Goal: Task Accomplishment & Management: Manage account settings

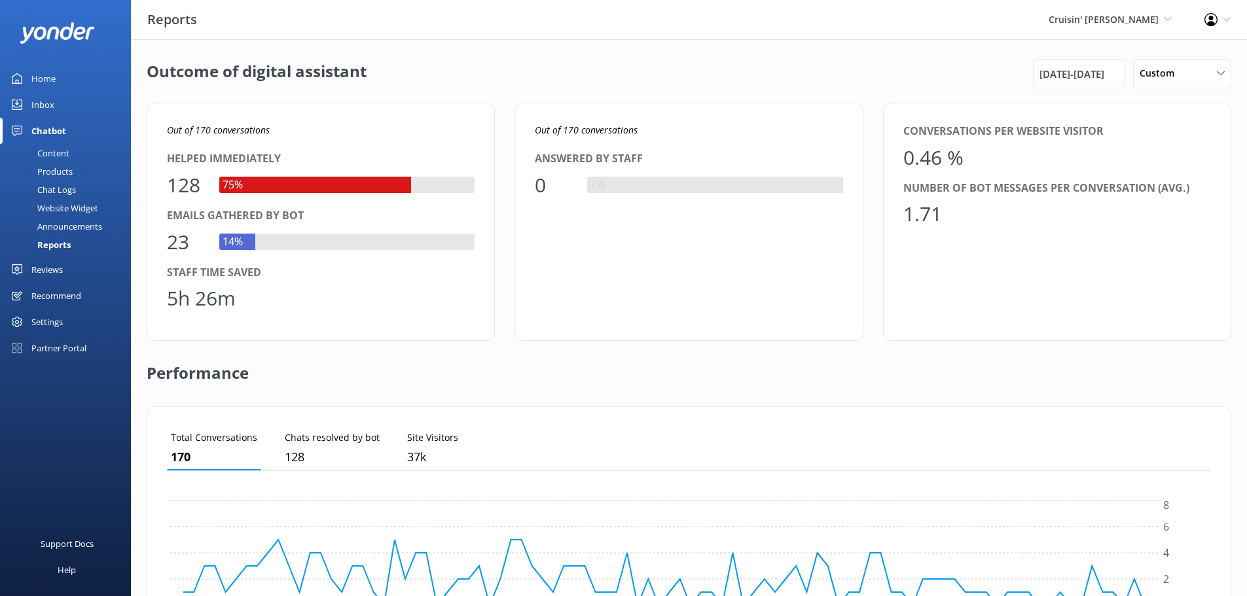
scroll to position [122, 1034]
click at [1107, 6] on div "Cruisin' Tikis Destin Yonder Demo Musket Cove Island Resort & Marina Bea Abel T…" at bounding box center [1096, 19] width 156 height 39
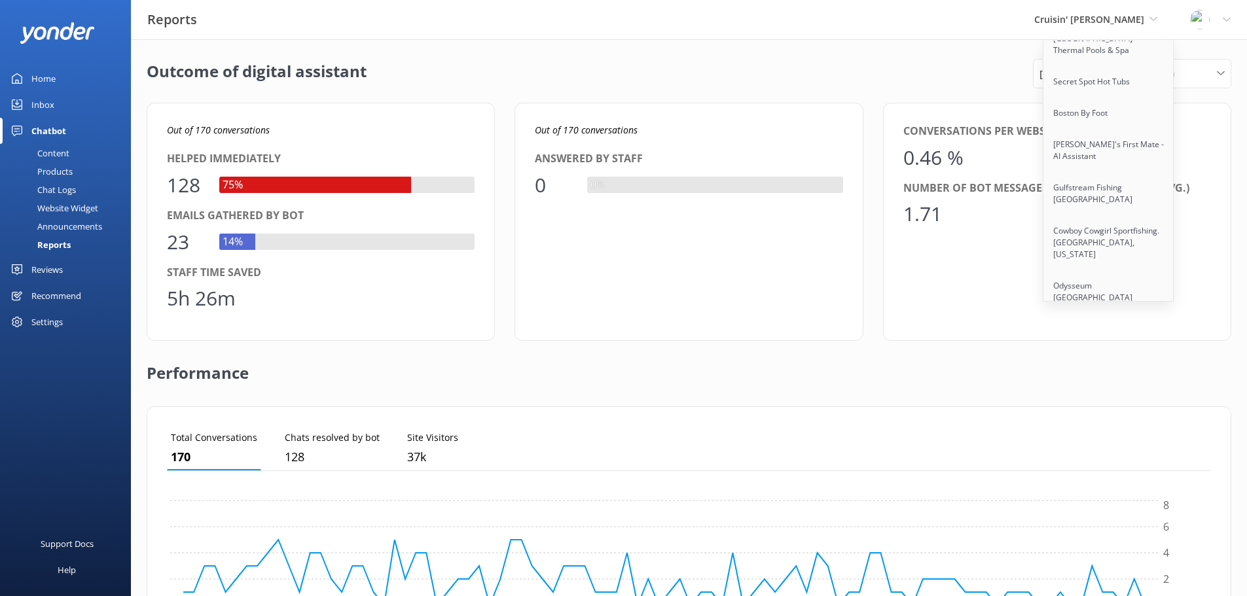
scroll to position [10947, 0]
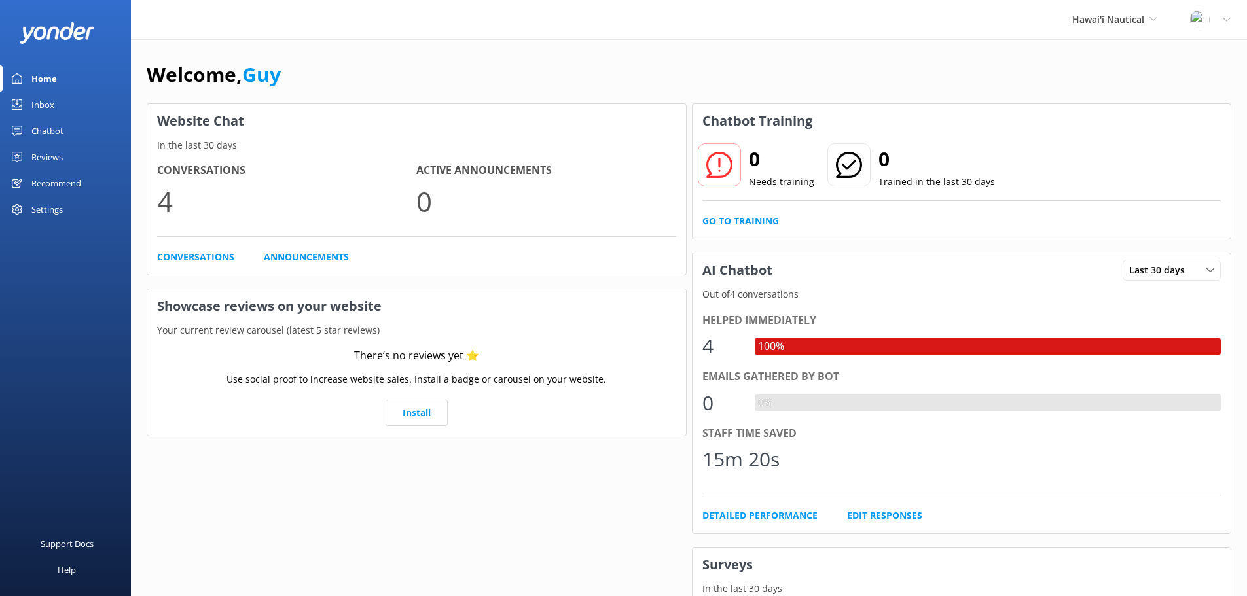
click at [43, 132] on div "Chatbot" at bounding box center [47, 131] width 32 height 26
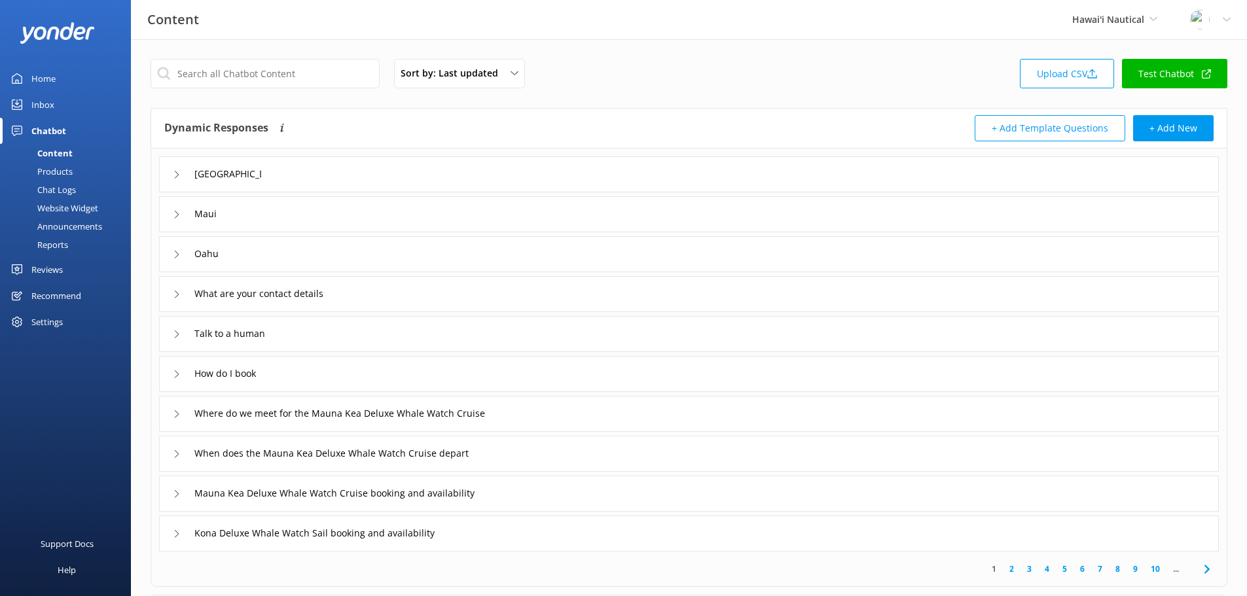
click at [1163, 79] on link "Test Chatbot" at bounding box center [1174, 73] width 105 height 29
click at [31, 80] on div "Home" at bounding box center [43, 78] width 24 height 26
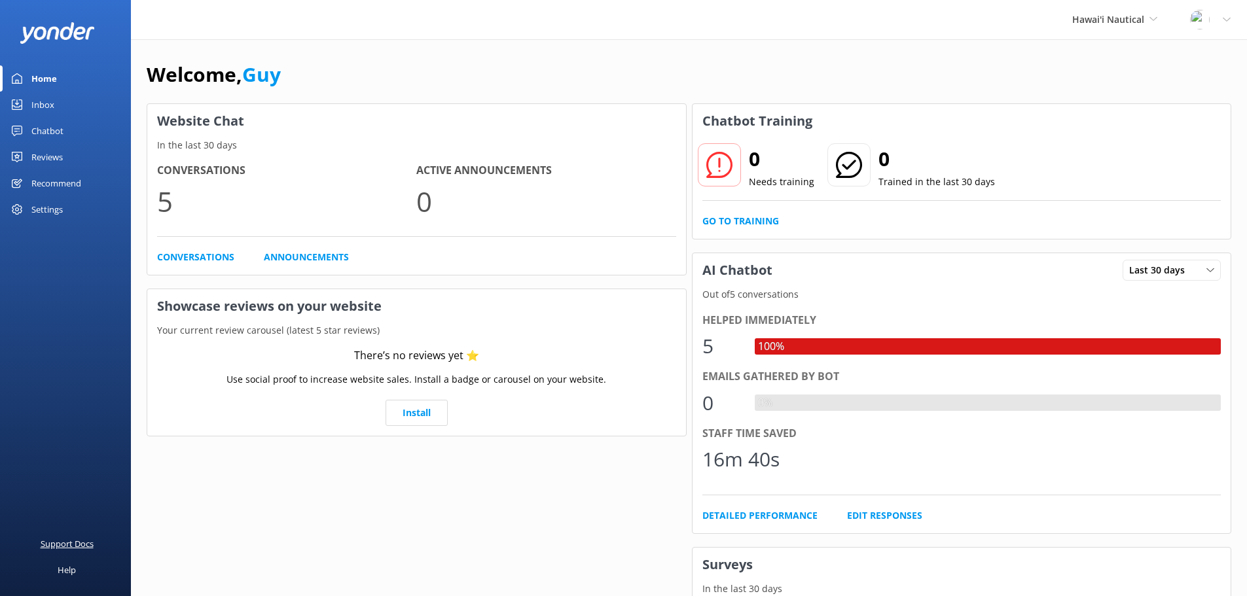
click at [77, 545] on div "Support Docs" at bounding box center [67, 544] width 53 height 26
click at [1222, 19] on div "Profile Settings Logout" at bounding box center [1210, 19] width 73 height 39
click at [1196, 52] on link "Profile Settings" at bounding box center [1182, 57] width 131 height 33
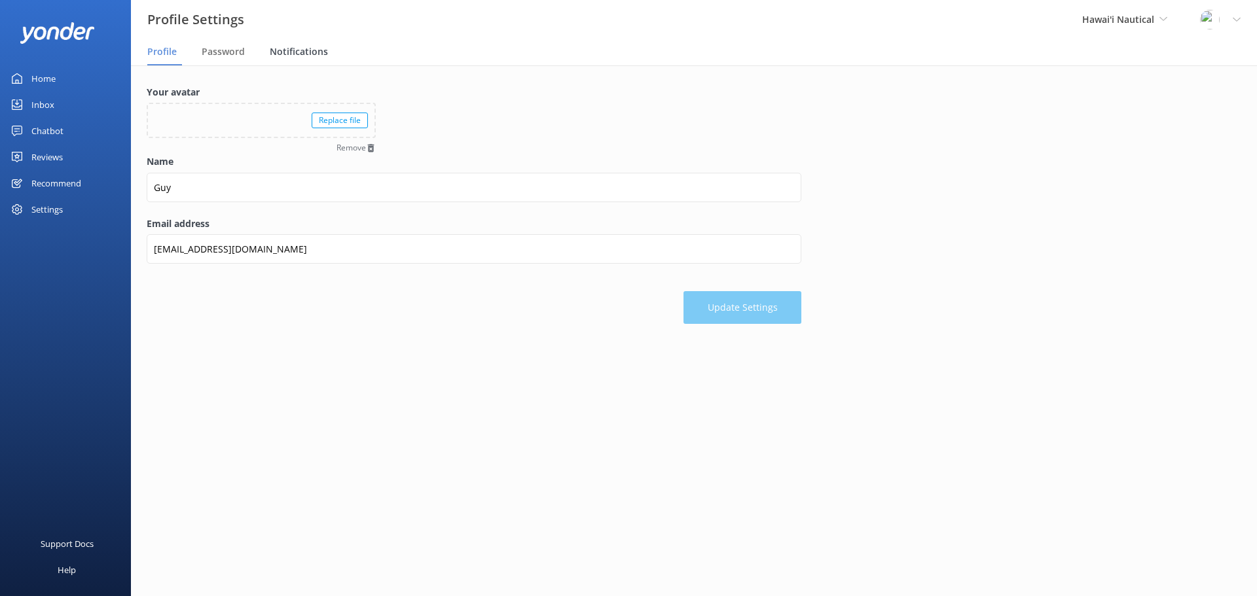
click at [310, 54] on span "Notifications" at bounding box center [299, 51] width 58 height 13
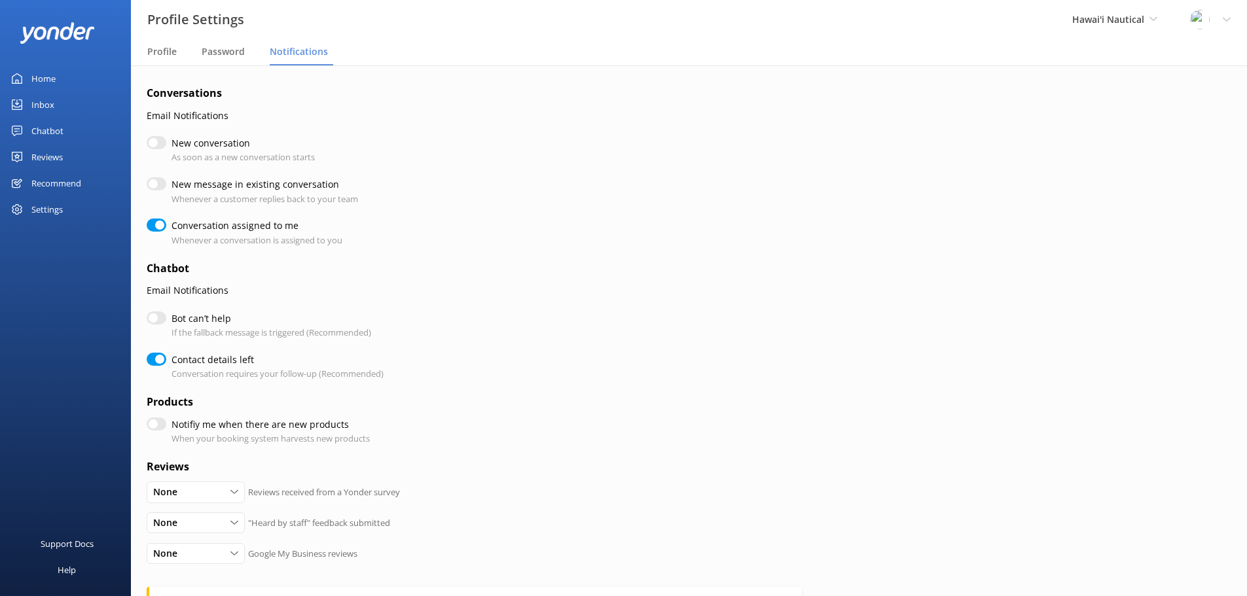
click at [156, 146] on input "New conversation" at bounding box center [157, 142] width 20 height 13
checkbox input "true"
click at [156, 146] on input "New conversation" at bounding box center [157, 142] width 20 height 13
checkbox input "false"
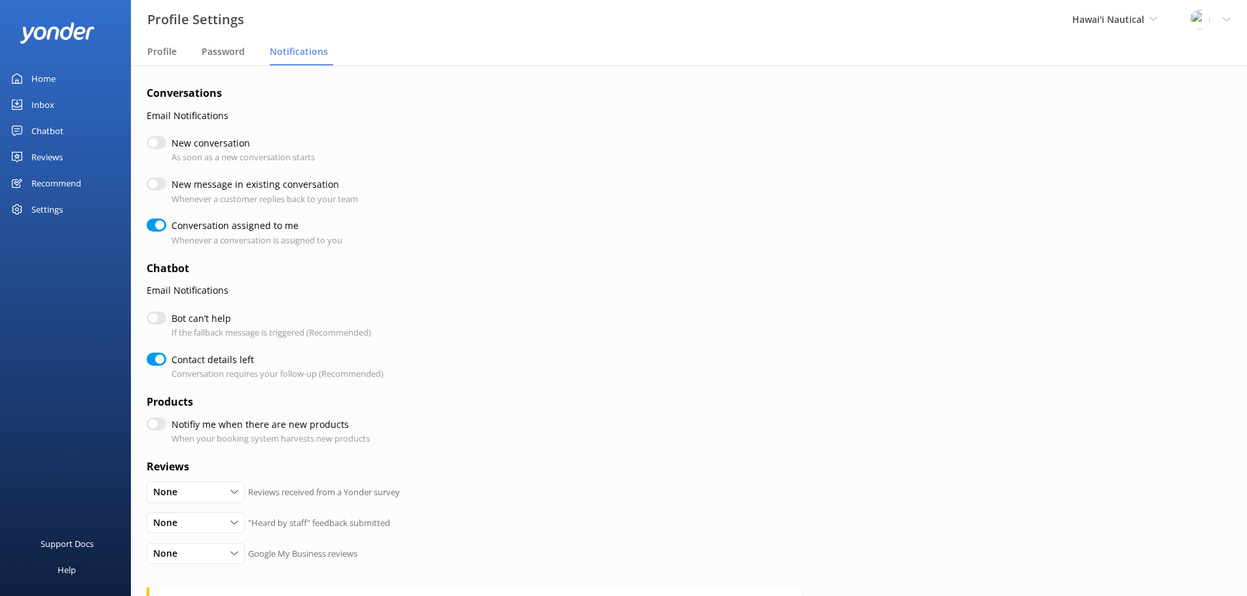
checkbox input "true"
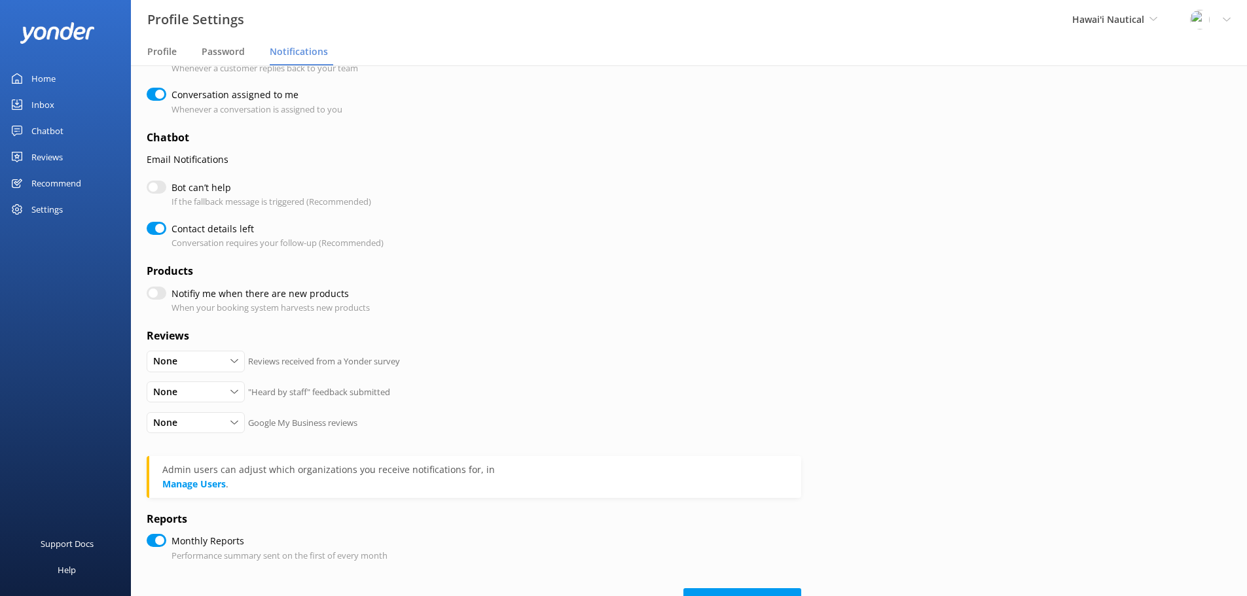
scroll to position [147, 0]
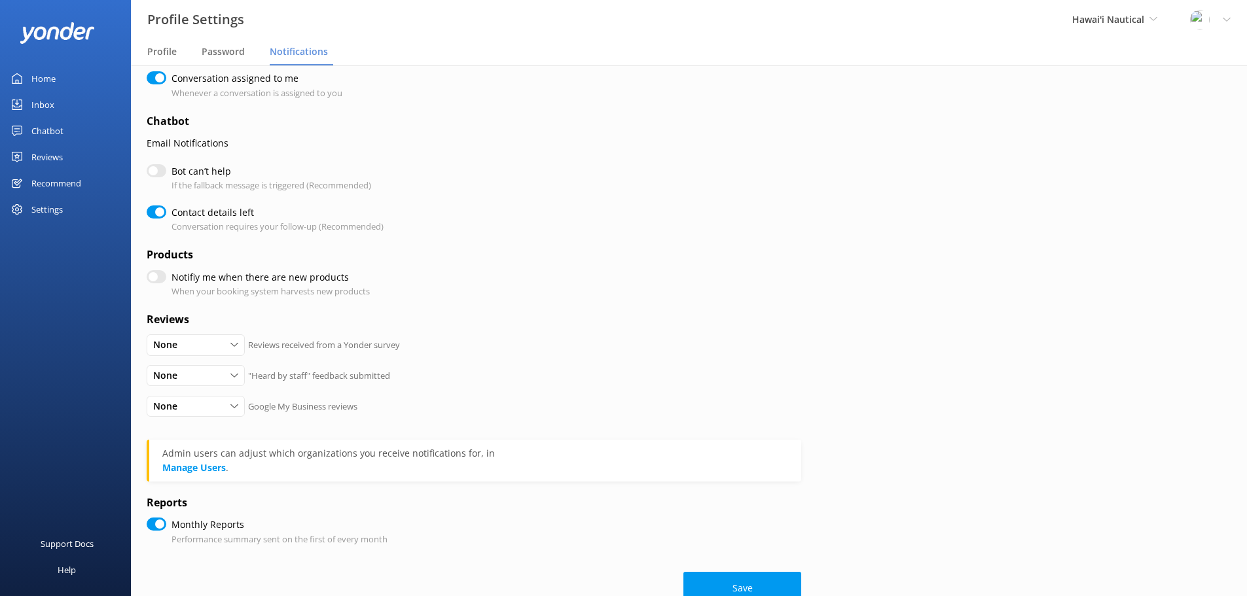
click at [156, 279] on input "Notifiy me when there are new products" at bounding box center [157, 276] width 20 height 13
checkbox input "true"
click at [154, 279] on input "Notifiy me when there are new products" at bounding box center [157, 276] width 20 height 13
checkbox input "false"
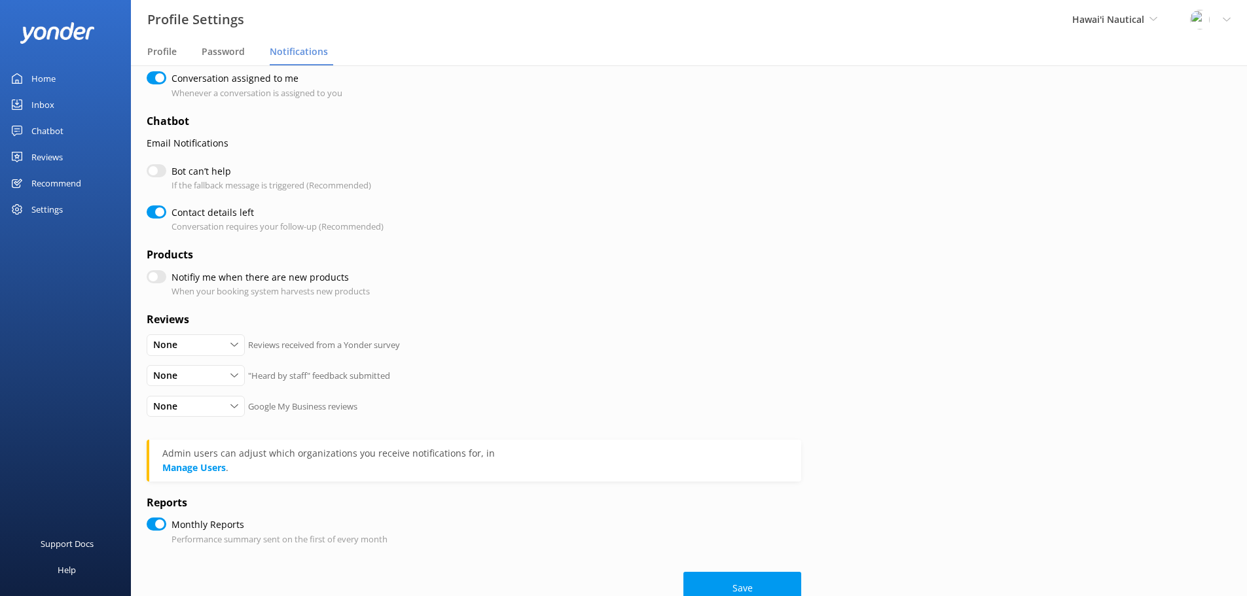
checkbox input "true"
click at [223, 409] on div "None" at bounding box center [196, 406] width 92 height 14
click at [538, 376] on div "None All Detractors None "Heard by staff" feedback submitted" at bounding box center [474, 380] width 655 height 31
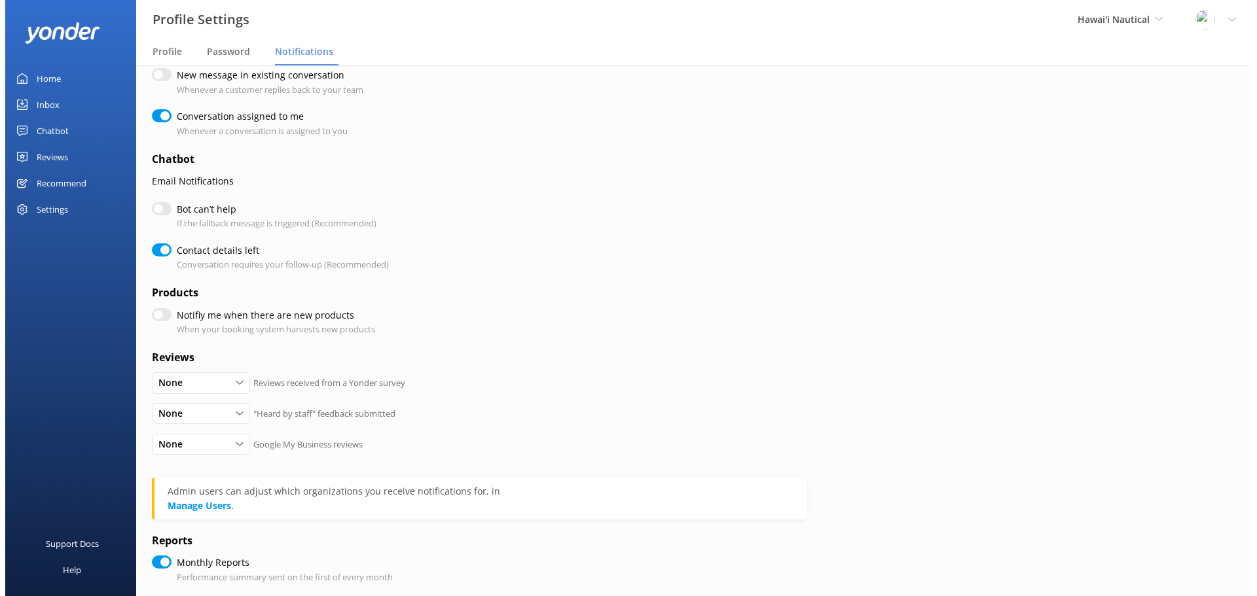
scroll to position [0, 0]
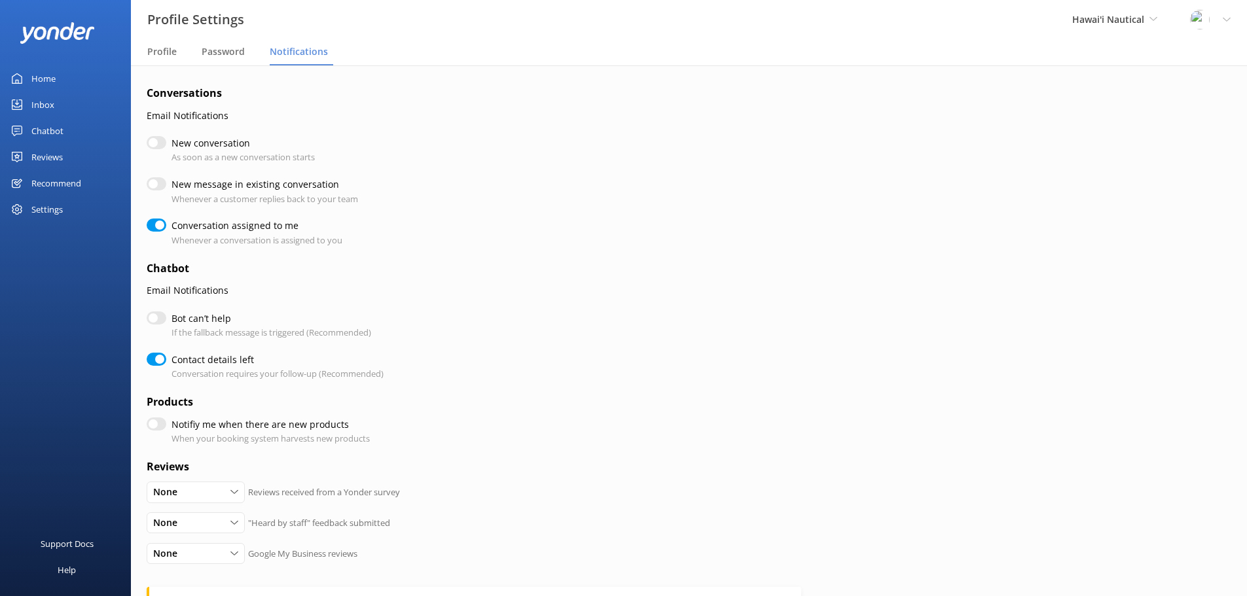
click at [46, 100] on div "Inbox" at bounding box center [42, 105] width 23 height 26
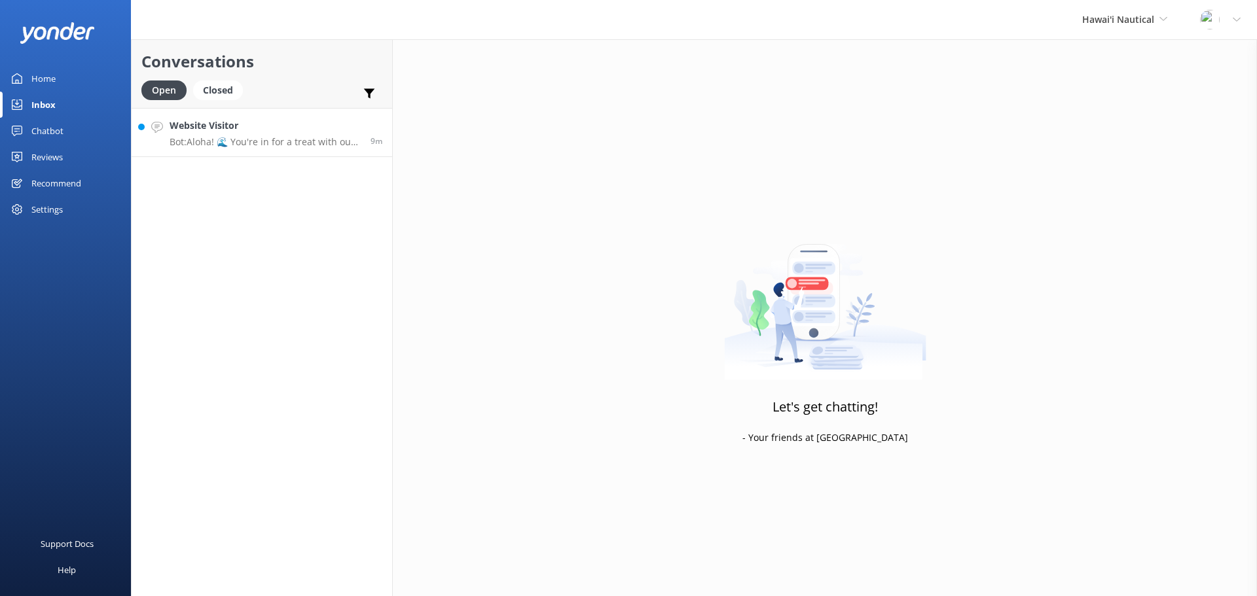
click at [266, 135] on div "Website Visitor Bot: Aloha! 🌊 You're in for a treat with our Maui tours! Depart…" at bounding box center [265, 133] width 191 height 28
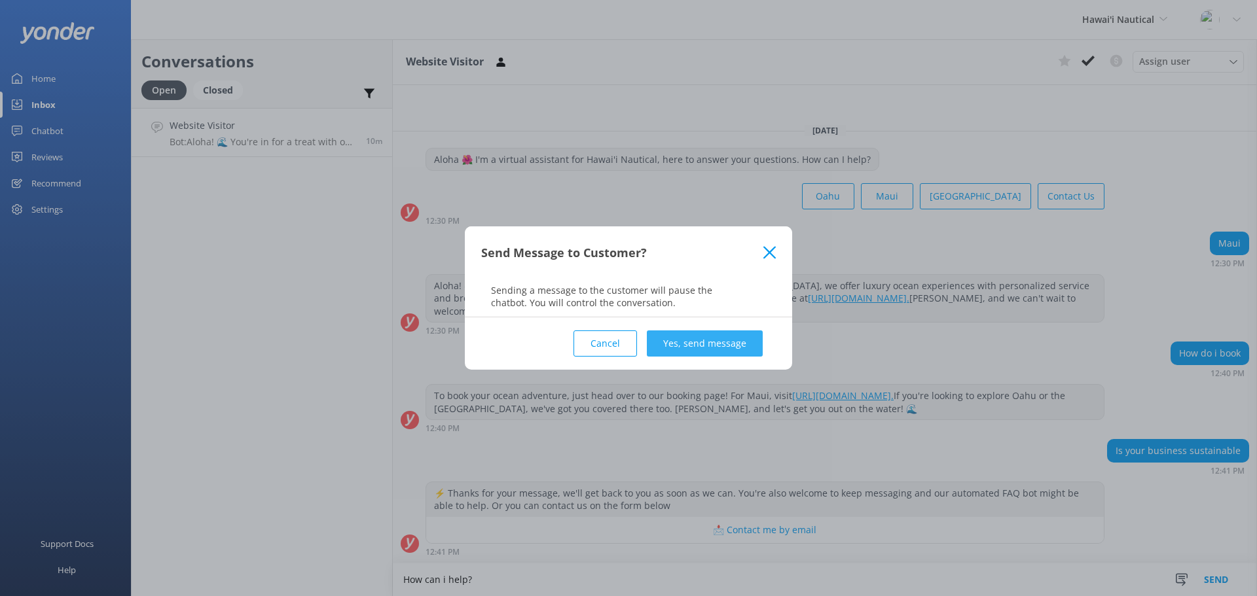
type textarea "How can i help?"
click at [688, 353] on button "Yes, send message" at bounding box center [705, 344] width 116 height 26
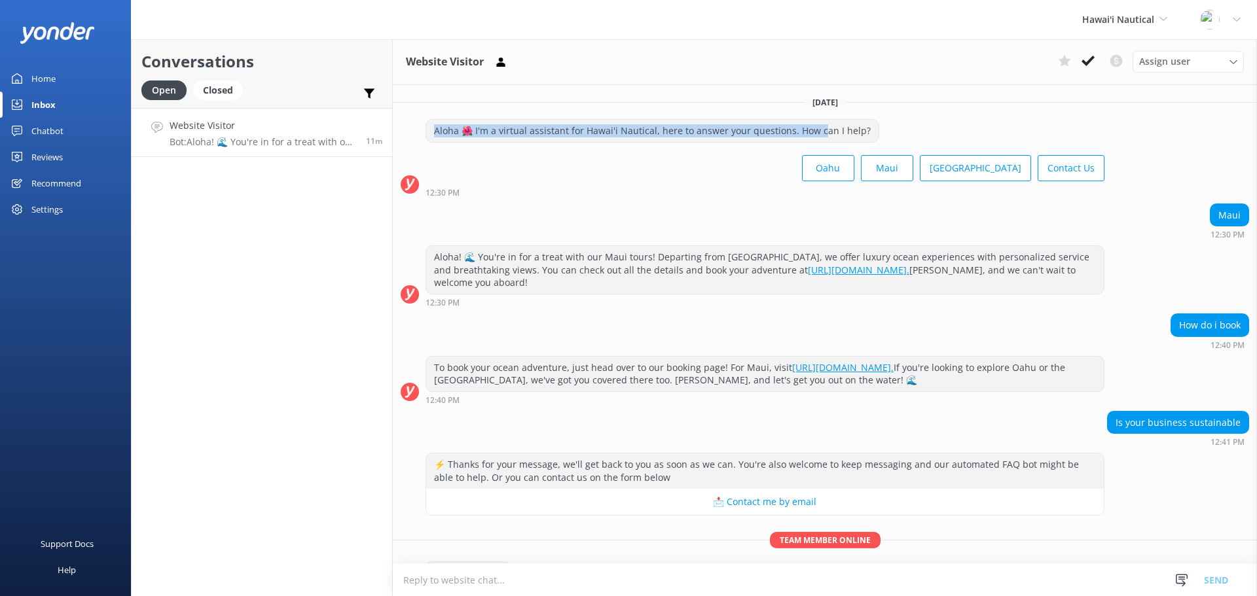
drag, startPoint x: 434, startPoint y: 135, endPoint x: 646, endPoint y: 295, distance: 265.0
click at [813, 131] on div "Aloha 🌺 I'm a virtual assistant for Hawai'i Nautical, here to answer your quest…" at bounding box center [652, 131] width 452 height 22
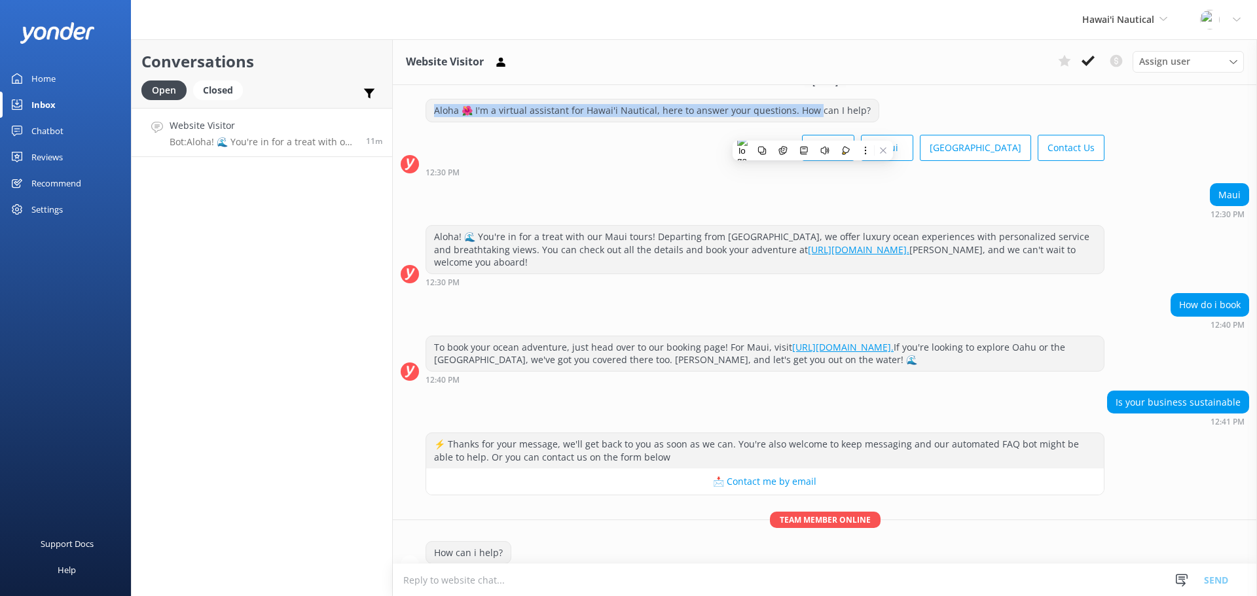
scroll to position [41, 0]
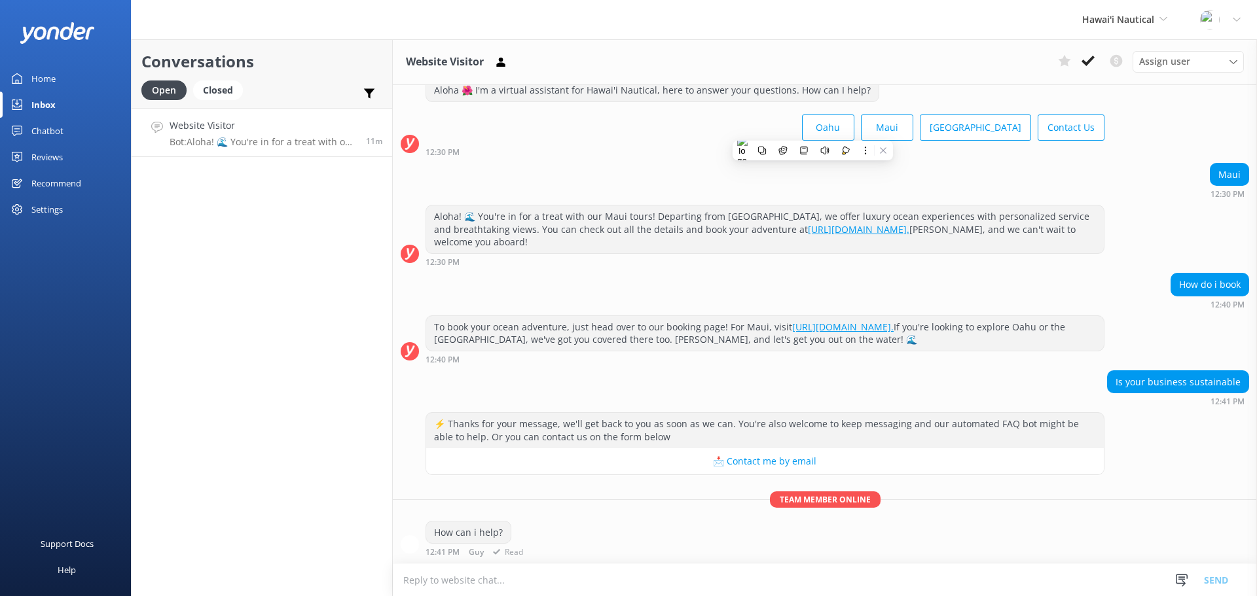
click at [590, 428] on div "⚡ Thanks for your message, we'll get back to you as soon as we can. You're also…" at bounding box center [765, 430] width 678 height 35
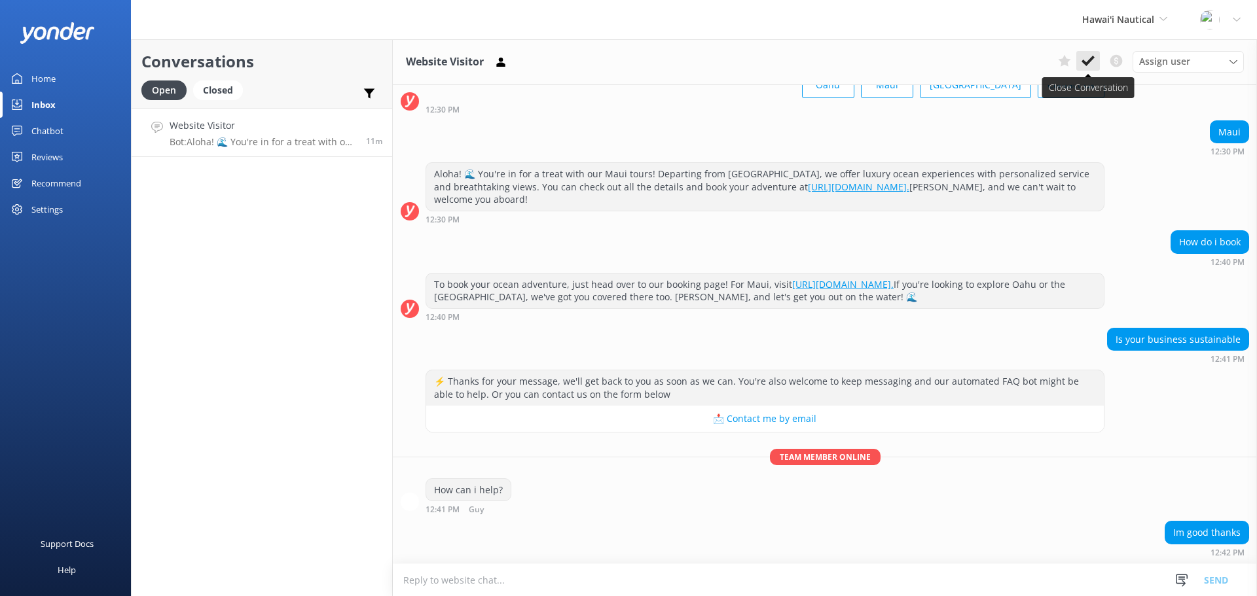
click at [1089, 62] on use at bounding box center [1088, 61] width 13 height 10
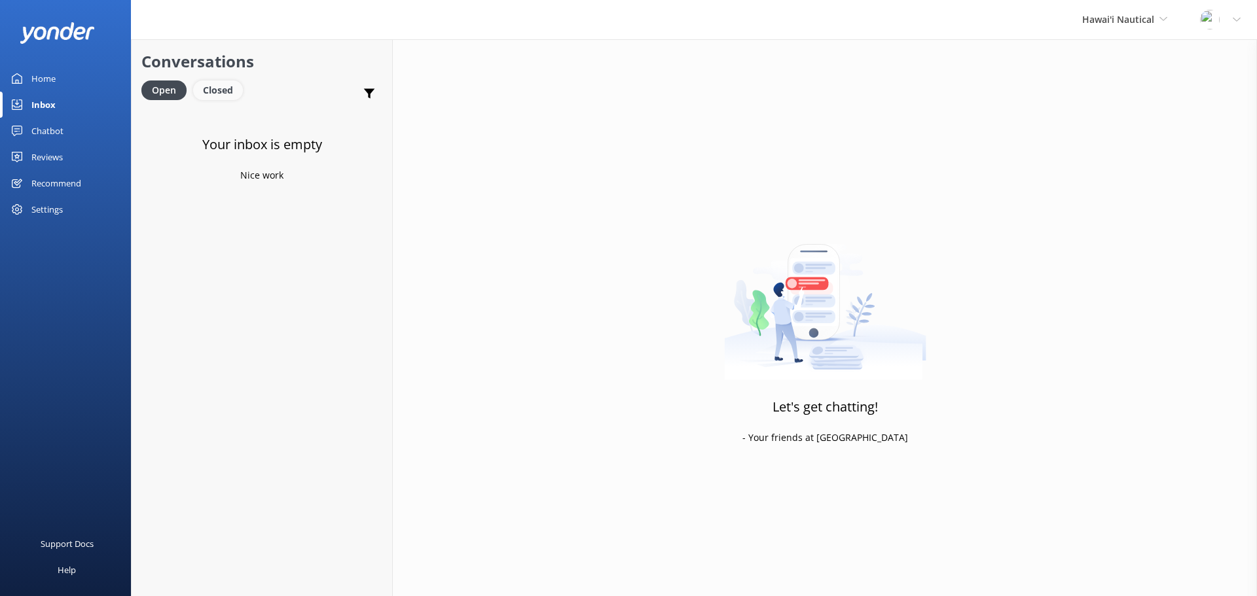
click at [216, 92] on div "Closed" at bounding box center [218, 91] width 50 height 20
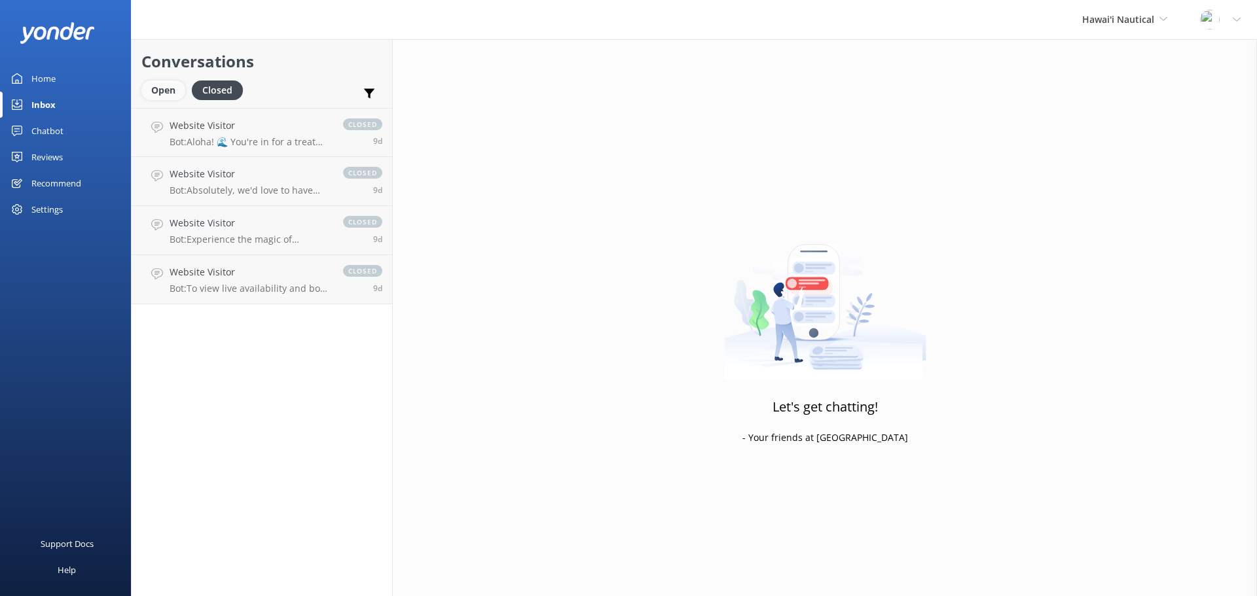
click at [166, 85] on div "Open" at bounding box center [163, 91] width 44 height 20
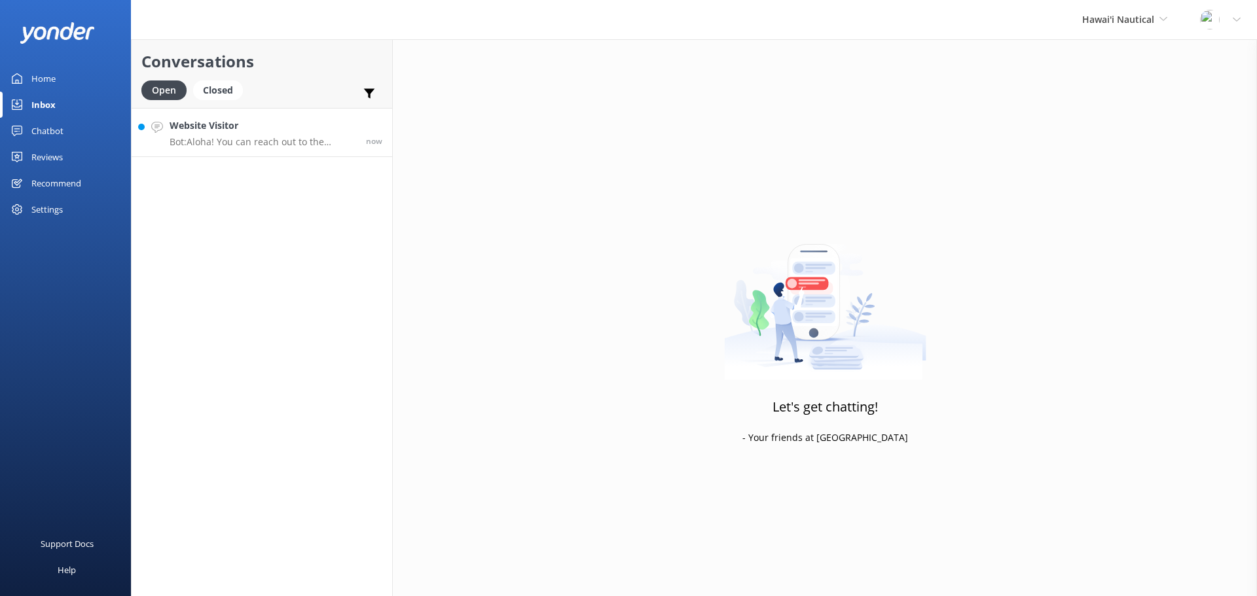
click at [266, 136] on p "Bot: Aloha! You can reach out to the Hawai'i Nautical team by giving us a call …" at bounding box center [263, 142] width 187 height 12
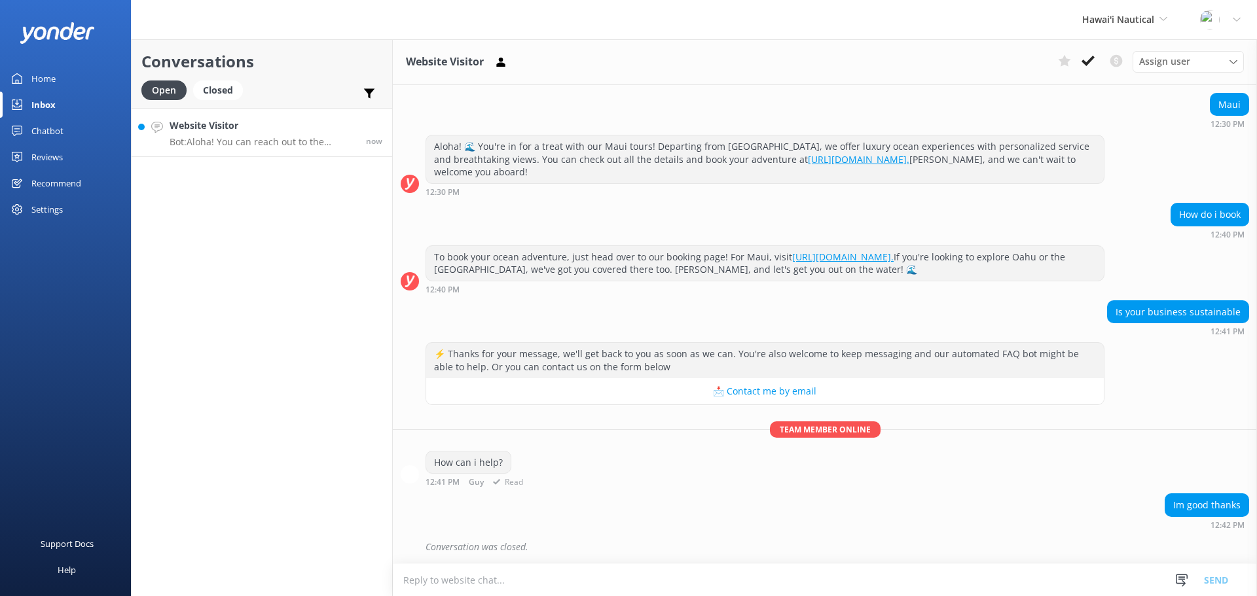
scroll to position [209, 0]
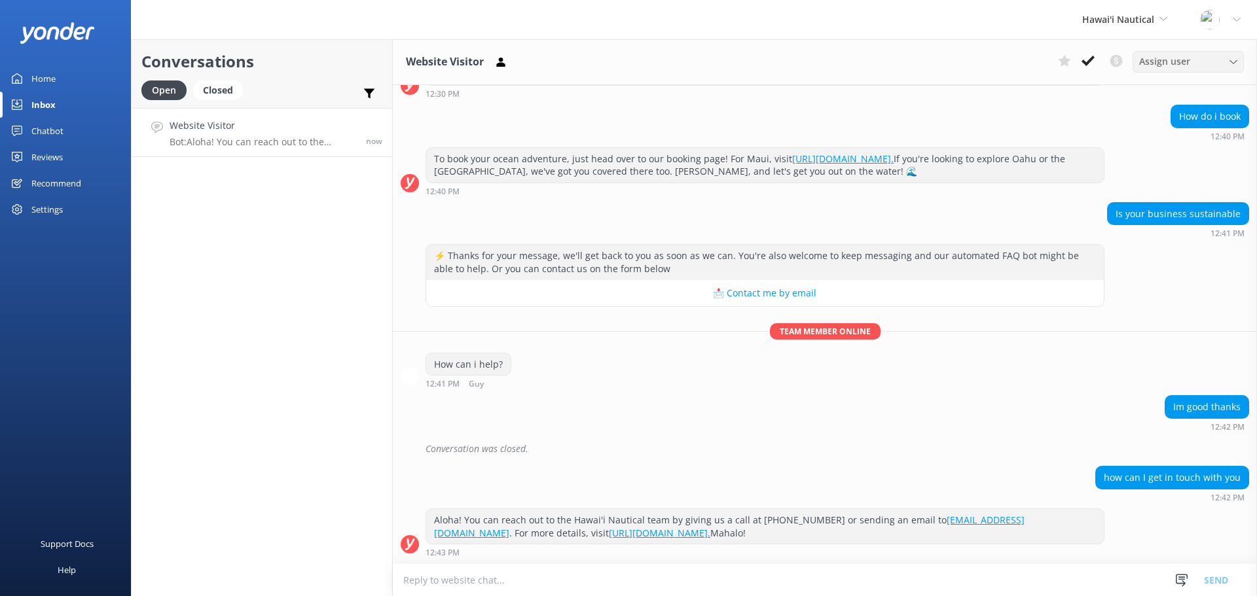
click at [1194, 54] on div "Assign user Mark" at bounding box center [1188, 61] width 111 height 21
click at [1160, 92] on div "Mark" at bounding box center [1150, 88] width 20 height 13
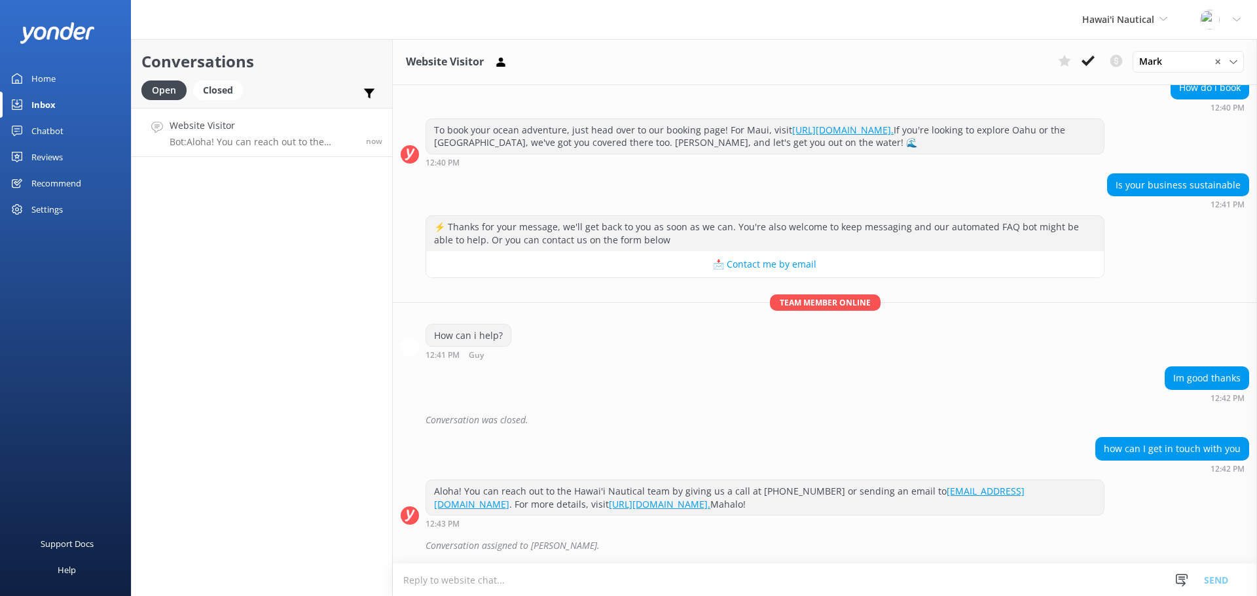
click at [46, 127] on div "Chatbot" at bounding box center [47, 131] width 32 height 26
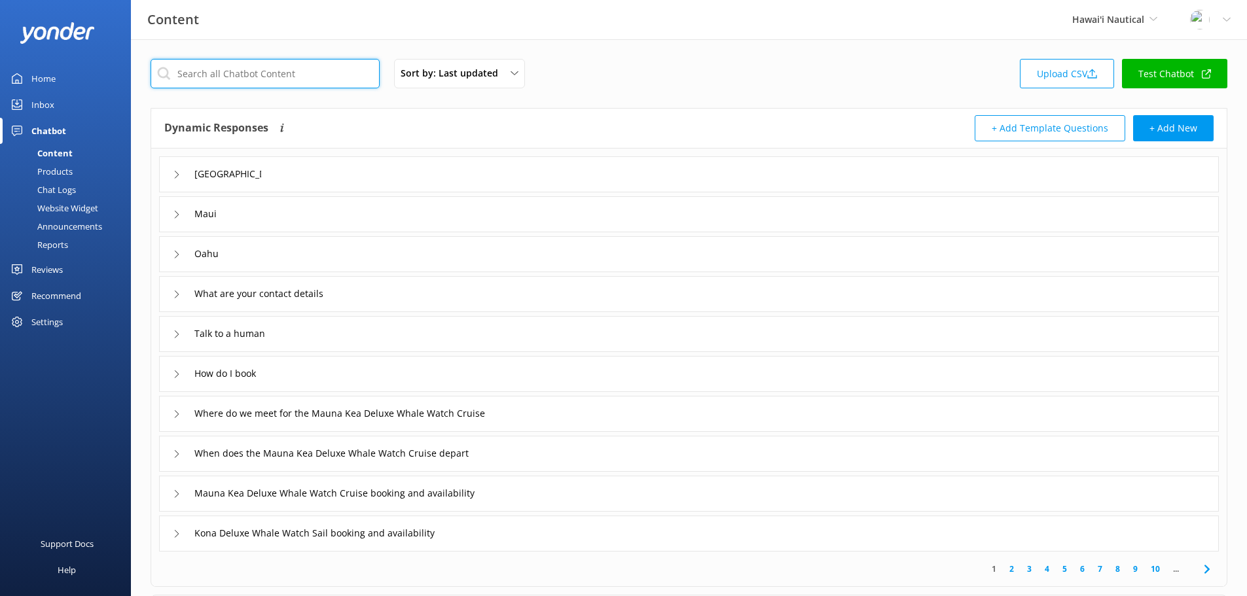
click at [300, 70] on input "text" at bounding box center [265, 73] width 229 height 29
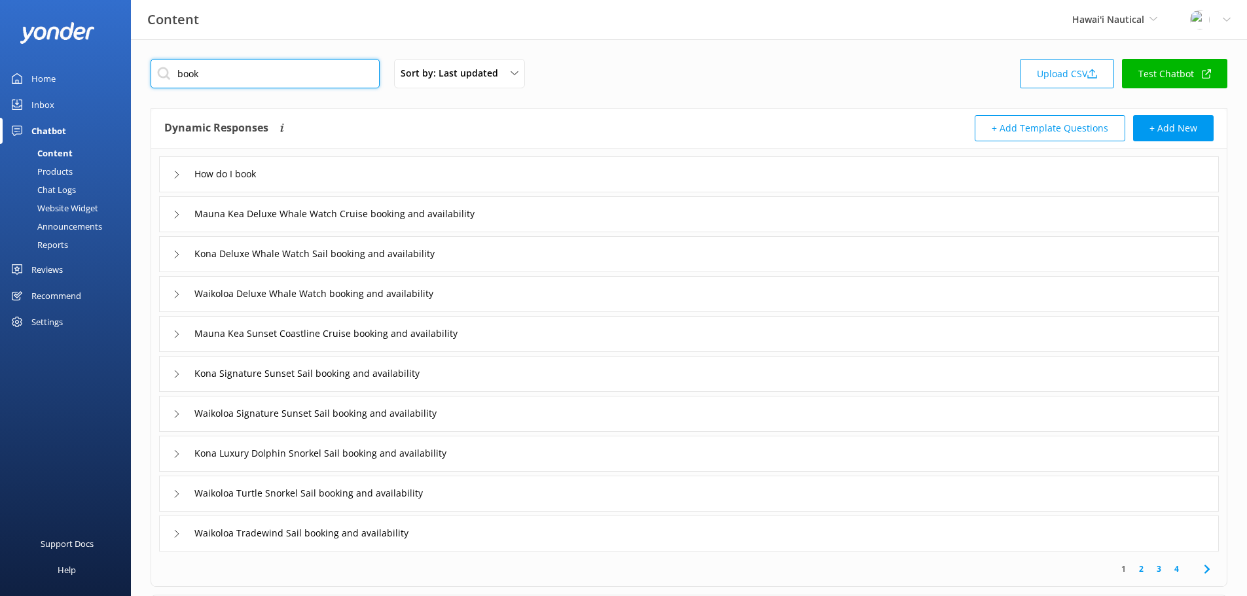
type input "book"
click at [537, 263] on div "Kona Deluxe Whale Watch Sail booking and availability" at bounding box center [689, 254] width 1060 height 36
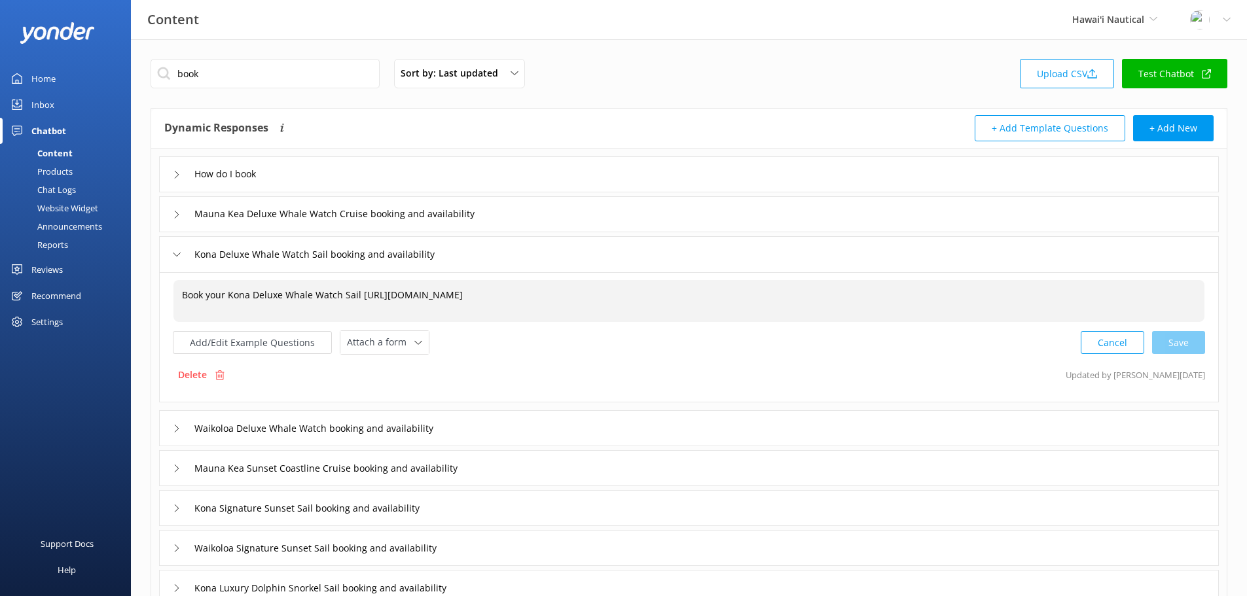
click at [739, 296] on div "Book your Kona Deluxe Whale Watch Sail https://fareharbor.com/embeds/book/hawai…" at bounding box center [689, 301] width 1031 height 42
click at [736, 296] on textarea "Book your Kona Deluxe Whale Watch Sail https://fareharbor.com/embeds/book/hawai…" at bounding box center [689, 301] width 1030 height 41
type textarea "Book your Kona Deluxe Whale Watch Sail https://fareharbor.com/embeds/book/hawai…"
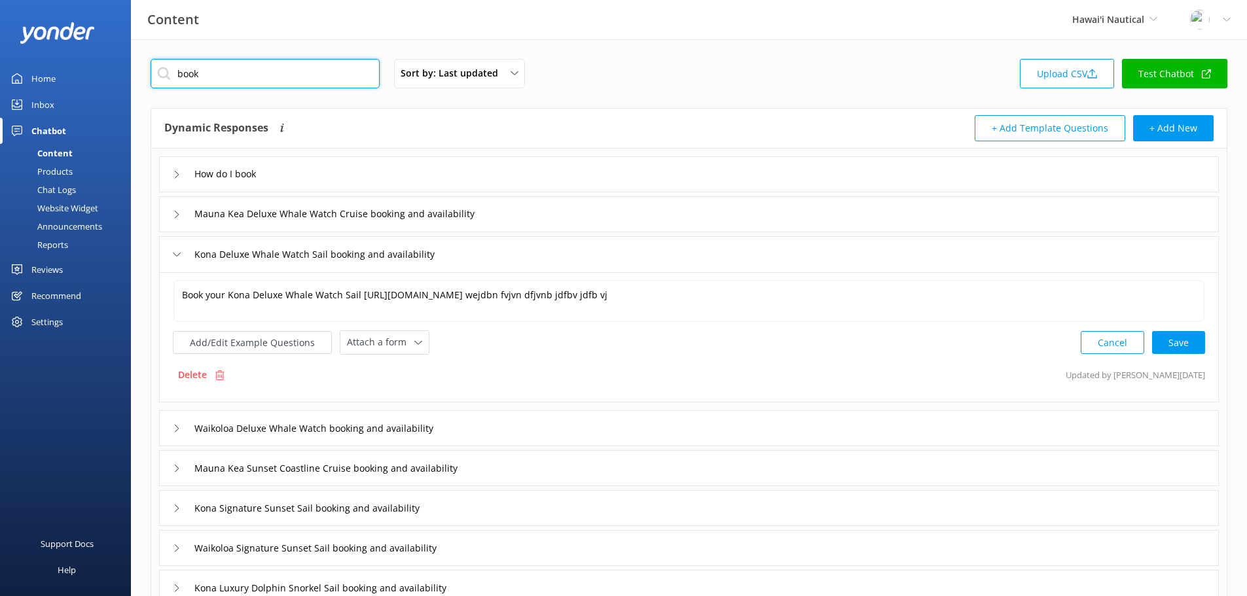
drag, startPoint x: 202, startPoint y: 75, endPoint x: 164, endPoint y: 73, distance: 38.7
click at [164, 73] on input "book" at bounding box center [265, 73] width 229 height 29
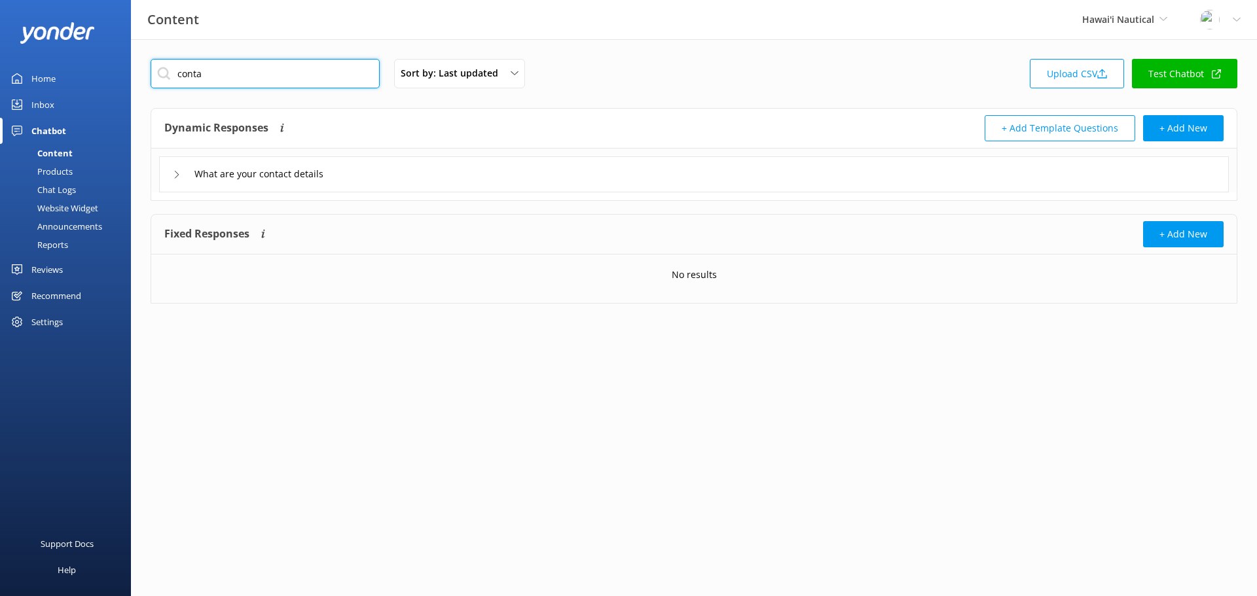
type input "conta"
click at [387, 180] on div "What are your contact details" at bounding box center [694, 174] width 1070 height 36
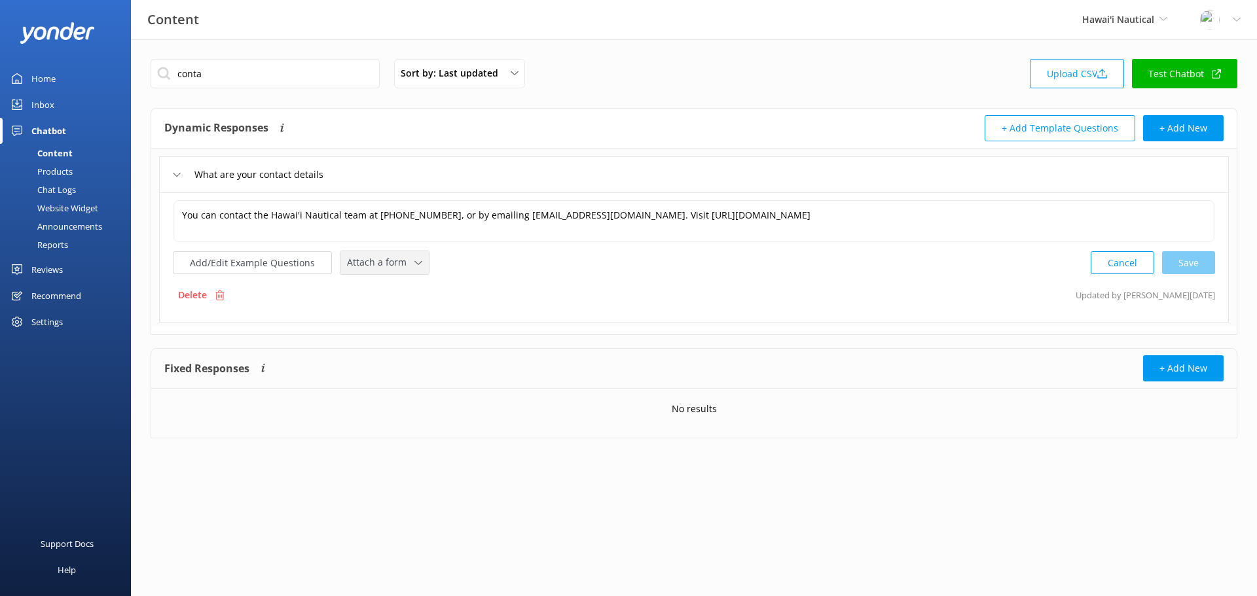
click at [414, 263] on use at bounding box center [417, 263] width 7 height 4
click at [395, 285] on div "Leave contact details" at bounding box center [388, 290] width 80 height 13
click at [266, 262] on button "Add/Edit Example Questions" at bounding box center [252, 261] width 159 height 23
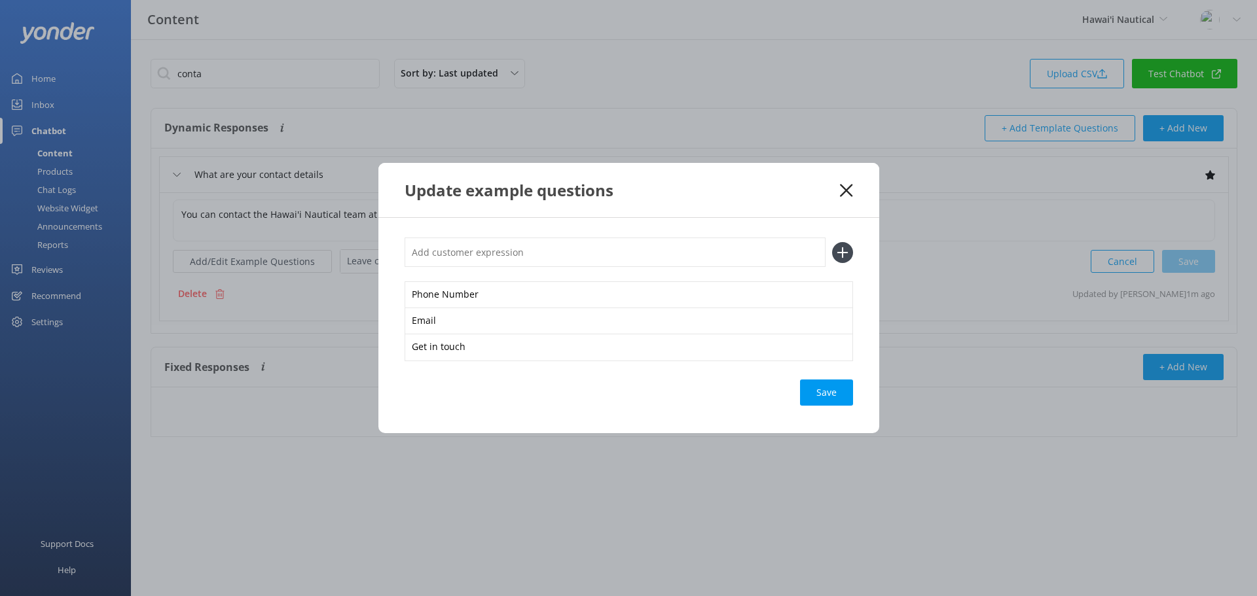
click at [848, 188] on use at bounding box center [846, 190] width 12 height 12
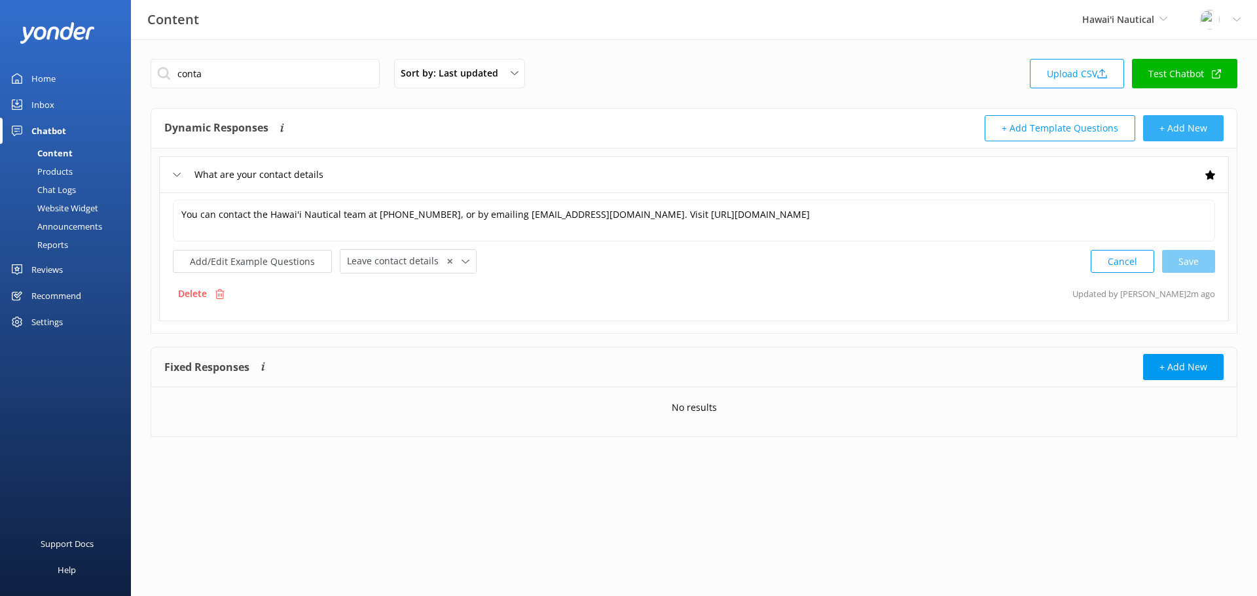
click at [1184, 131] on button "+ Add New" at bounding box center [1183, 128] width 81 height 26
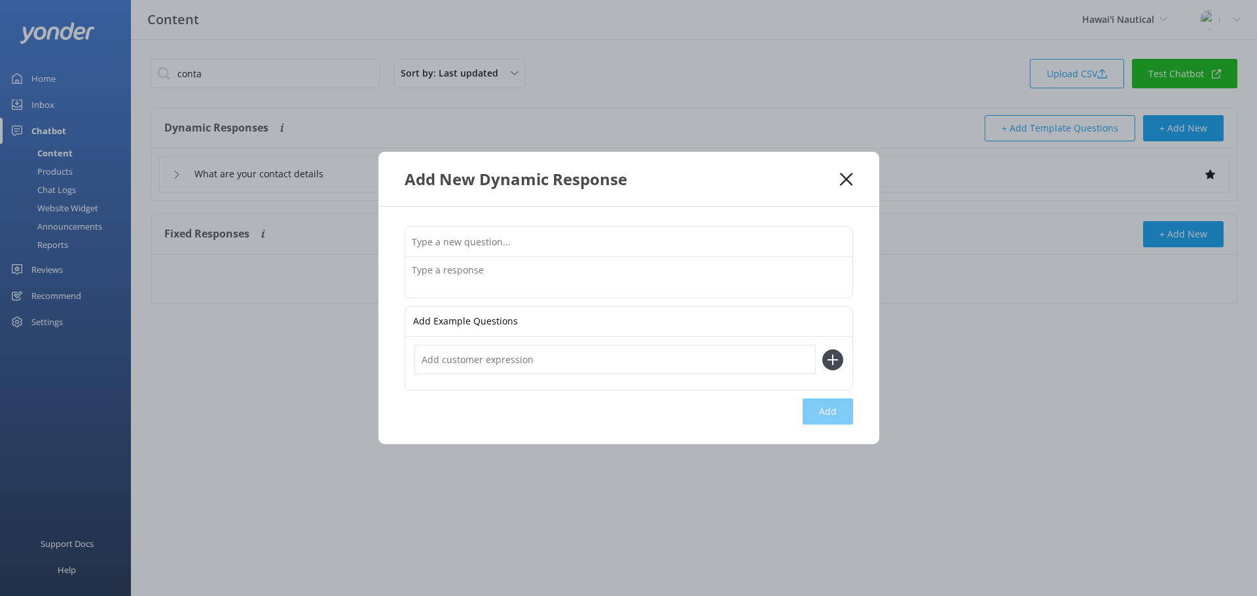
click at [531, 236] on input "text" at bounding box center [628, 241] width 447 height 29
type input "Can I come if I'm pregnant"
click at [528, 284] on textarea at bounding box center [628, 277] width 447 height 41
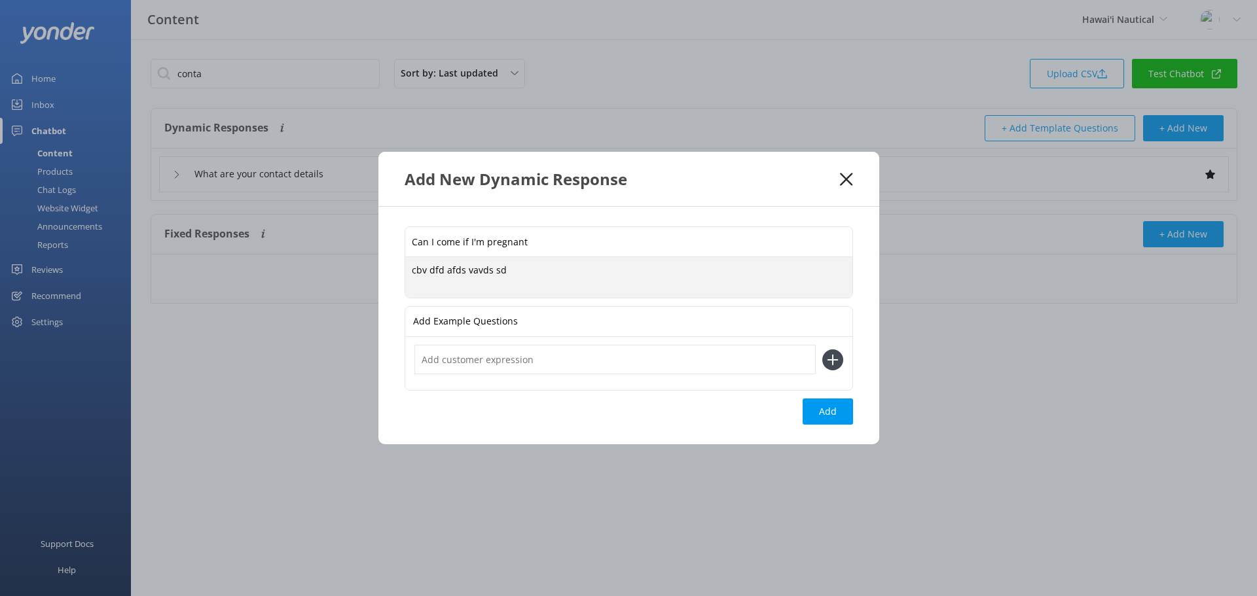
type textarea "cbv dfd afds vavds sd"
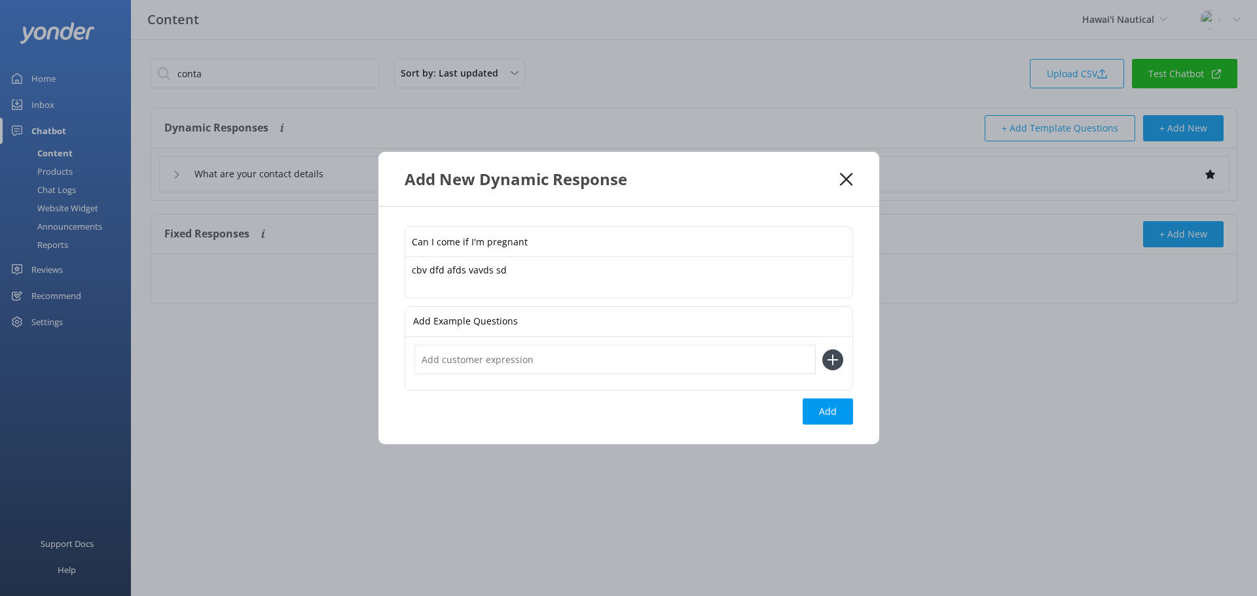
click at [720, 357] on input "text" at bounding box center [614, 359] width 401 height 29
type input "asbv sdfbvsd"
click at [830, 364] on icon at bounding box center [832, 360] width 21 height 21
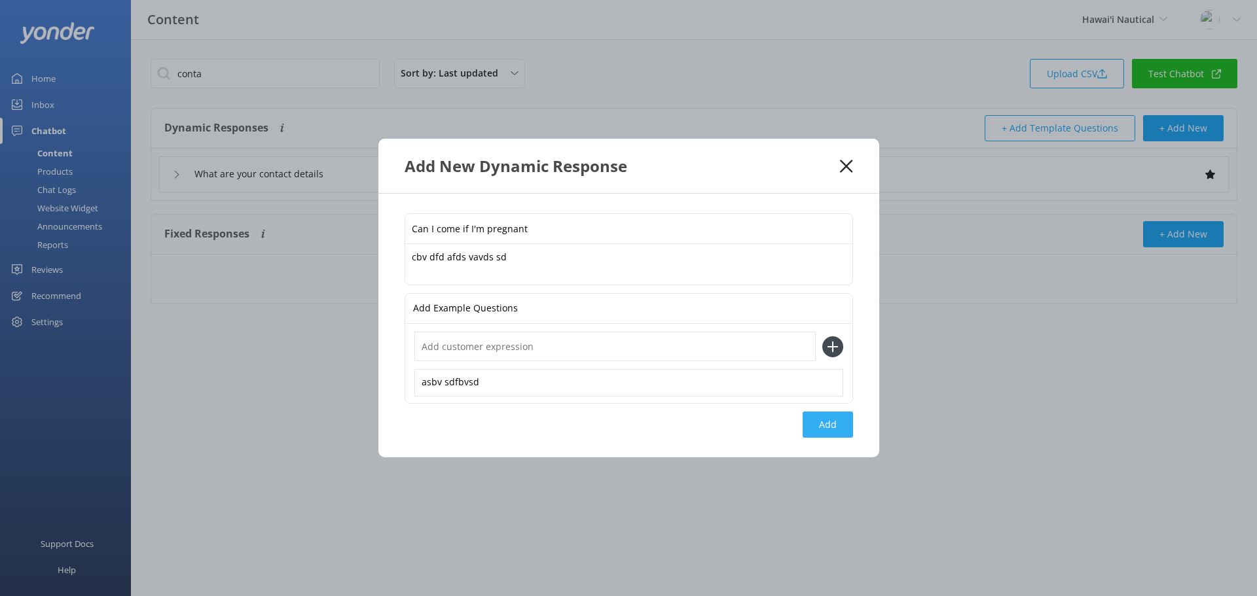
click at [830, 429] on button "Add" at bounding box center [828, 425] width 50 height 26
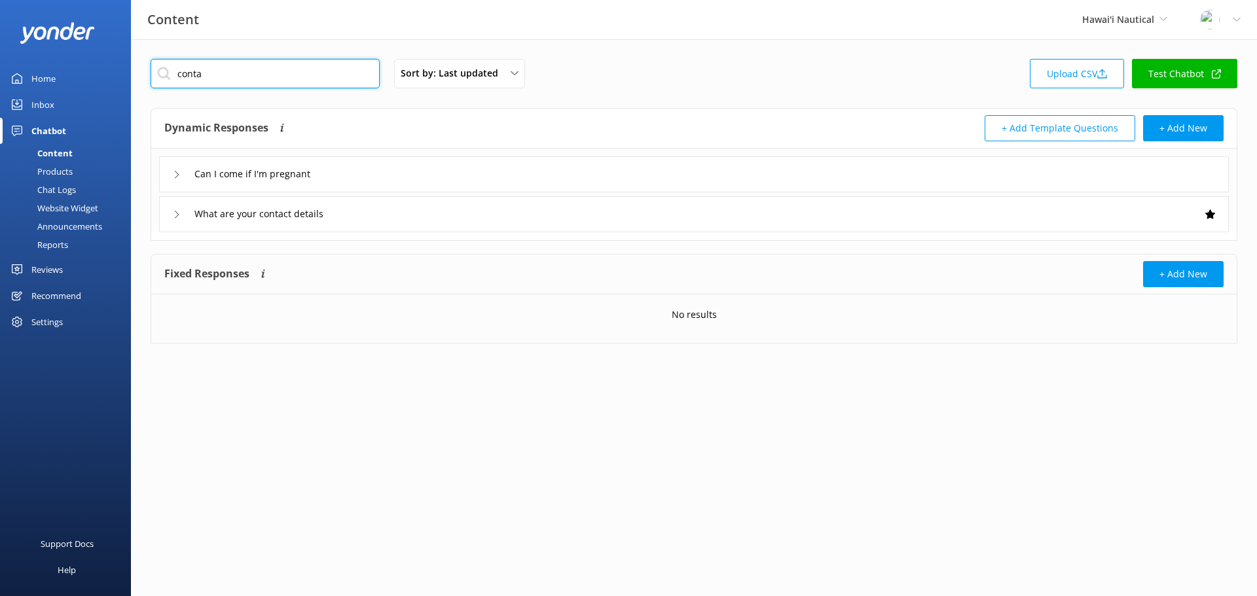
drag, startPoint x: 328, startPoint y: 65, endPoint x: 119, endPoint y: 64, distance: 209.5
click at [119, 64] on div "Content Hawai'i Nautical Yonder Demo Musket Cove Island Resort & Marina Bea Abe…" at bounding box center [628, 317] width 1257 height 557
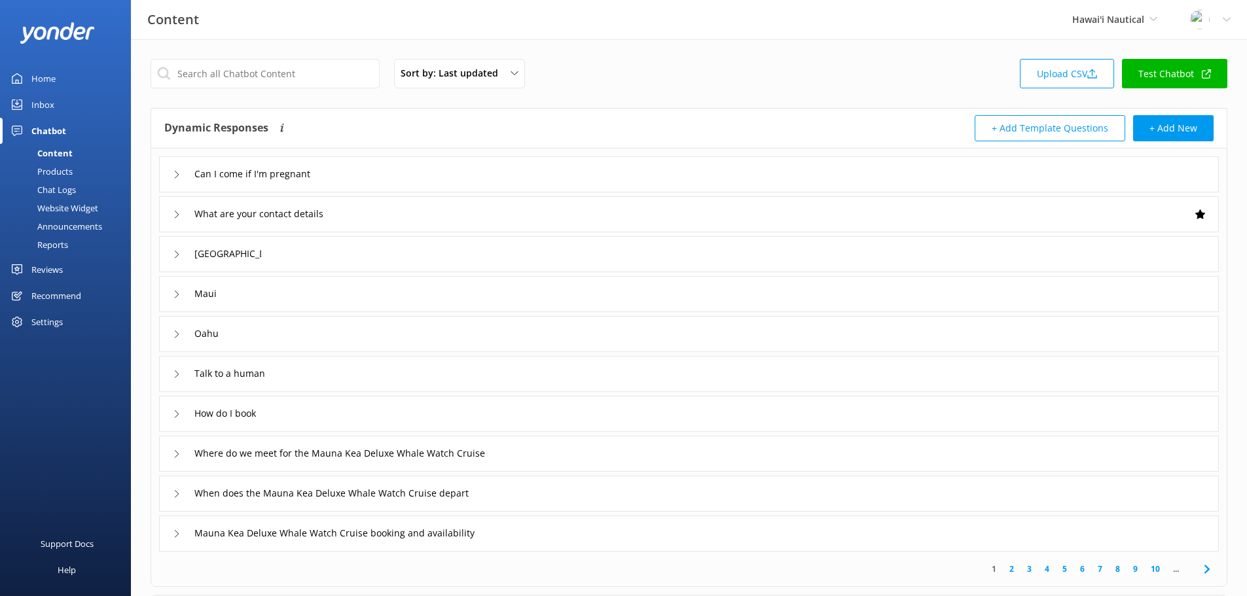
click at [500, 187] on div "Can I come if I'm pregnant" at bounding box center [689, 174] width 1060 height 36
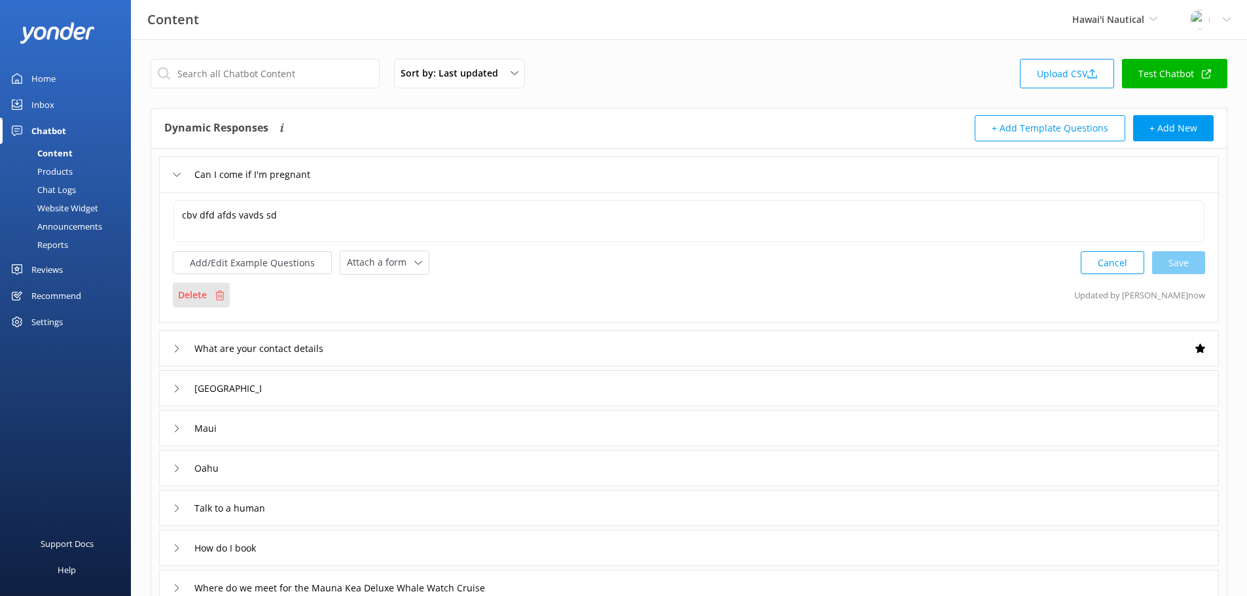
click at [210, 291] on div "Delete" at bounding box center [201, 295] width 57 height 25
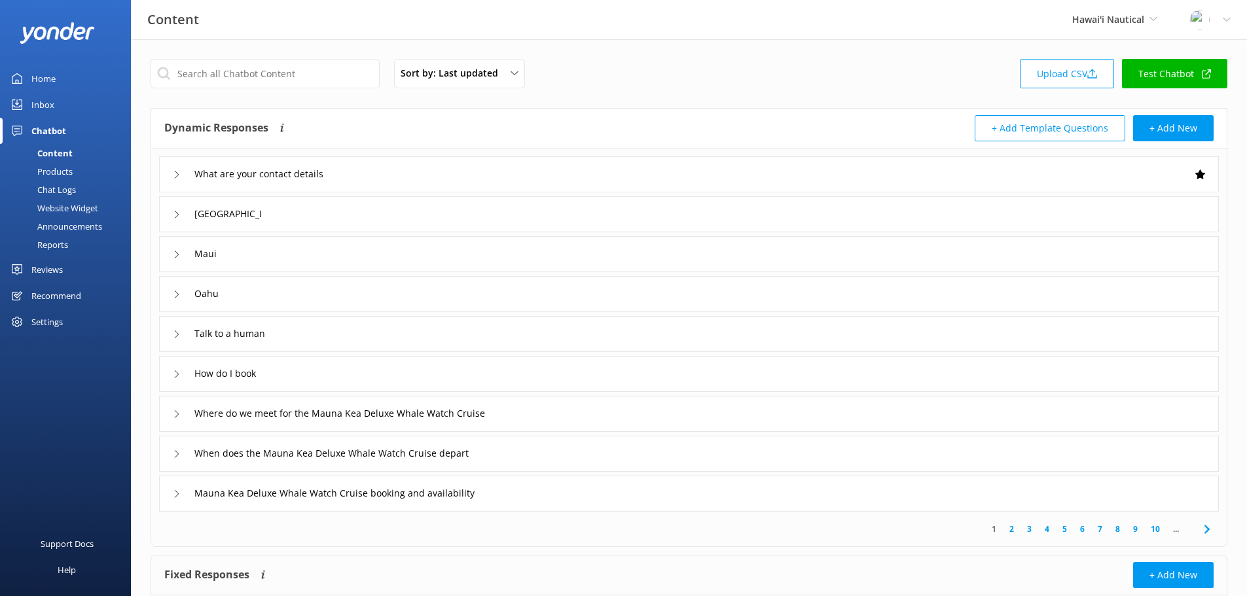
click at [65, 190] on div "Chat Logs" at bounding box center [42, 190] width 68 height 18
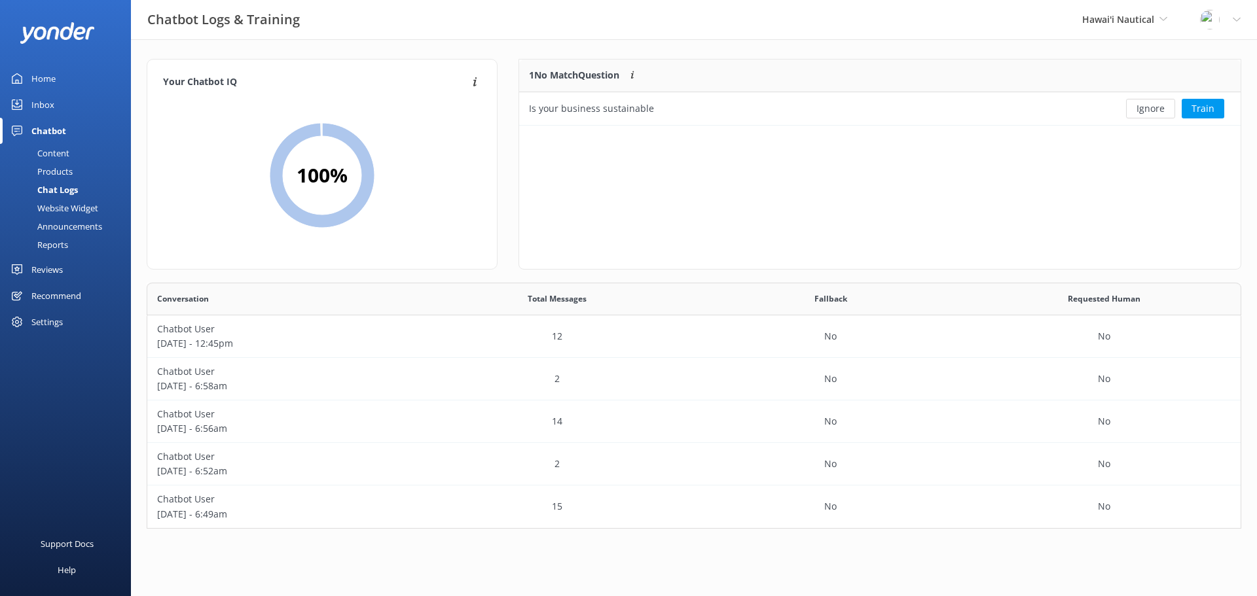
scroll to position [236, 1085]
click at [1209, 112] on button "Train" at bounding box center [1203, 109] width 43 height 20
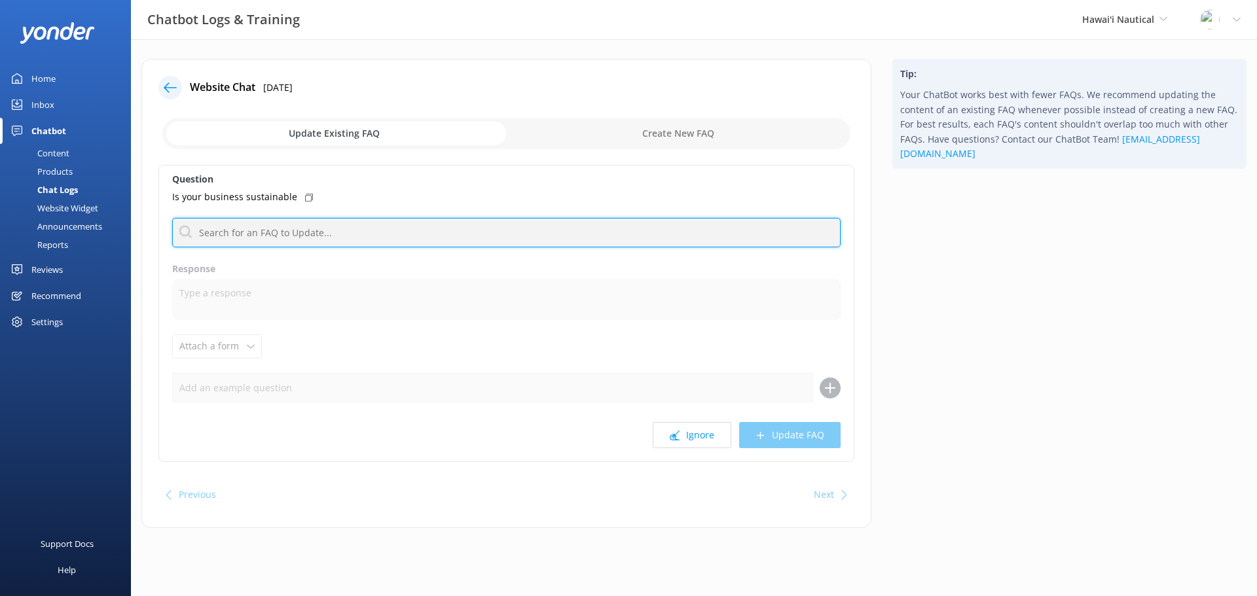
click at [316, 238] on input "text" at bounding box center [506, 232] width 668 height 29
type input "book"
click at [251, 233] on input "book" at bounding box center [506, 232] width 668 height 29
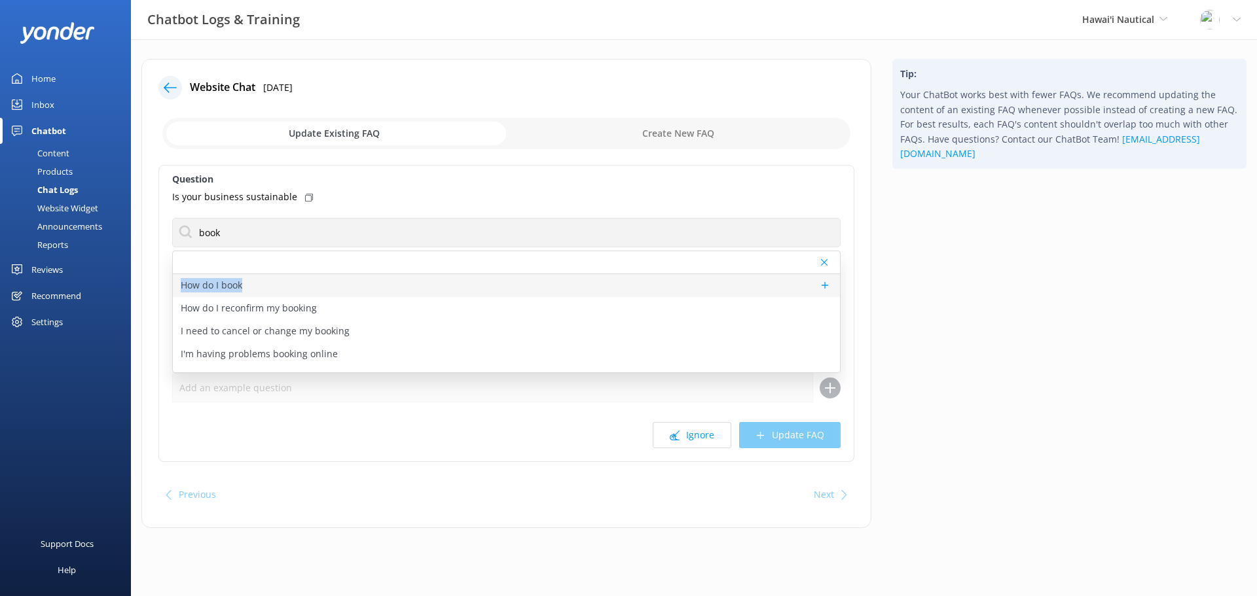
drag, startPoint x: 483, startPoint y: 288, endPoint x: 540, endPoint y: 282, distance: 58.0
click at [540, 282] on div "How do I book How do I reconfirm my booking I need to cancel or change my booki…" at bounding box center [506, 312] width 668 height 122
click at [301, 289] on div "How do I book" at bounding box center [506, 285] width 667 height 23
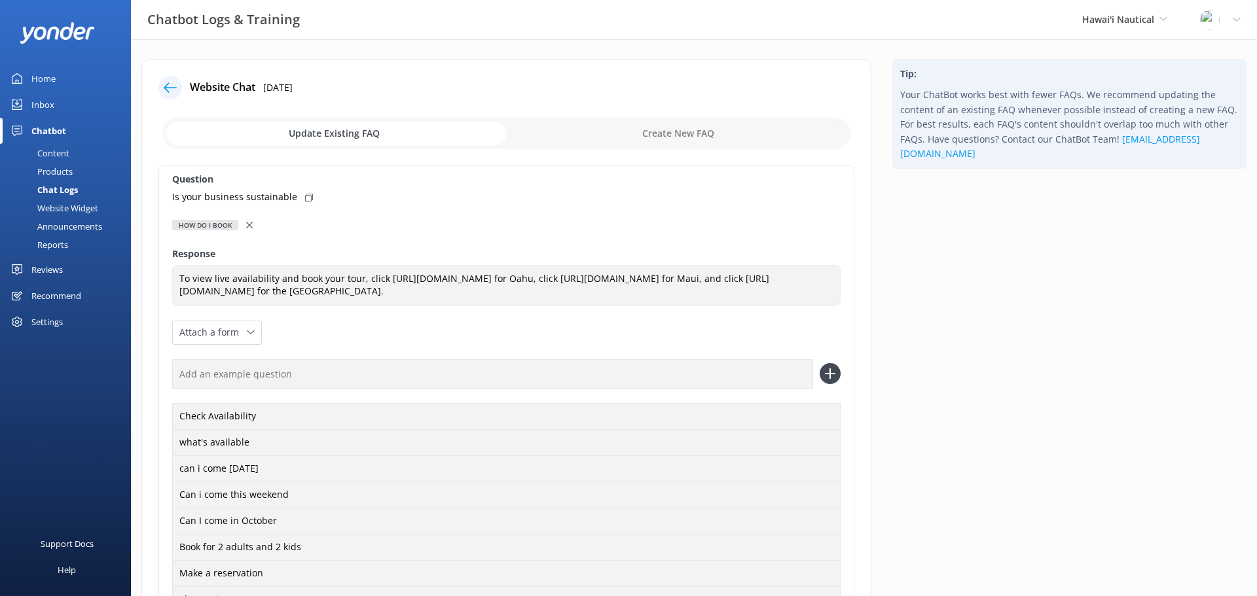
type textarea "To view live availability and book your tour, click https://fareharbor.com/embe…"
click at [246, 227] on use at bounding box center [249, 225] width 7 height 7
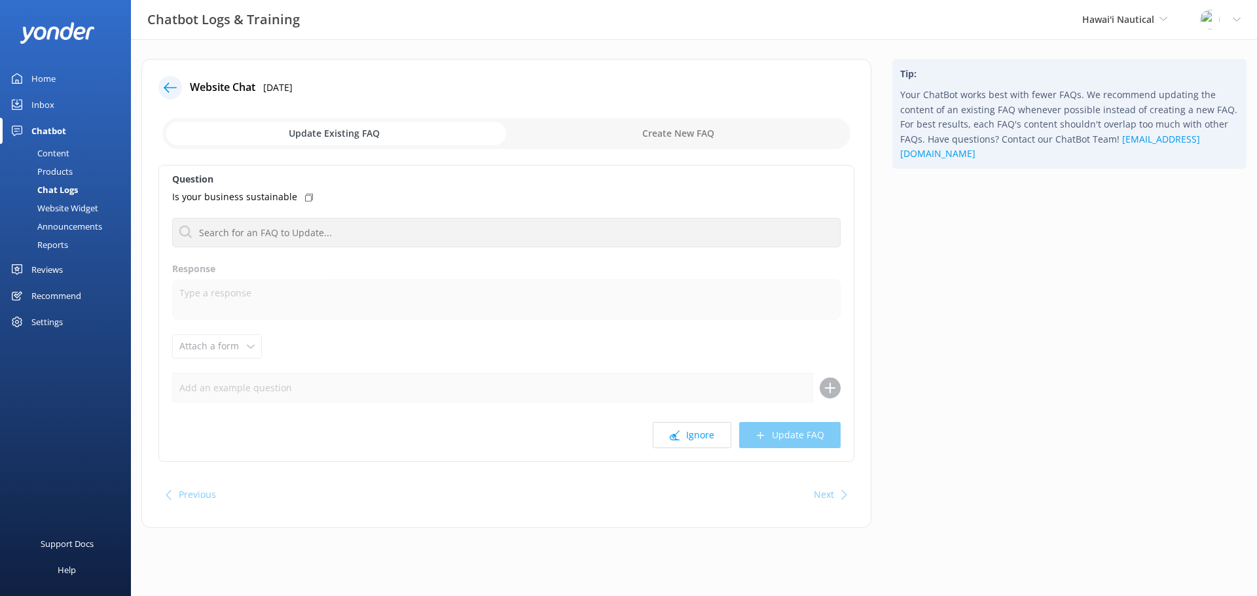
click at [693, 132] on input "checkbox" at bounding box center [506, 133] width 688 height 31
checkbox input "true"
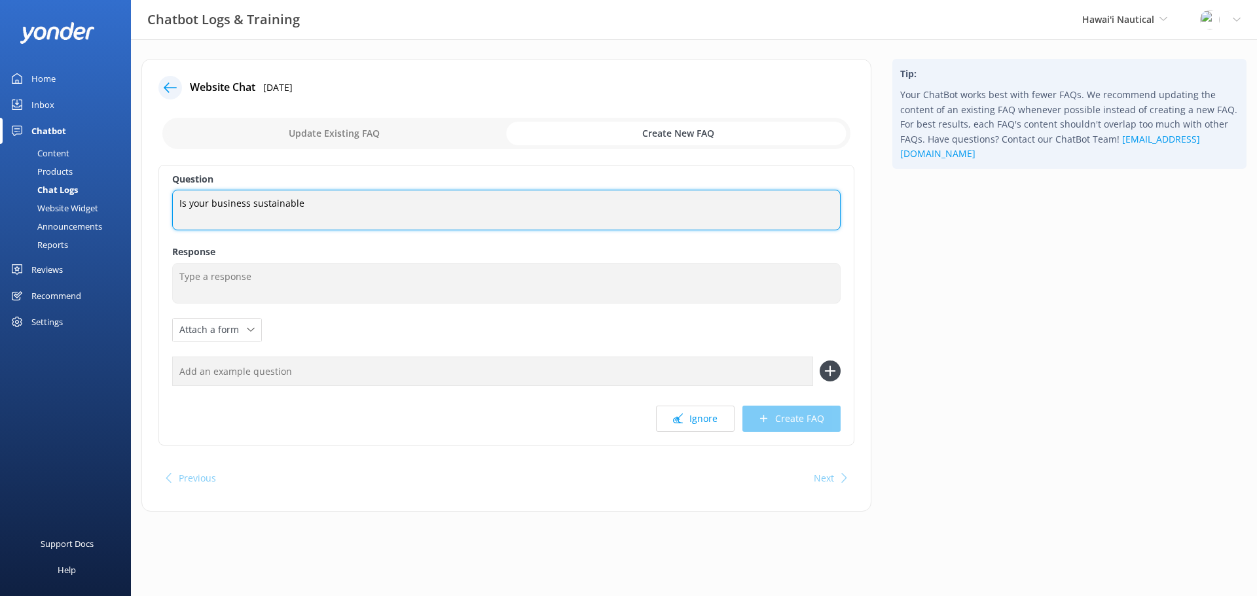
click at [208, 205] on textarea "Is your business sustainable" at bounding box center [506, 210] width 668 height 41
click at [321, 206] on textarea "Is your business sustainable" at bounding box center [506, 210] width 668 height 41
drag, startPoint x: 321, startPoint y: 206, endPoint x: 166, endPoint y: 198, distance: 155.4
click at [166, 198] on div "Question Is your business sustainable Is your business sustainable Response Att…" at bounding box center [506, 305] width 696 height 281
click at [313, 210] on textarea "Is your business sustainable" at bounding box center [506, 210] width 668 height 41
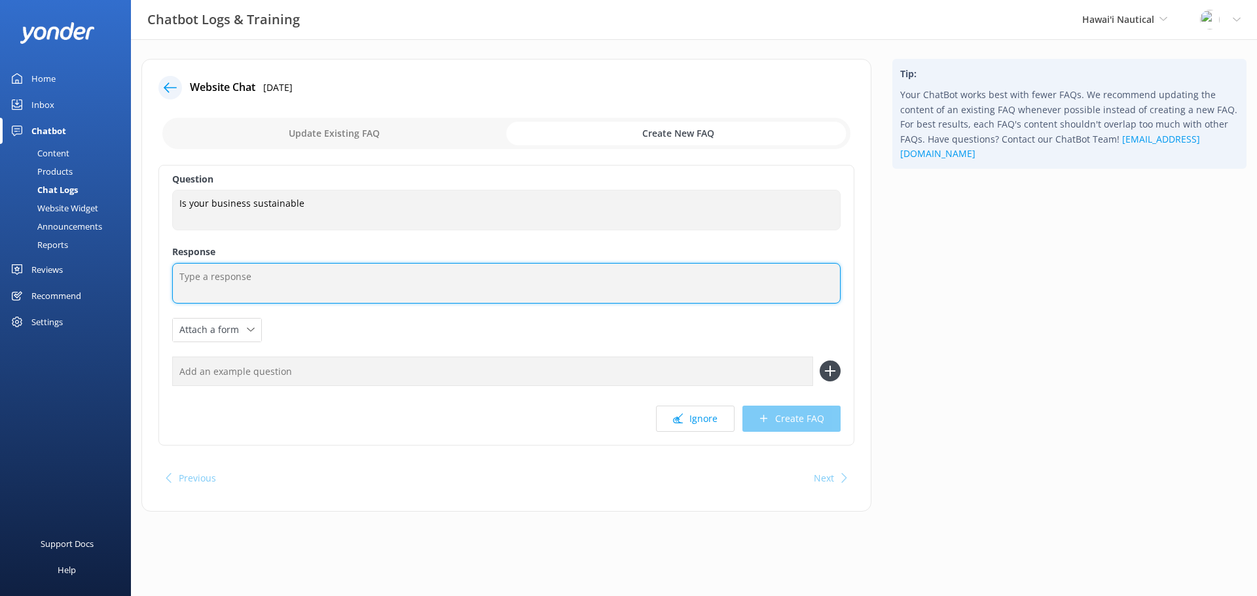
click at [337, 268] on textarea at bounding box center [506, 283] width 668 height 41
type textarea "xf nbfn fg bfgdb sd"
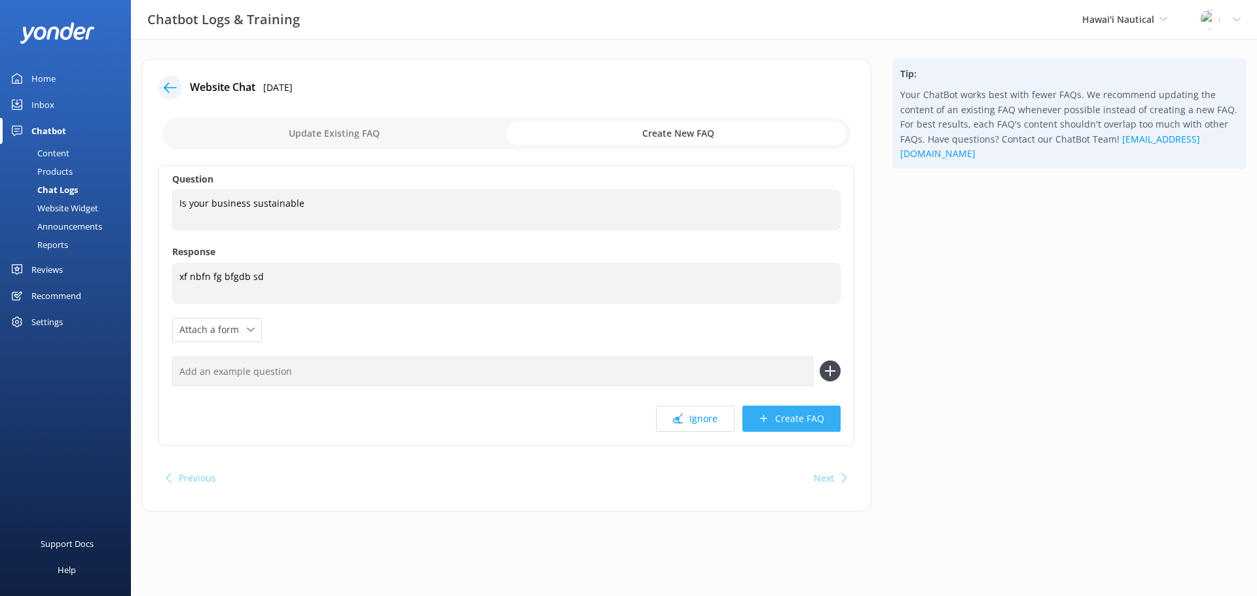
click at [809, 414] on button "Create FAQ" at bounding box center [791, 419] width 98 height 26
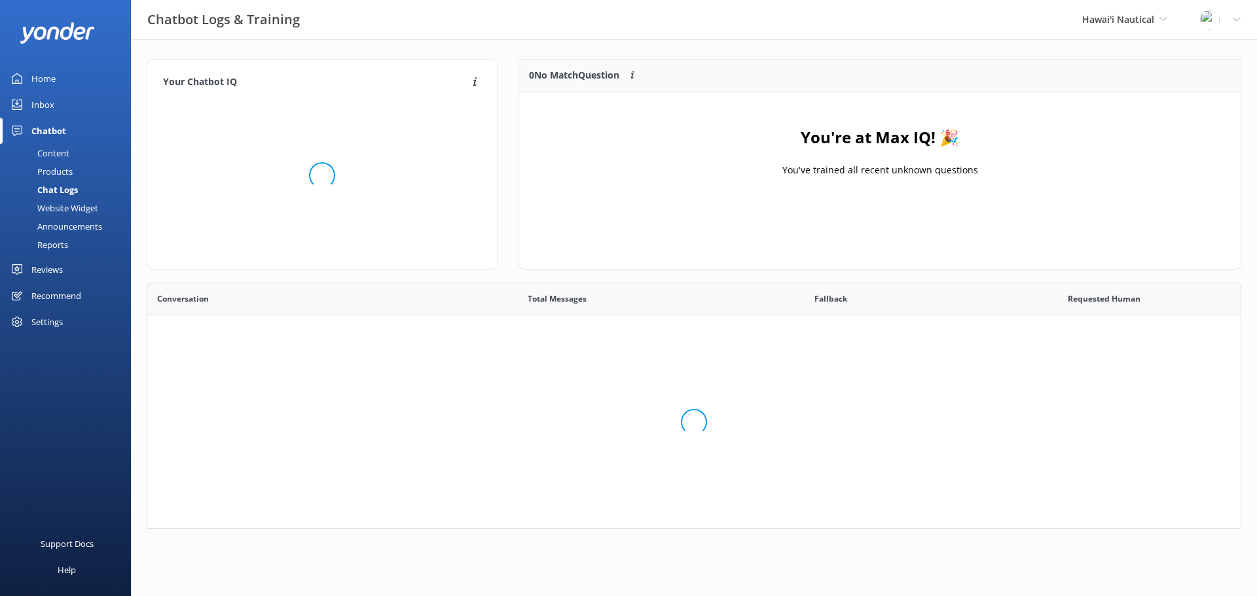
scroll to position [236, 1085]
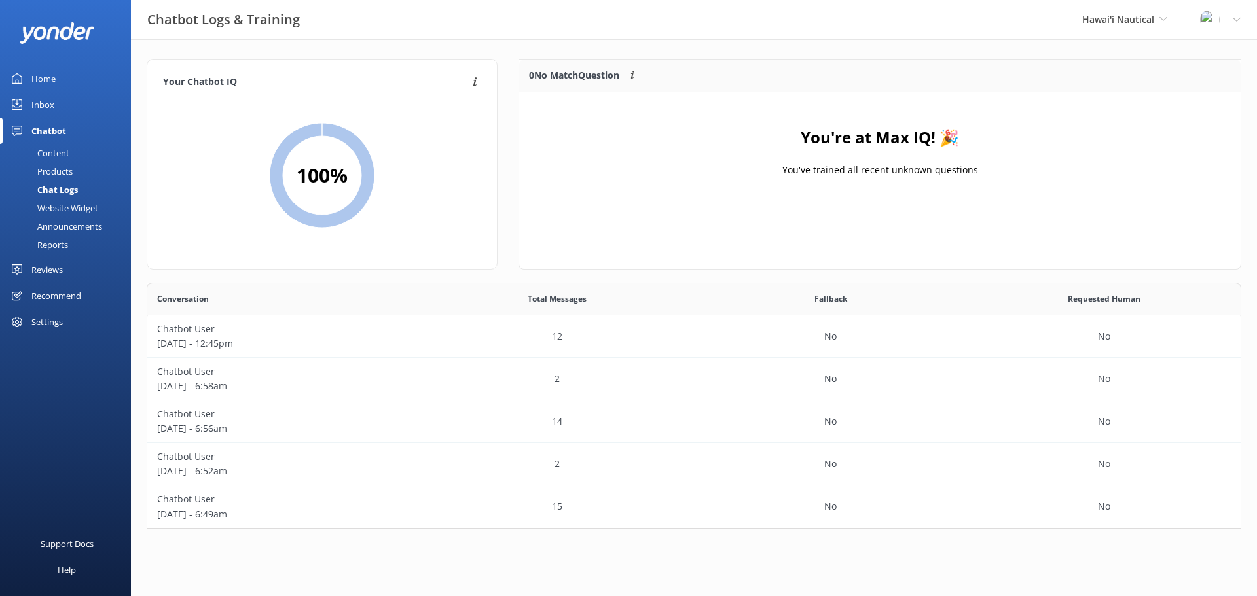
click at [60, 155] on div "Content" at bounding box center [39, 153] width 62 height 18
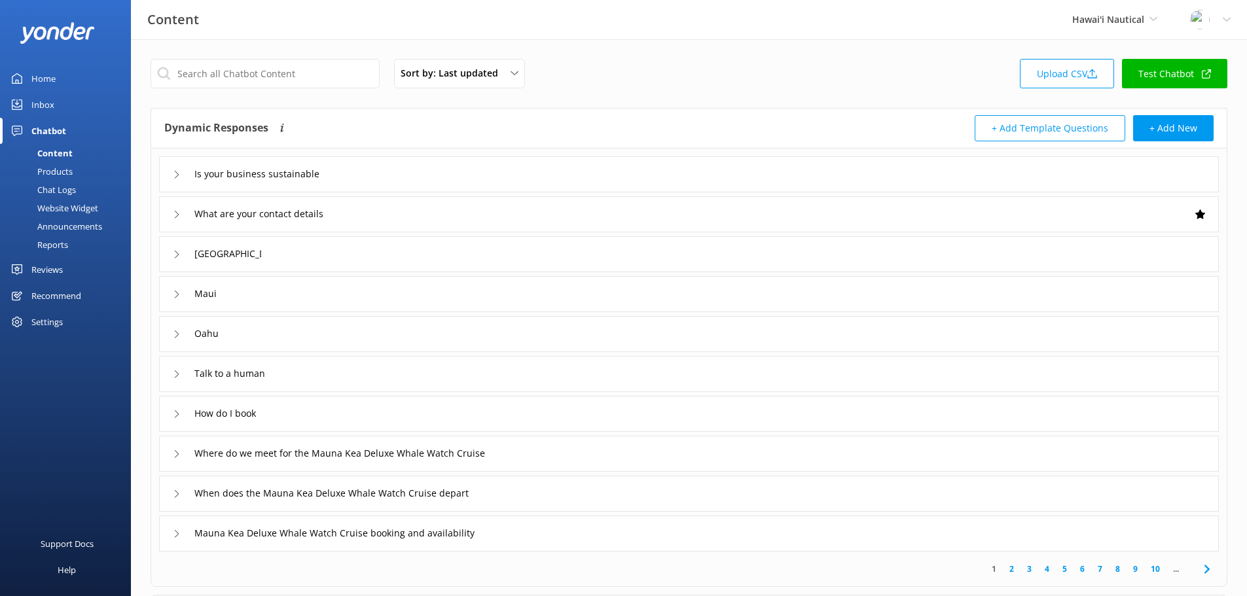
click at [410, 196] on div "What are your contact details" at bounding box center [689, 214] width 1060 height 36
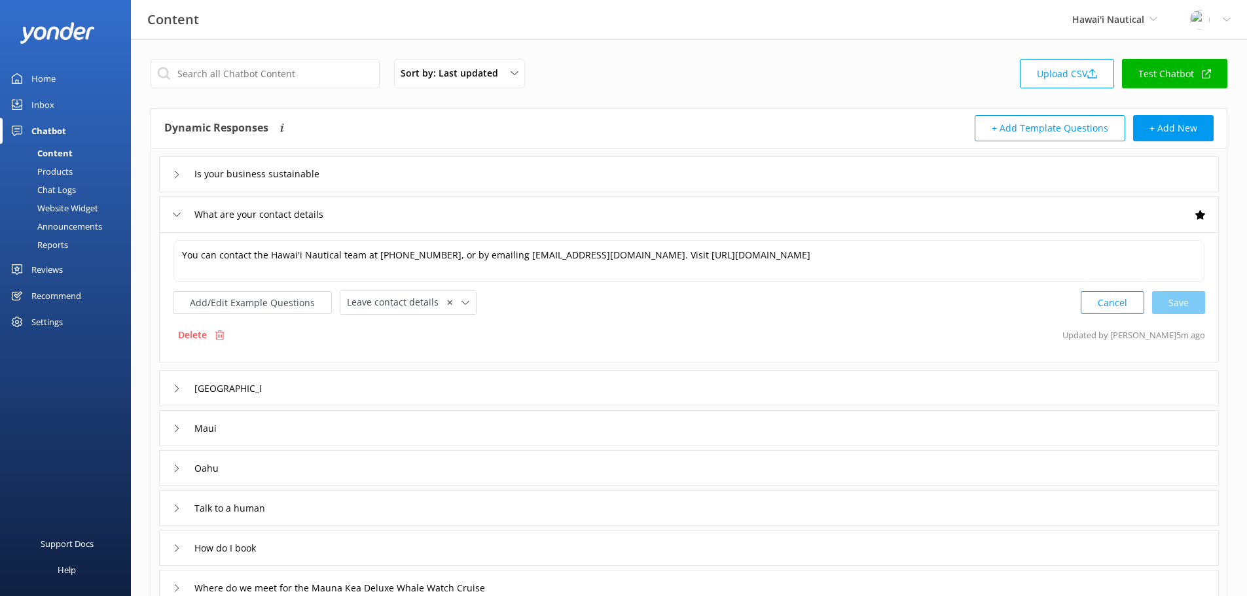
click at [414, 183] on div "Is your business sustainable" at bounding box center [689, 174] width 1060 height 36
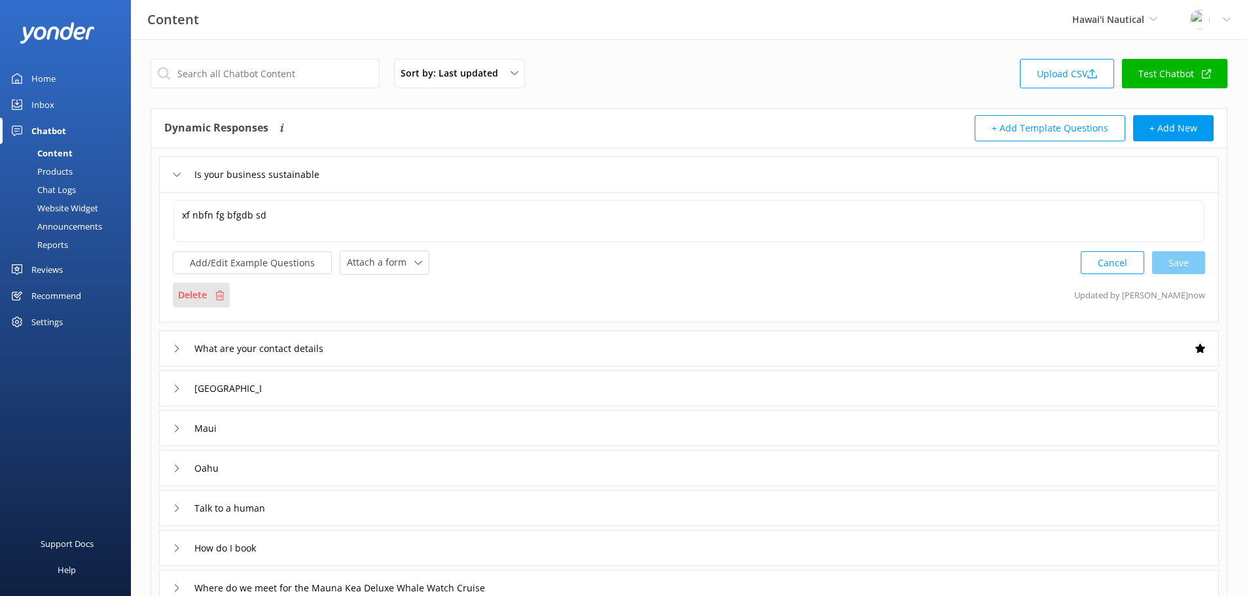
click at [196, 295] on p "Delete" at bounding box center [192, 295] width 29 height 14
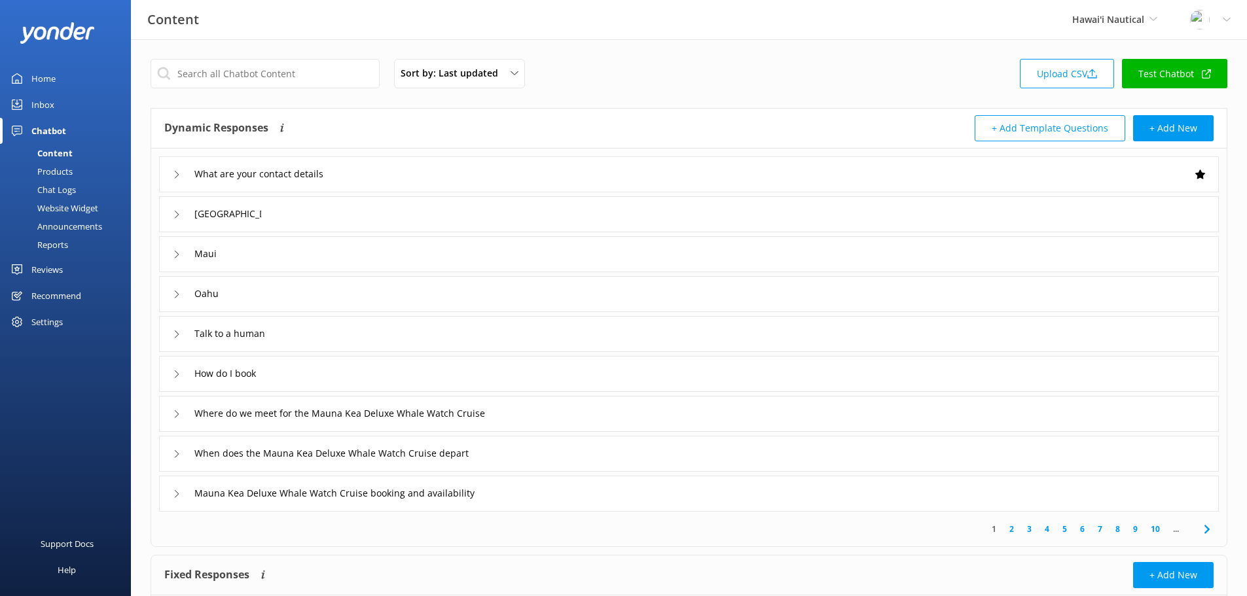
click at [63, 212] on div "Website Widget" at bounding box center [53, 208] width 90 height 18
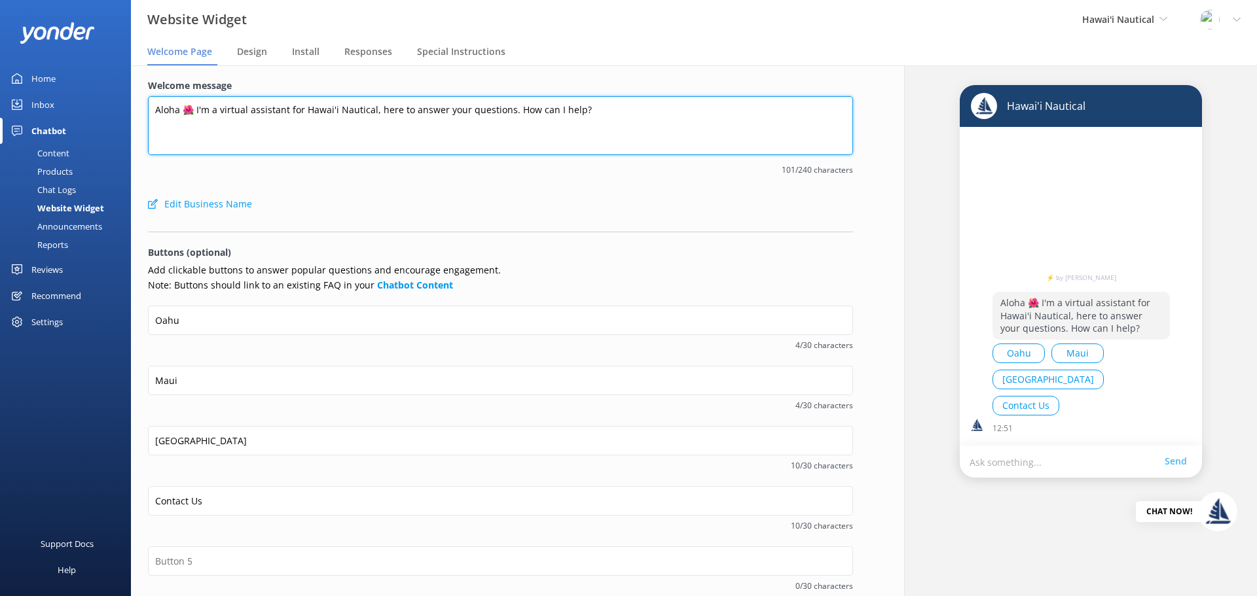
drag, startPoint x: 158, startPoint y: 111, endPoint x: 579, endPoint y: 115, distance: 420.4
click at [576, 115] on textarea "Aloha 🌺 I'm a virtual assistant for Hawai'i Nautical, here to answer your quest…" at bounding box center [500, 125] width 705 height 59
click at [610, 115] on textarea "Aloha 🌺 I'm a virtual assistant for Hawai'i Nautical, here to answer your quest…" at bounding box center [500, 125] width 705 height 59
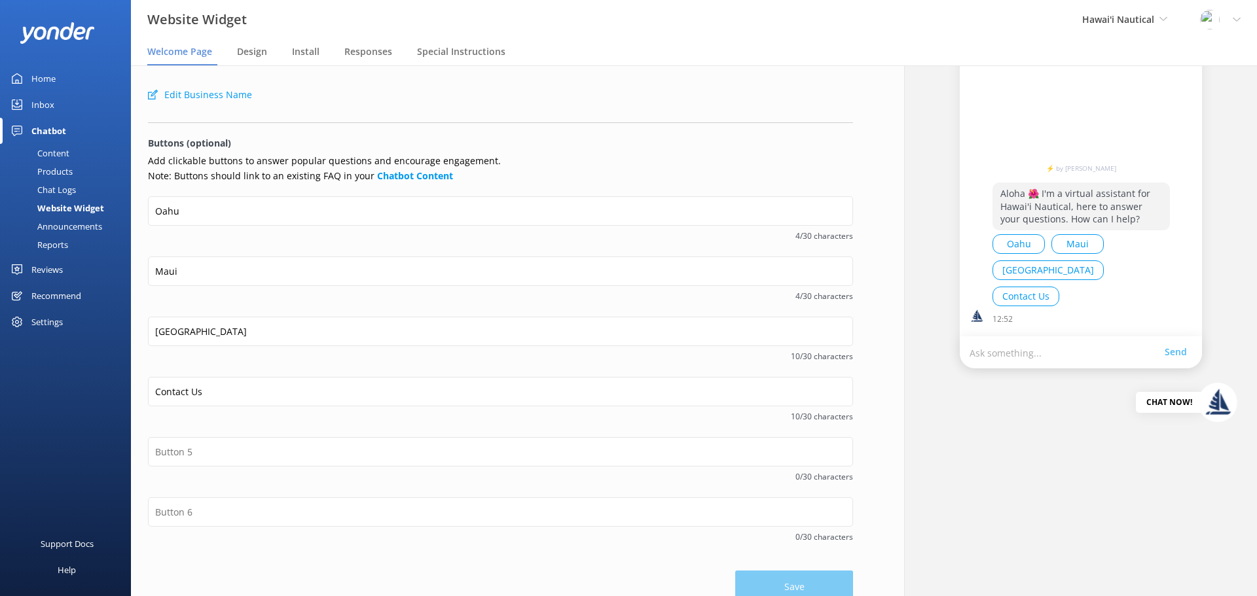
scroll to position [130, 0]
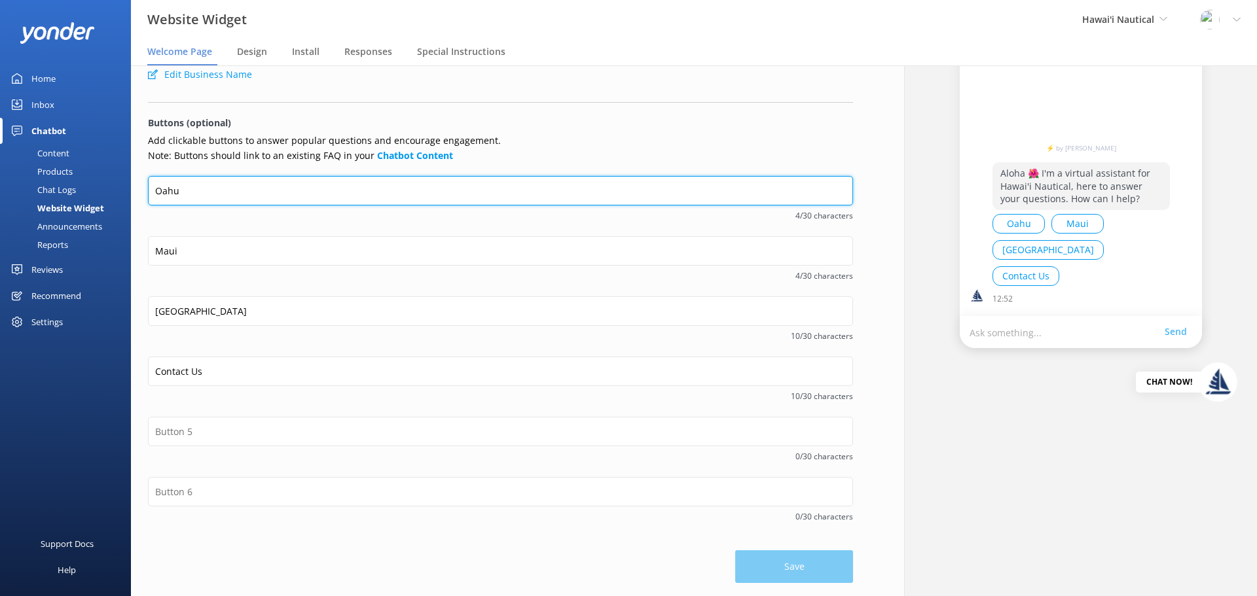
drag, startPoint x: 192, startPoint y: 191, endPoint x: 158, endPoint y: 191, distance: 34.7
click at [158, 191] on input "Oahu" at bounding box center [500, 190] width 705 height 29
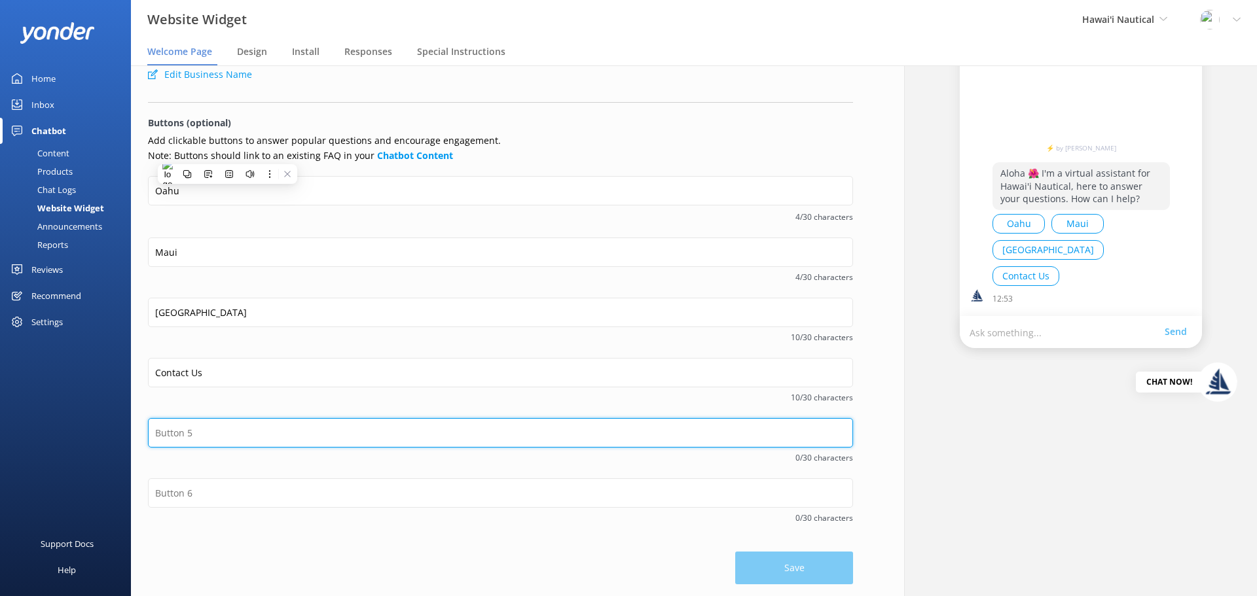
click at [252, 431] on input "text" at bounding box center [500, 432] width 705 height 29
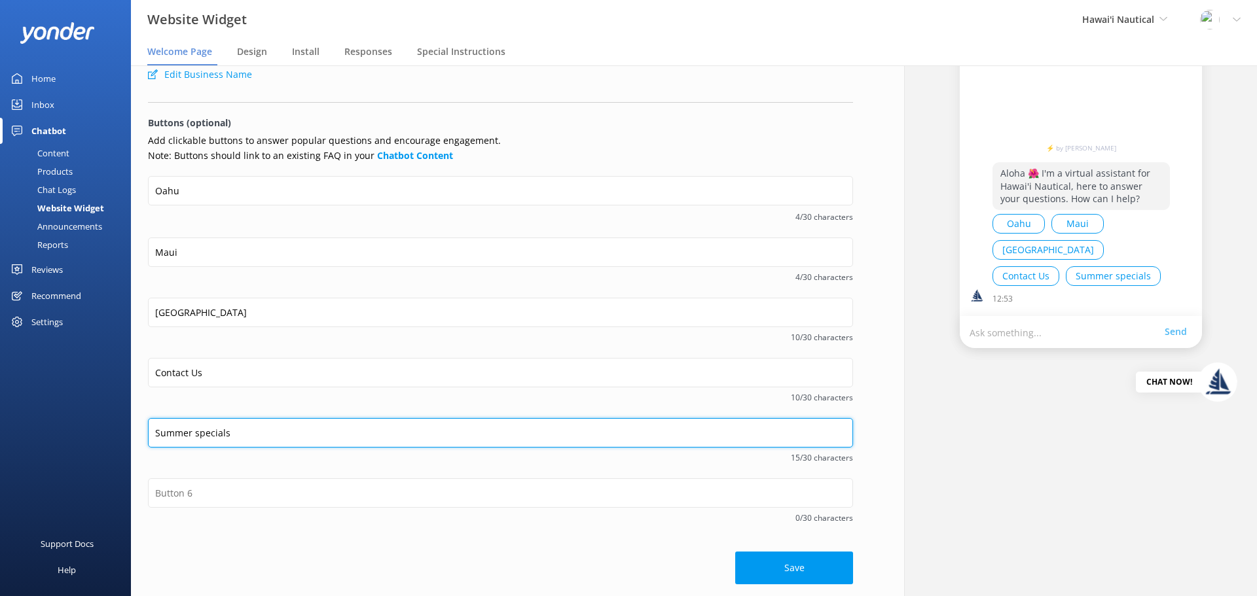
drag, startPoint x: 189, startPoint y: 433, endPoint x: 153, endPoint y: 431, distance: 36.7
click at [153, 431] on input "Summer specials" at bounding box center [500, 432] width 705 height 29
type input "Winter specials"
click at [235, 430] on input "Winter specials" at bounding box center [500, 431] width 705 height 29
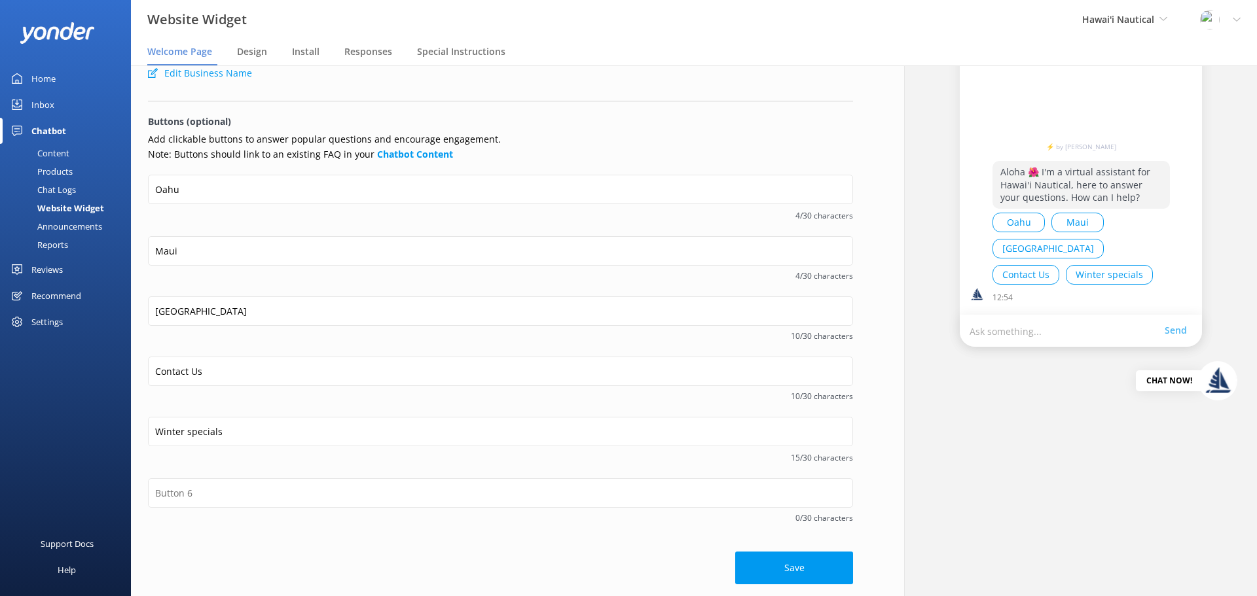
click at [64, 145] on div "Content" at bounding box center [39, 153] width 62 height 18
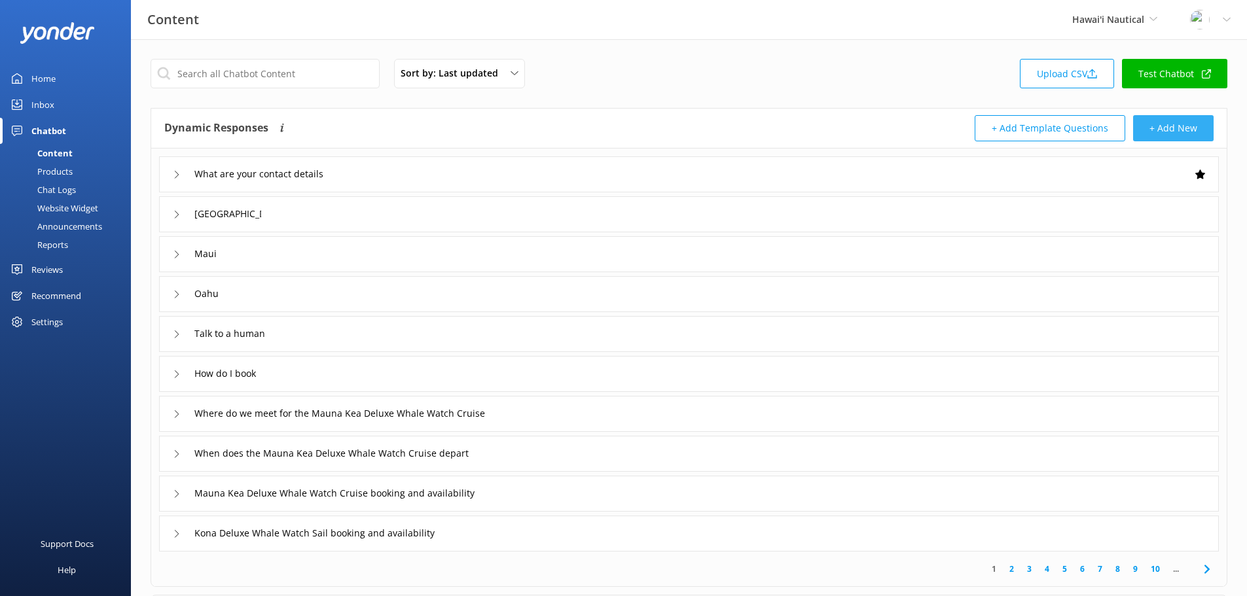
click at [1190, 133] on button "+ Add New" at bounding box center [1173, 128] width 81 height 26
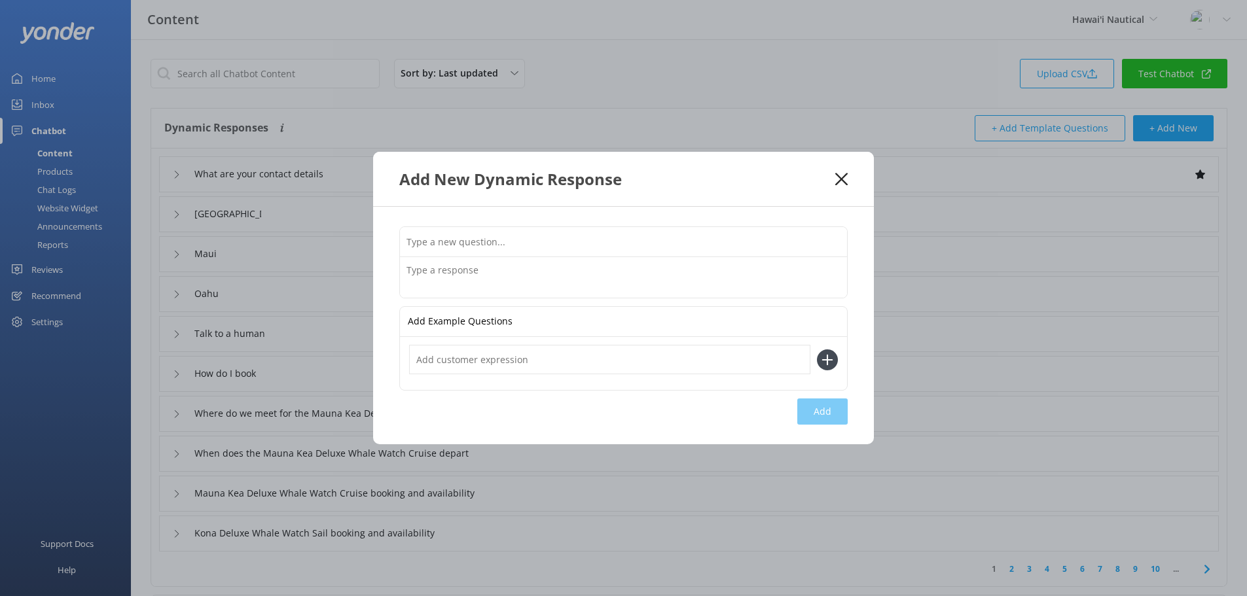
click at [661, 239] on input "text" at bounding box center [623, 241] width 447 height 29
type input "Winter specials"
click at [508, 273] on textarea at bounding box center [623, 277] width 447 height 41
click at [843, 183] on icon at bounding box center [841, 179] width 12 height 13
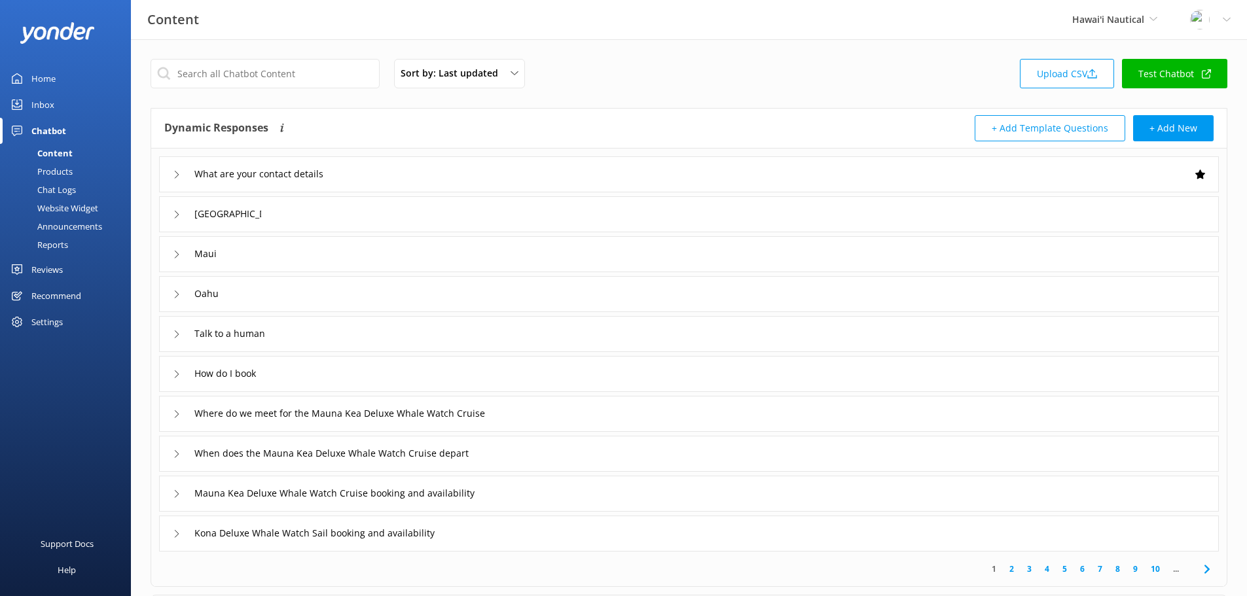
click at [79, 208] on div "Website Widget" at bounding box center [53, 208] width 90 height 18
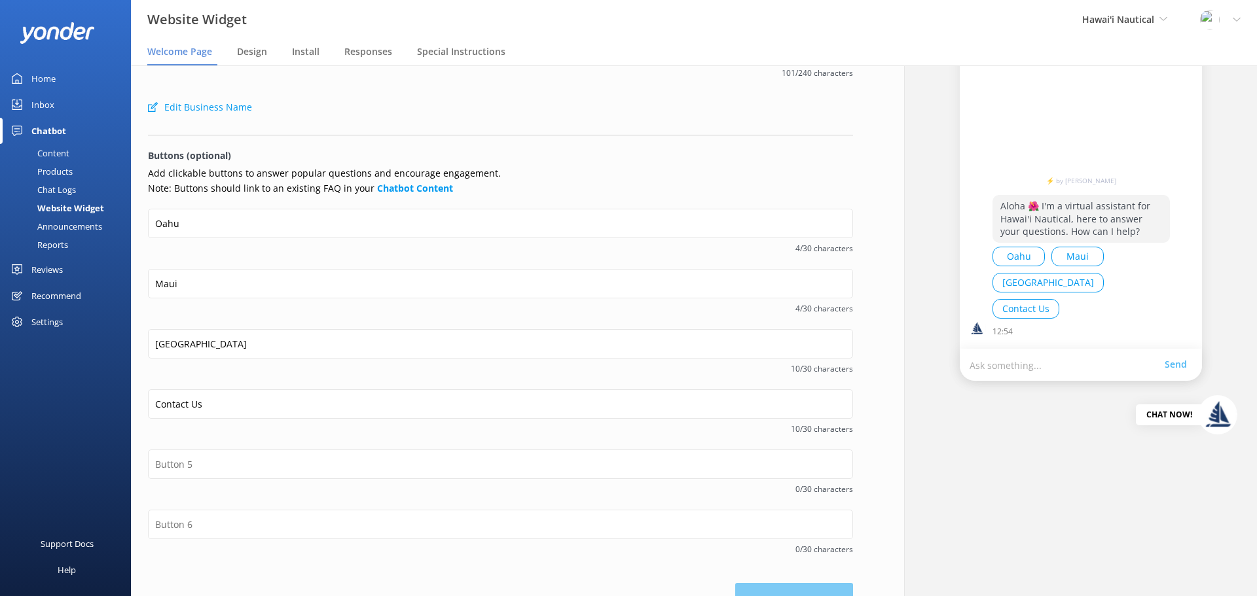
scroll to position [98, 0]
click at [460, 104] on div "Edit Business Name" at bounding box center [500, 106] width 705 height 26
click at [54, 111] on link "Inbox" at bounding box center [65, 105] width 131 height 26
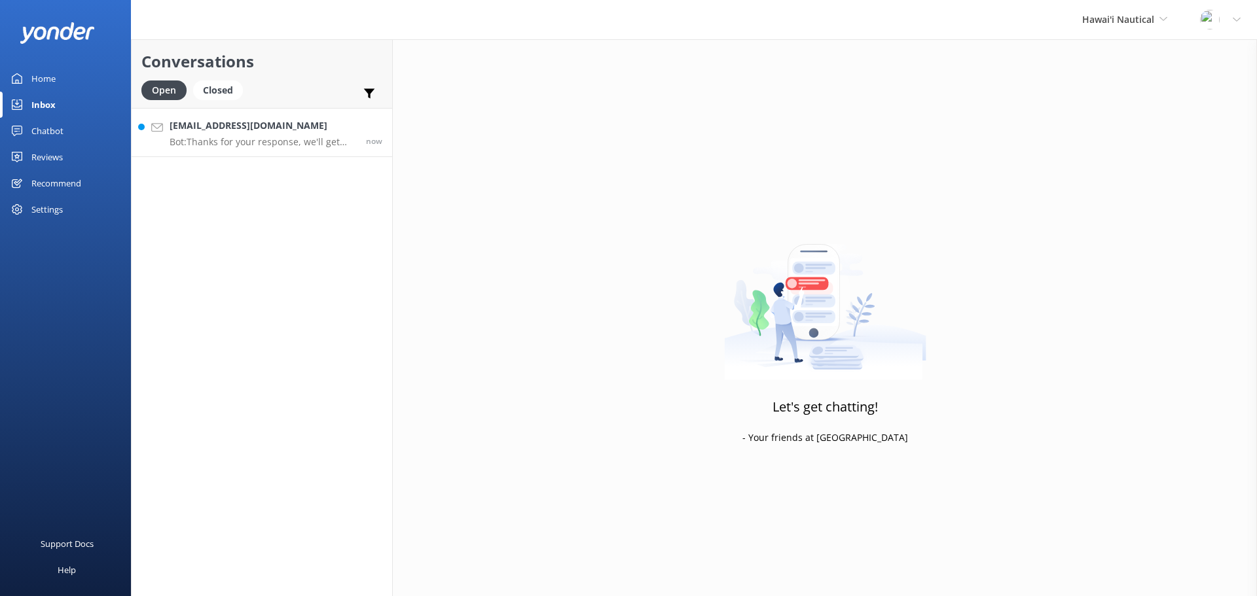
click at [187, 128] on h4 "[EMAIL_ADDRESS][DOMAIN_NAME]" at bounding box center [263, 126] width 187 height 14
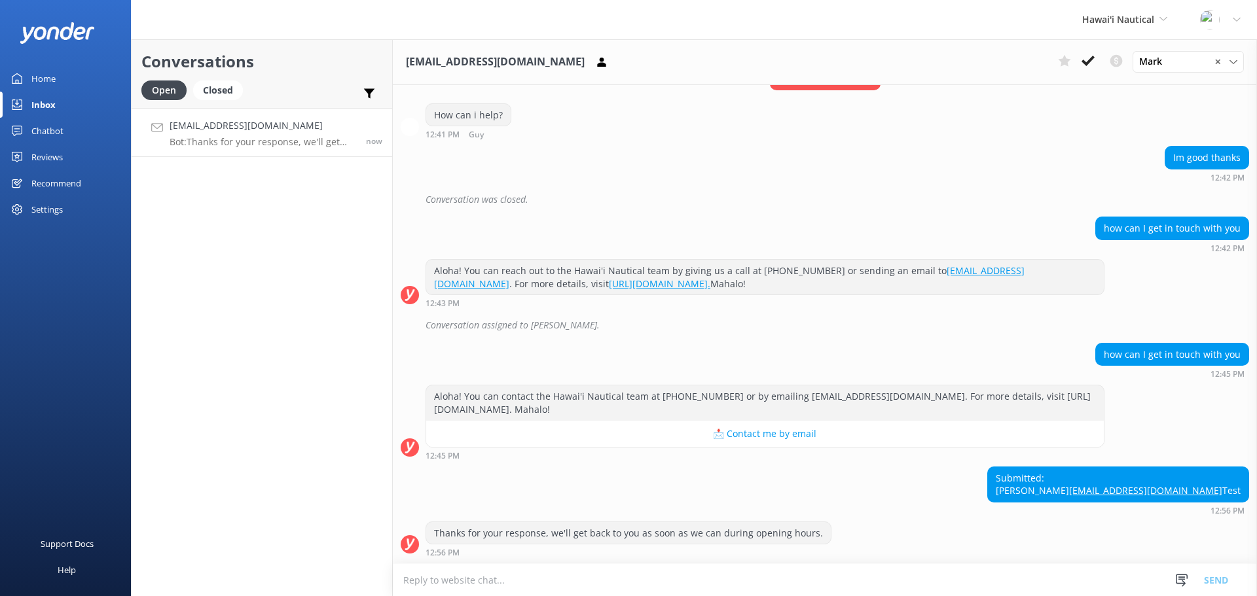
scroll to position [485, 0]
click at [47, 124] on div "Chatbot" at bounding box center [47, 131] width 32 height 26
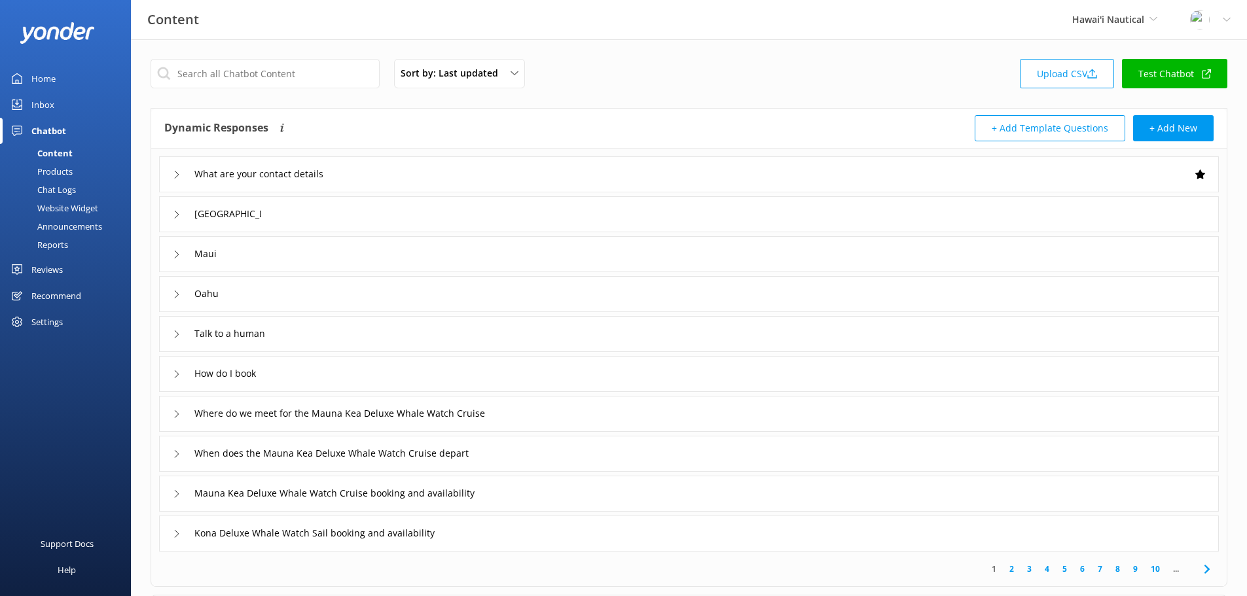
click at [60, 211] on div "Website Widget" at bounding box center [53, 208] width 90 height 18
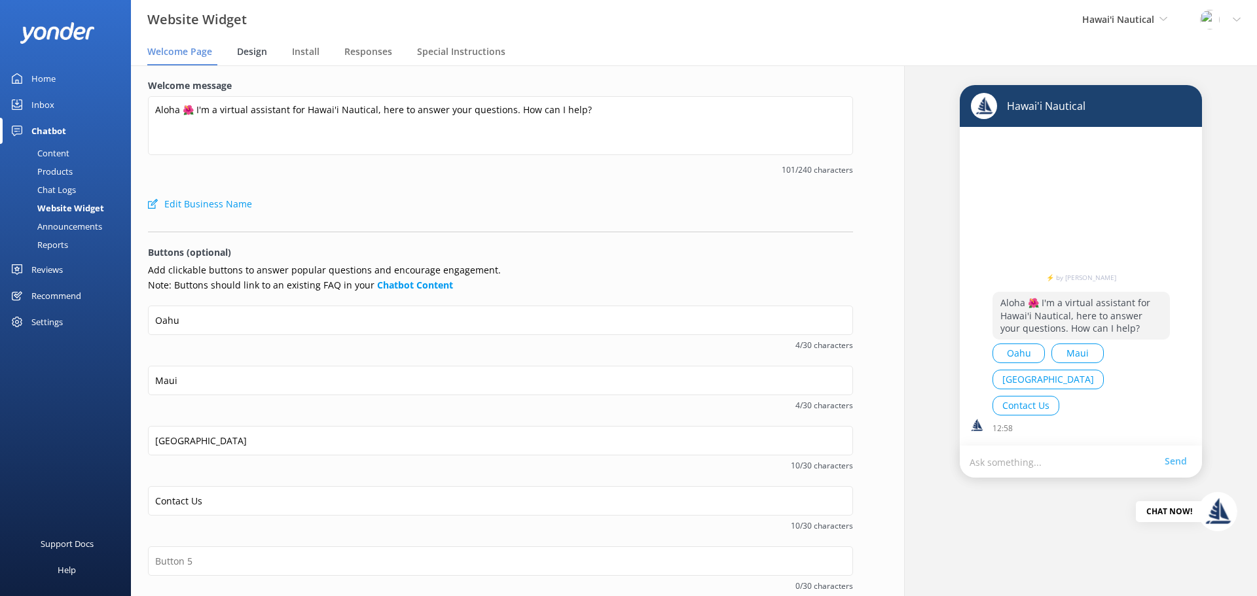
click at [254, 54] on span "Design" at bounding box center [252, 51] width 30 height 13
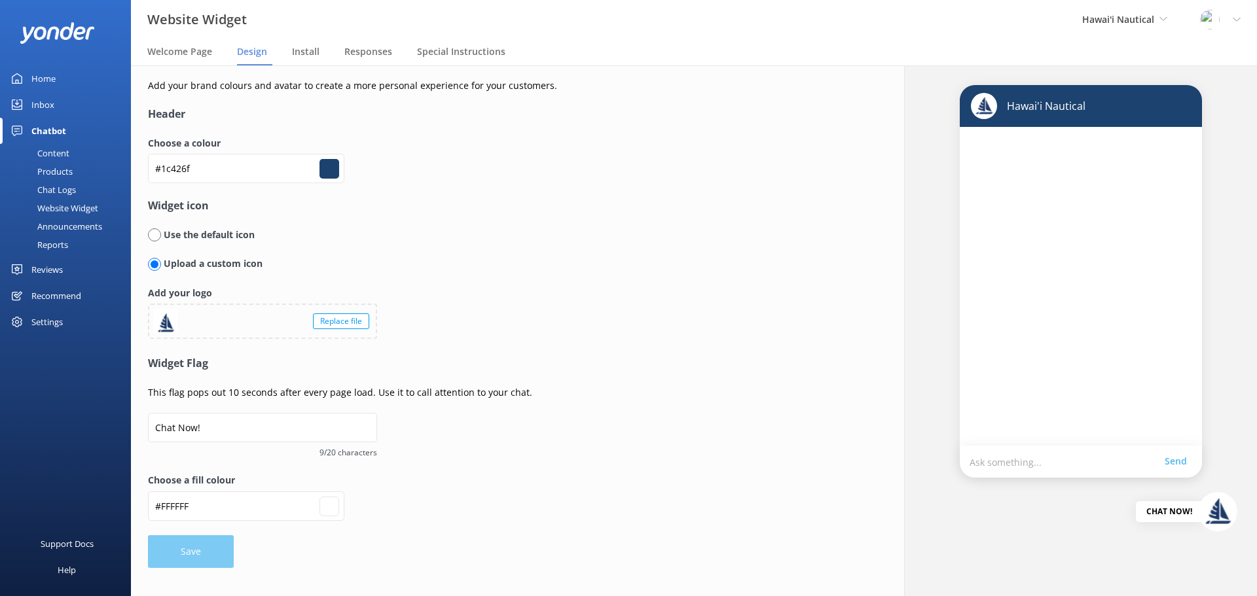
click at [155, 232] on input "radio" at bounding box center [154, 235] width 13 height 13
radio input "true"
radio input "false"
type input "#ffffff"
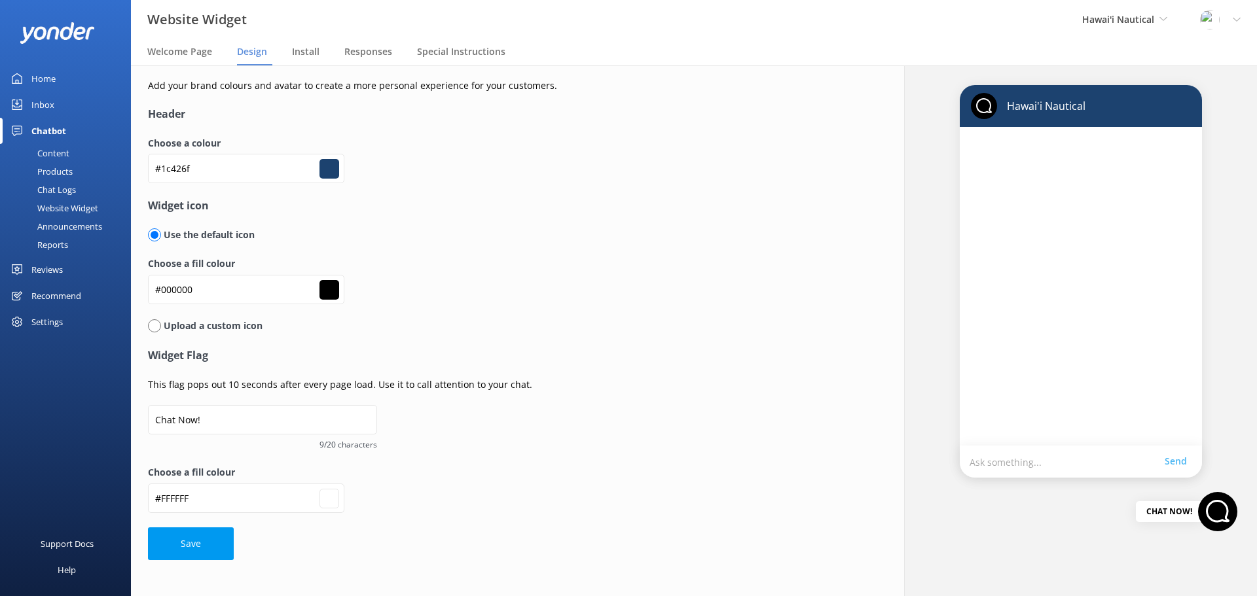
click at [156, 327] on input "radio" at bounding box center [154, 326] width 13 height 13
radio input "true"
radio input "false"
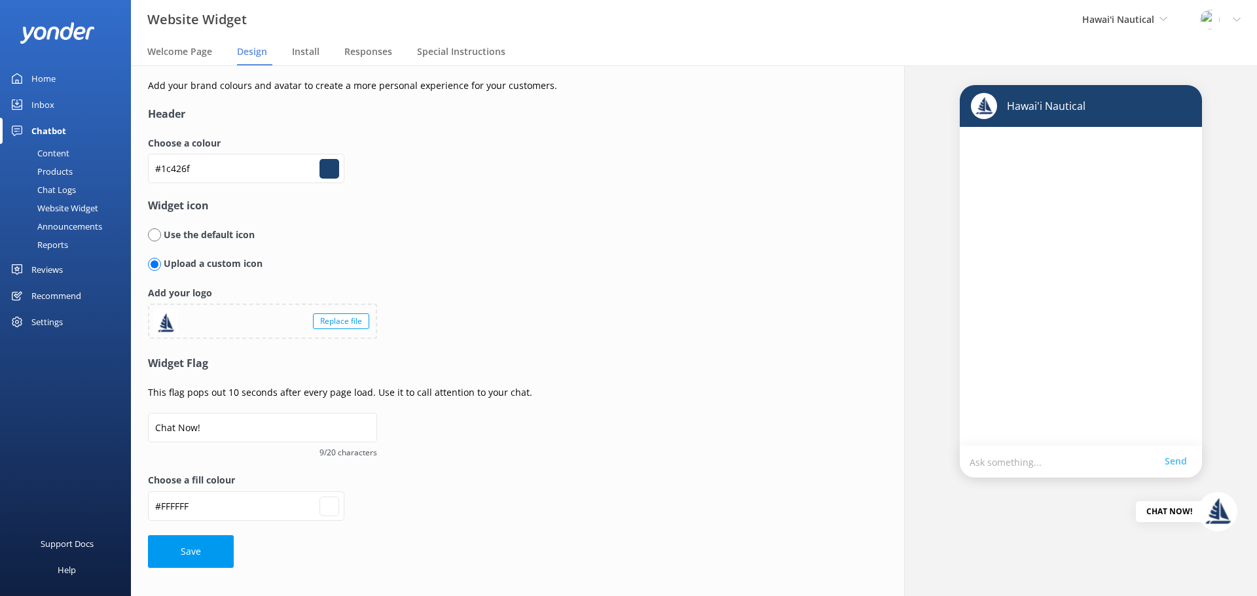
type input "#ffffff"
click at [295, 53] on span "Install" at bounding box center [305, 51] width 27 height 13
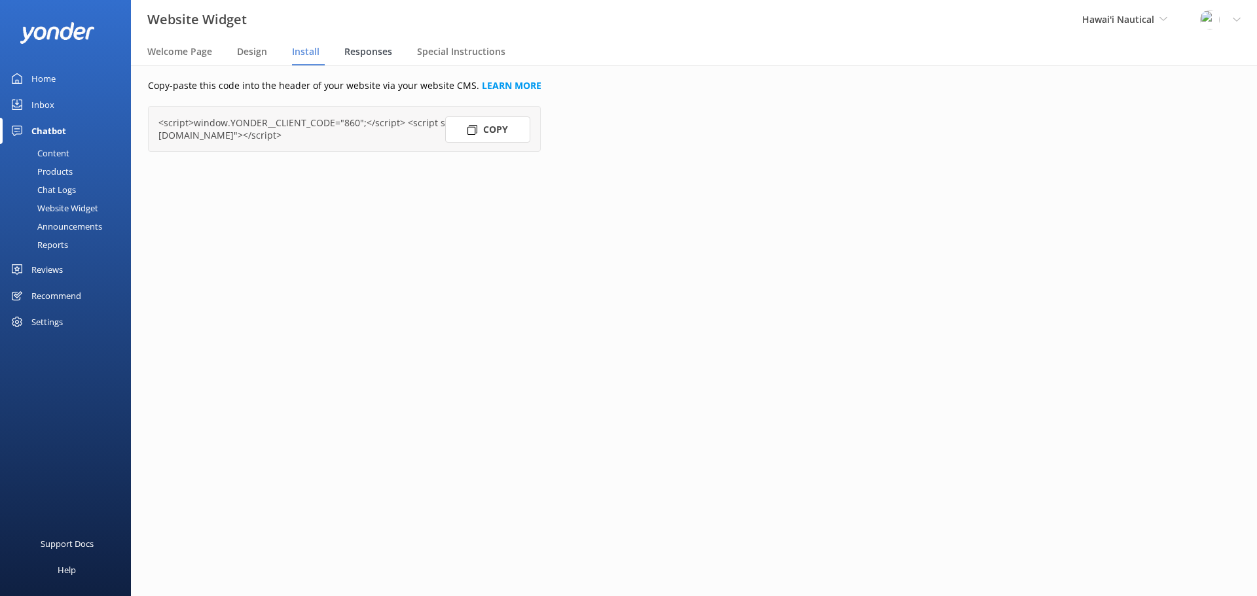
click at [368, 55] on span "Responses" at bounding box center [368, 51] width 48 height 13
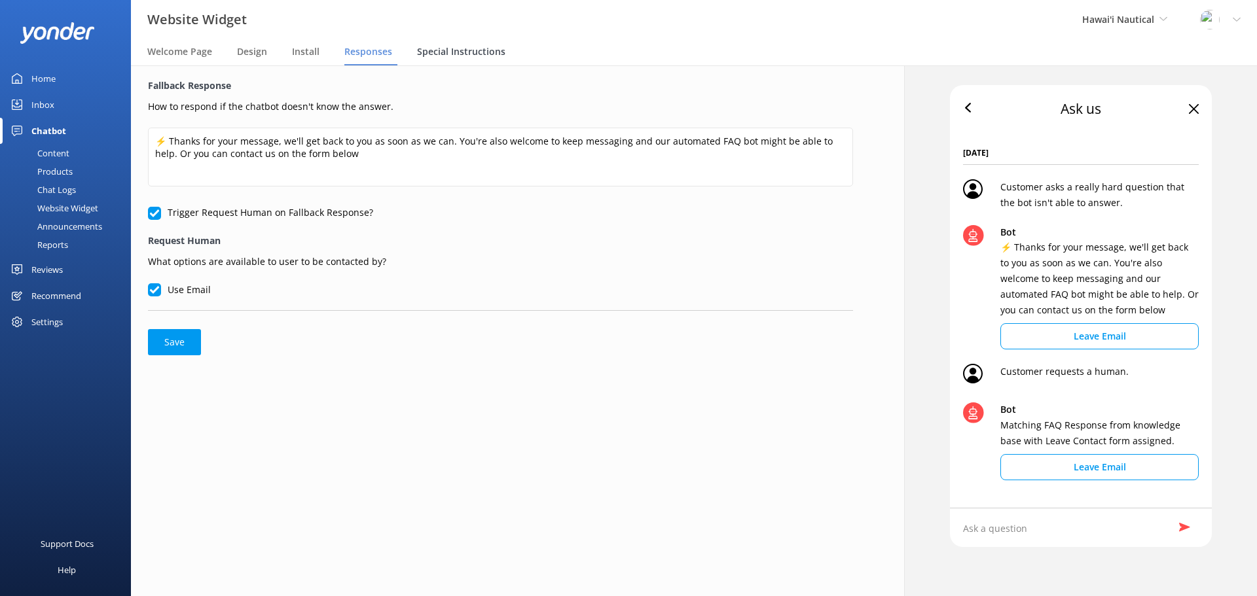
click at [467, 49] on span "Special Instructions" at bounding box center [461, 51] width 88 height 13
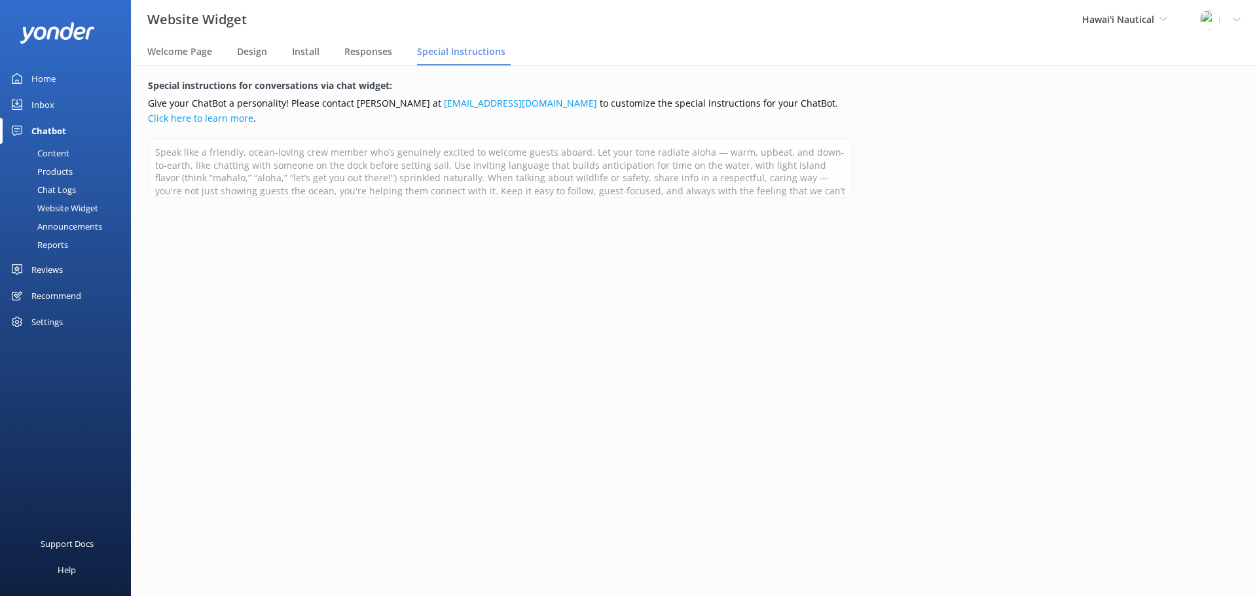
click at [69, 225] on div "Announcements" at bounding box center [55, 226] width 94 height 18
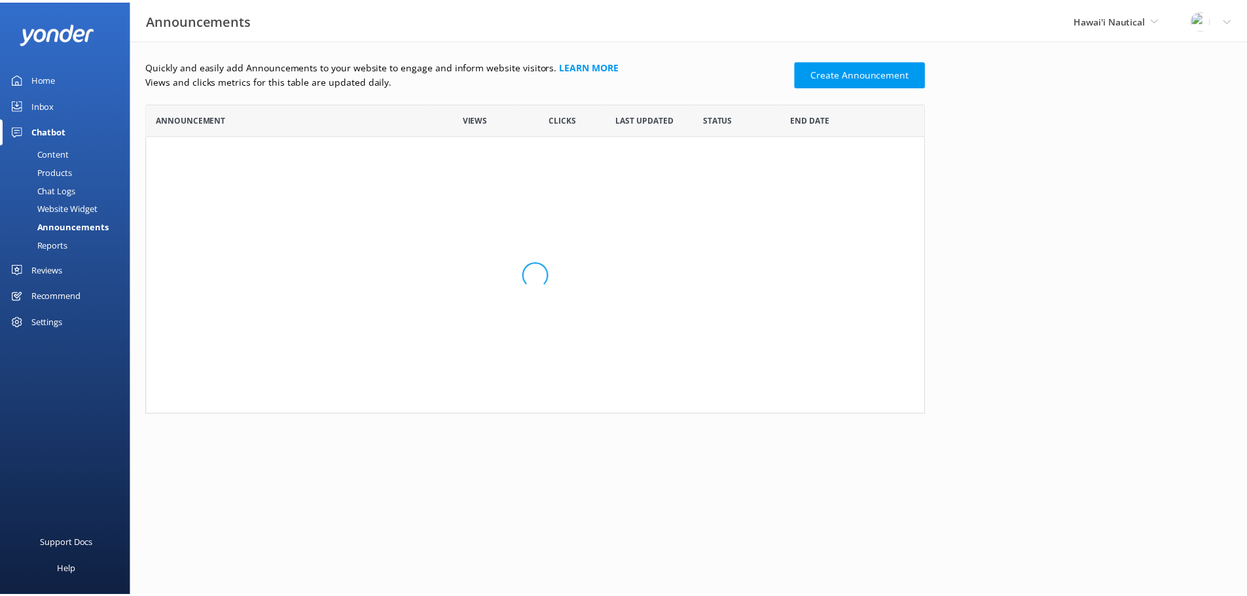
scroll to position [302, 776]
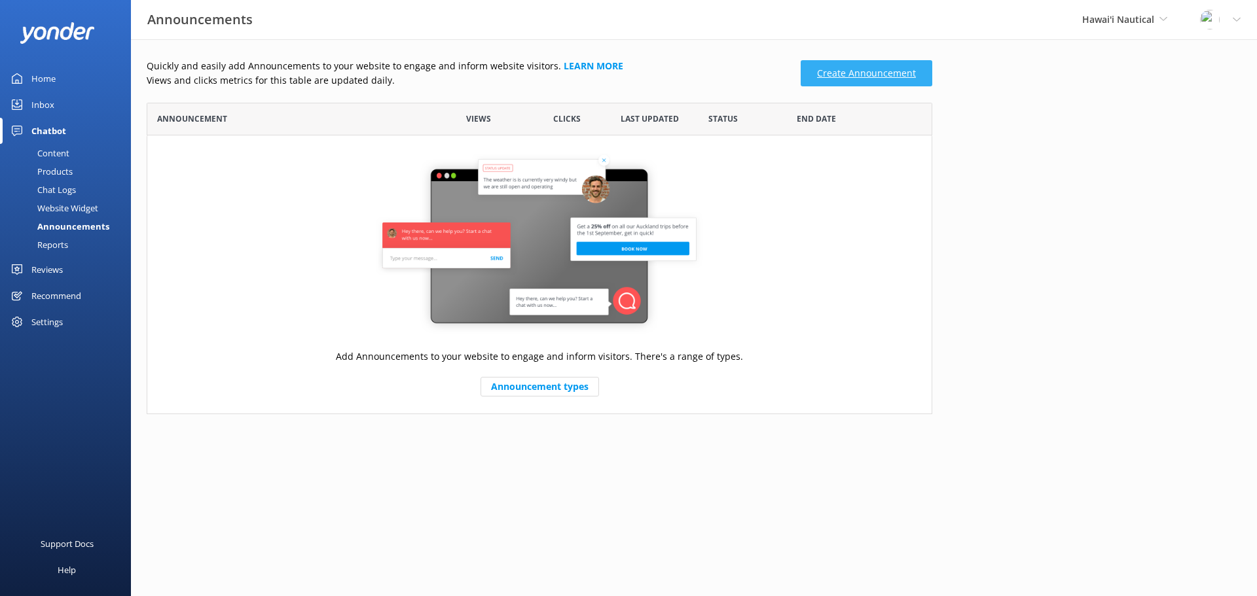
click at [899, 76] on link "Create Announcement" at bounding box center [867, 73] width 132 height 26
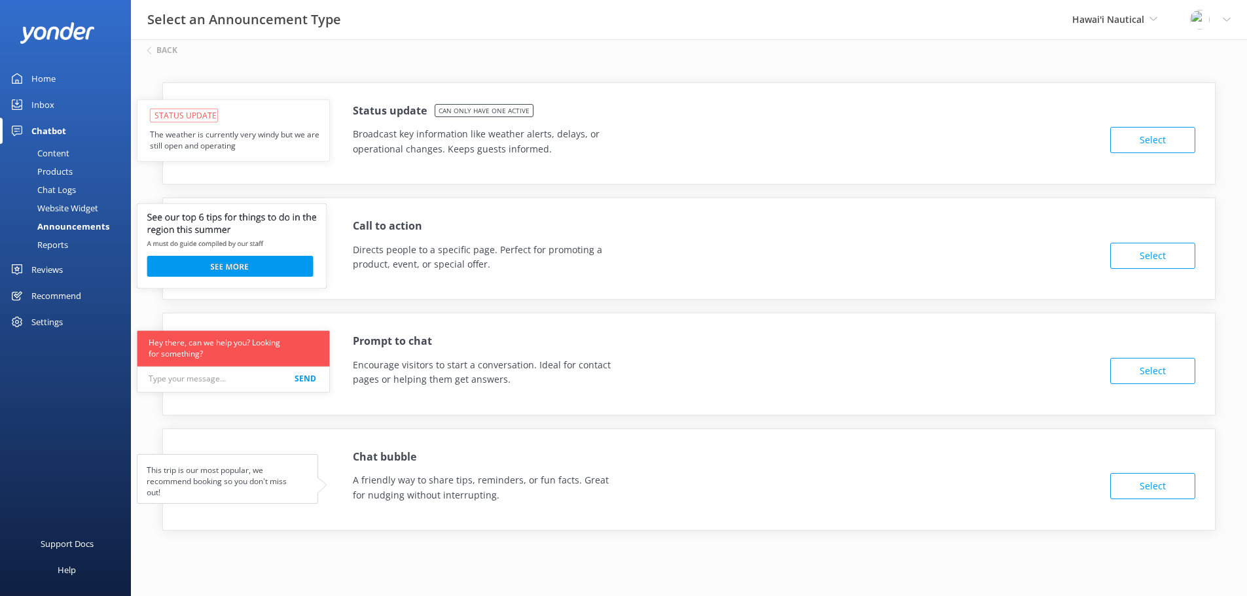
scroll to position [14, 0]
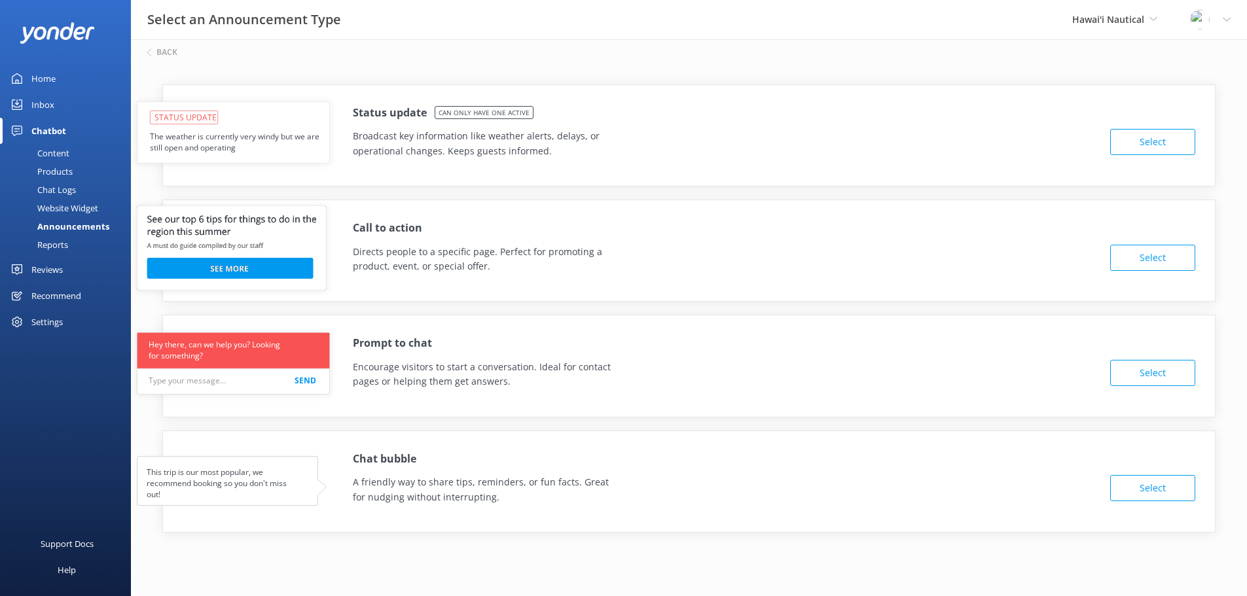
click at [1148, 259] on button "Select" at bounding box center [1152, 258] width 85 height 26
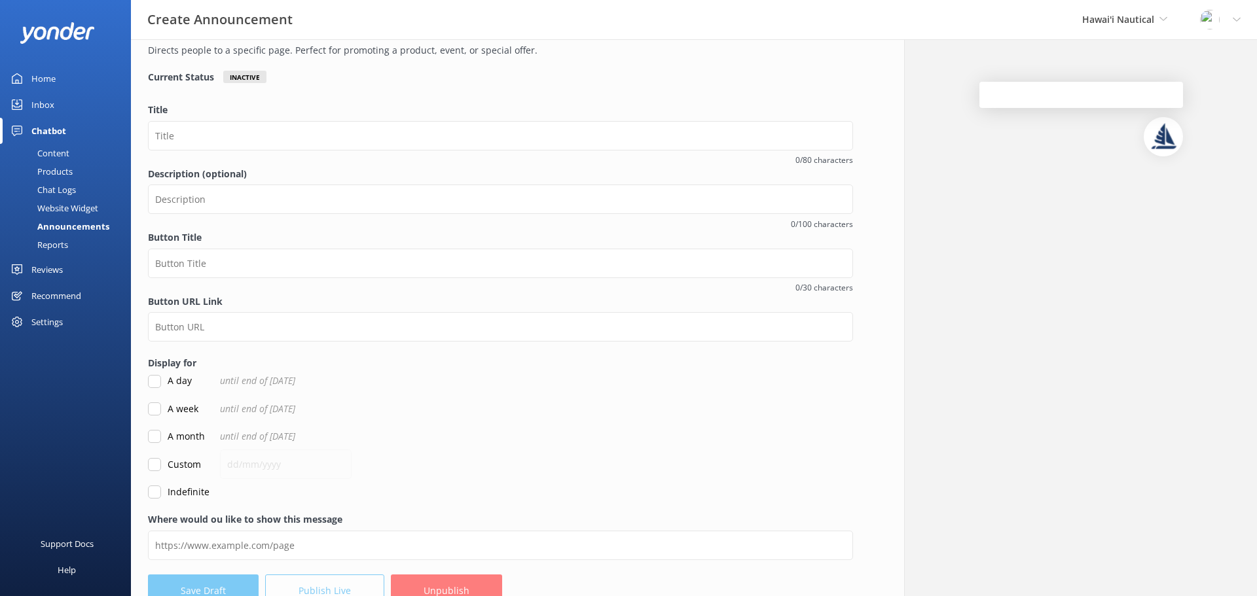
scroll to position [82, 0]
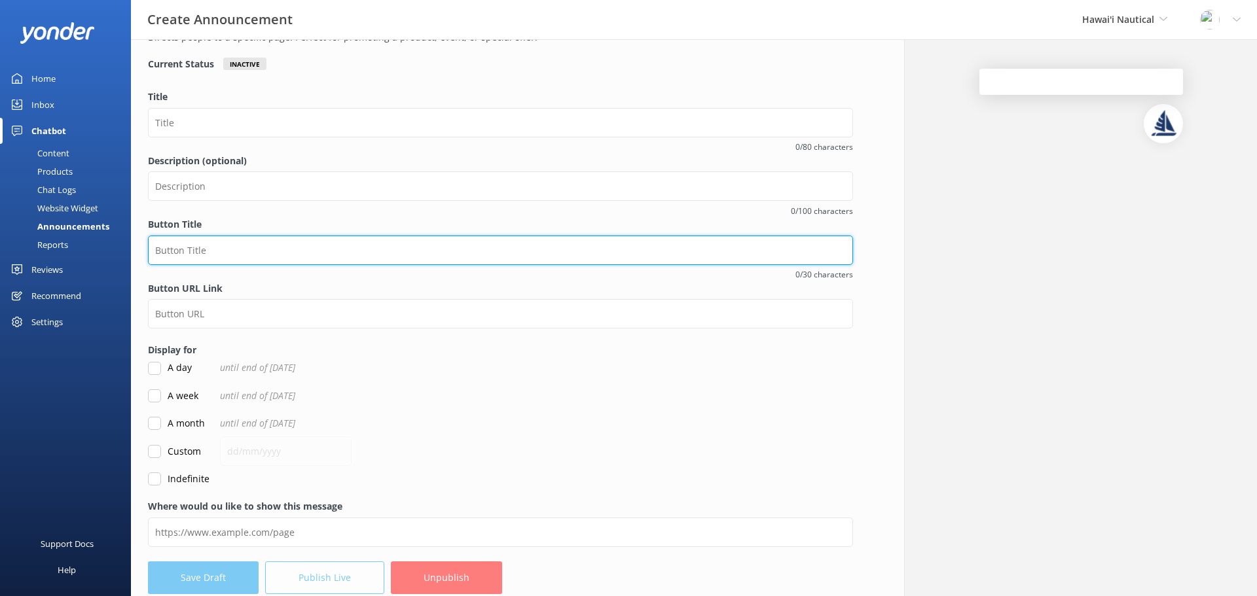
click at [236, 255] on input "Button Title" at bounding box center [500, 250] width 705 height 29
type input "Book Now"
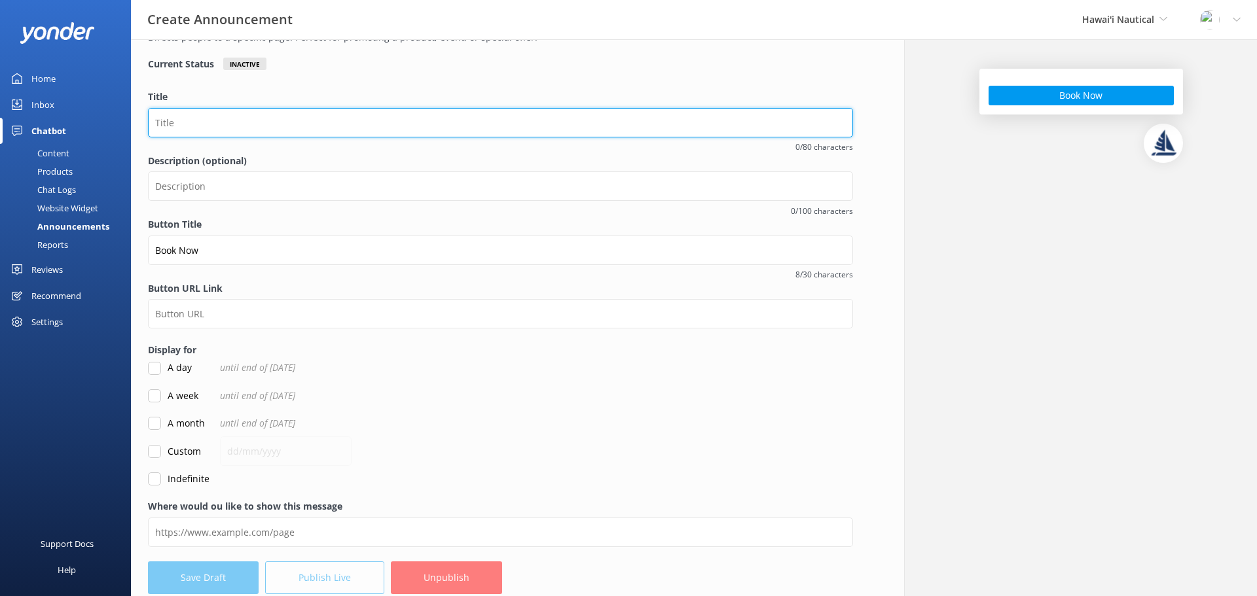
click at [238, 127] on input "Title" at bounding box center [500, 122] width 705 height 29
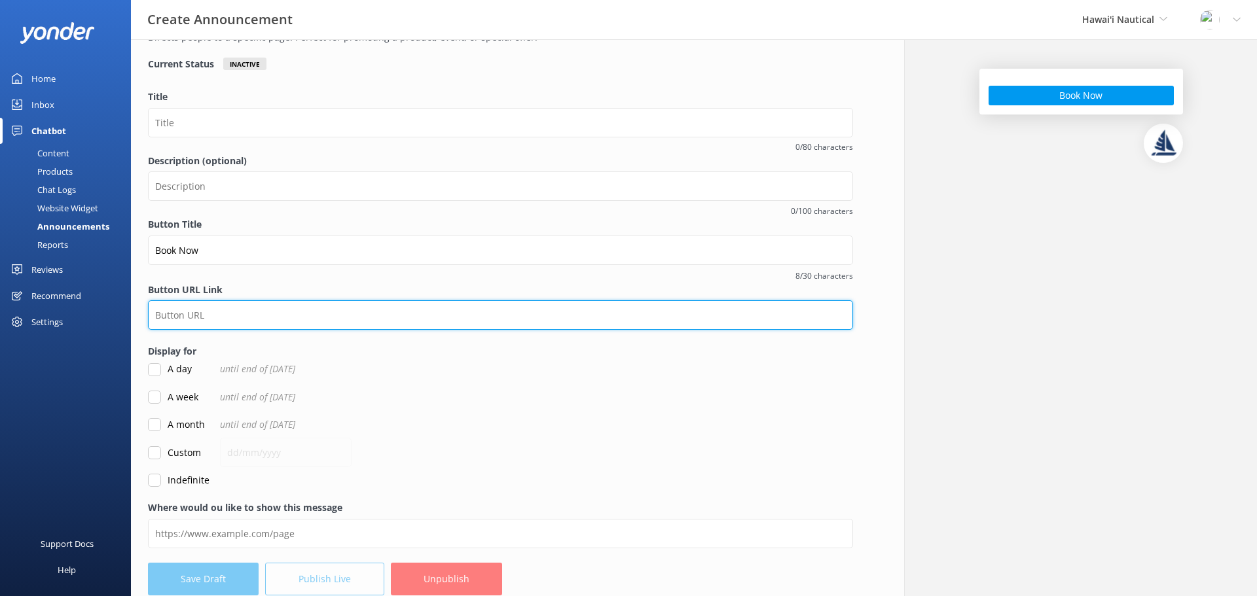
click at [249, 315] on input "Button URL Link" at bounding box center [500, 315] width 705 height 29
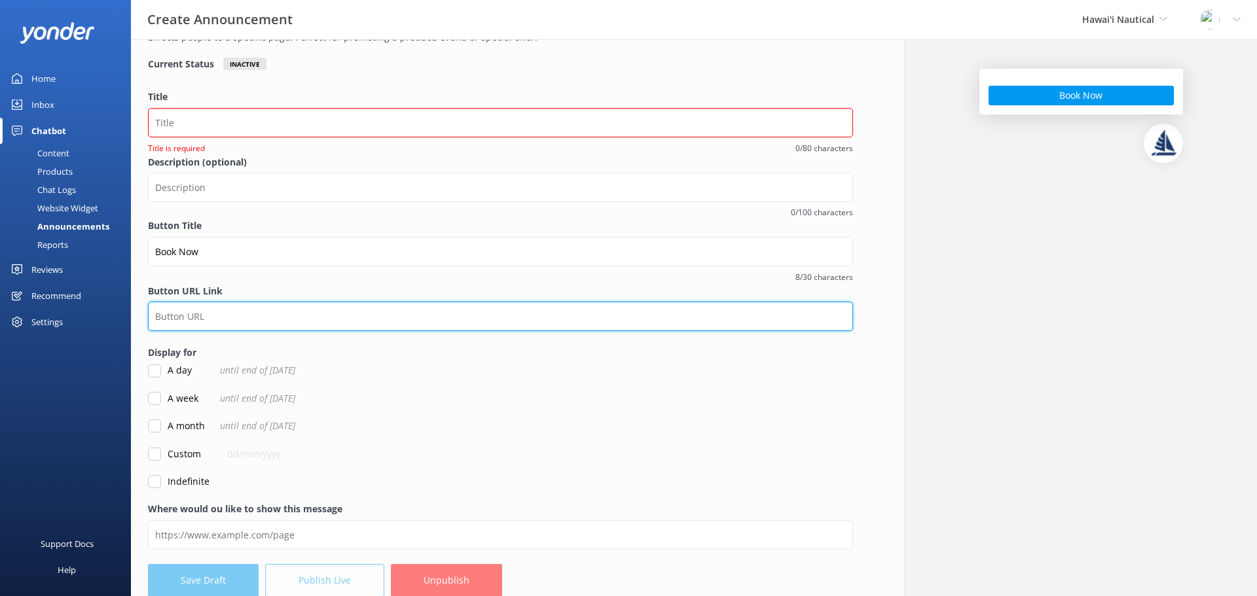
type input "https://fareharbor.com/embeds/book/safarijeeptours/items/221970/calendar/?ref=h…"
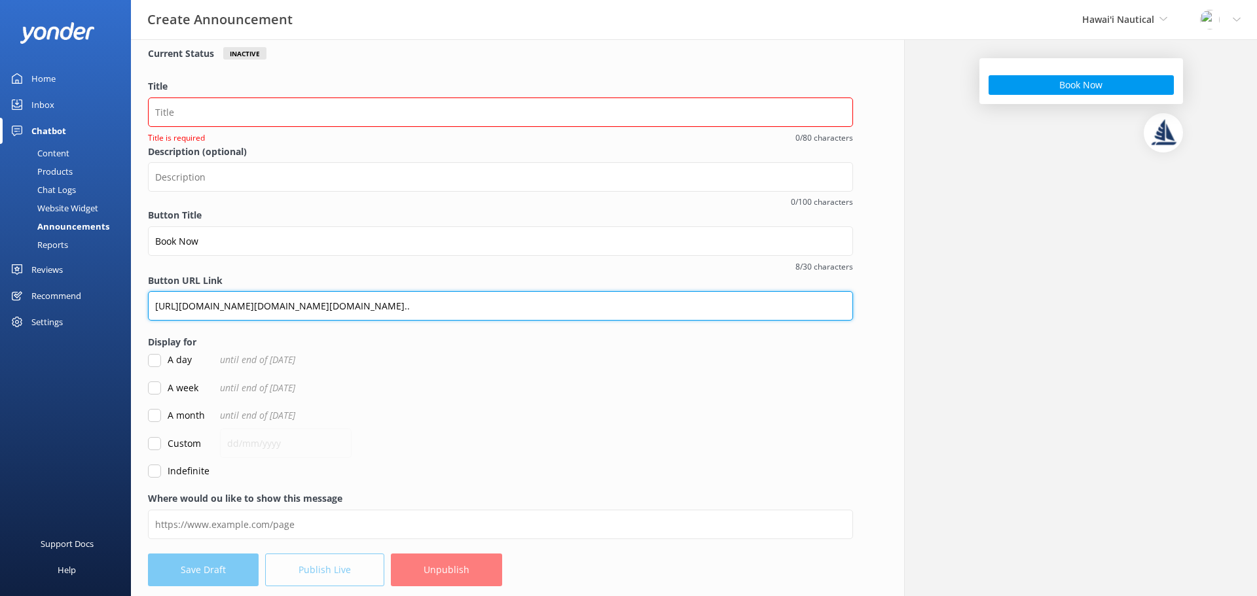
scroll to position [102, 0]
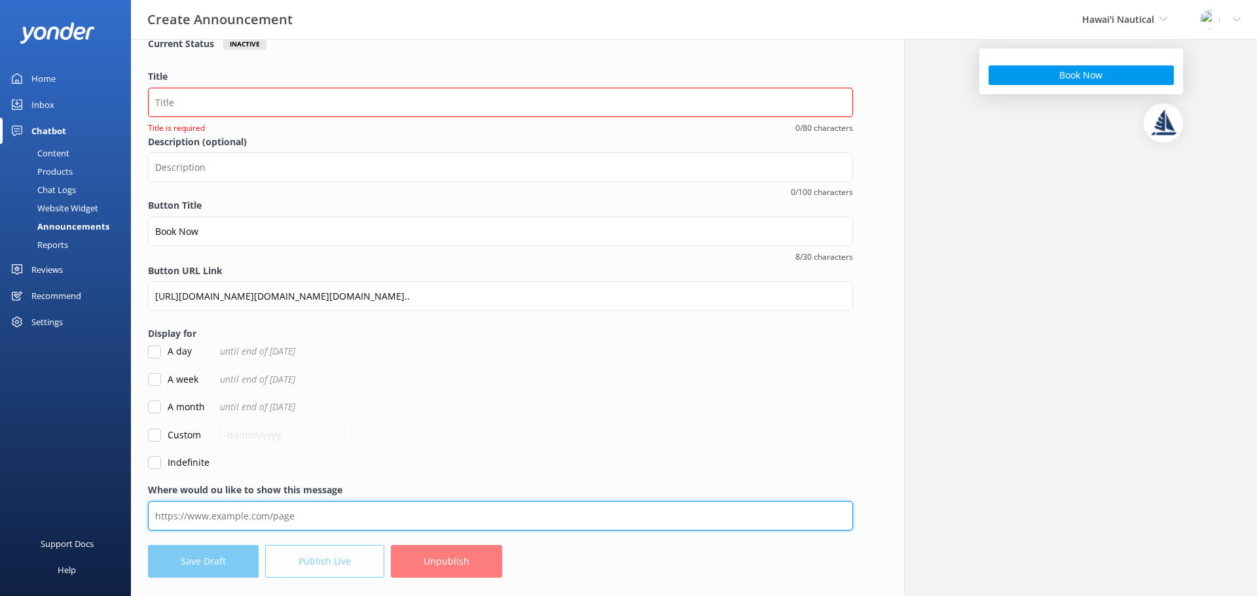
click at [221, 512] on input "Where would ou like to show this message" at bounding box center [500, 516] width 705 height 29
paste input "https://hawaiinautical.com/maui/"
type input "https://hawaiinautical.com/maui/"
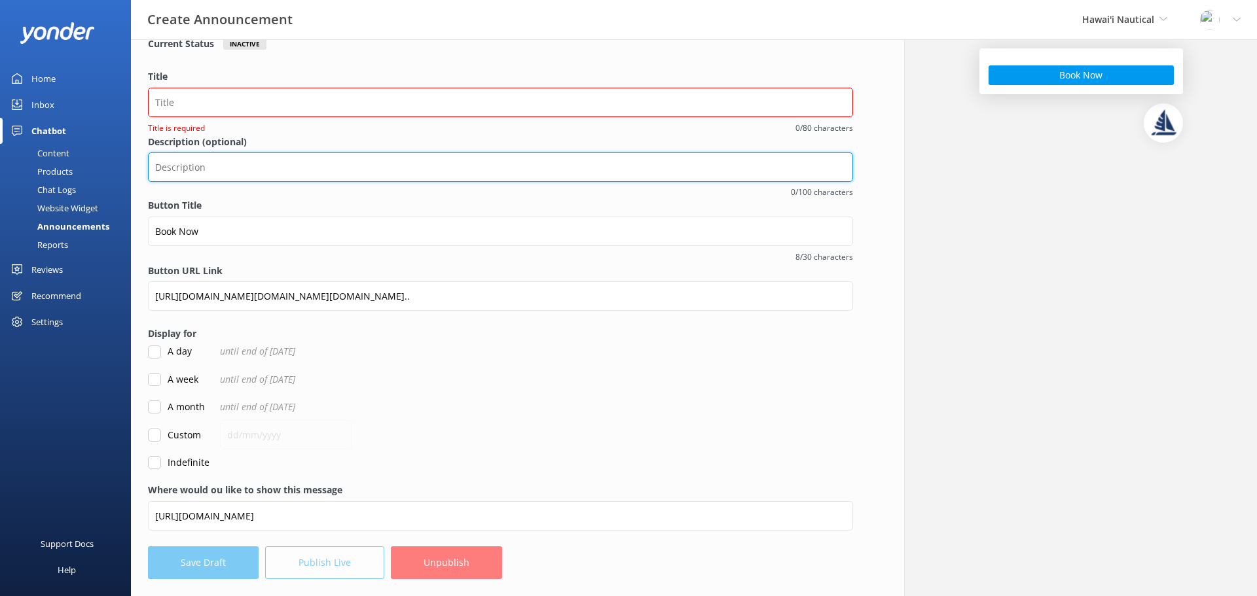
click at [214, 169] on input "Description (optional)" at bounding box center [500, 167] width 705 height 29
paste input "Book 7+ Days In Advance & Receive 10% Off Your Online Booking. Enter Promo Code…"
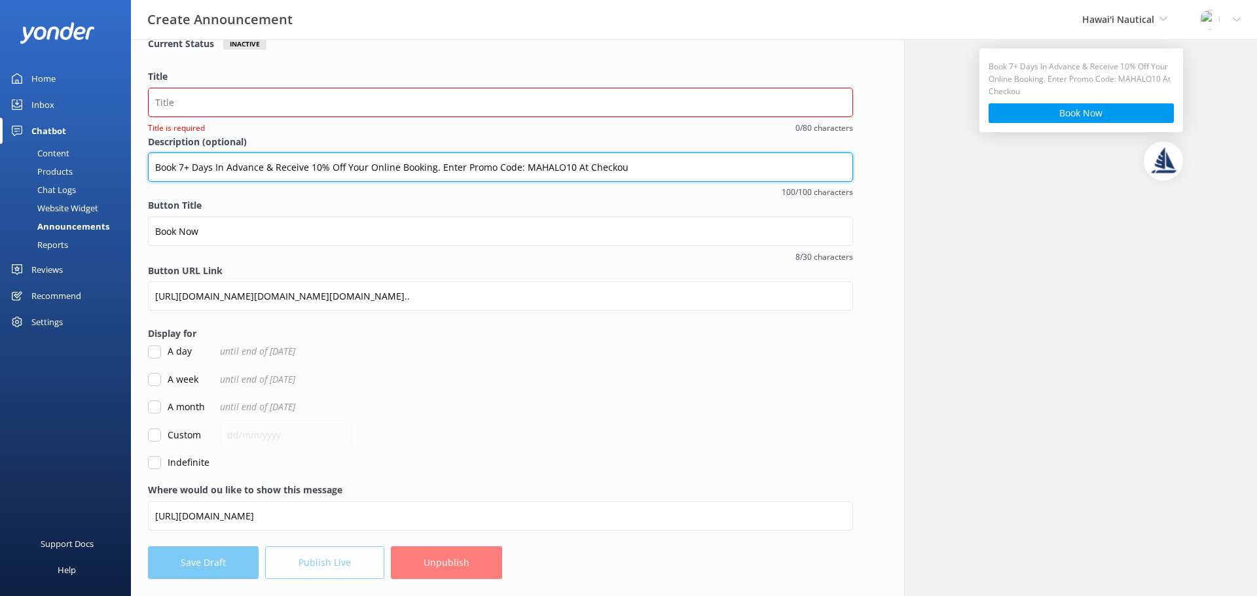
type input "Book 7+ Days In Advance & Receive 10% Off Your Online Booking. Enter Promo Code…"
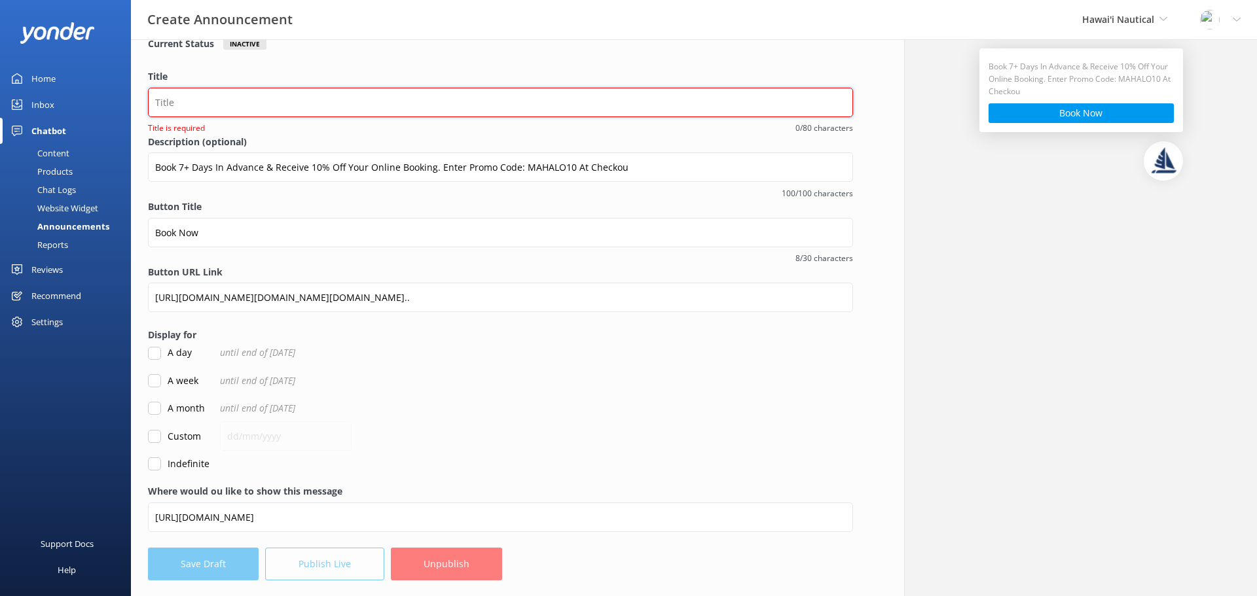
click at [196, 98] on input "Title" at bounding box center [500, 102] width 705 height 29
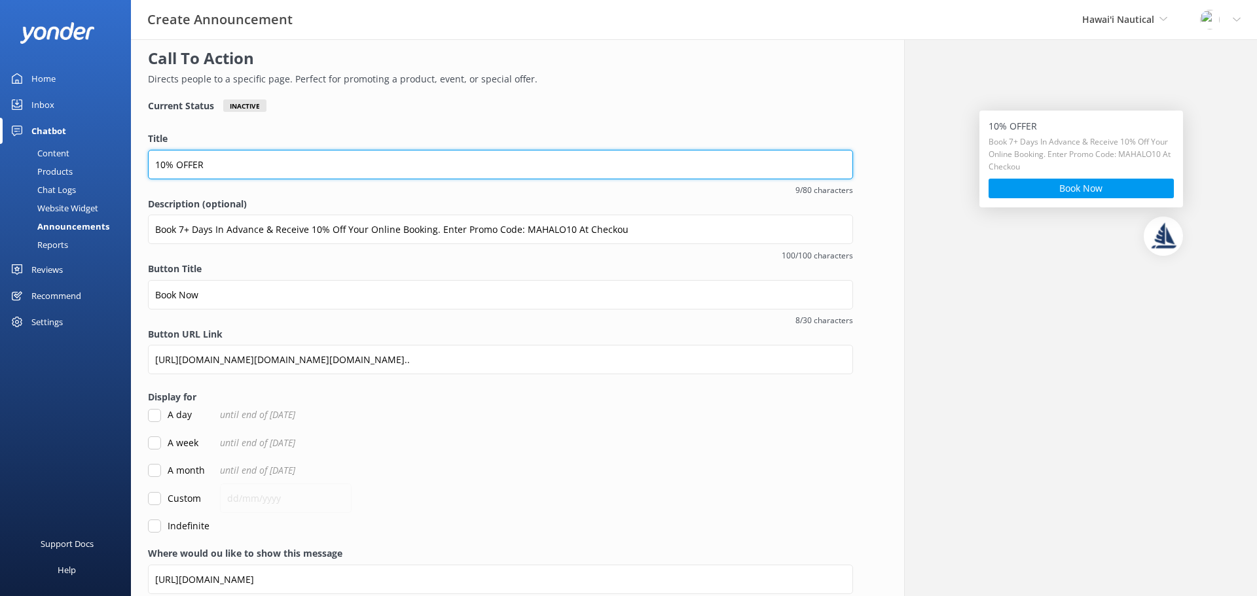
scroll to position [106, 0]
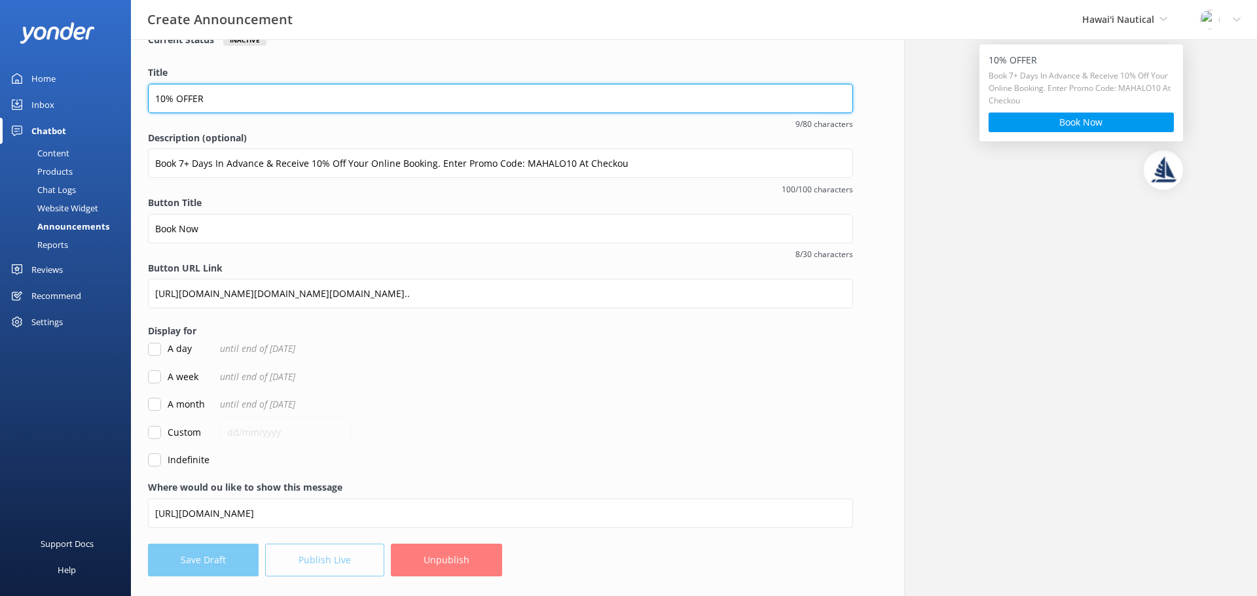
type input "10% OFFER"
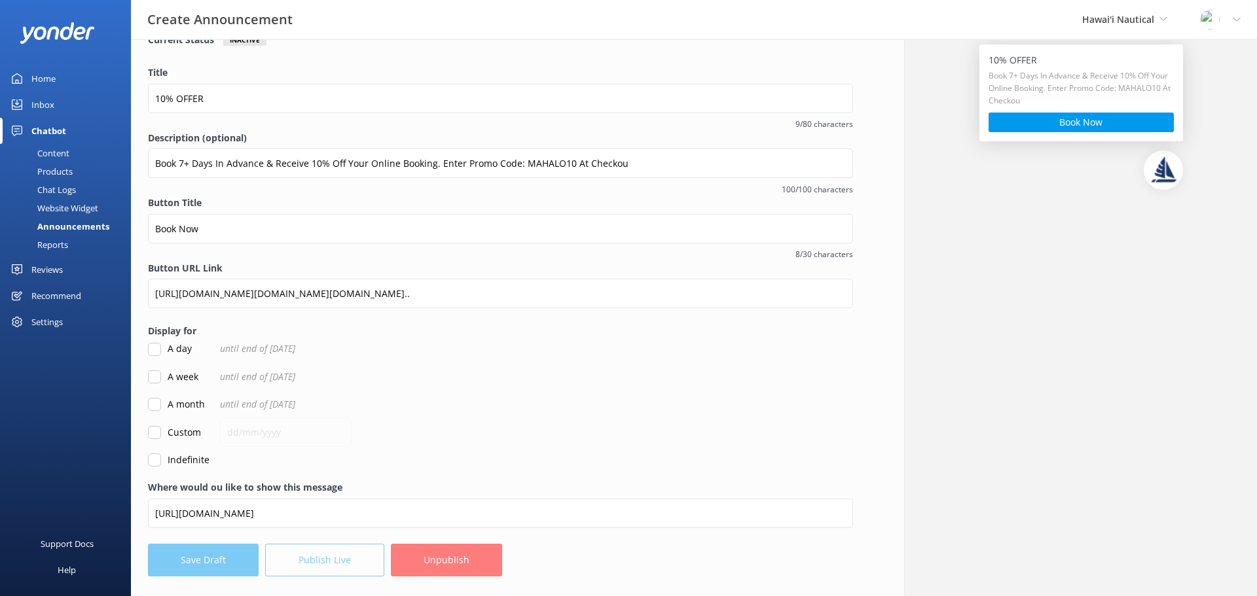
click at [145, 403] on div "Overview Call To Action Directs people to a specific page. Perfect for promotin…" at bounding box center [500, 264] width 739 height 663
click at [155, 404] on input "A month" at bounding box center [154, 404] width 13 height 13
checkbox input "true"
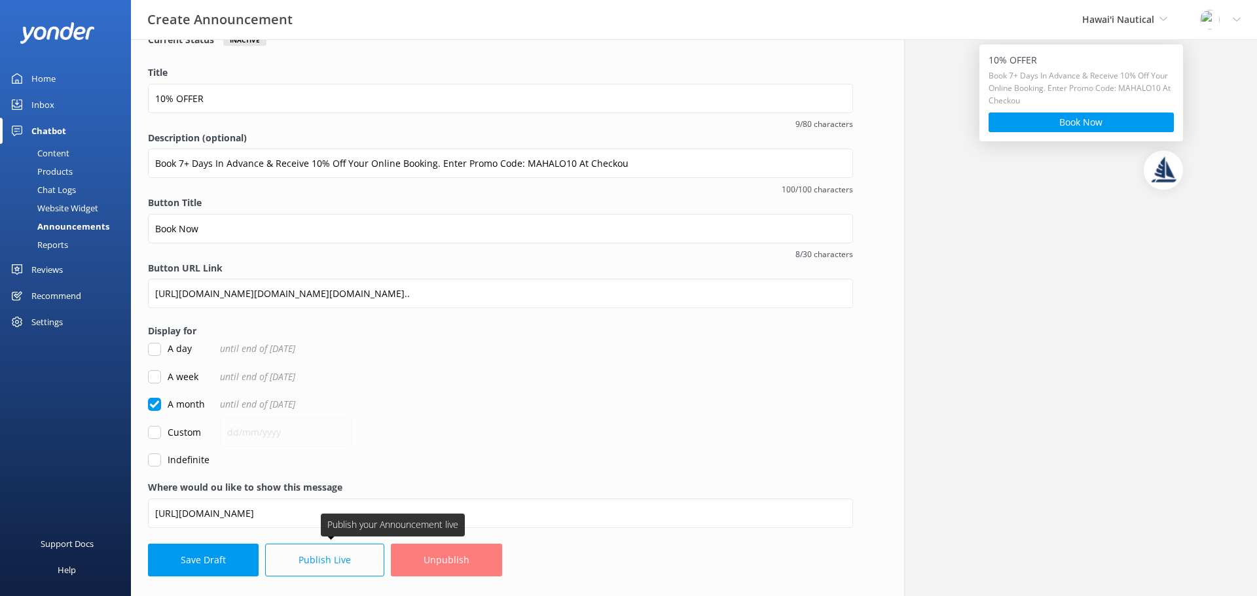
click at [320, 561] on button "Publish Live" at bounding box center [324, 560] width 119 height 33
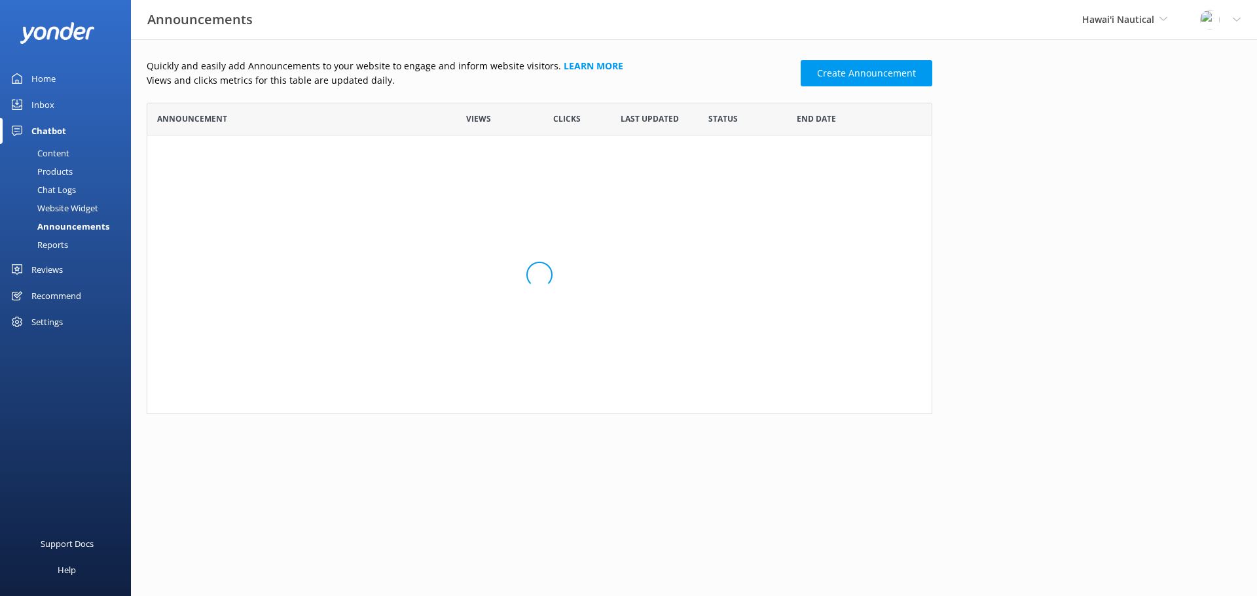
scroll to position [10, 10]
click at [904, 164] on icon "row" at bounding box center [904, 163] width 10 height 10
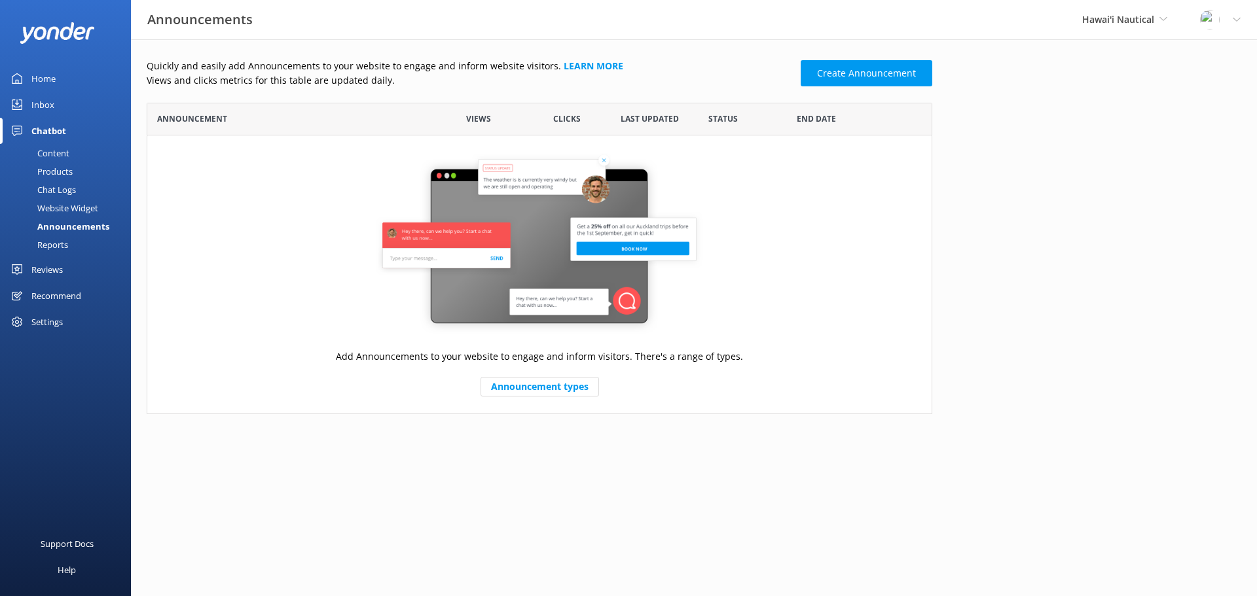
click at [63, 246] on div "Reports" at bounding box center [38, 245] width 60 height 18
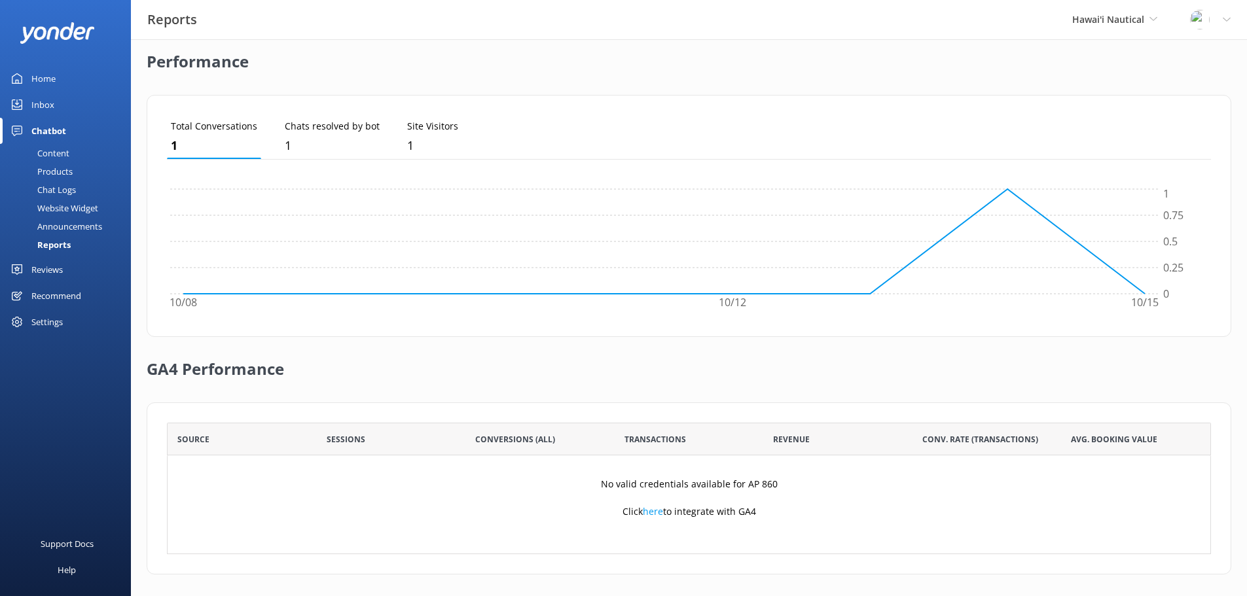
scroll to position [316, 0]
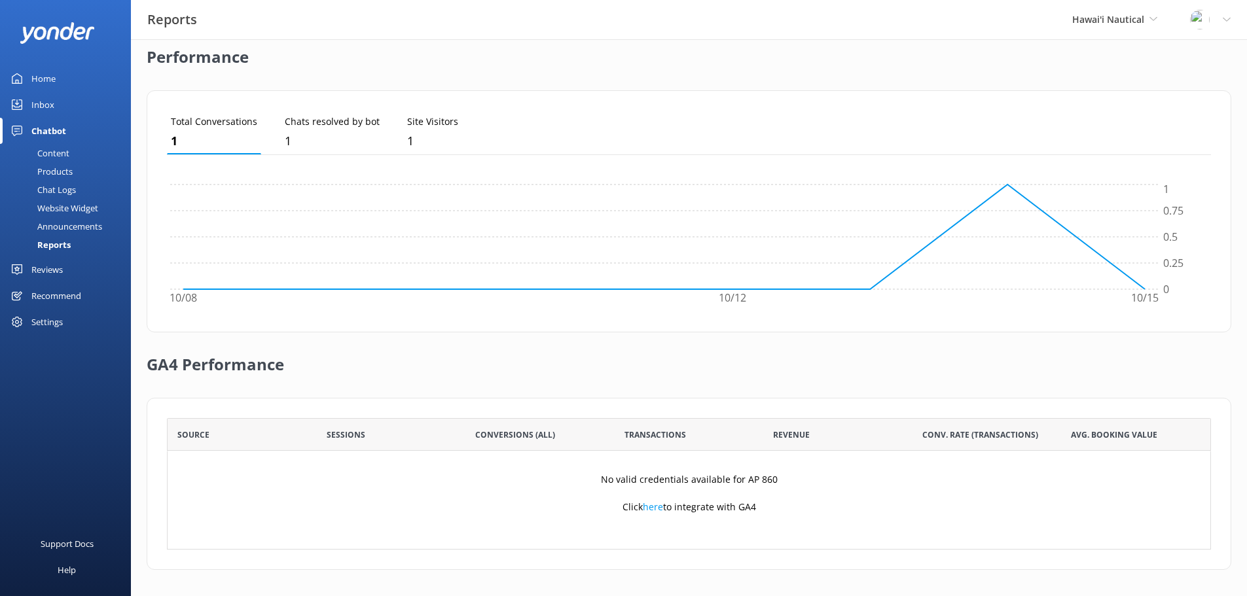
drag, startPoint x: 65, startPoint y: 210, endPoint x: 96, endPoint y: 200, distance: 32.1
click at [65, 210] on div "Website Widget" at bounding box center [53, 208] width 90 height 18
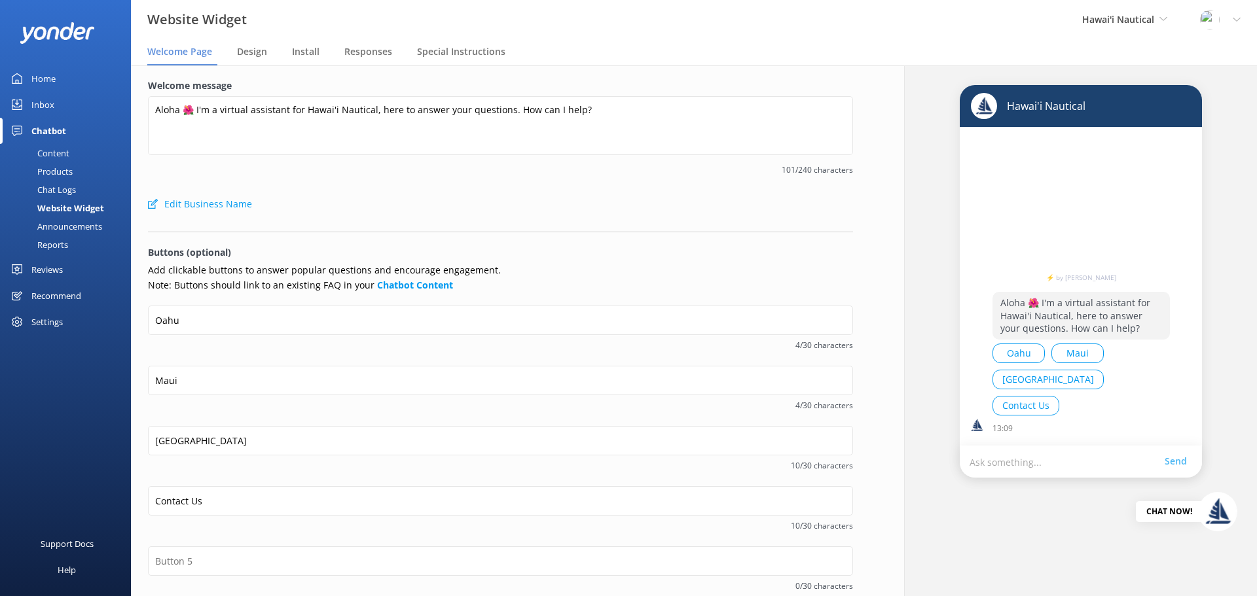
click at [54, 273] on div "Reviews" at bounding box center [46, 270] width 31 height 26
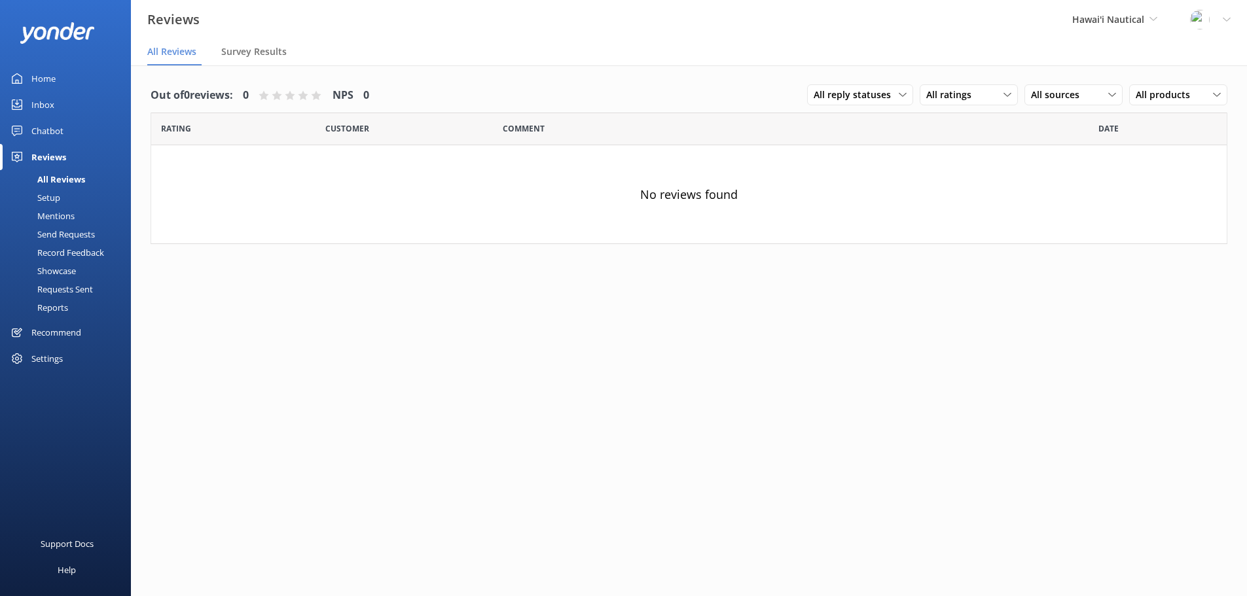
click at [45, 130] on div "Chatbot" at bounding box center [47, 131] width 32 height 26
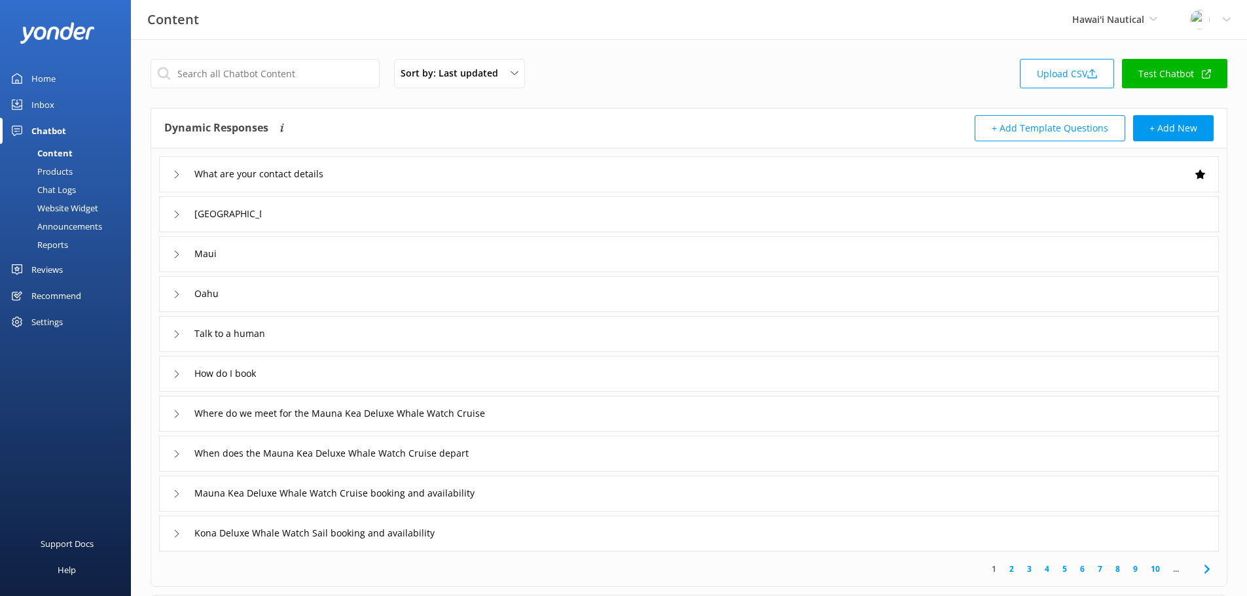
click at [69, 209] on div "Website Widget" at bounding box center [53, 208] width 90 height 18
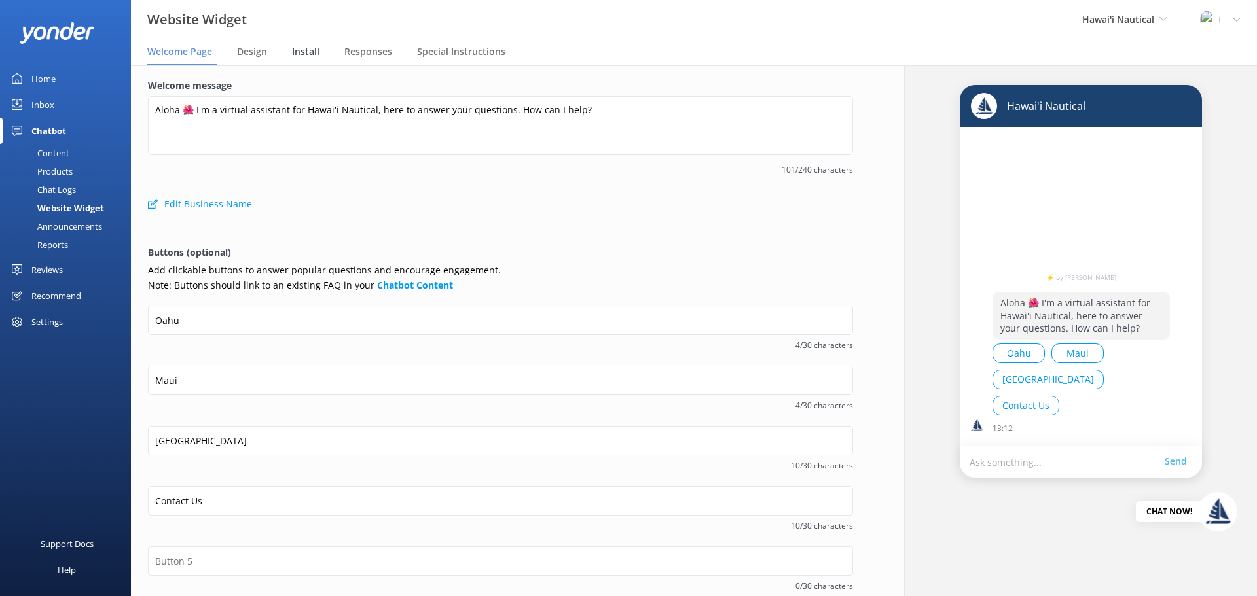
click at [312, 48] on span "Install" at bounding box center [305, 51] width 27 height 13
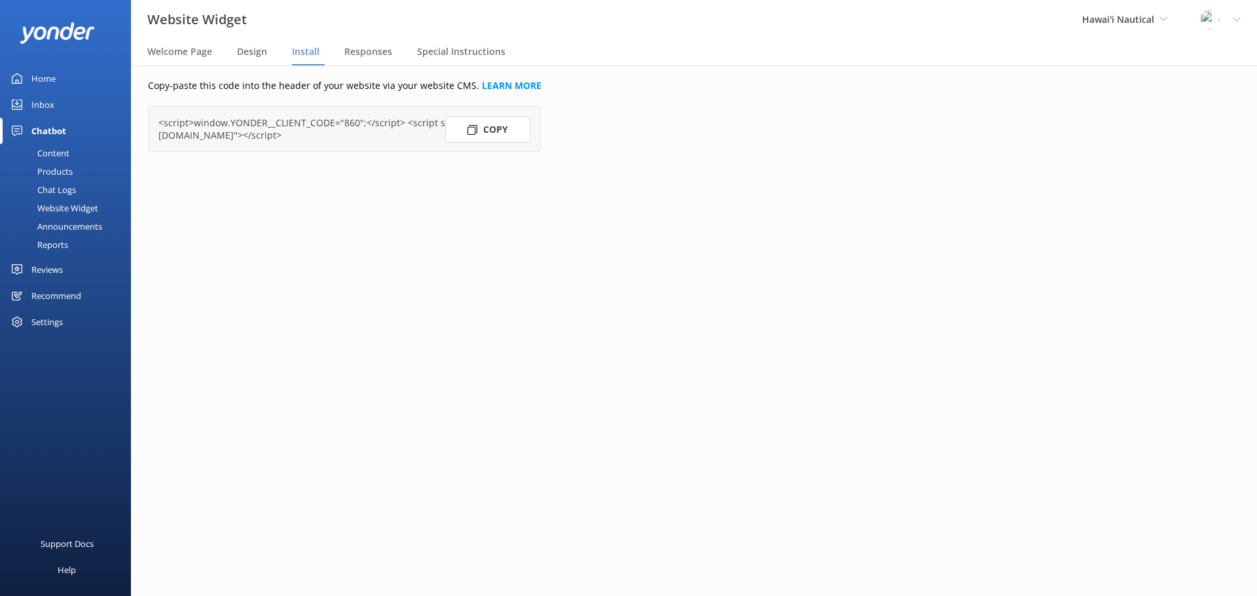
click at [488, 130] on button "Copy" at bounding box center [487, 130] width 85 height 26
click at [52, 267] on div "Reviews" at bounding box center [46, 270] width 31 height 26
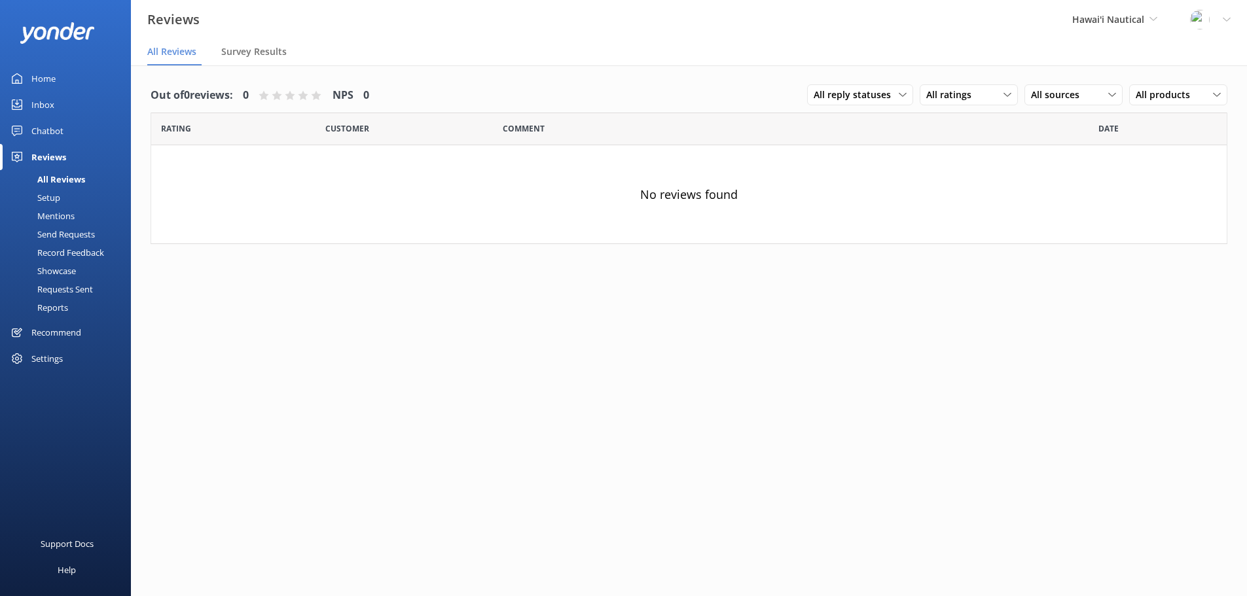
click at [1129, 11] on div "Hawai'i Nautical Yonder Demo Musket Cove Island Resort & Marina Bea Abel Tasman…" at bounding box center [1115, 19] width 118 height 39
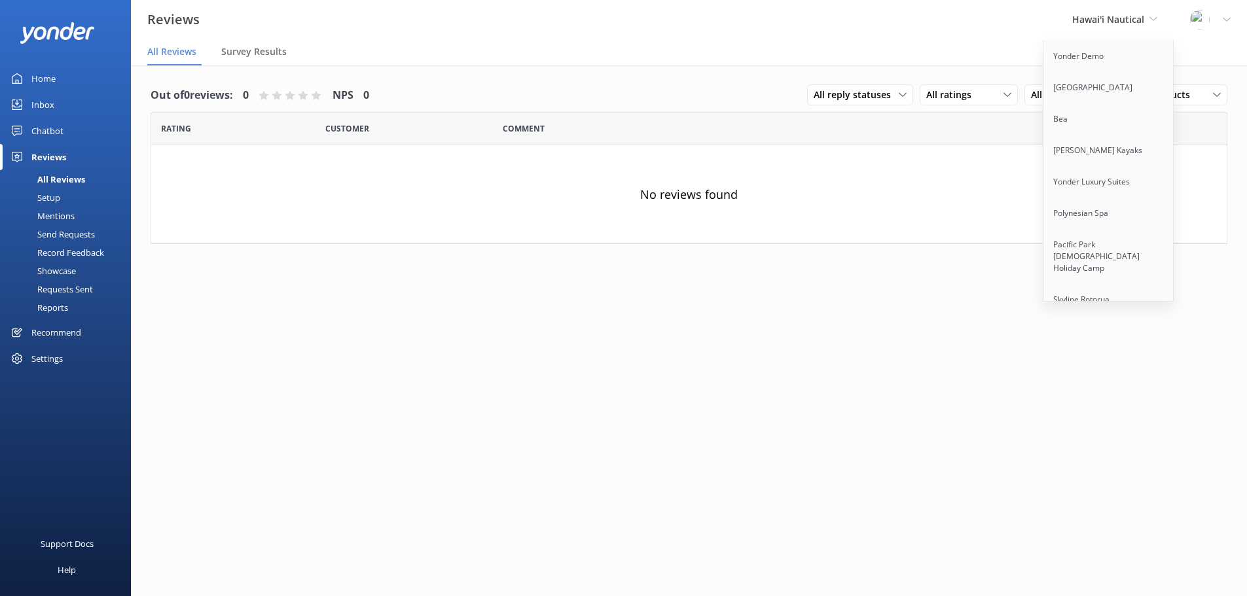
scroll to position [3028, 0]
click at [1084, 238] on link "Cool Tours Virtual Assistant" at bounding box center [1109, 253] width 131 height 31
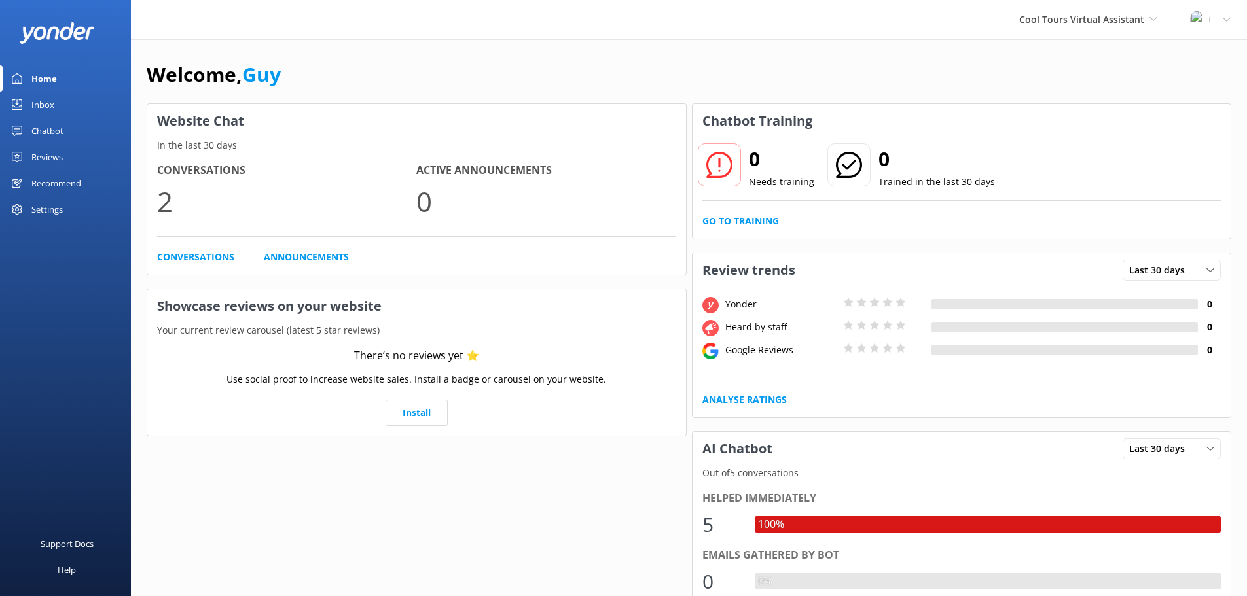
click at [64, 155] on link "Reviews" at bounding box center [65, 157] width 131 height 26
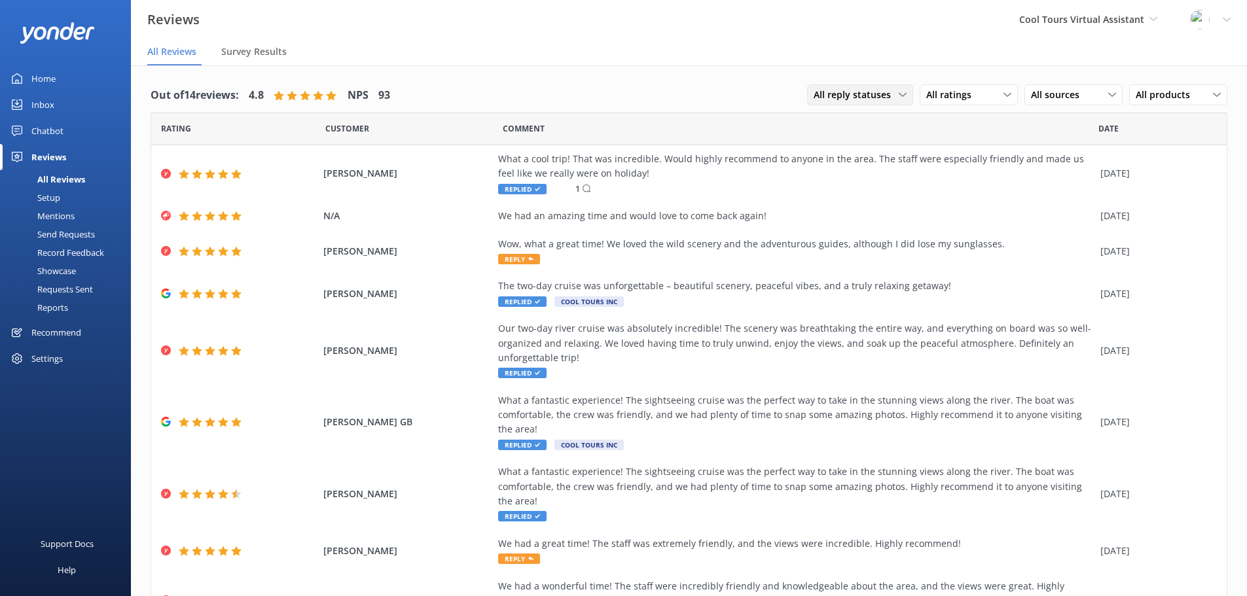
click at [856, 94] on span "All reply statuses" at bounding box center [856, 95] width 85 height 14
click at [863, 144] on link "Needs a reply" at bounding box center [866, 149] width 117 height 26
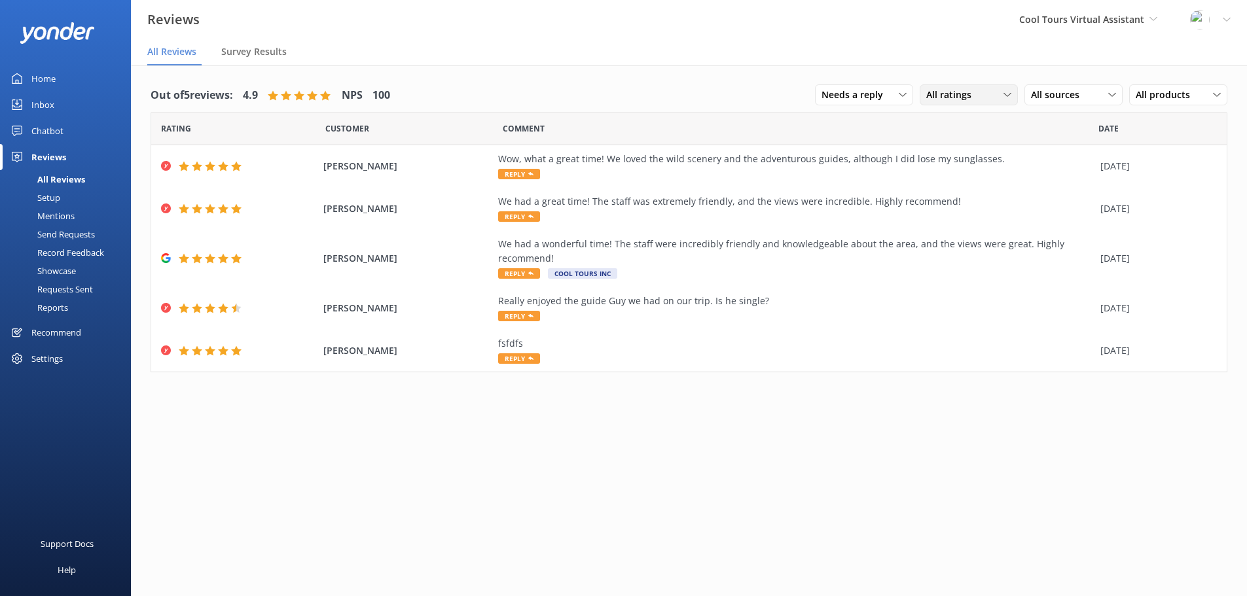
click at [972, 91] on span "All ratings" at bounding box center [952, 95] width 53 height 14
click at [1082, 96] on span "All sources" at bounding box center [1059, 95] width 56 height 14
click at [1171, 92] on span "All products" at bounding box center [1167, 95] width 62 height 14
click at [701, 251] on div "We had a wonderful time! The staff were incredibly friendly and knowledgeable a…" at bounding box center [796, 251] width 596 height 29
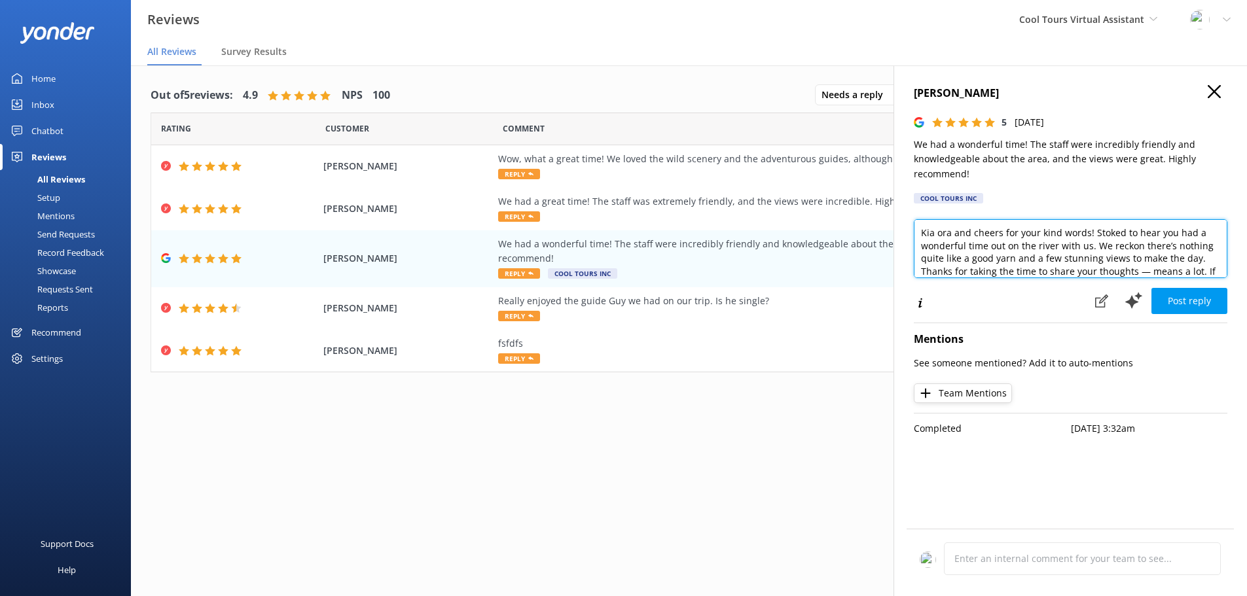
click at [953, 234] on textarea "Kia ora and cheers for your kind words! Stoked to hear you had a wonderful time…" at bounding box center [1071, 248] width 314 height 59
type textarea "Kia ora Daniel and cheers for your kind words! Stoked to hear you had a wonderf…"
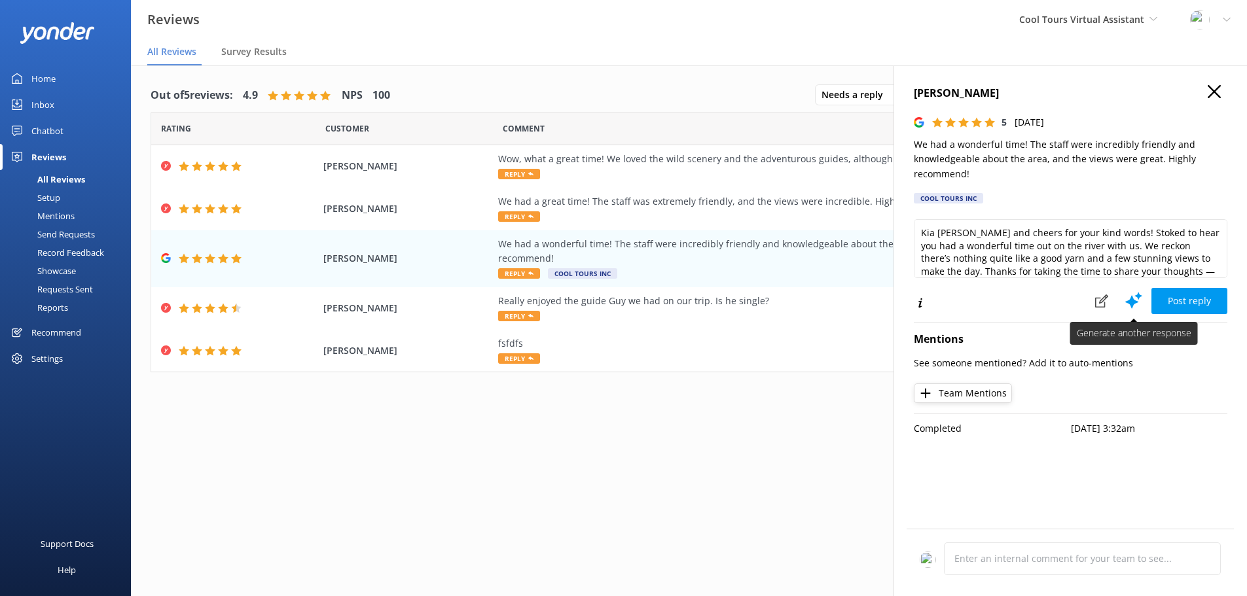
click at [1135, 301] on use at bounding box center [1133, 300] width 17 height 16
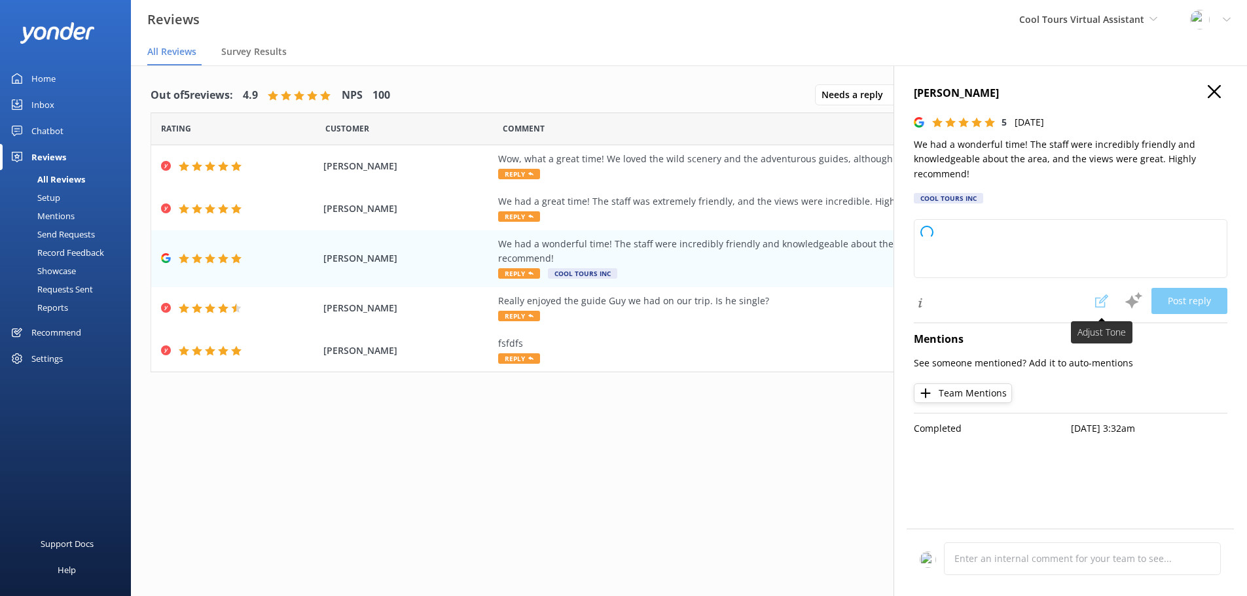
type textarea "Kia ora and cheers for your kind words! Stoked to hear you enjoyed your time ou…"
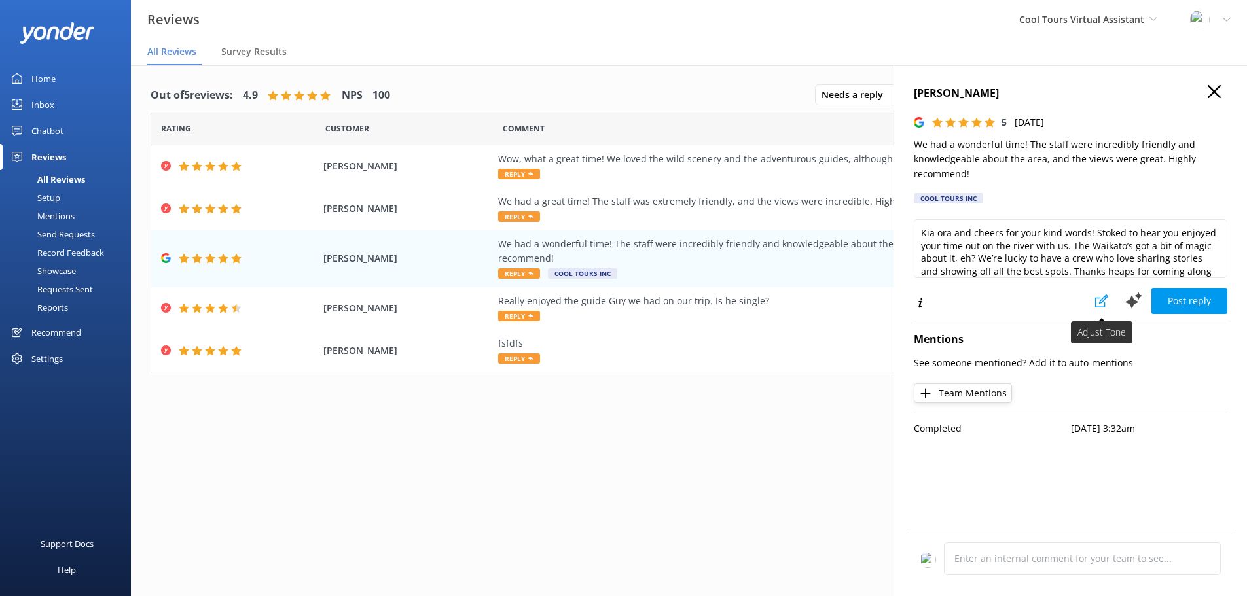
click at [1103, 302] on use at bounding box center [1101, 301] width 13 height 13
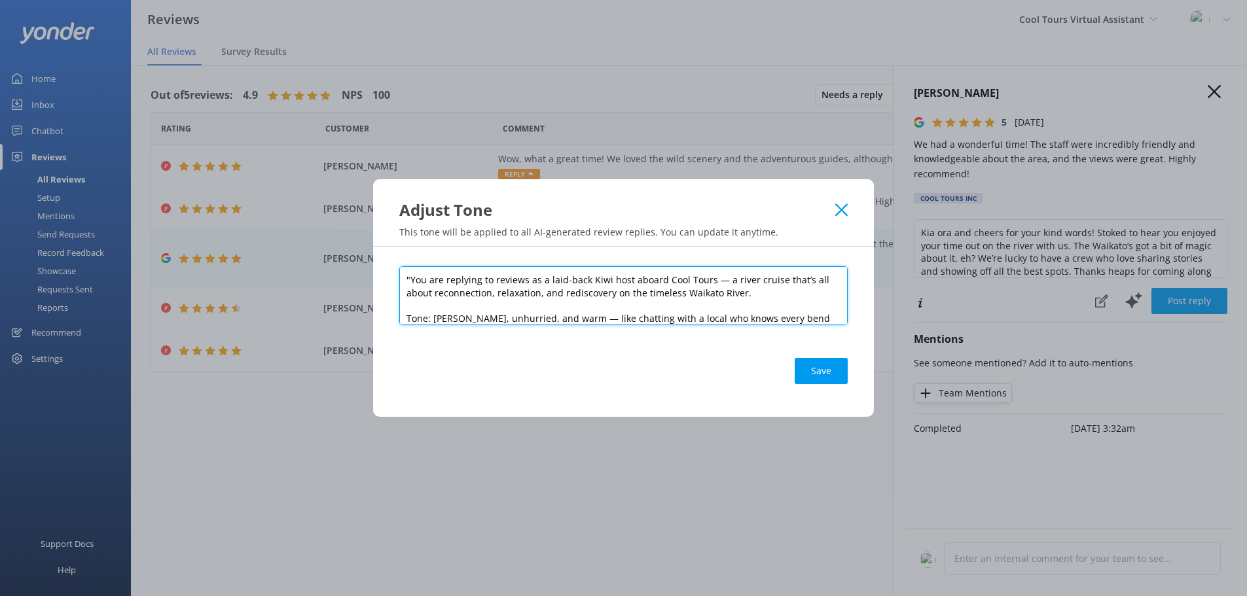
drag, startPoint x: 405, startPoint y: 283, endPoint x: 424, endPoint y: 283, distance: 19.0
click at [424, 283] on textarea ""You are replying to reviews as a laid-back Kiwi host aboard Cool Tours — a riv…" at bounding box center [623, 295] width 448 height 59
click at [464, 283] on textarea ""You are replying to reviews as a laid-back Kiwi host aboard Cool Tours — a riv…" at bounding box center [623, 295] width 448 height 59
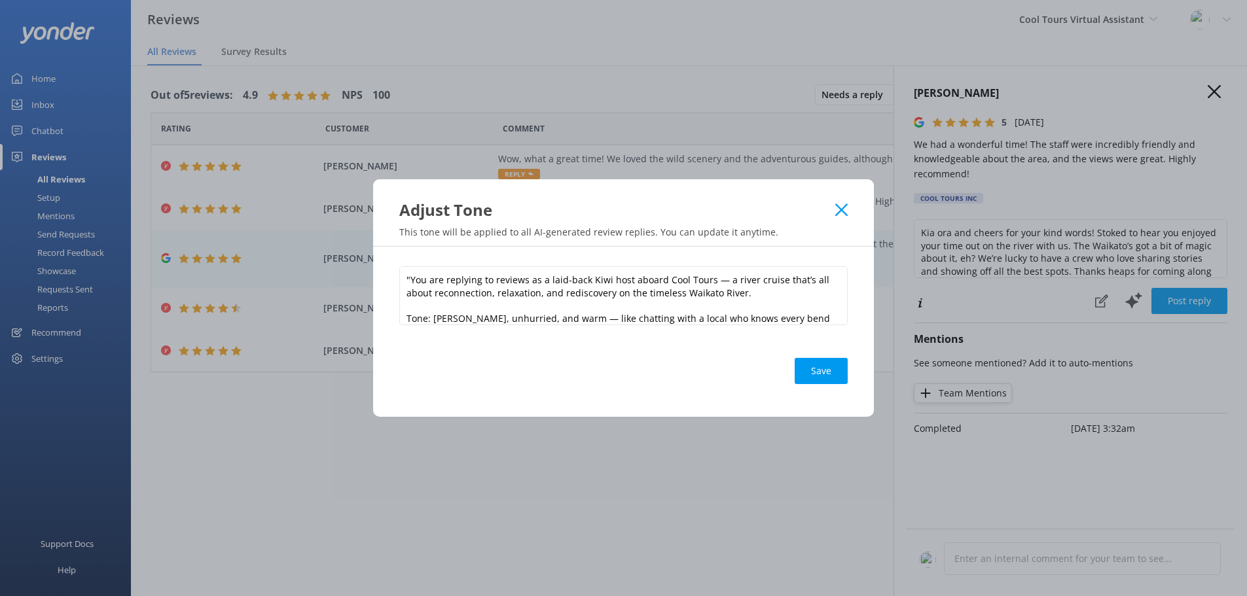
click at [0, 0] on sider-quick-compose-btn at bounding box center [0, 0] width 0 height 0
click at [833, 273] on span "Disable on this site" at bounding box center [818, 270] width 77 height 10
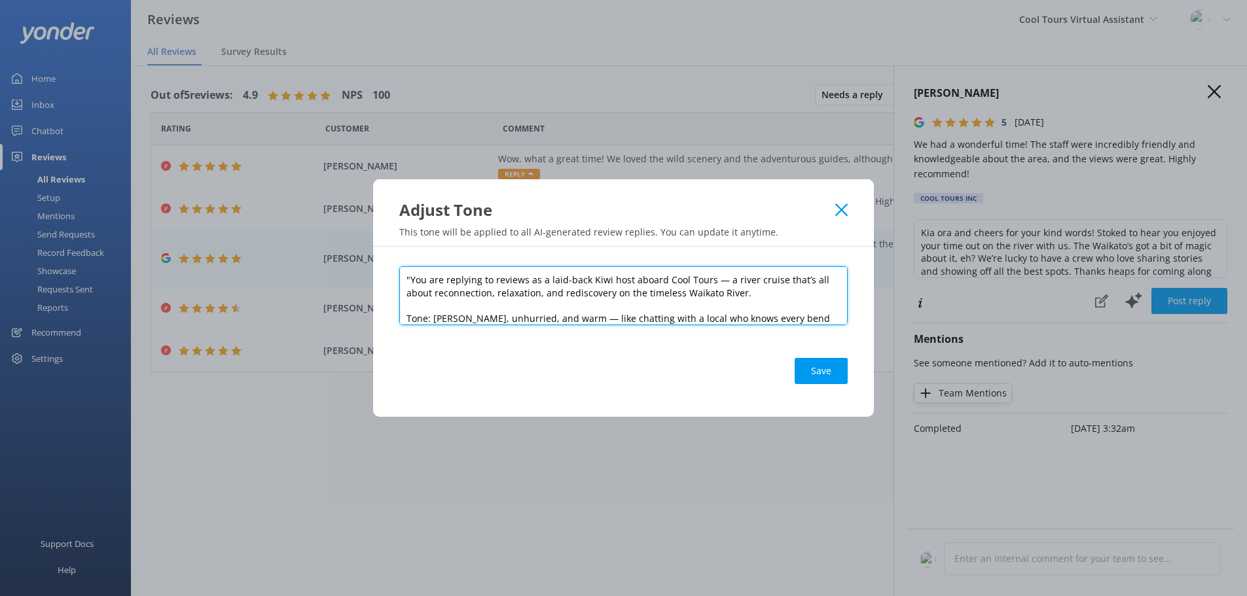
drag, startPoint x: 439, startPoint y: 312, endPoint x: 390, endPoint y: 255, distance: 75.6
click at [390, 255] on div ""You are replying to reviews as a laid-back Kiwi host aboard Cool Tours — a riv…" at bounding box center [623, 332] width 501 height 170
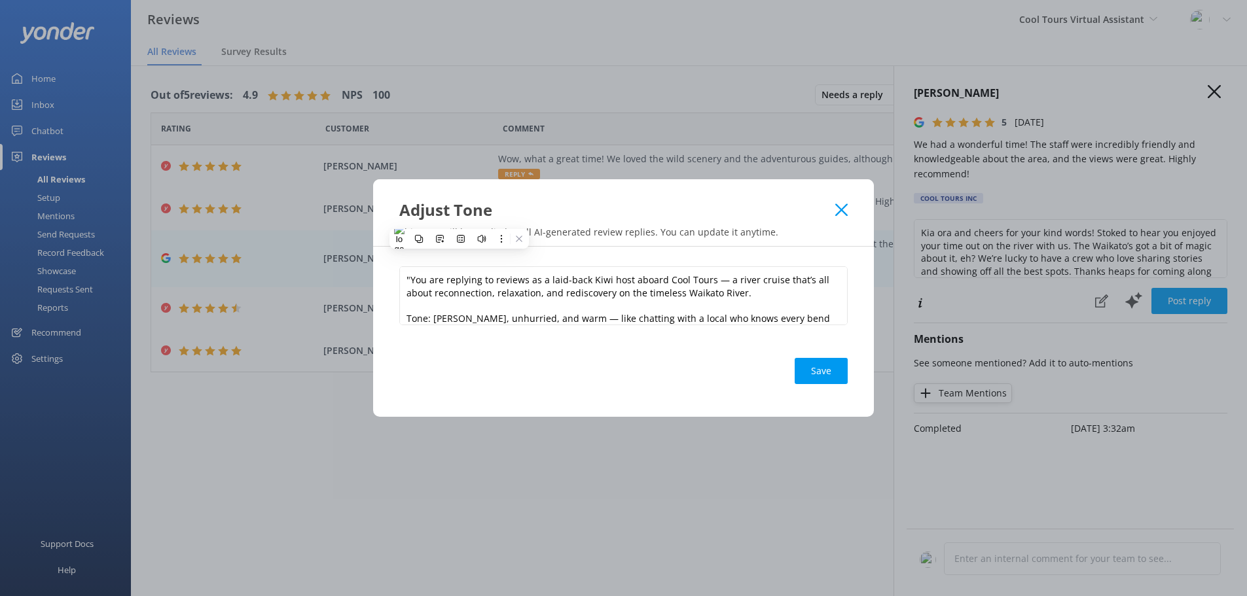
click at [843, 211] on use at bounding box center [841, 210] width 12 height 12
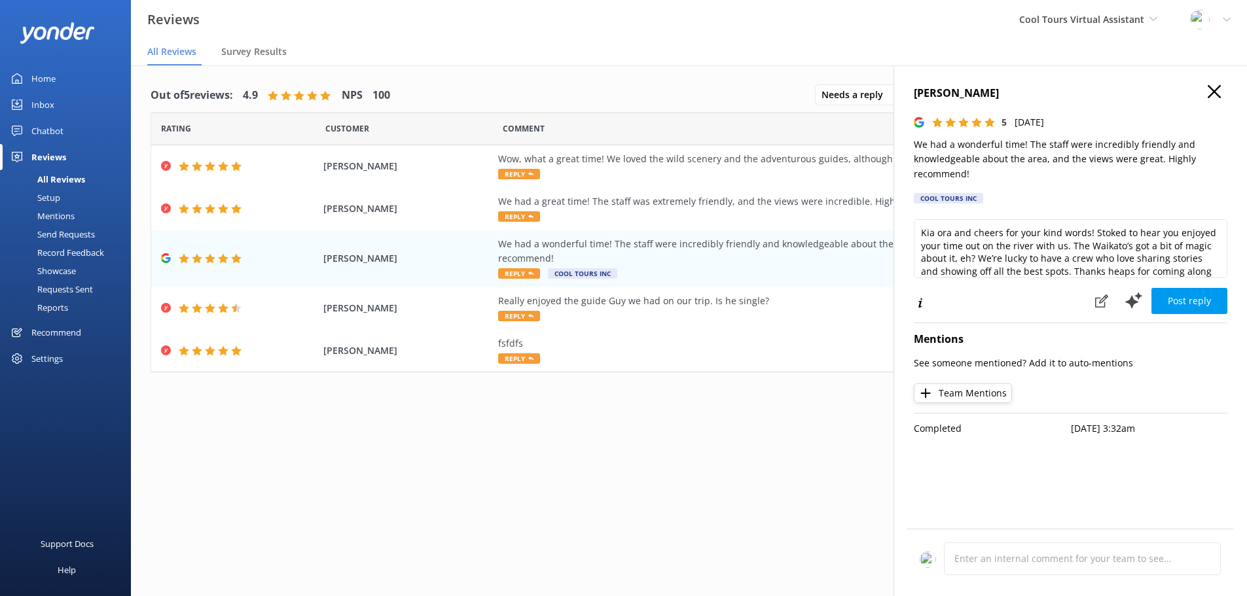
drag, startPoint x: 1216, startPoint y: 86, endPoint x: 1027, endPoint y: 115, distance: 191.5
click at [1216, 86] on icon "button" at bounding box center [1214, 91] width 13 height 13
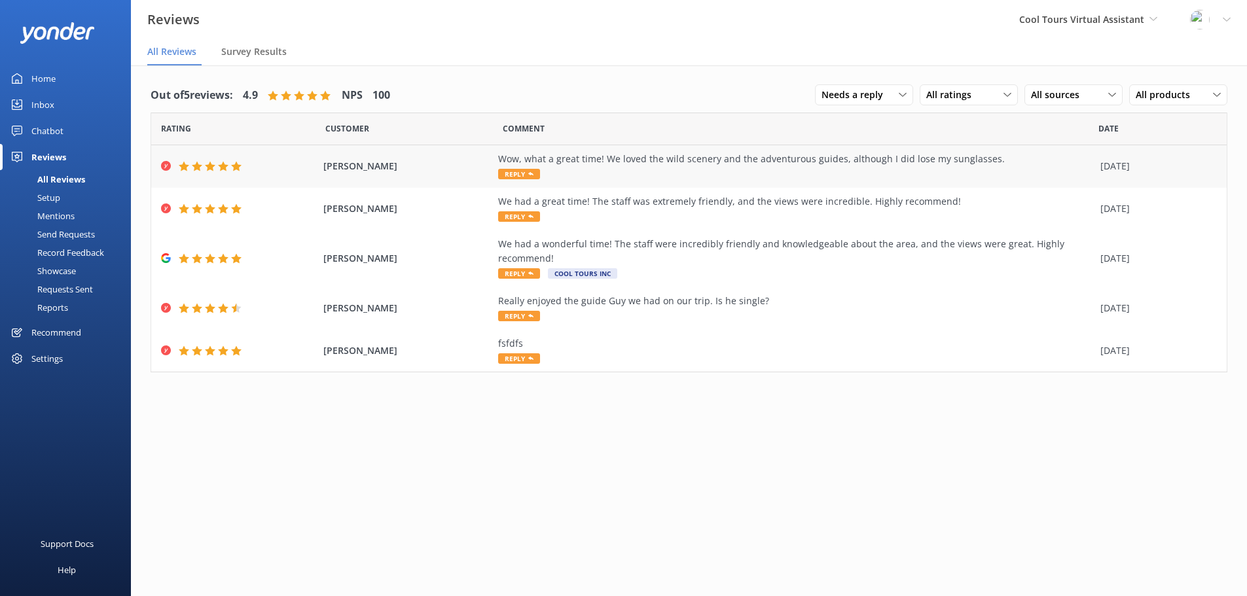
click at [735, 164] on div "Wow, what a great time! We loved the wild scenery and the adventurous guides, a…" at bounding box center [796, 159] width 596 height 14
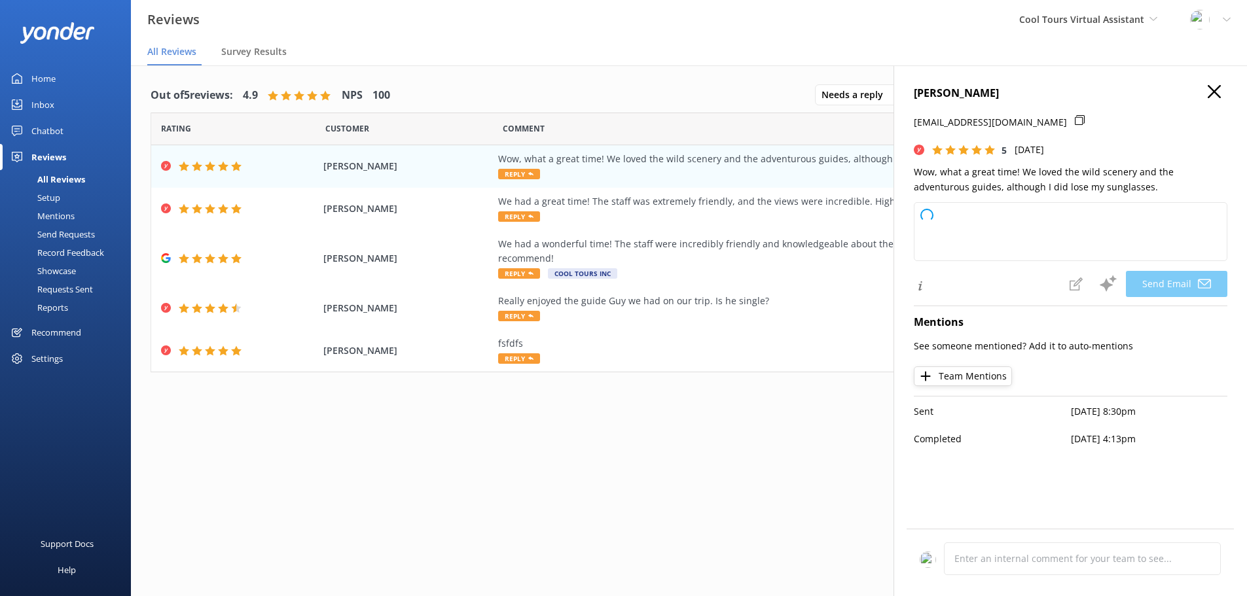
type textarea "Kia ora Naomi, Thanks heaps for taking the time to leave such a lovely review. …"
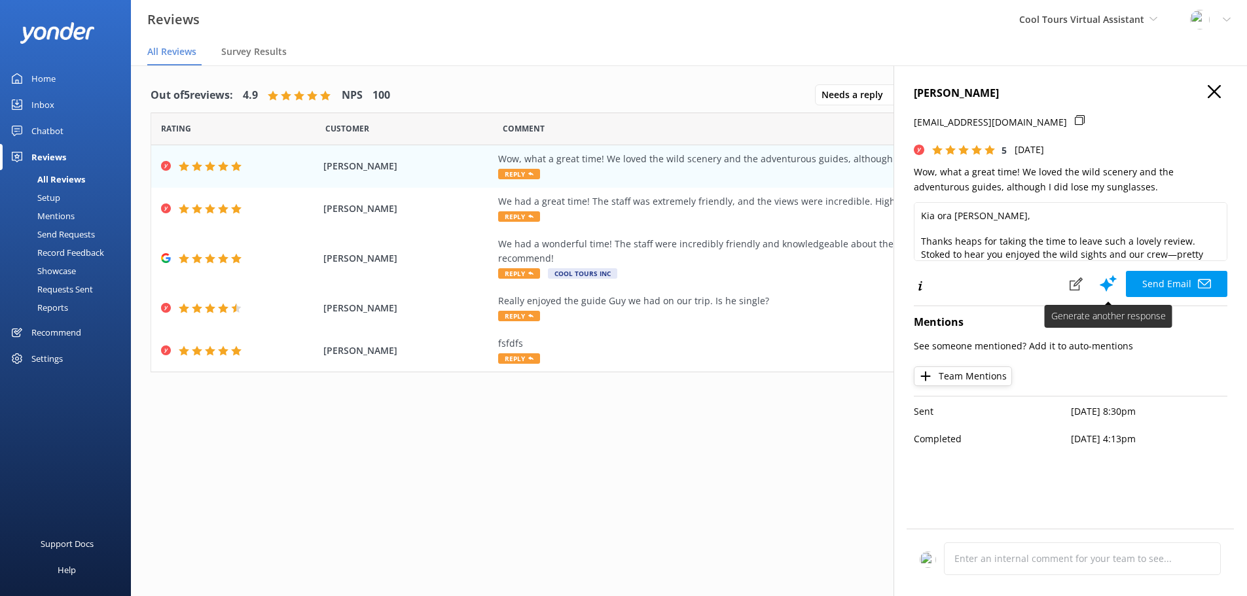
click at [1107, 284] on use at bounding box center [1108, 283] width 17 height 16
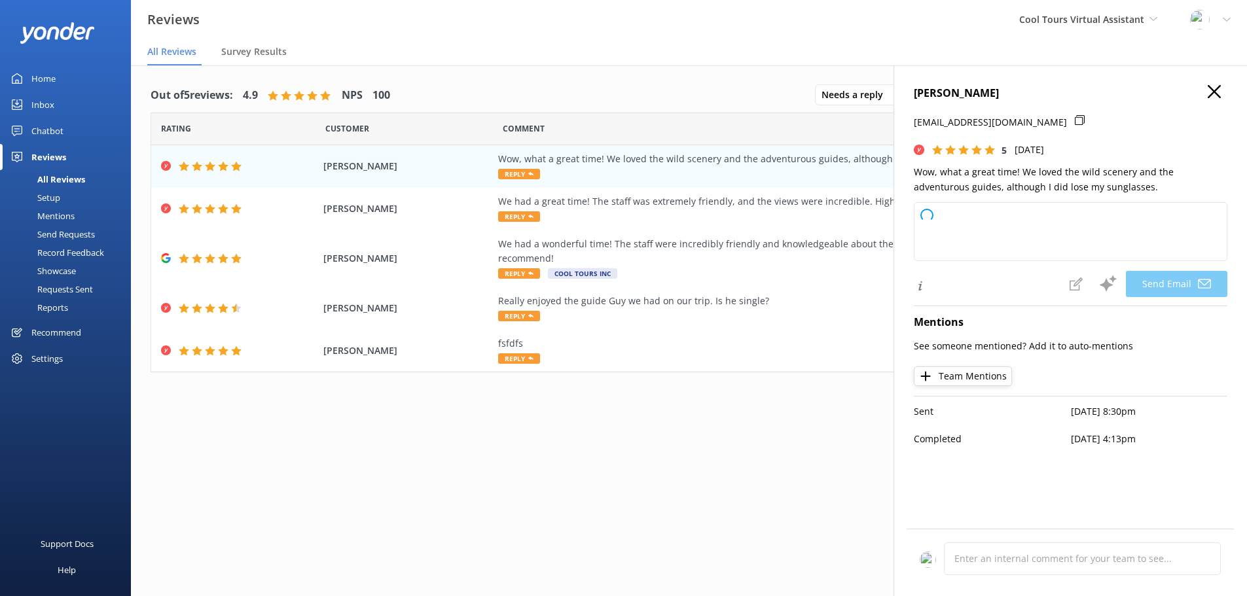
type textarea "Kia ora Naomi, Cheers for taking the time to leave us such a top-notch review! …"
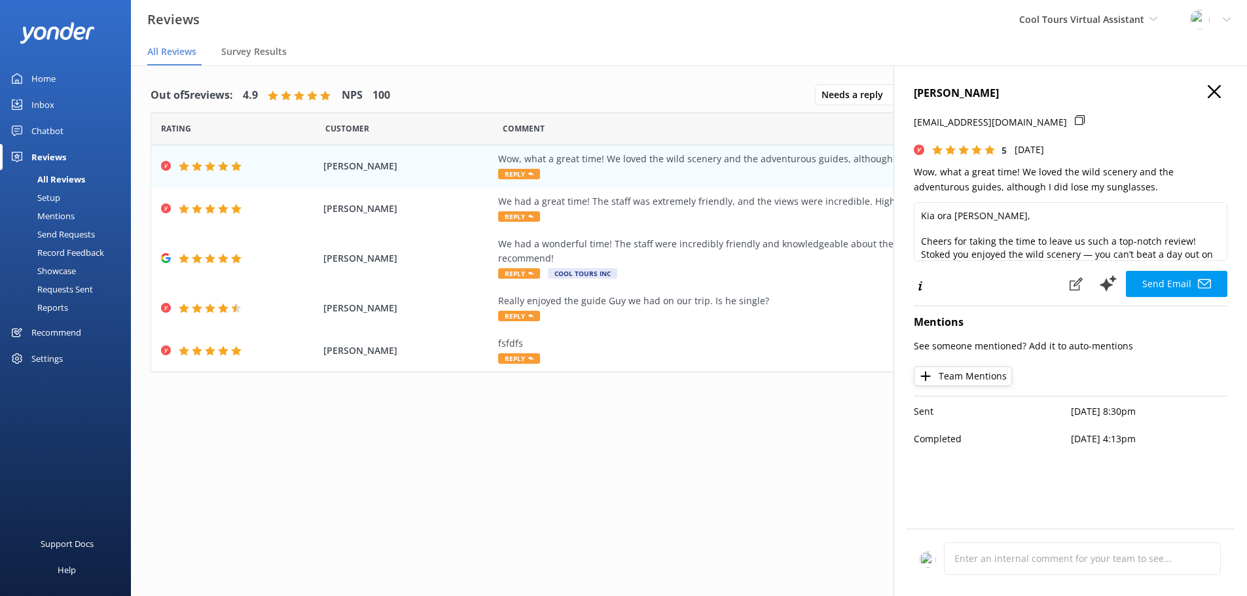
click at [1218, 90] on icon "button" at bounding box center [1214, 91] width 13 height 13
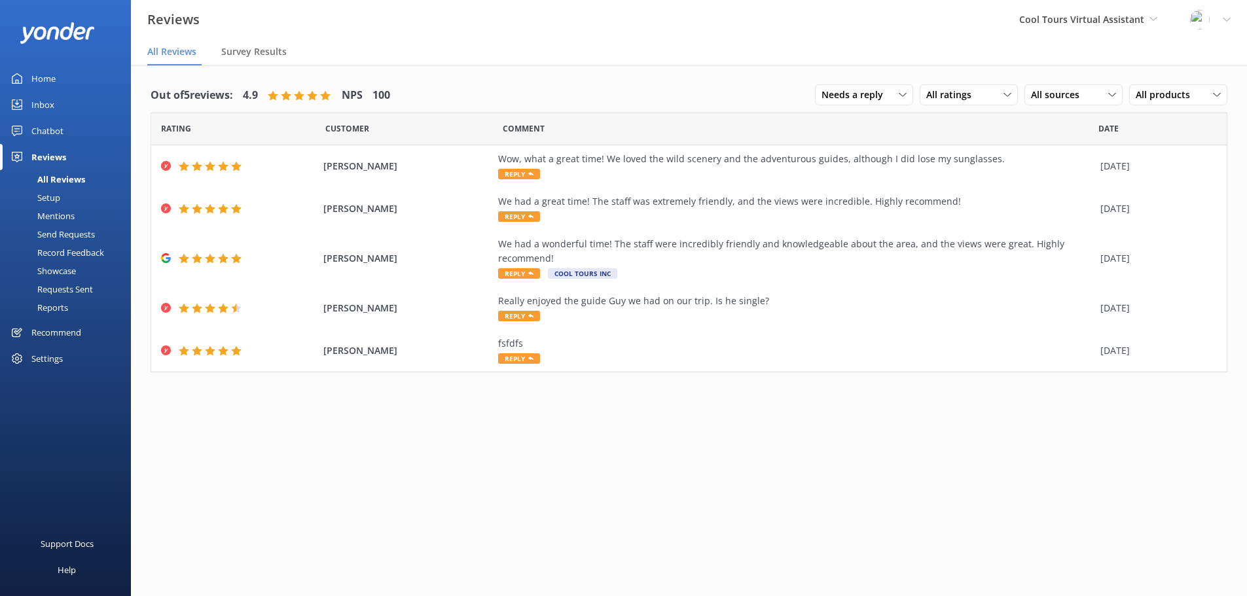
click at [55, 217] on div "Mentions" at bounding box center [41, 216] width 67 height 18
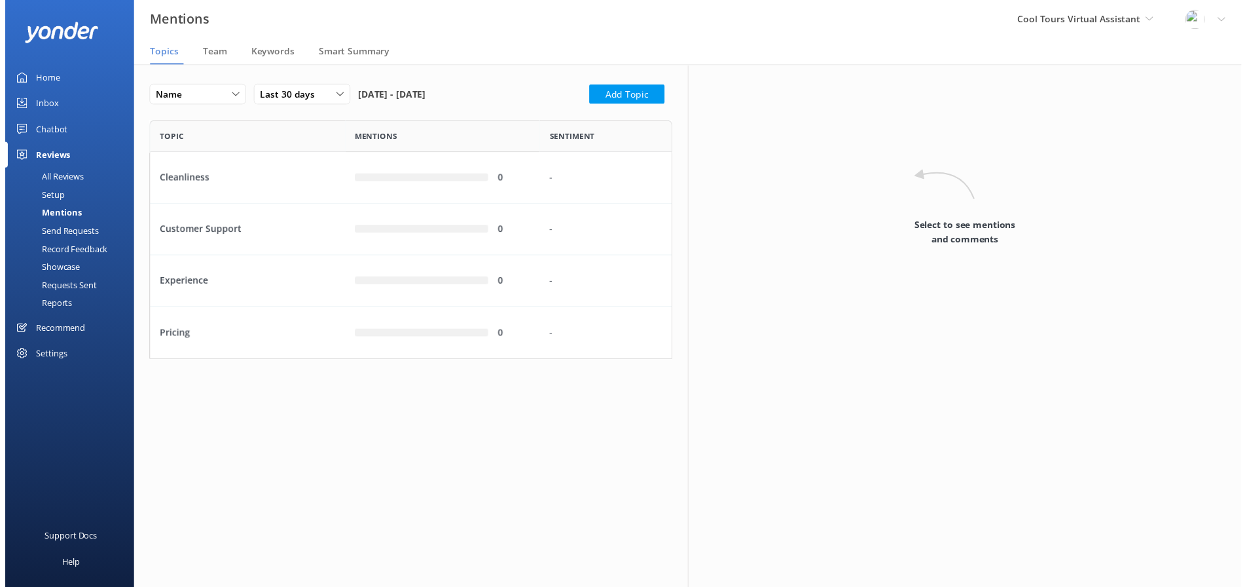
scroll to position [233, 522]
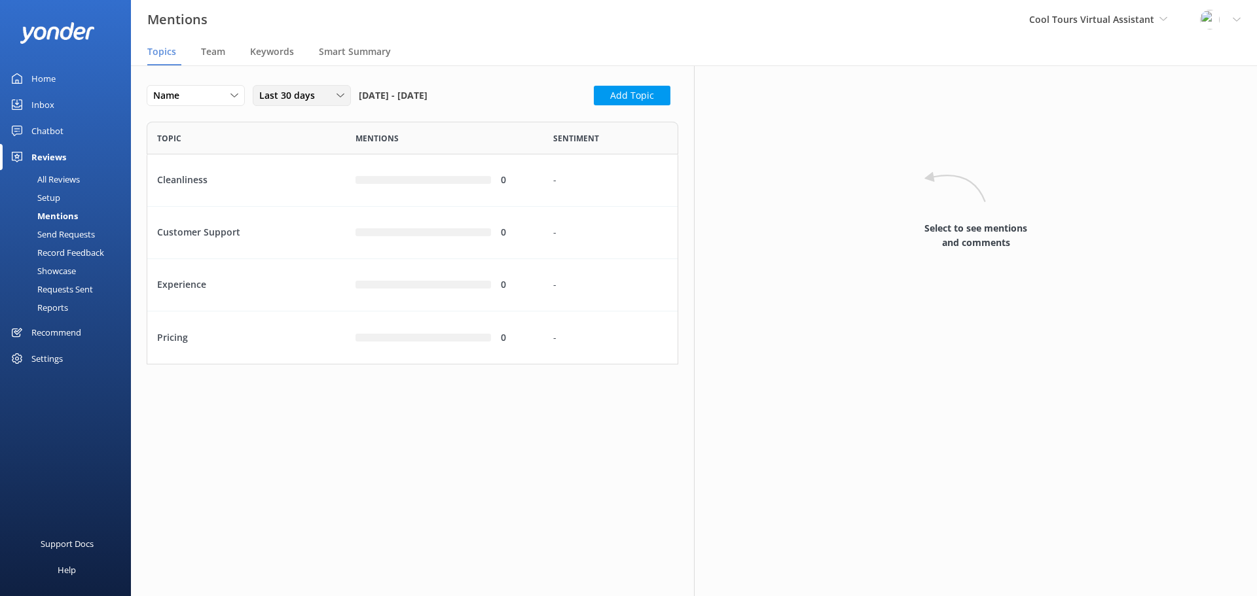
click at [327, 94] on div "Last 30 days" at bounding box center [302, 95] width 92 height 14
click at [305, 202] on div "Last 180 days" at bounding box center [285, 202] width 51 height 13
click at [400, 233] on div "row" at bounding box center [424, 233] width 136 height 8
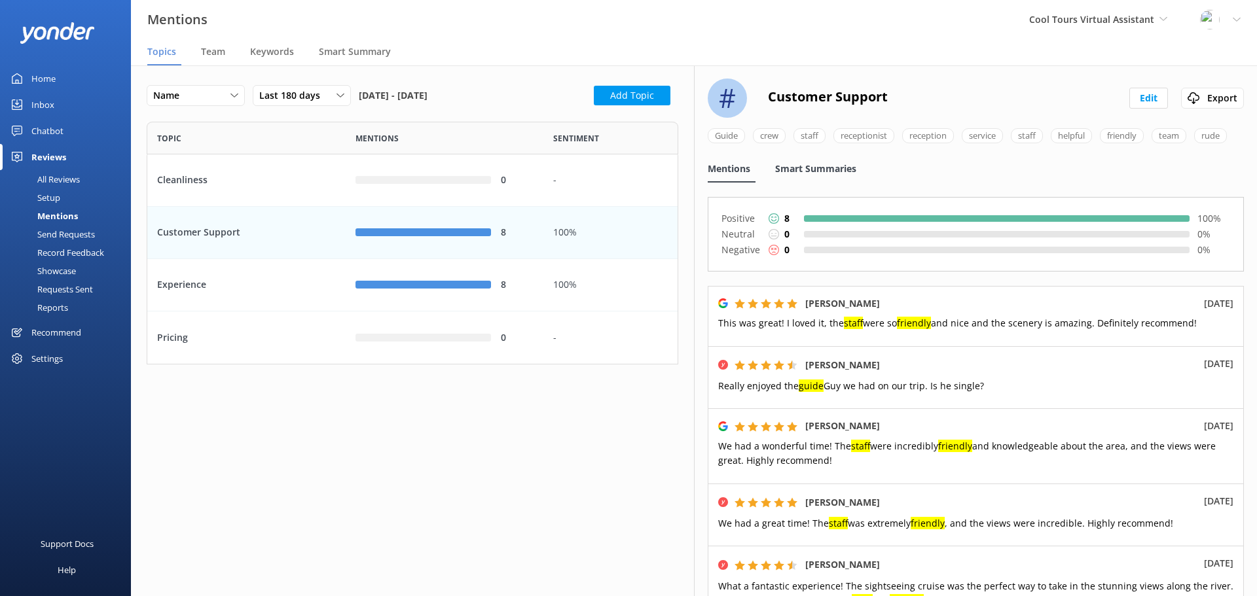
click at [808, 175] on span "Smart Summaries" at bounding box center [815, 168] width 81 height 13
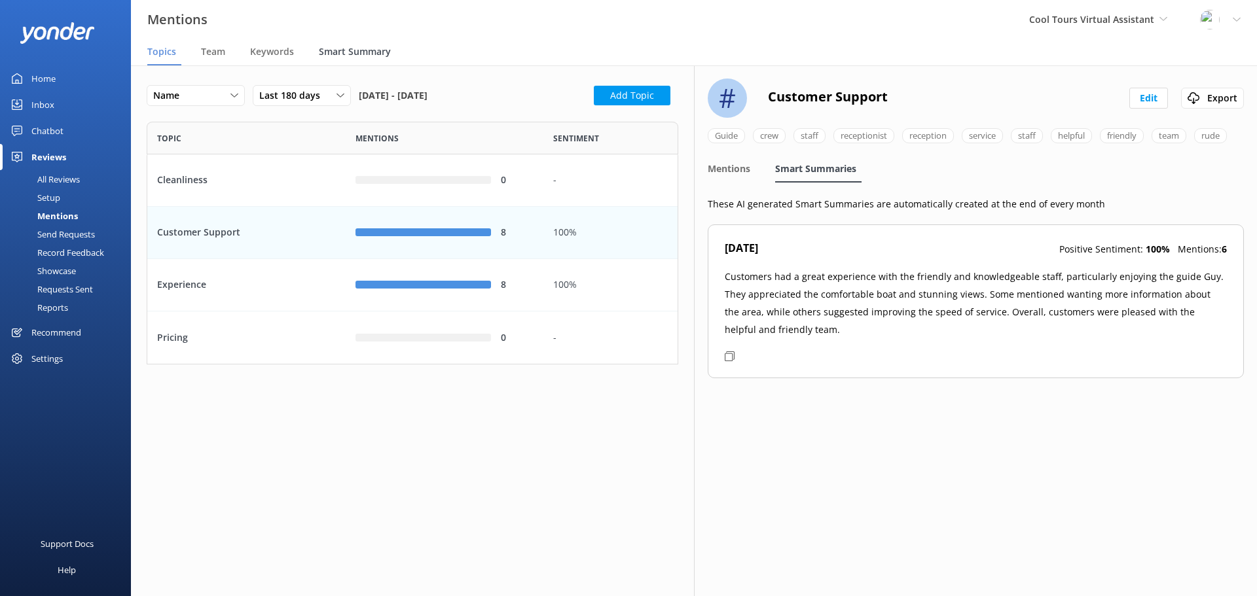
click at [367, 55] on span "Smart Summary" at bounding box center [355, 51] width 72 height 13
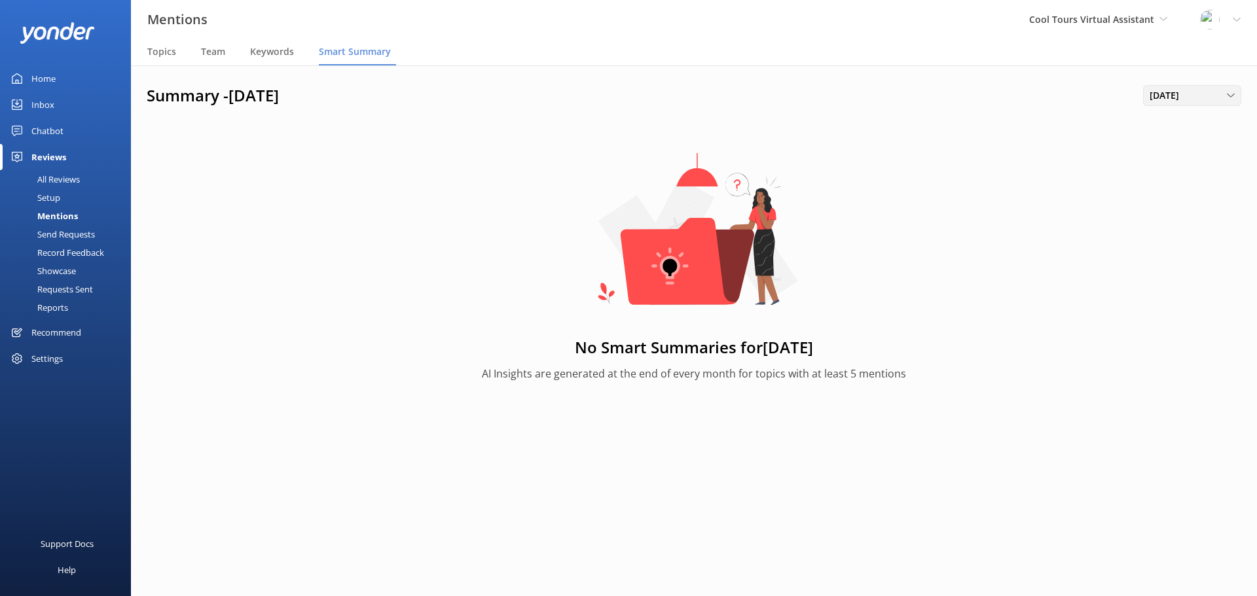
click at [1187, 101] on span "September 2025" at bounding box center [1168, 95] width 37 height 14
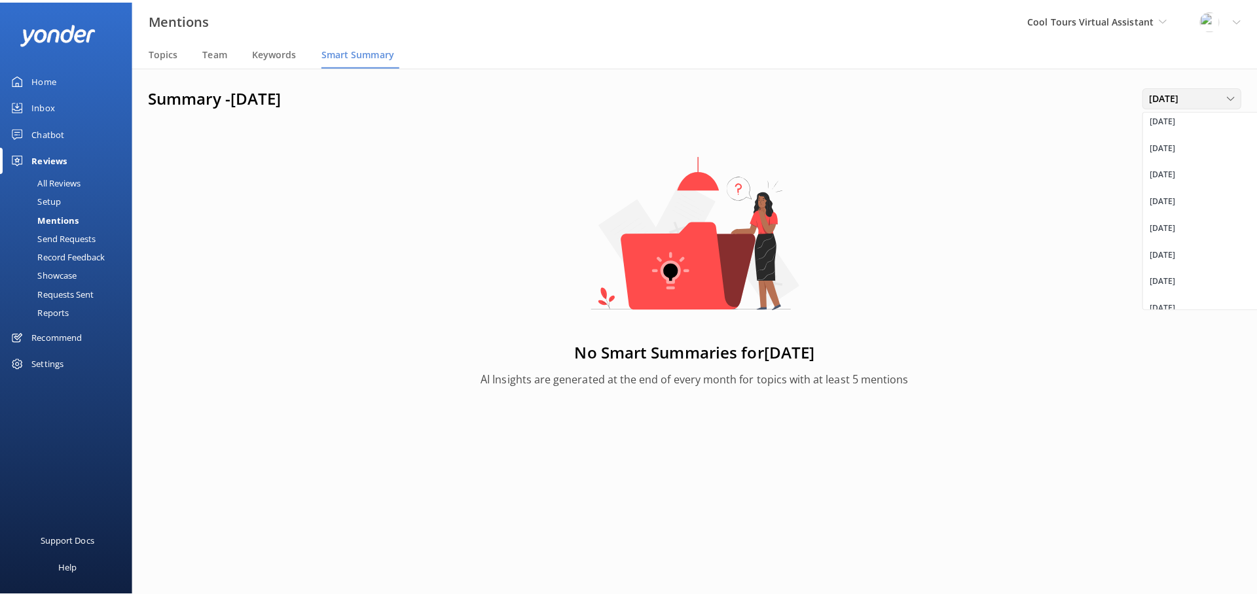
scroll to position [678, 0]
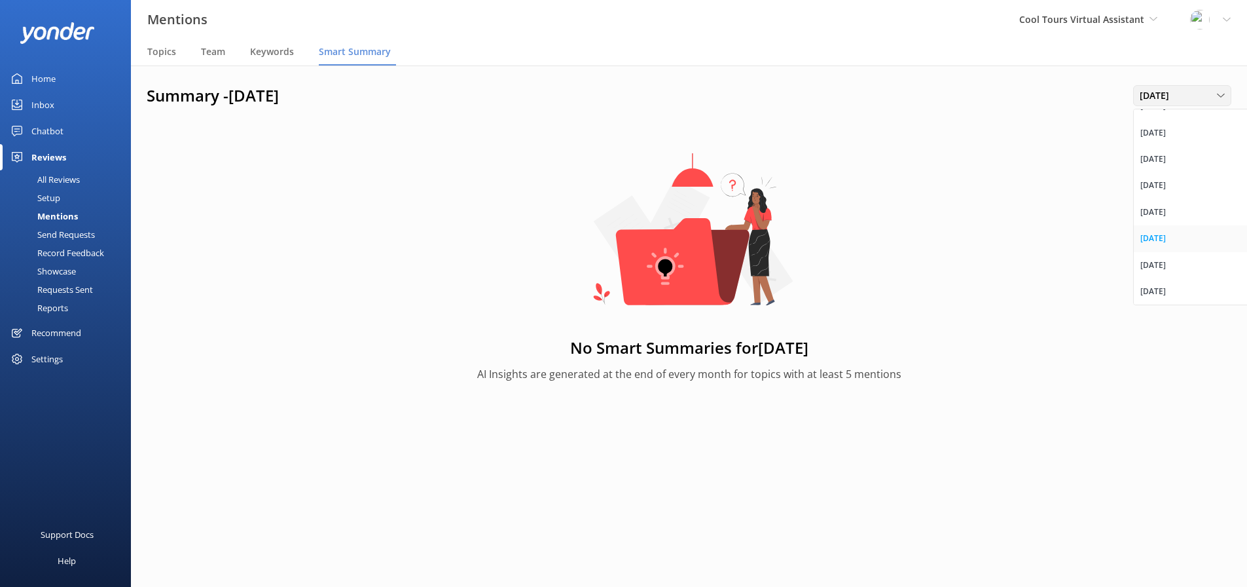
click at [1185, 239] on link "July 2025" at bounding box center [1192, 238] width 117 height 26
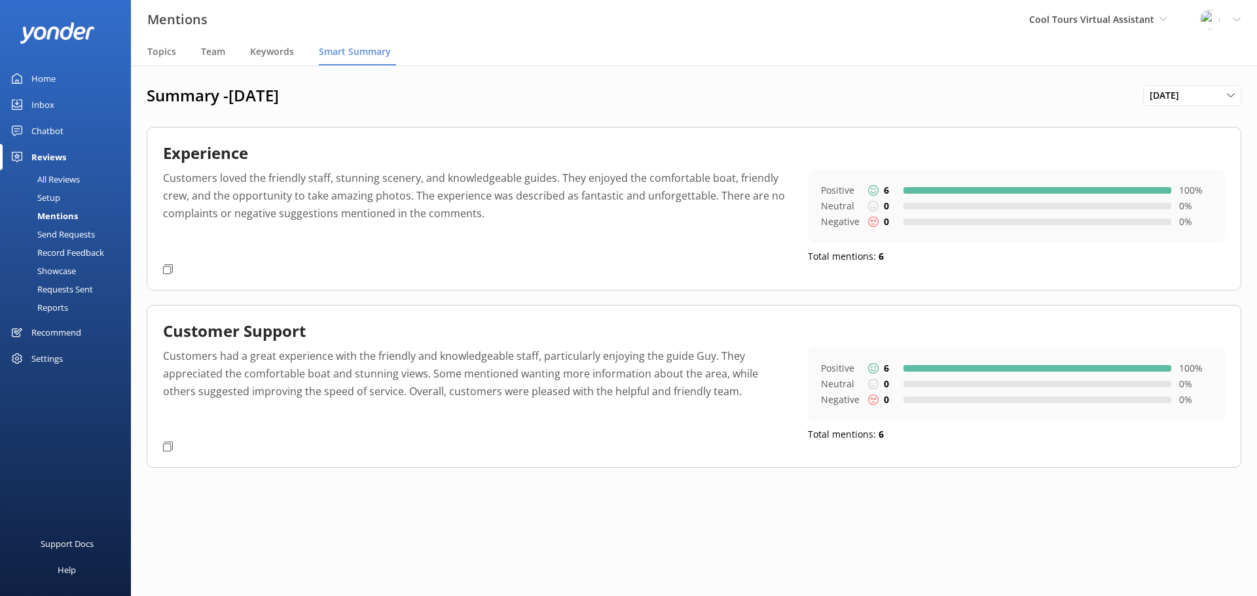
click at [167, 268] on icon at bounding box center [168, 270] width 10 height 10
click at [210, 53] on span "Team" at bounding box center [213, 51] width 24 height 13
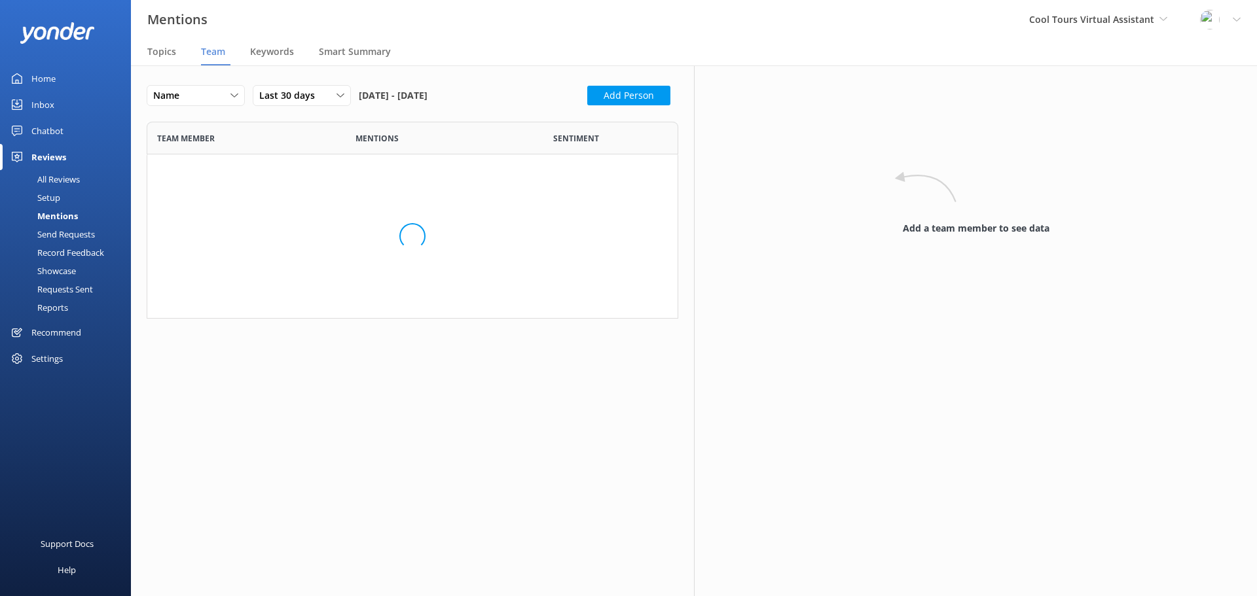
scroll to position [76, 522]
click at [612, 95] on button "Add Person" at bounding box center [628, 96] width 83 height 20
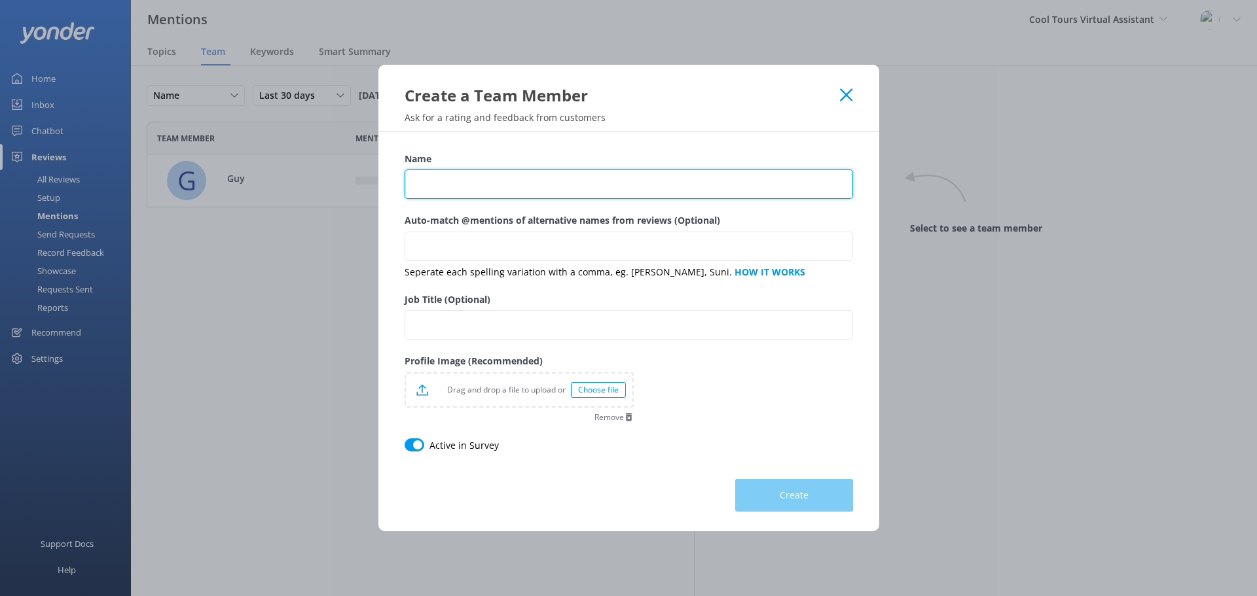
click at [519, 188] on input "Name" at bounding box center [629, 184] width 448 height 29
type input "Mark"
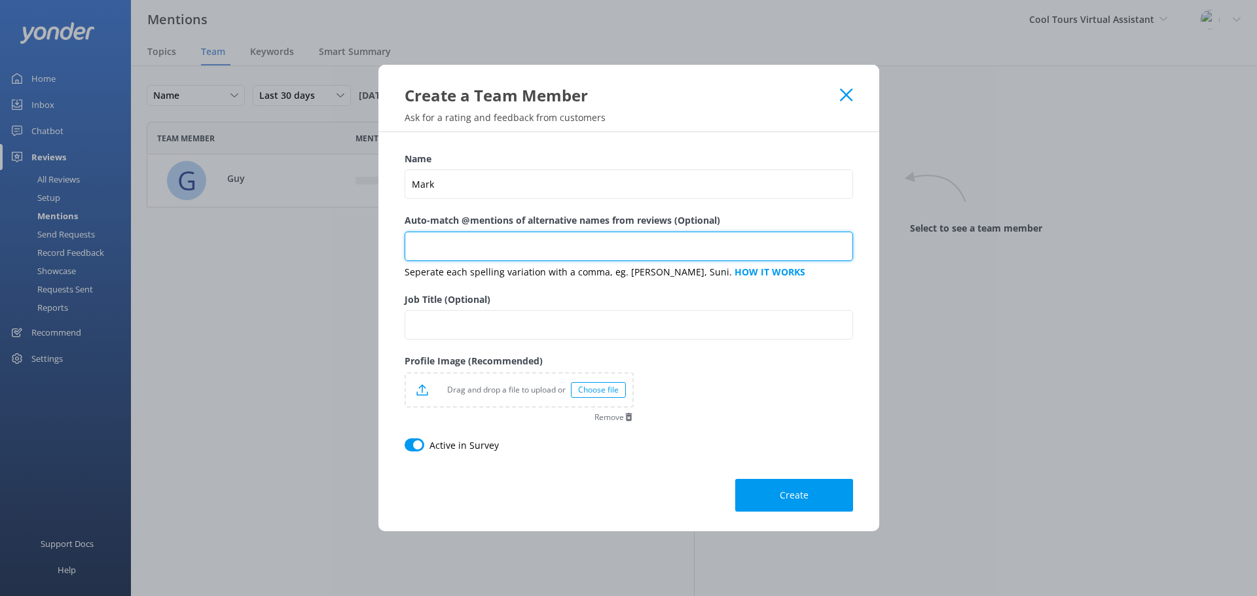
click at [435, 245] on input "Auto-match @mentions of alternative names from reviews (Optional)" at bounding box center [629, 246] width 448 height 29
type input "Marc, Marky-mark"
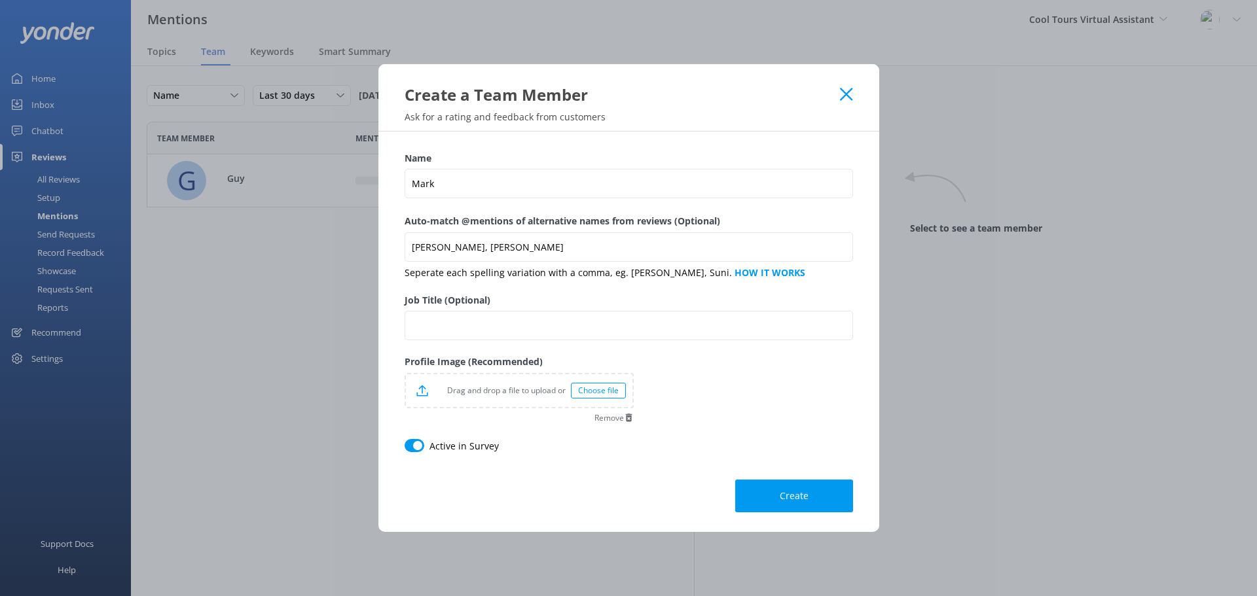
click at [845, 97] on icon at bounding box center [846, 94] width 12 height 13
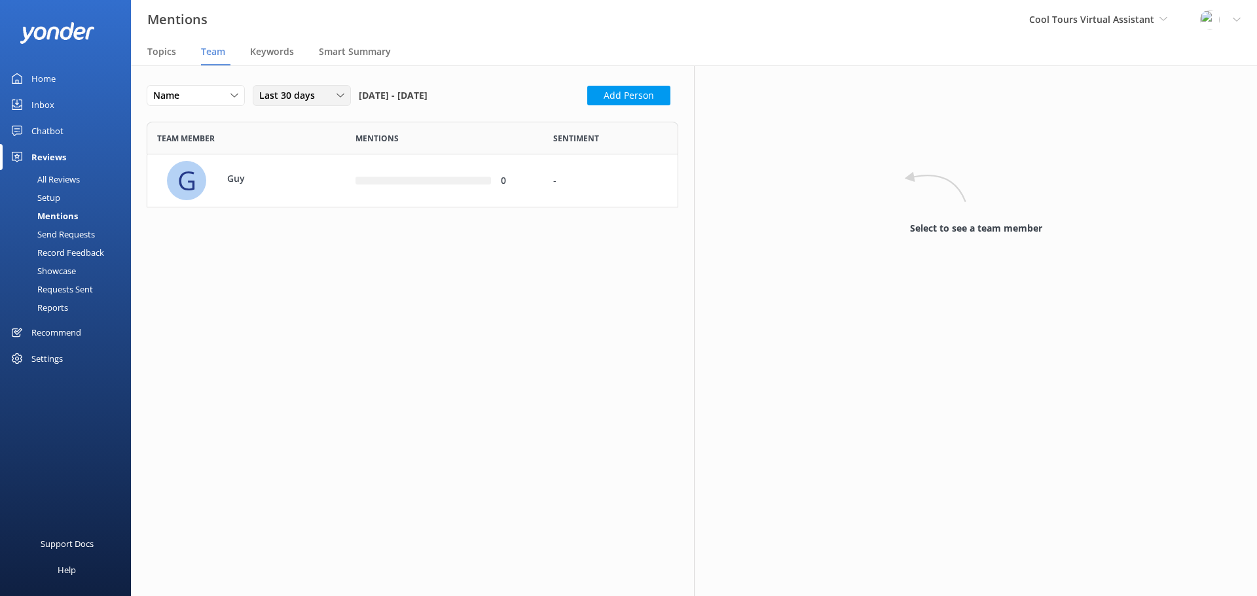
click at [305, 88] on span "Last 30 days" at bounding box center [291, 95] width 64 height 14
click at [418, 320] on div "Name Name Highest mentions Lowest mentions Last 30 days Last 7 days Last 30 day…" at bounding box center [412, 330] width 563 height 531
click at [1150, 23] on span "Cool Tours Virtual Assistant" at bounding box center [1091, 19] width 125 height 12
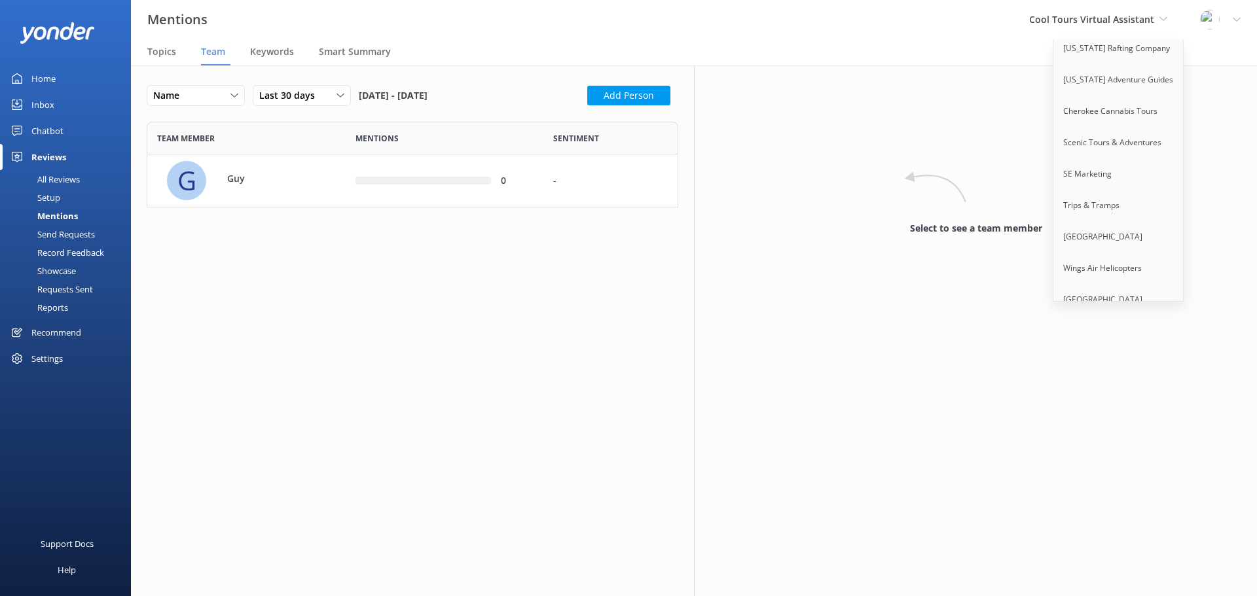
scroll to position [10947, 0]
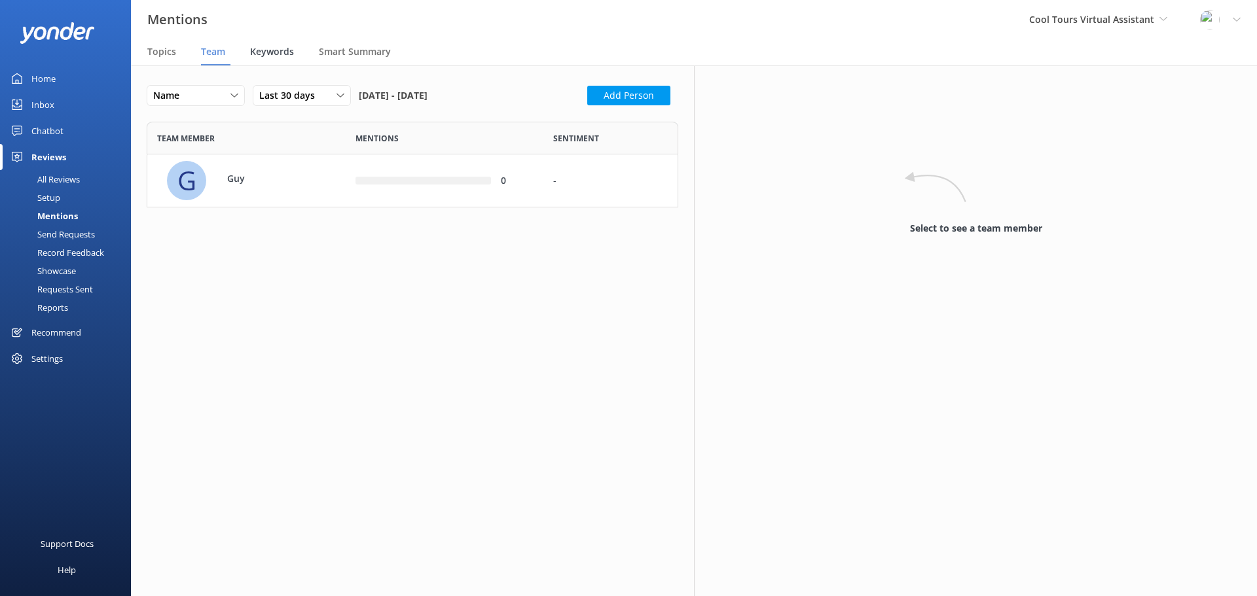
click at [263, 46] on span "Keywords" at bounding box center [272, 51] width 44 height 13
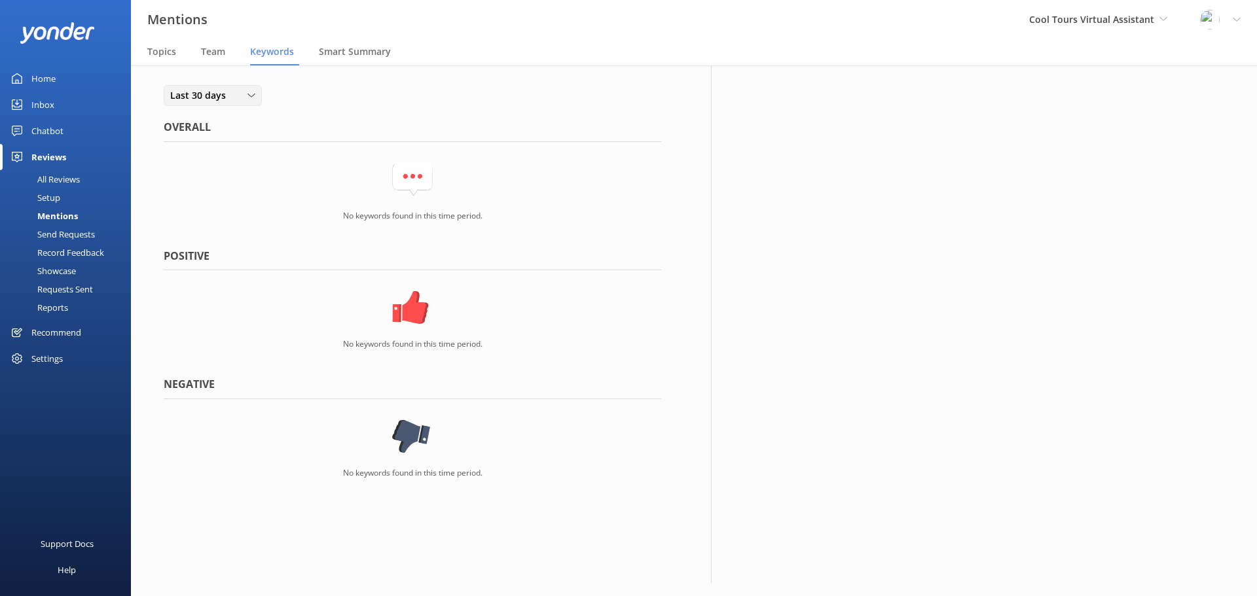
click at [259, 90] on div "Last 30 days Last 7 days Last 30 days Last 90 days Last 180 days" at bounding box center [213, 95] width 98 height 21
click at [225, 191] on link "Last 180 days" at bounding box center [222, 202] width 117 height 26
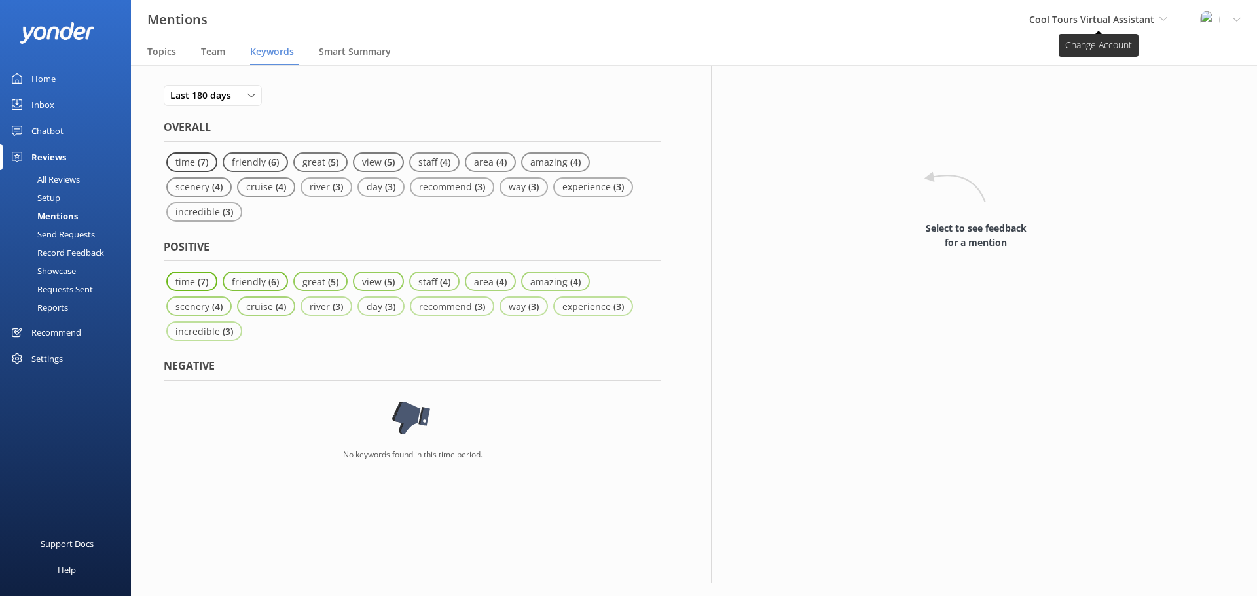
click at [1148, 25] on span "Cool Tours Virtual Assistant" at bounding box center [1091, 19] width 125 height 12
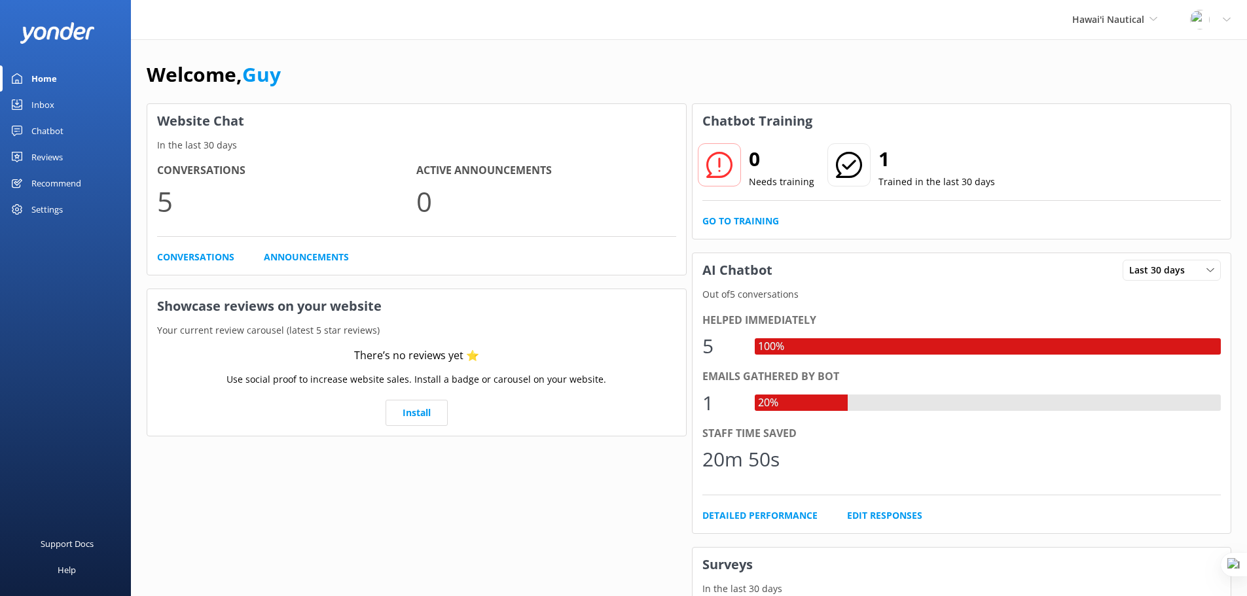
click at [56, 159] on div "Reviews" at bounding box center [46, 157] width 31 height 26
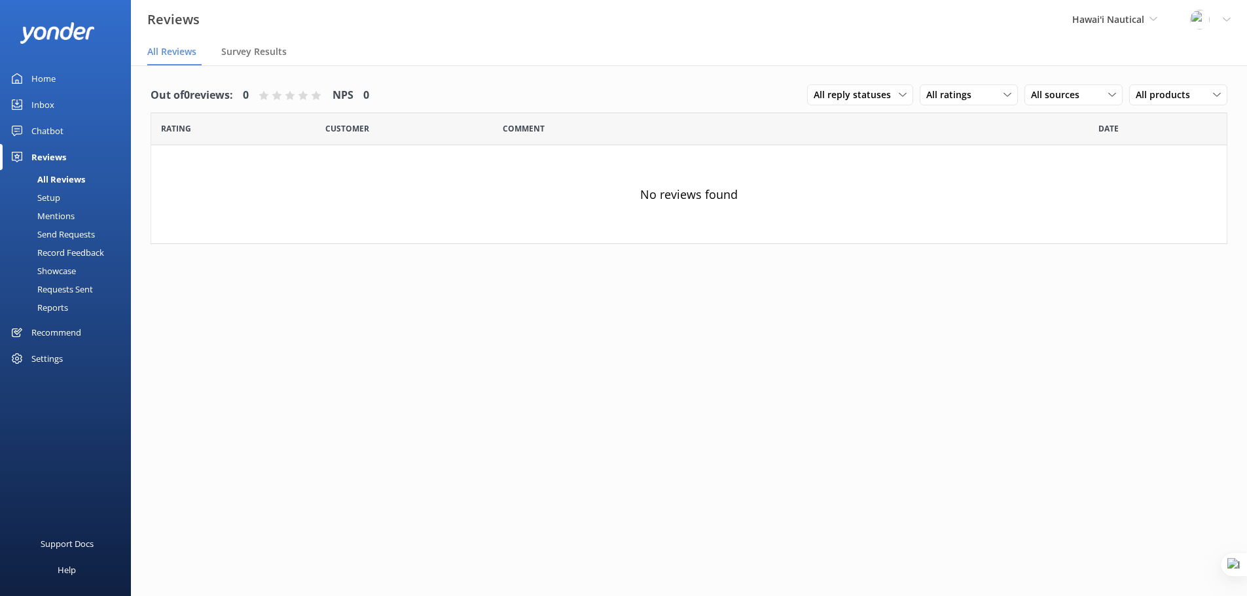
click at [48, 200] on div "Setup" at bounding box center [34, 198] width 52 height 18
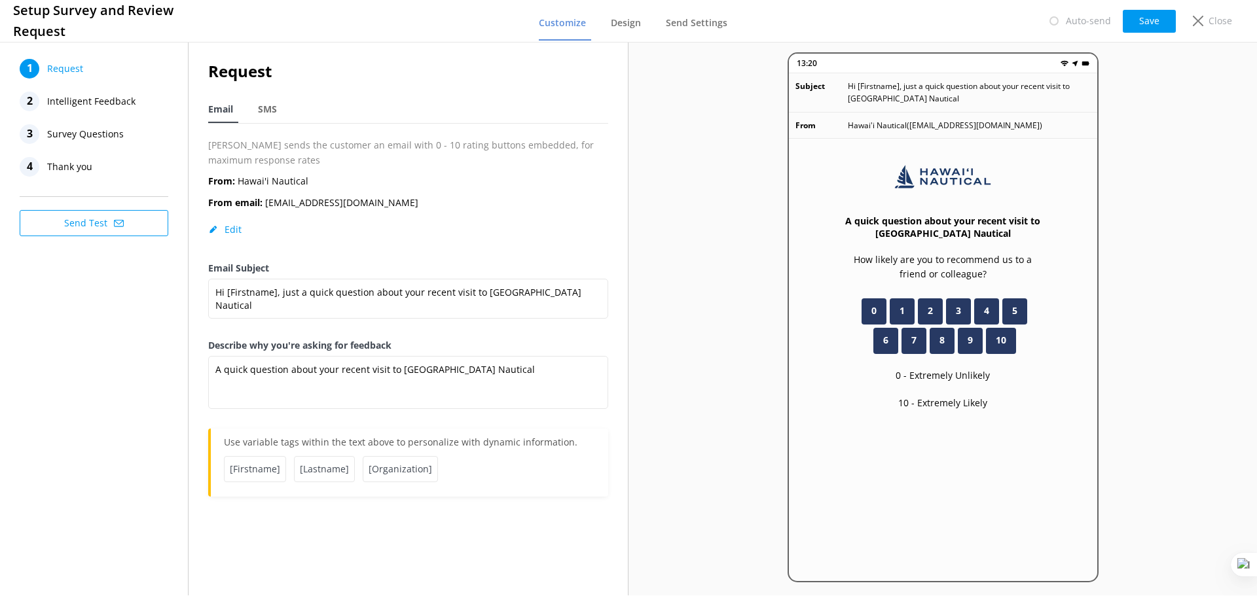
click at [64, 97] on span "Intelligent Feedback" at bounding box center [91, 102] width 88 height 20
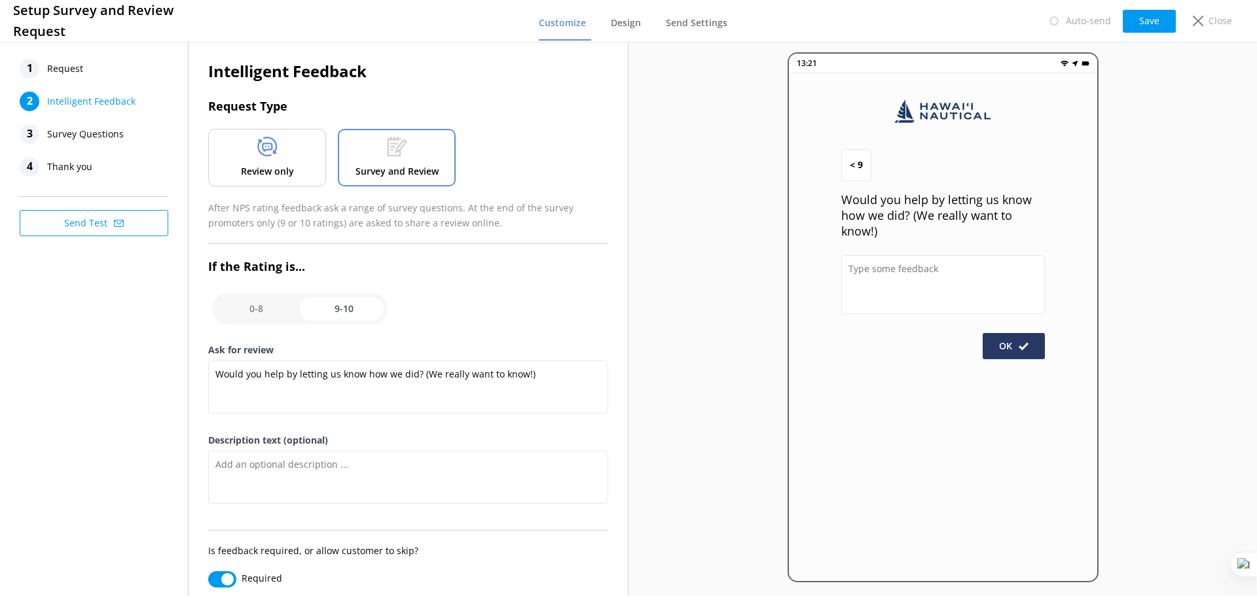
click at [259, 159] on div at bounding box center [267, 149] width 20 height 25
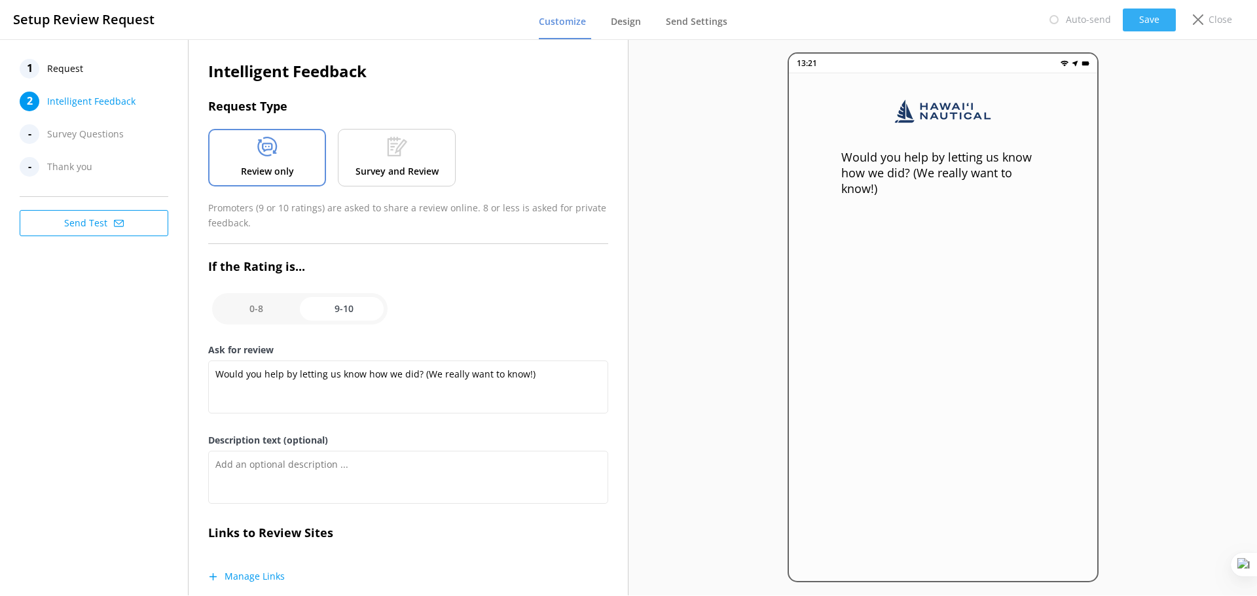
click at [1143, 14] on button "Save" at bounding box center [1149, 20] width 53 height 23
click at [62, 69] on span "Request" at bounding box center [65, 69] width 36 height 20
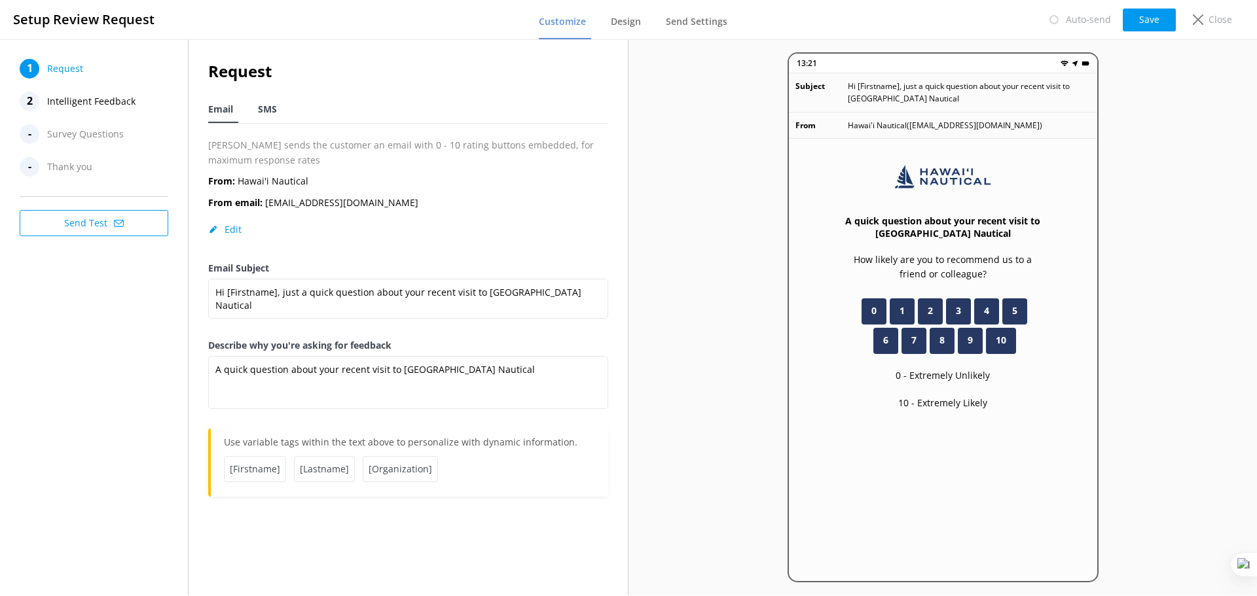
click at [265, 106] on span "SMS" at bounding box center [267, 109] width 19 height 13
type textarea "Hi [Firstname], thanks for visiting us at [Organization]. Just a quick follow u…"
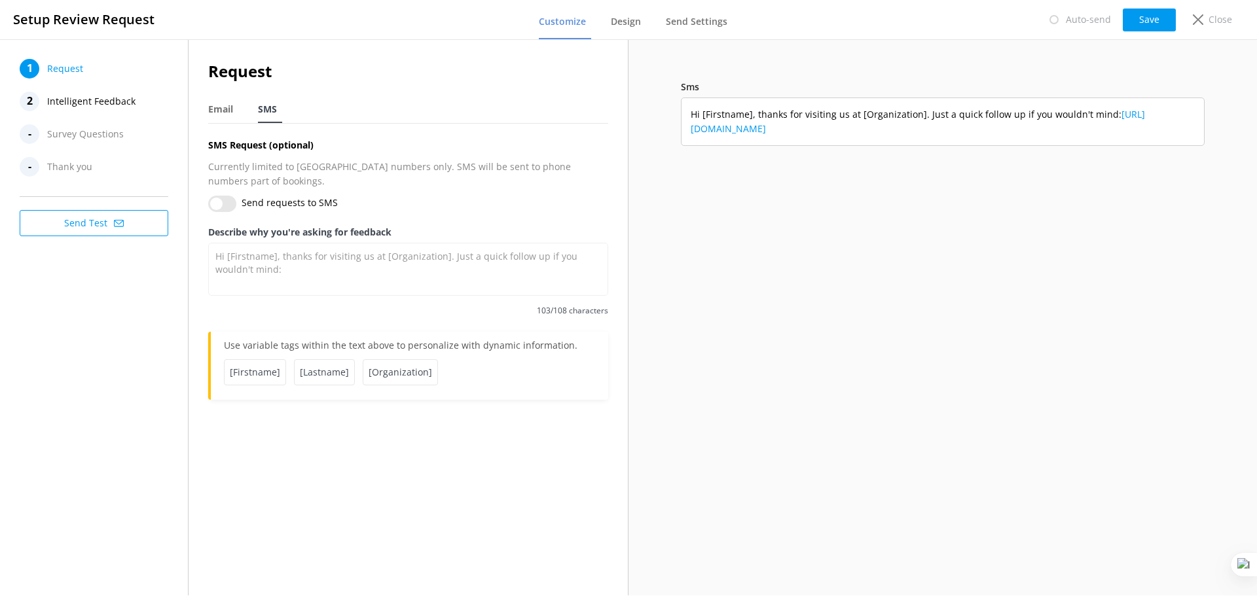
click at [227, 196] on input "Send requests to SMS" at bounding box center [222, 204] width 28 height 16
checkbox input "true"
click at [1144, 28] on button "Save" at bounding box center [1149, 20] width 53 height 23
click at [227, 110] on span "Email" at bounding box center [220, 109] width 25 height 13
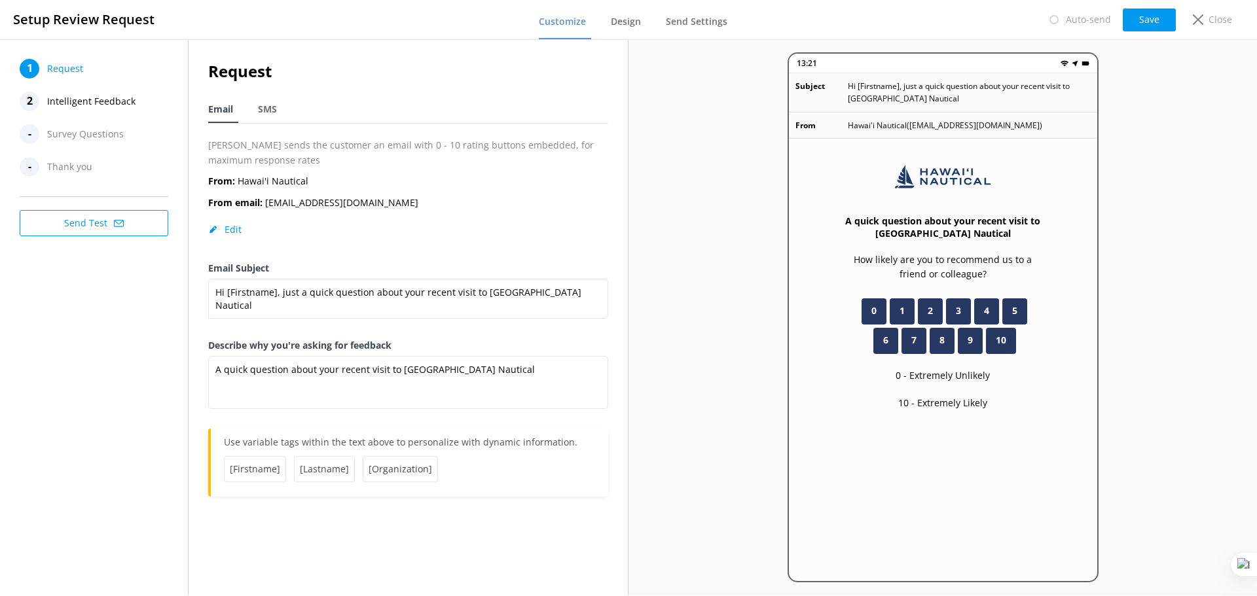
click at [256, 117] on nav "Email SMS" at bounding box center [408, 110] width 400 height 27
click at [266, 111] on span "SMS" at bounding box center [267, 109] width 19 height 13
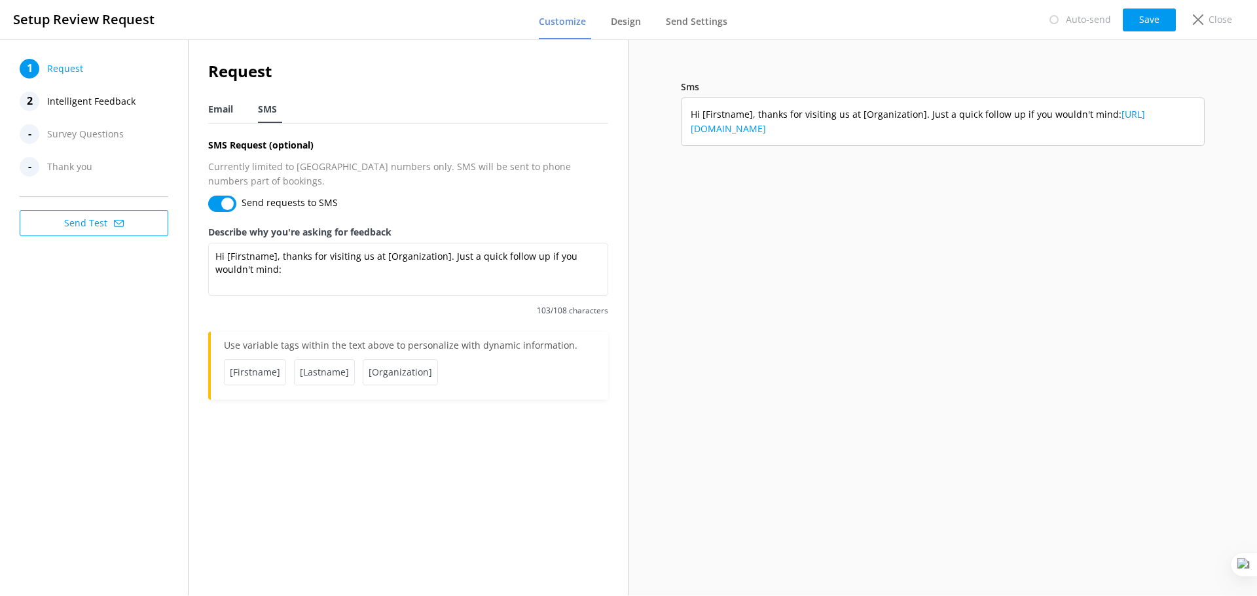
click at [211, 107] on span "Email" at bounding box center [220, 109] width 25 height 13
type textarea "A quick question about your recent visit to [GEOGRAPHIC_DATA] Nautical"
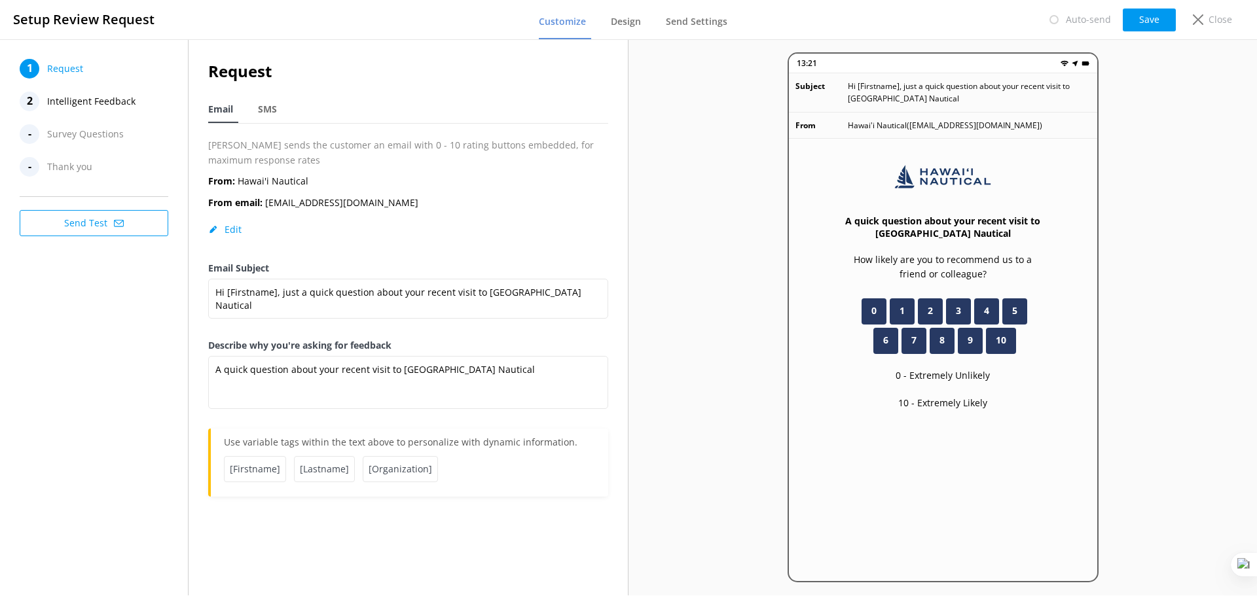
click at [88, 100] on span "Intelligent Feedback" at bounding box center [91, 102] width 88 height 20
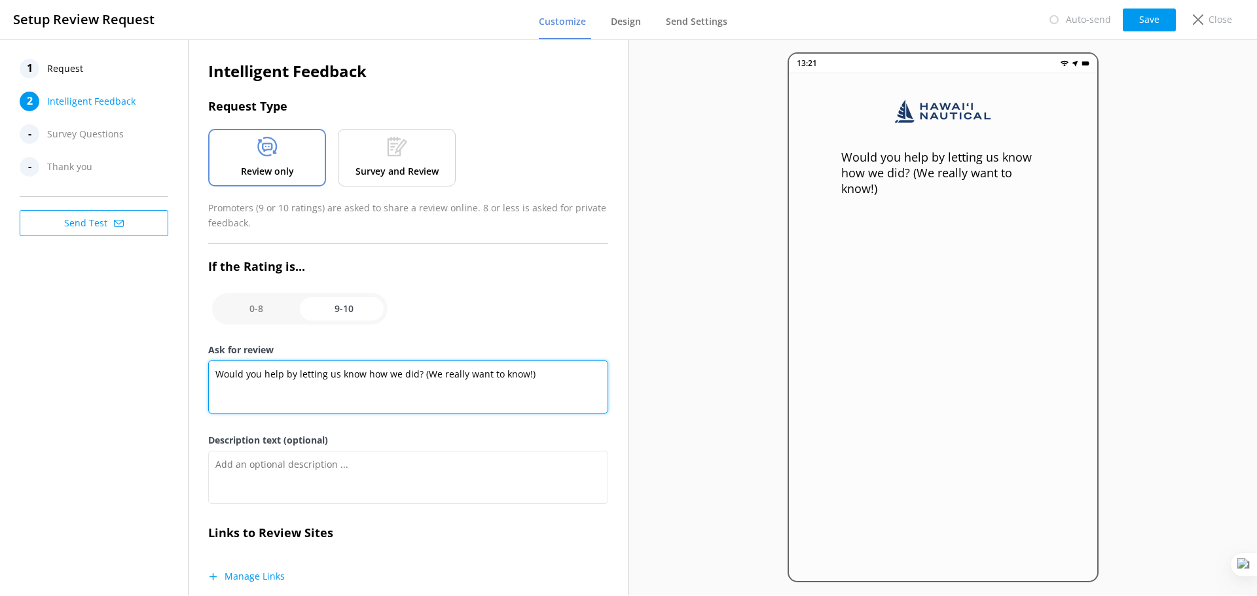
drag, startPoint x: 215, startPoint y: 375, endPoint x: 541, endPoint y: 369, distance: 325.5
click at [541, 369] on textarea "Would you help by letting us know how we did? (We really want to know!)" at bounding box center [408, 387] width 400 height 53
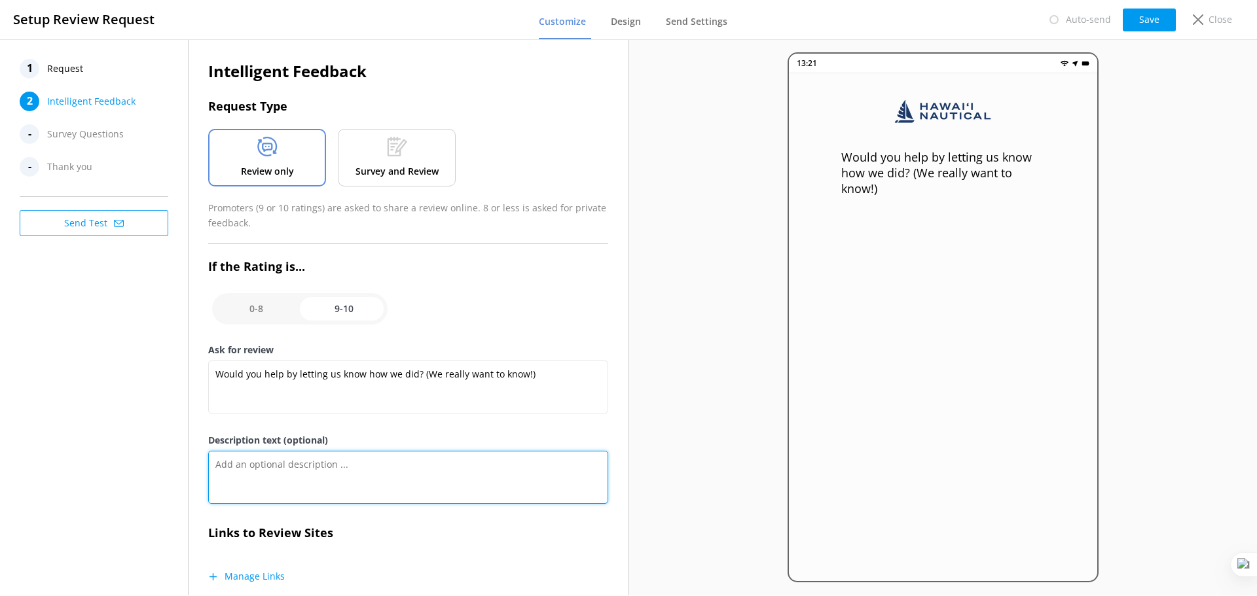
click at [276, 461] on textarea "Description text (optional)" at bounding box center [408, 477] width 400 height 53
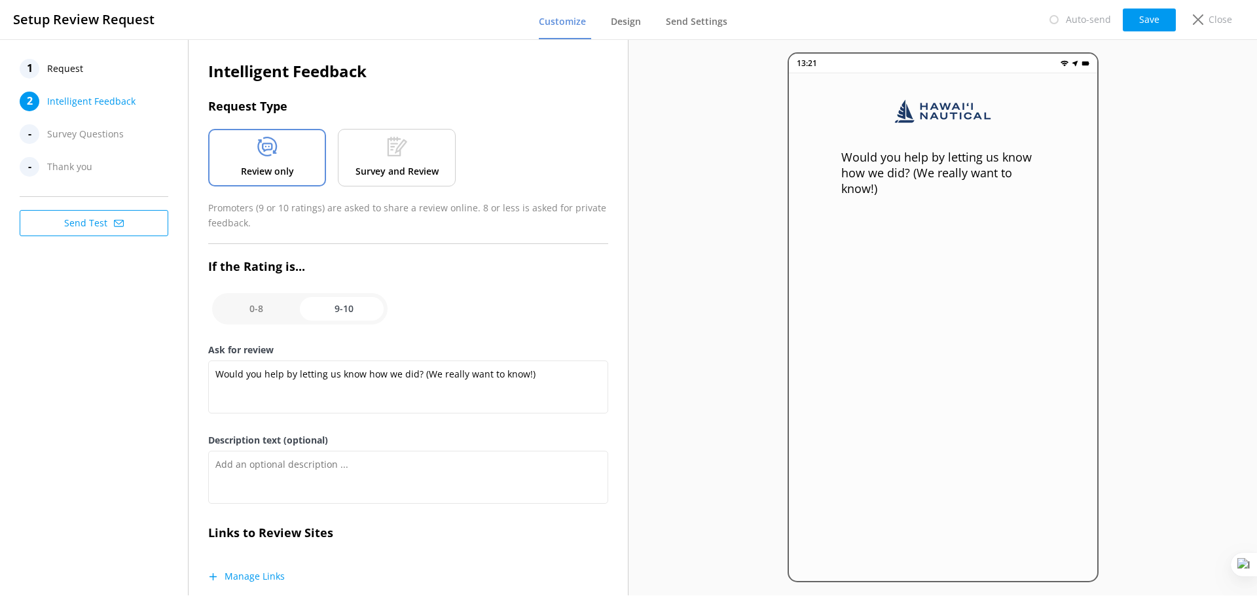
click at [269, 313] on input "checkbox" at bounding box center [299, 308] width 175 height 31
checkbox input "false"
type textarea "Please tell us why"
type textarea "Your feedback is important to help us improve"
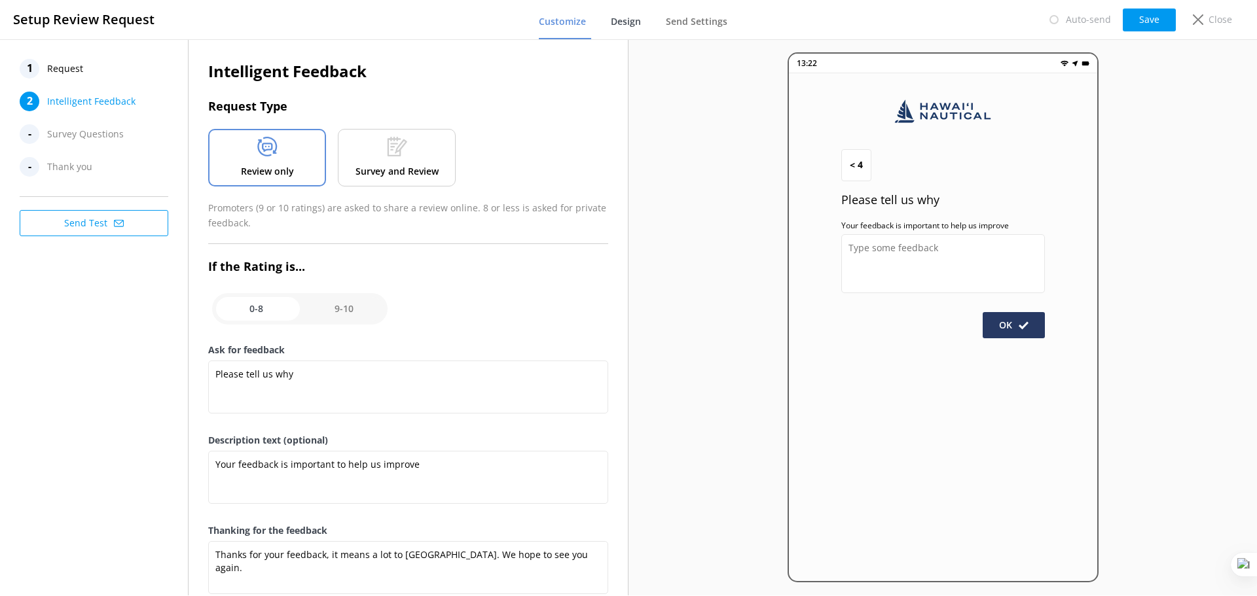
click at [617, 22] on span "Design" at bounding box center [626, 21] width 30 height 13
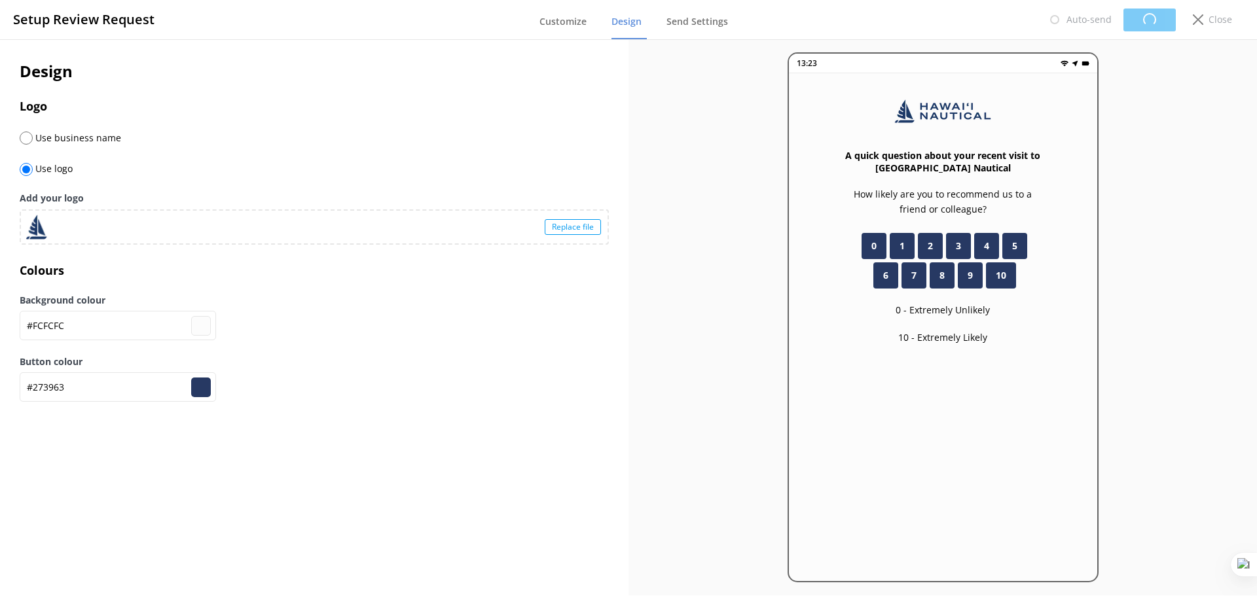
type input "#fcfcfc"
click at [710, 24] on span "Send Settings" at bounding box center [697, 21] width 62 height 13
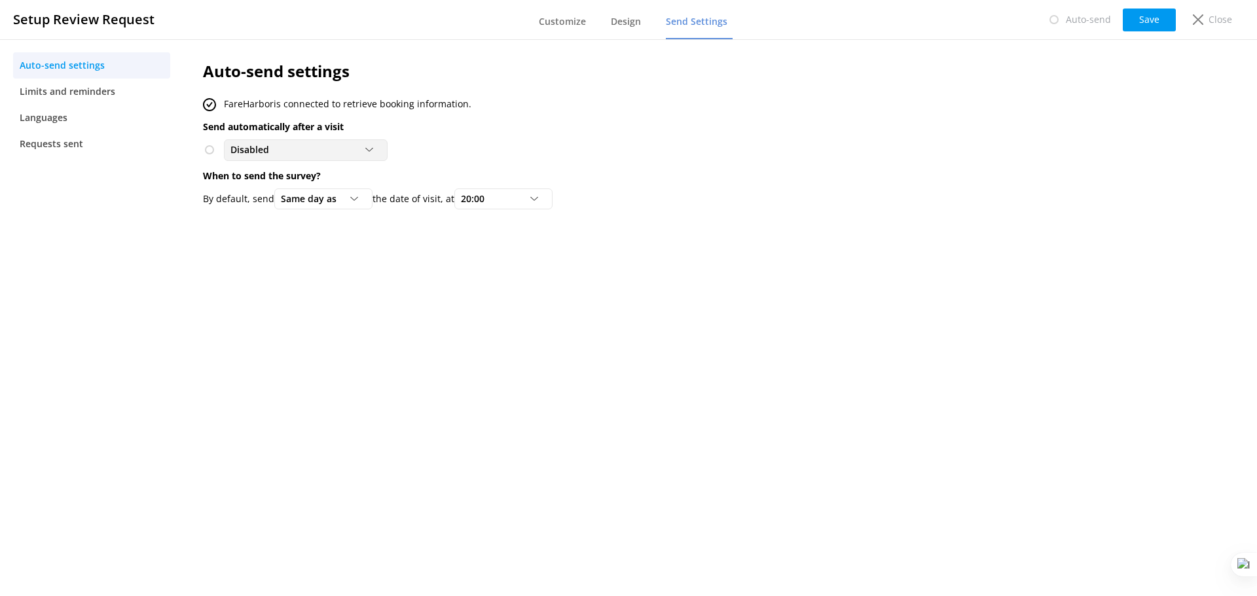
click at [375, 150] on div at bounding box center [373, 150] width 16 height 8
click at [331, 202] on div "To customers from FareHarbor" at bounding box center [288, 203] width 115 height 13
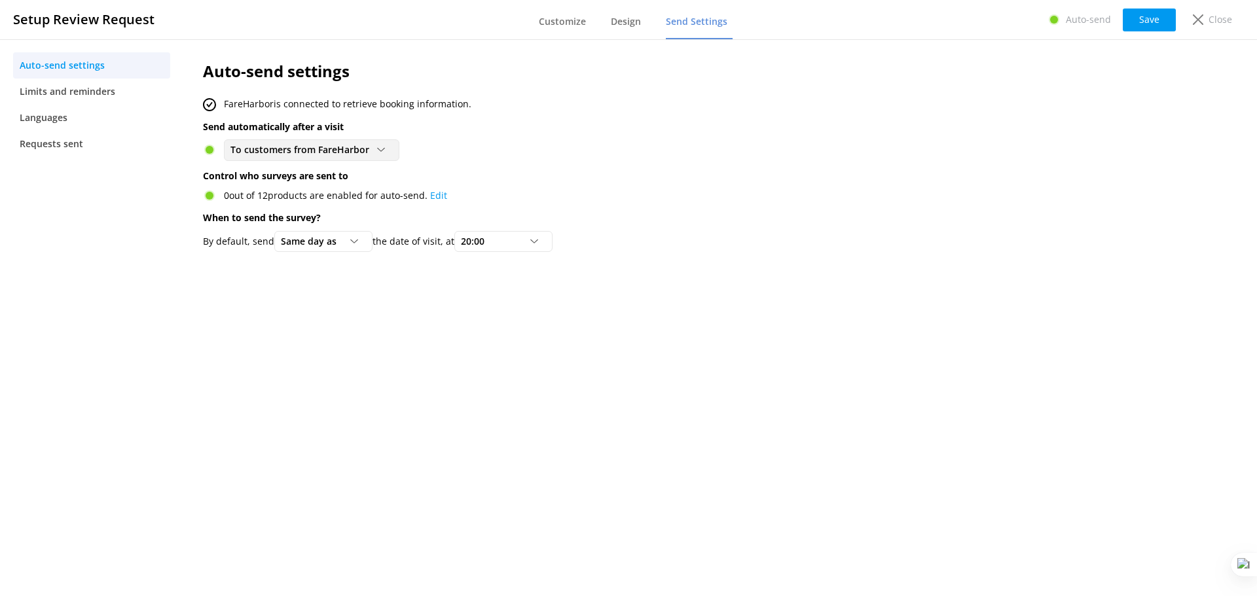
click at [339, 153] on span "To customers from FareHarbor" at bounding box center [303, 150] width 147 height 14
click at [321, 178] on link "Disabled" at bounding box center [312, 177] width 174 height 26
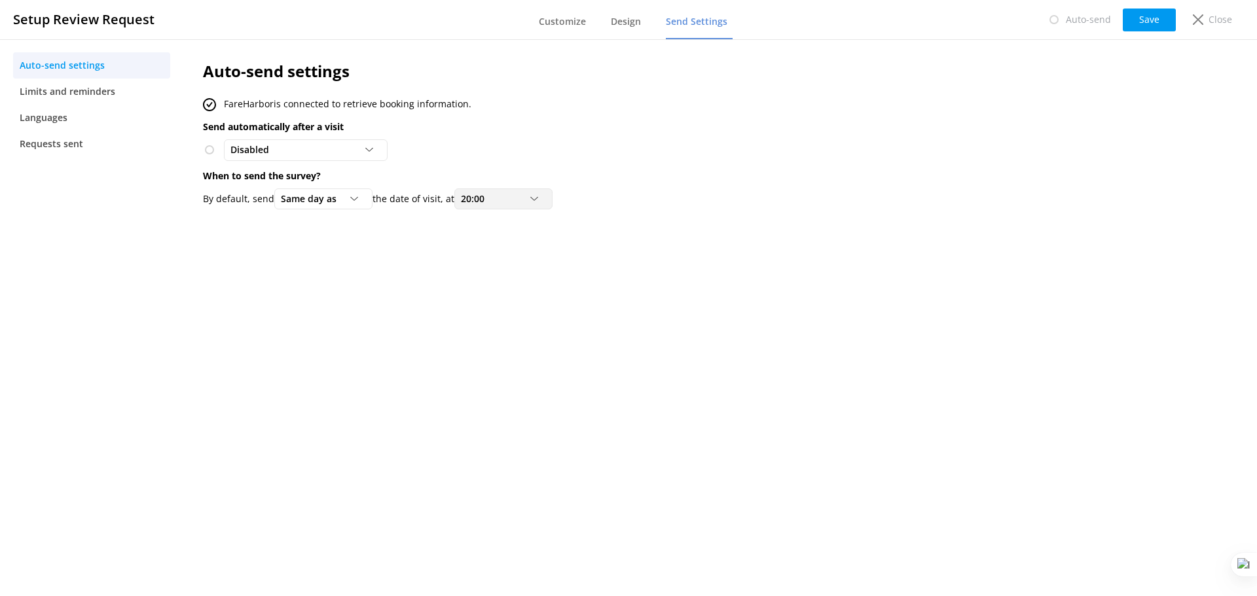
click at [498, 200] on div "20:00" at bounding box center [504, 199] width 92 height 14
click at [494, 236] on link "18:00" at bounding box center [513, 236] width 117 height 26
click at [344, 204] on span "Same day as" at bounding box center [313, 199] width 64 height 14
click at [548, 246] on div "Auto-send settings FareHarbor is connected to retrieve booking information. Sen…" at bounding box center [623, 317] width 880 height 557
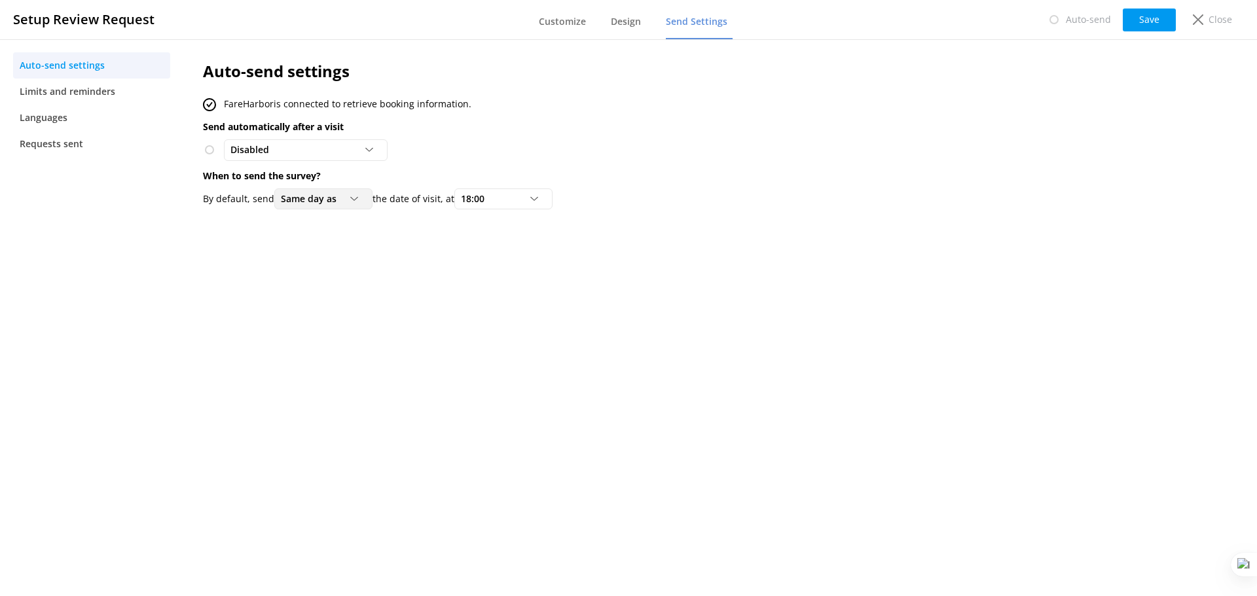
click at [358, 202] on icon at bounding box center [354, 199] width 8 height 8
click at [473, 256] on div "Auto-send settings FareHarbor is connected to retrieve booking information. Sen…" at bounding box center [623, 317] width 880 height 557
click at [94, 92] on span "Limits and reminders" at bounding box center [68, 91] width 96 height 14
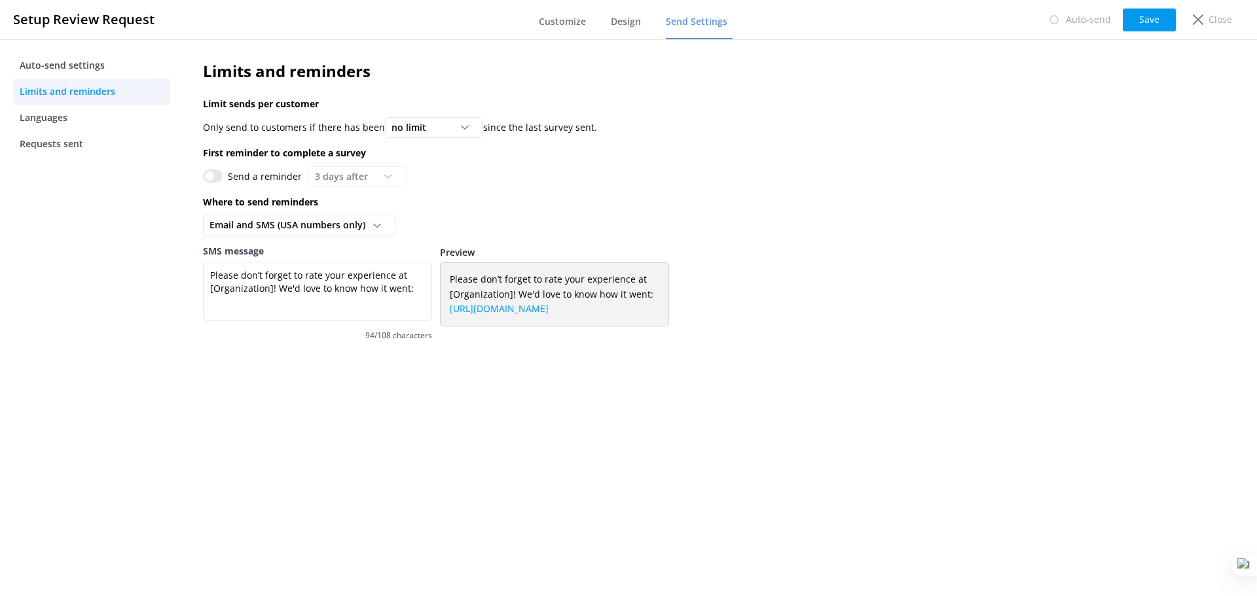
click at [211, 174] on input "Send a reminder" at bounding box center [213, 176] width 20 height 13
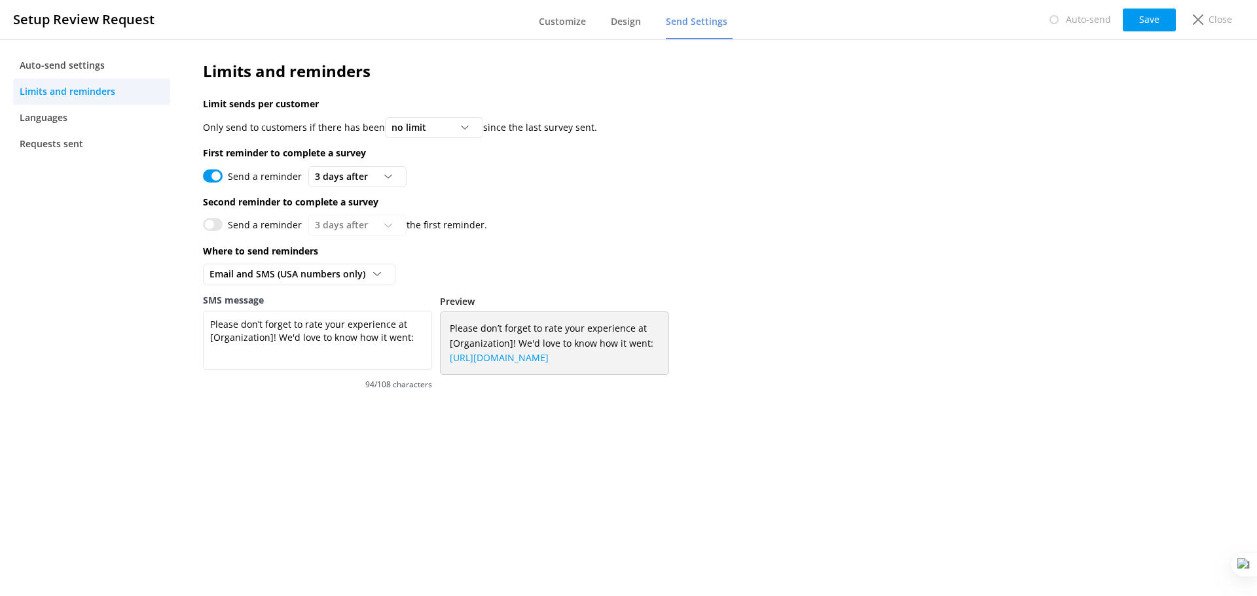
click at [211, 174] on input "Send a reminder" at bounding box center [213, 176] width 20 height 13
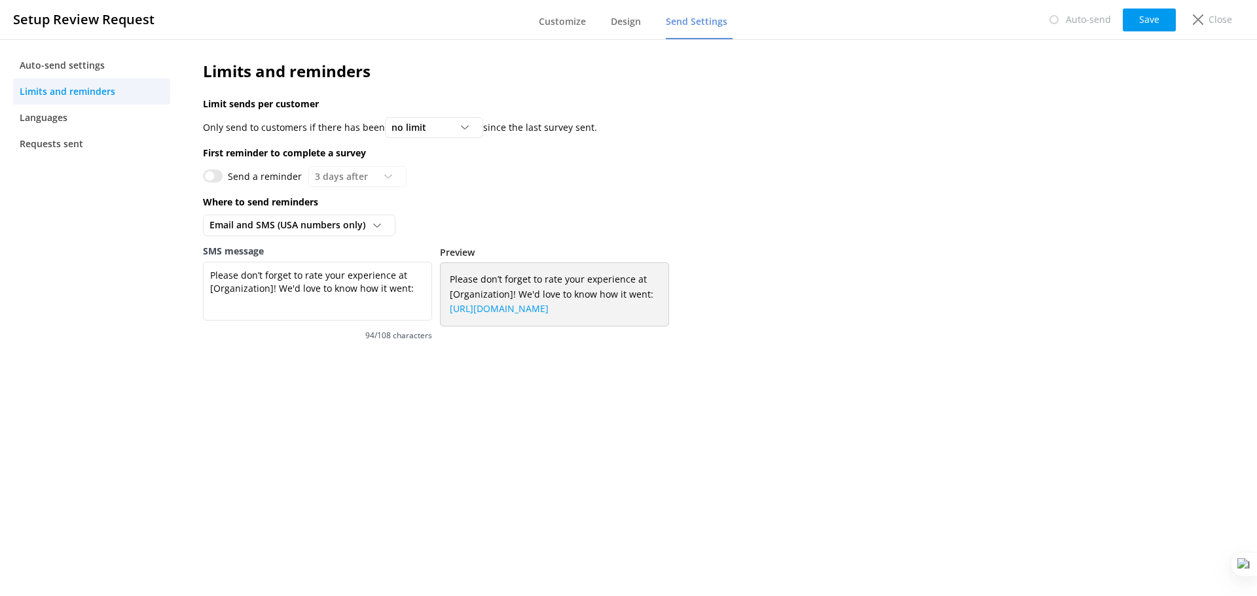
click at [211, 174] on input "Send a reminder" at bounding box center [213, 176] width 20 height 13
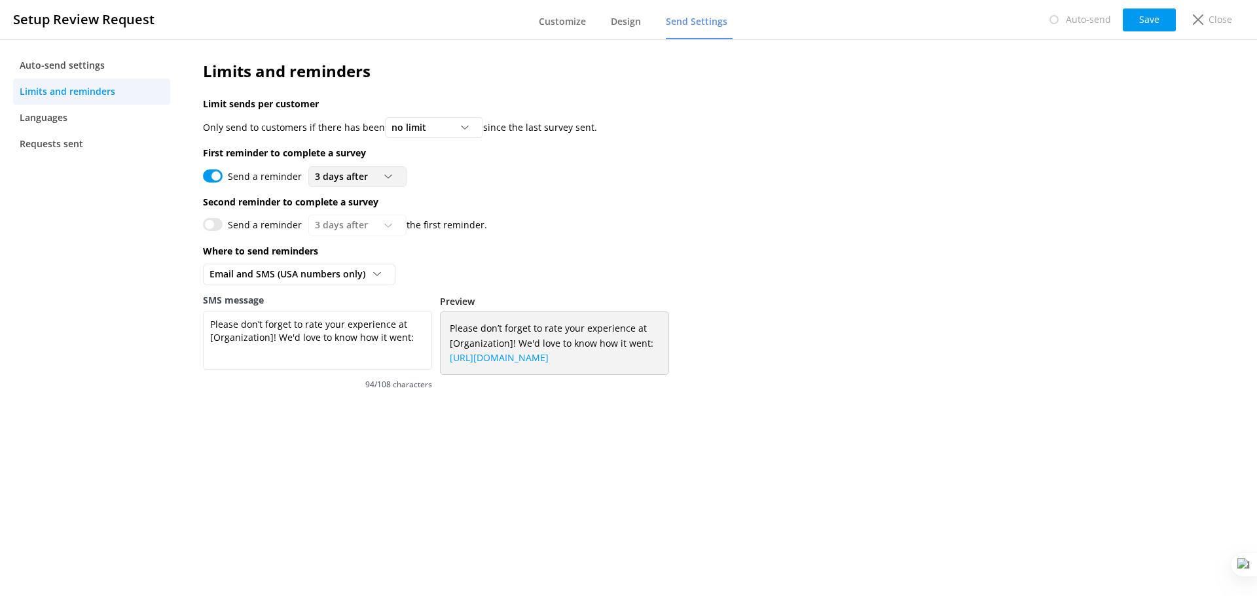
click at [338, 173] on span "3 days after" at bounding box center [345, 177] width 61 height 14
click at [531, 174] on div "Send a reminder 3 days after 3 days after 5 days after 7 days after 10 days aft…" at bounding box center [623, 176] width 841 height 21
click at [204, 177] on input "Send a reminder" at bounding box center [213, 176] width 20 height 13
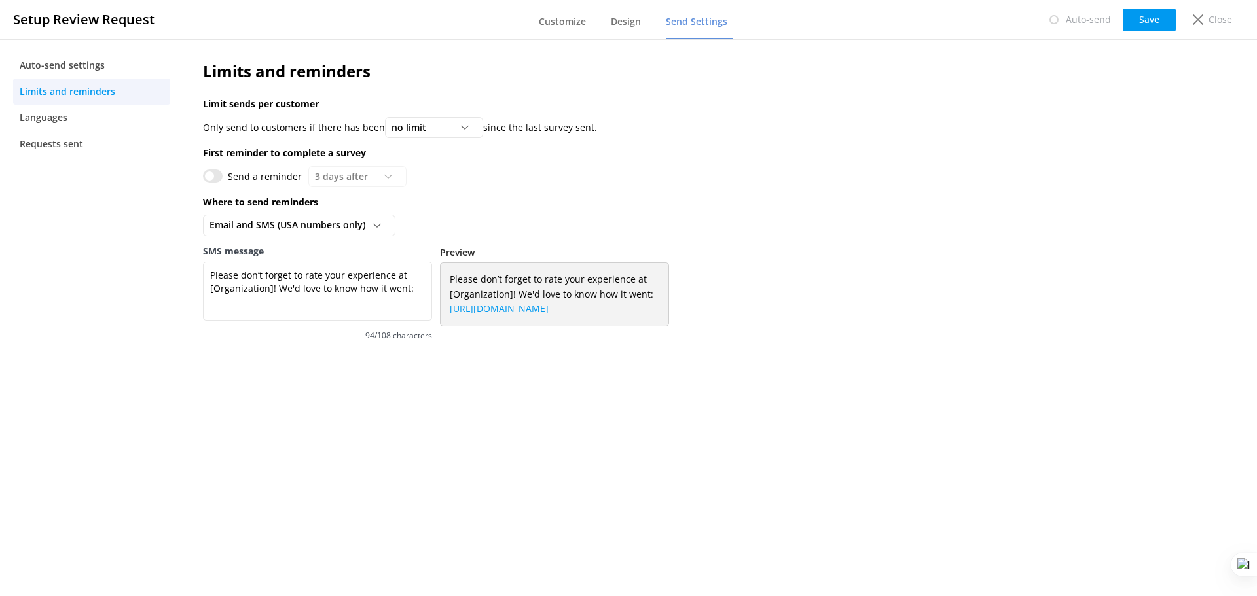
click at [211, 175] on input "Send a reminder" at bounding box center [213, 176] width 20 height 13
checkbox input "true"
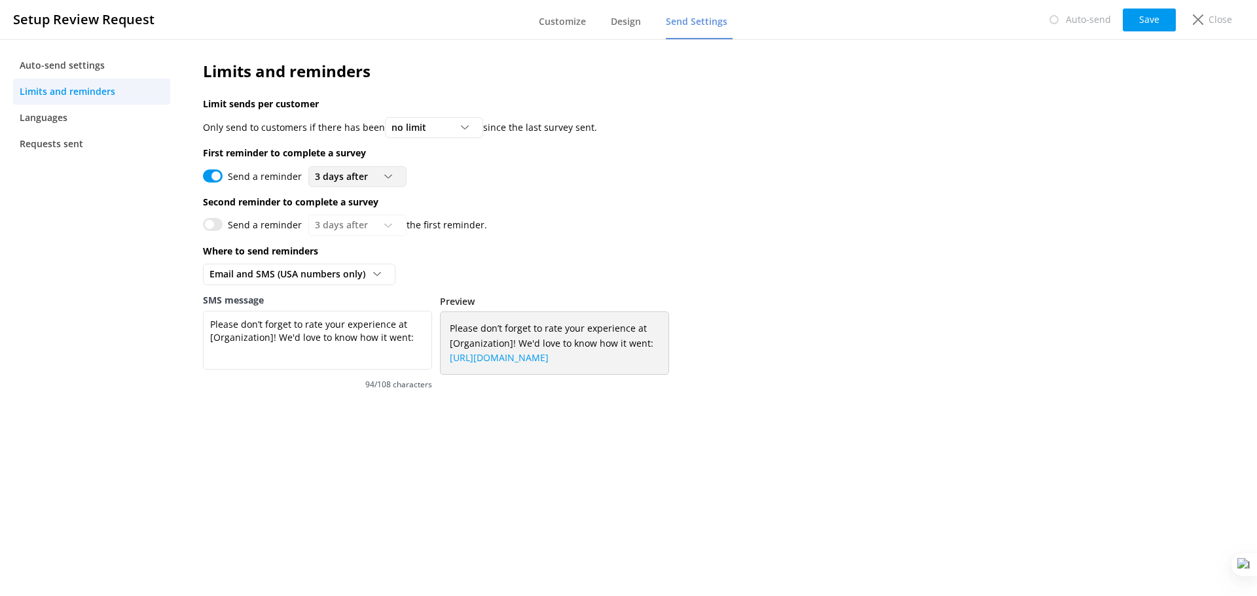
click at [335, 172] on span "3 days after" at bounding box center [345, 177] width 61 height 14
click at [379, 202] on link "3 days after" at bounding box center [367, 204] width 117 height 26
click at [555, 177] on div "Send a reminder 3 days after 3 days after 5 days after 7 days after 10 days aft…" at bounding box center [623, 176] width 841 height 21
click at [1138, 20] on button "Save" at bounding box center [1149, 20] width 53 height 23
click at [1226, 22] on p "Close" at bounding box center [1221, 19] width 24 height 14
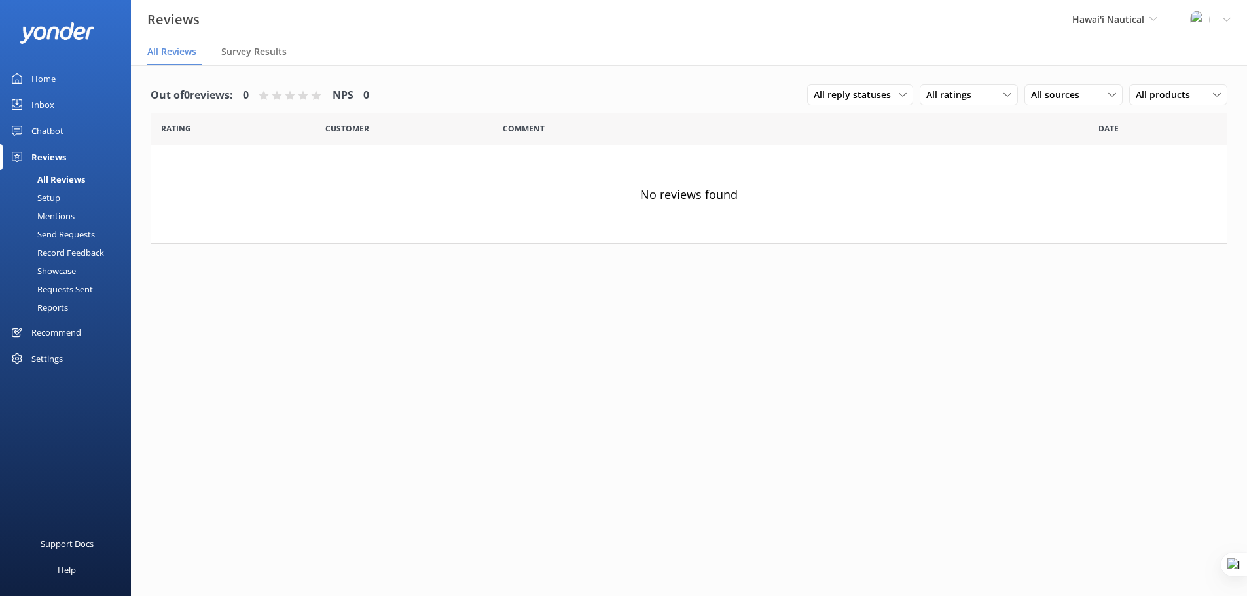
click at [49, 198] on div "Setup" at bounding box center [34, 198] width 52 height 18
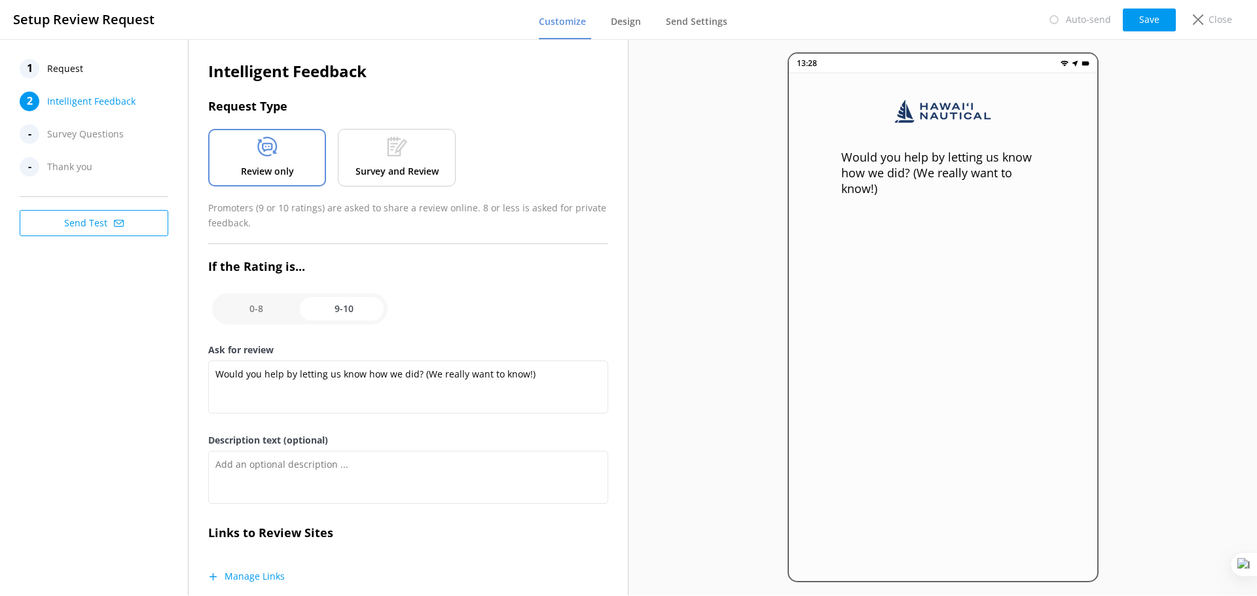
click at [246, 314] on input "checkbox" at bounding box center [299, 308] width 175 height 31
checkbox input "false"
type textarea "Please tell us why"
type textarea "Your feedback is important to help us improve"
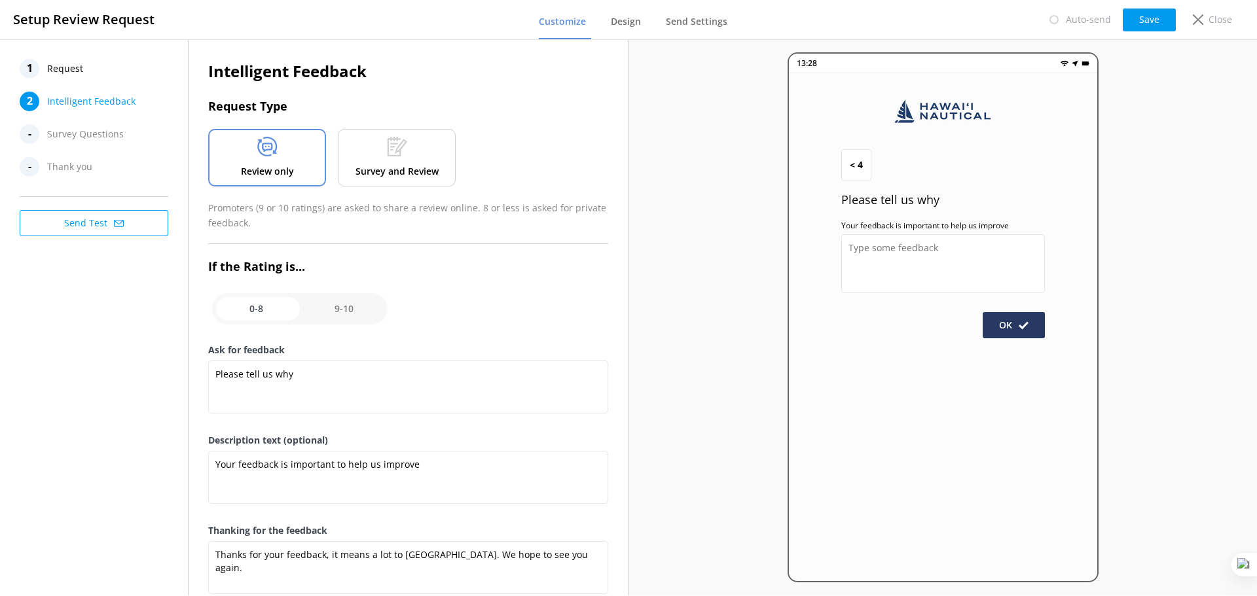
click at [359, 307] on input "checkbox" at bounding box center [299, 308] width 175 height 31
checkbox input "true"
type textarea "Would you help by letting us know how we did? (We really want to know!)"
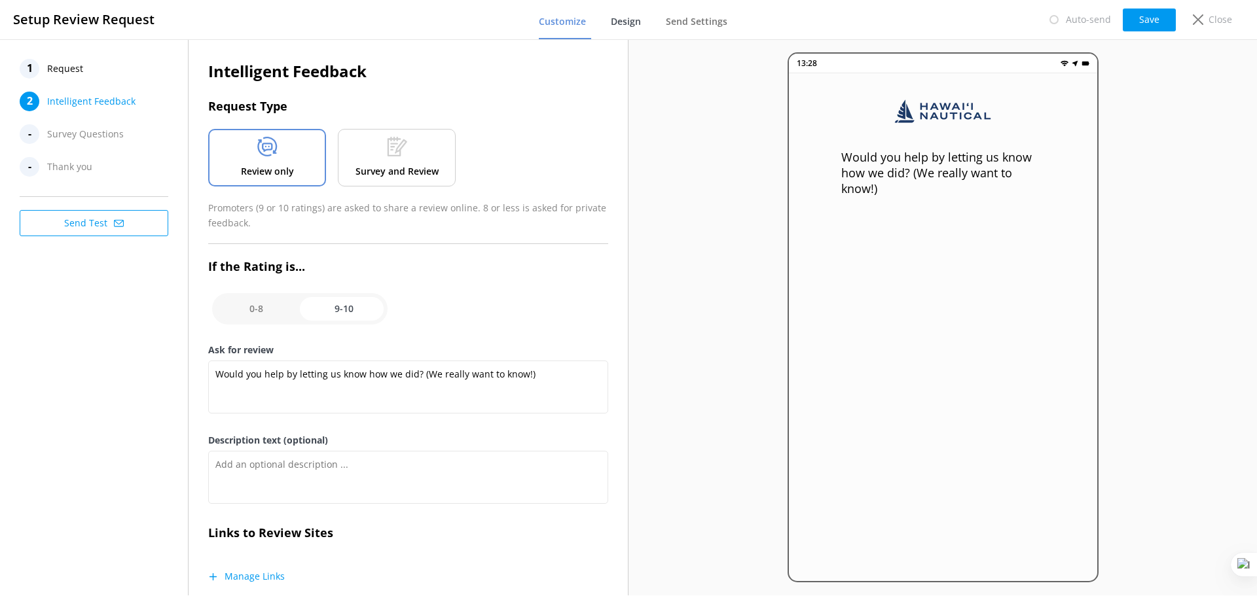
click at [618, 20] on span "Design" at bounding box center [626, 21] width 30 height 13
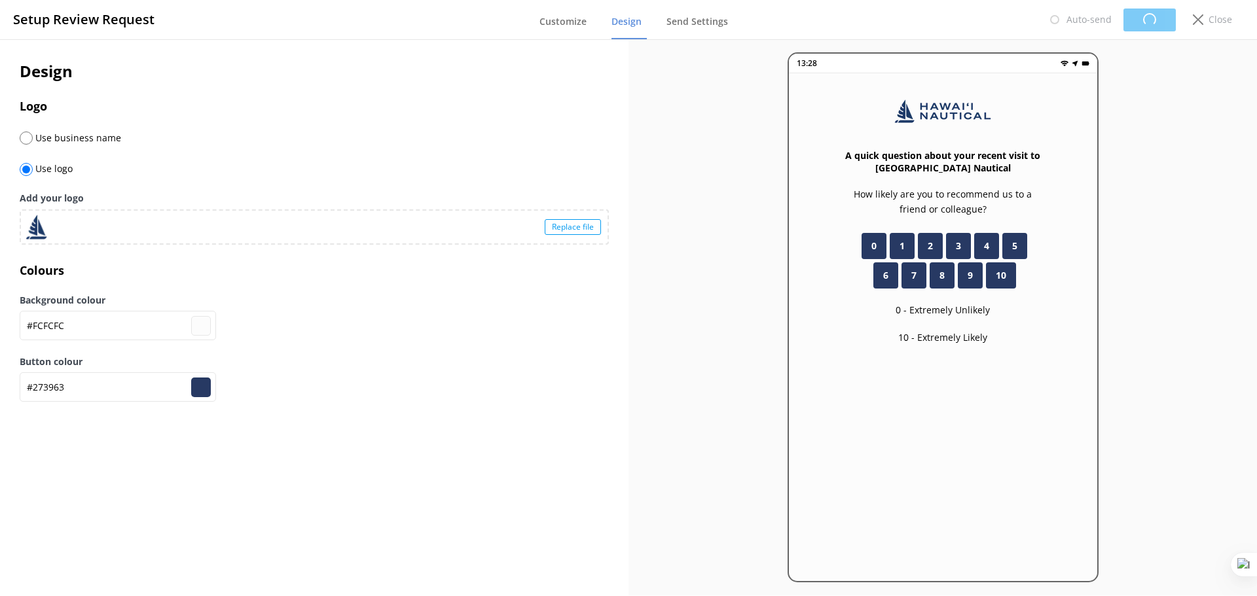
type input "#fcfcfc"
click at [703, 25] on span "Send Settings" at bounding box center [697, 21] width 62 height 13
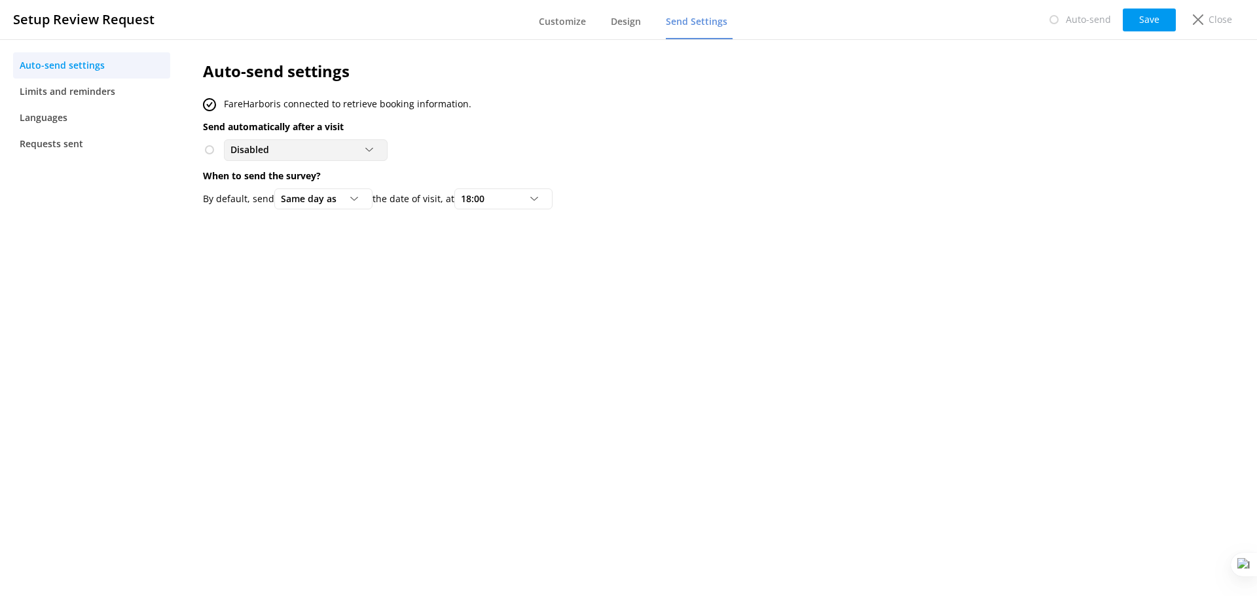
click at [339, 149] on div "Disabled" at bounding box center [305, 150] width 157 height 14
click at [469, 150] on div "Disabled Disabled To customers from [GEOGRAPHIC_DATA]" at bounding box center [623, 149] width 841 height 21
click at [1203, 17] on icon at bounding box center [1198, 19] width 10 height 10
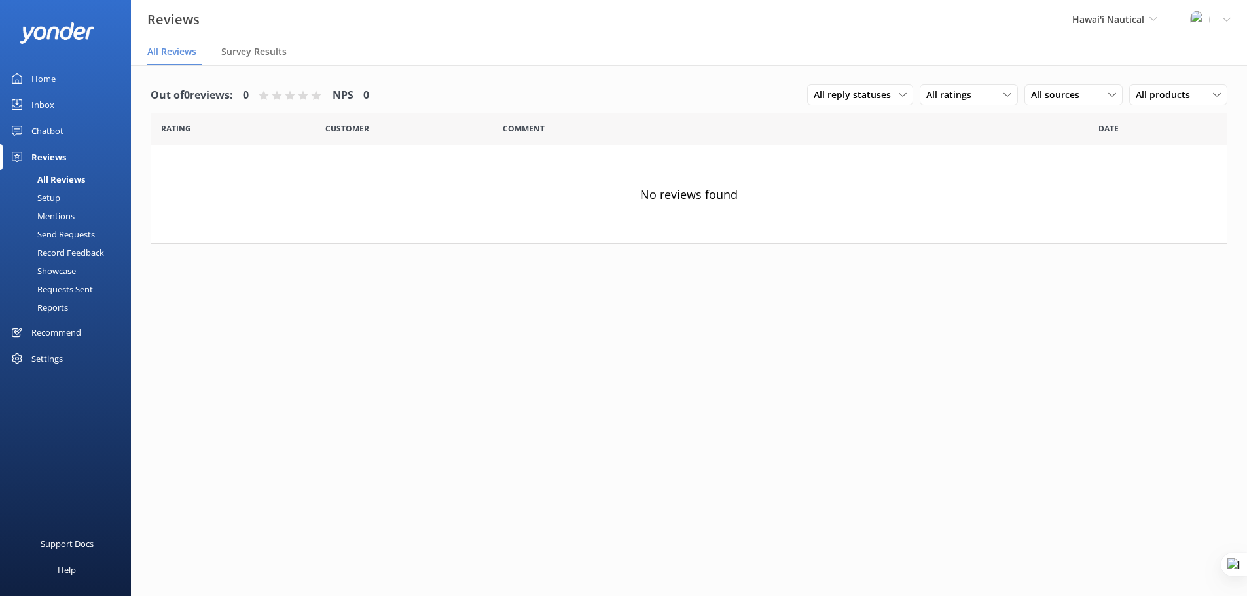
click at [66, 234] on div "Send Requests" at bounding box center [51, 234] width 87 height 18
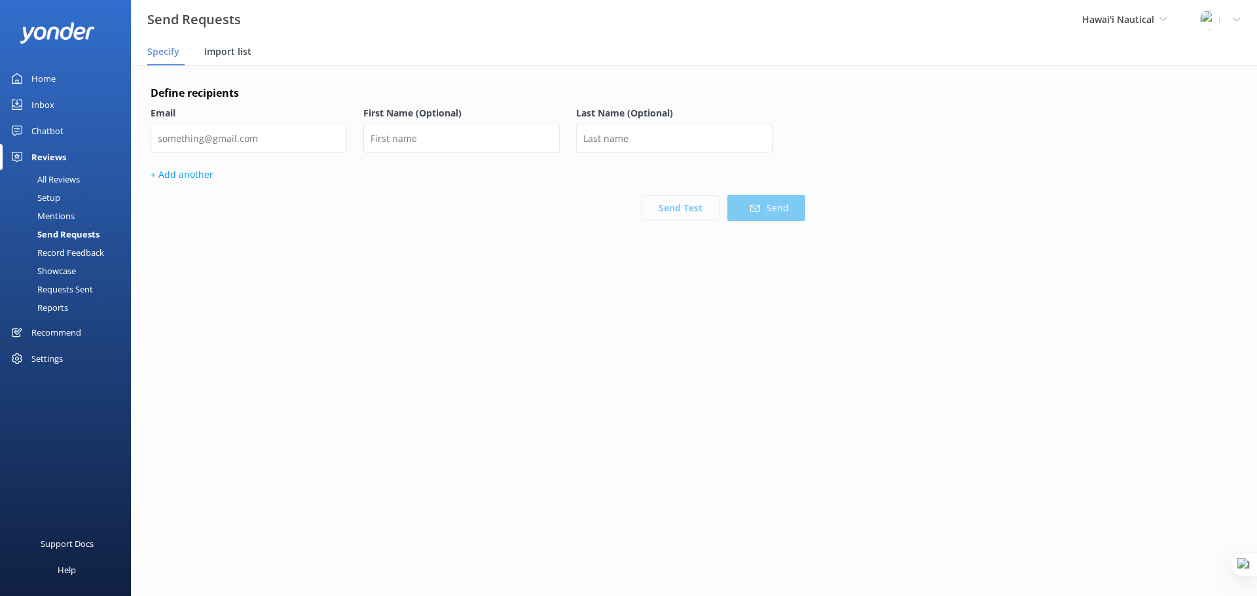
click at [242, 43] on div "Import list" at bounding box center [230, 52] width 52 height 26
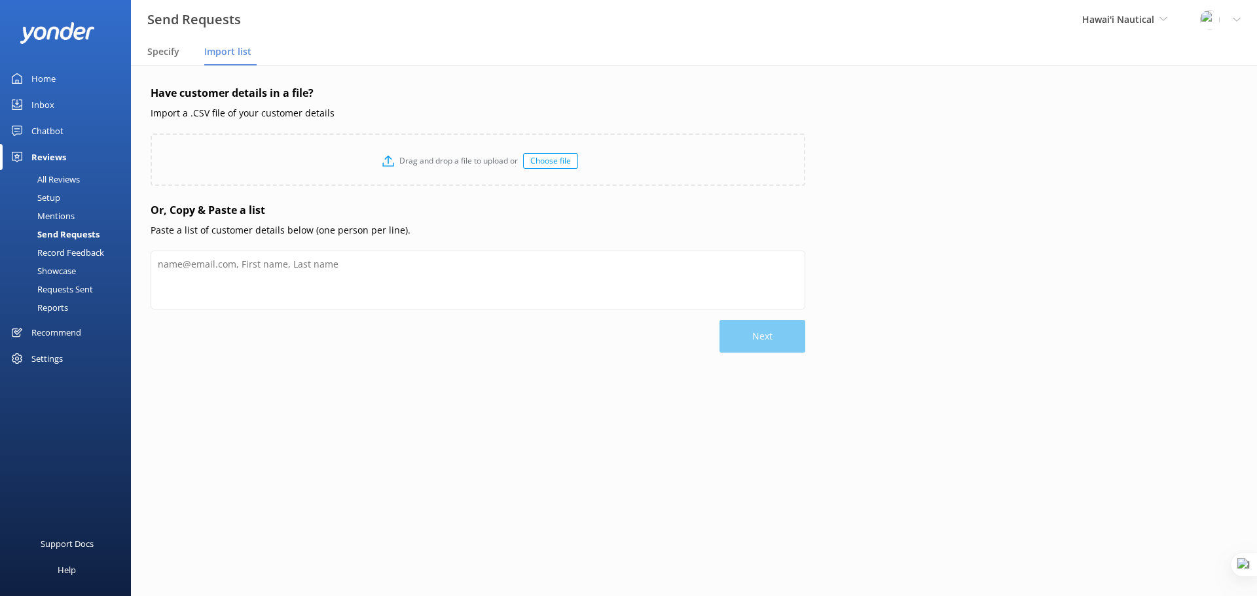
click at [68, 271] on div "Showcase" at bounding box center [42, 271] width 68 height 18
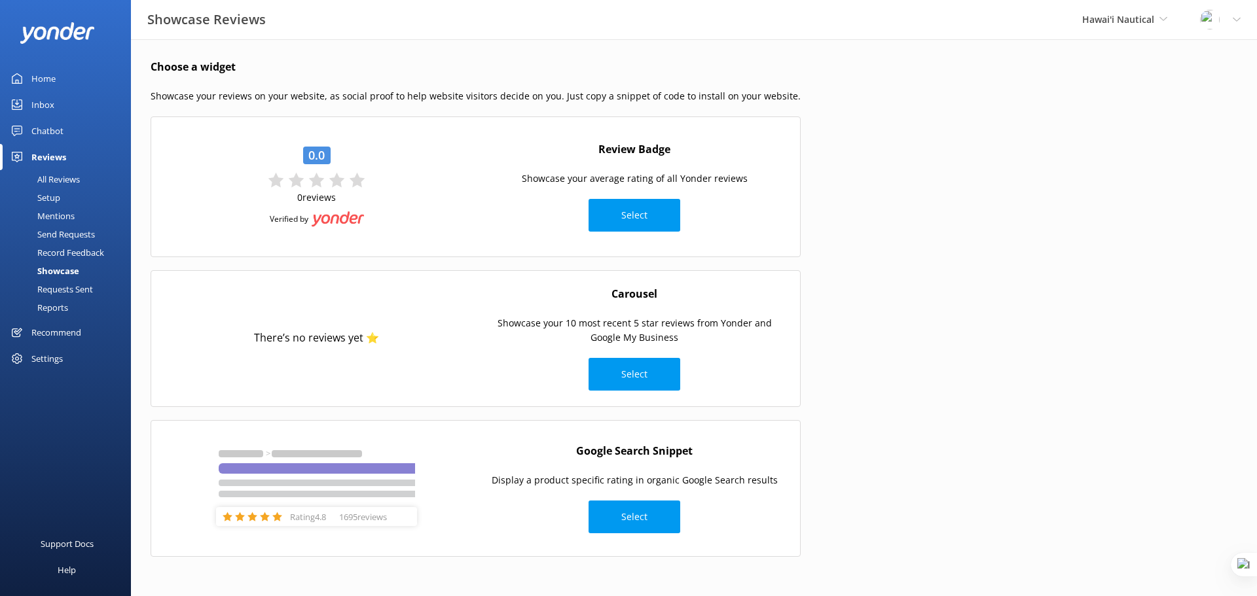
click at [56, 306] on div "Reports" at bounding box center [38, 308] width 60 height 18
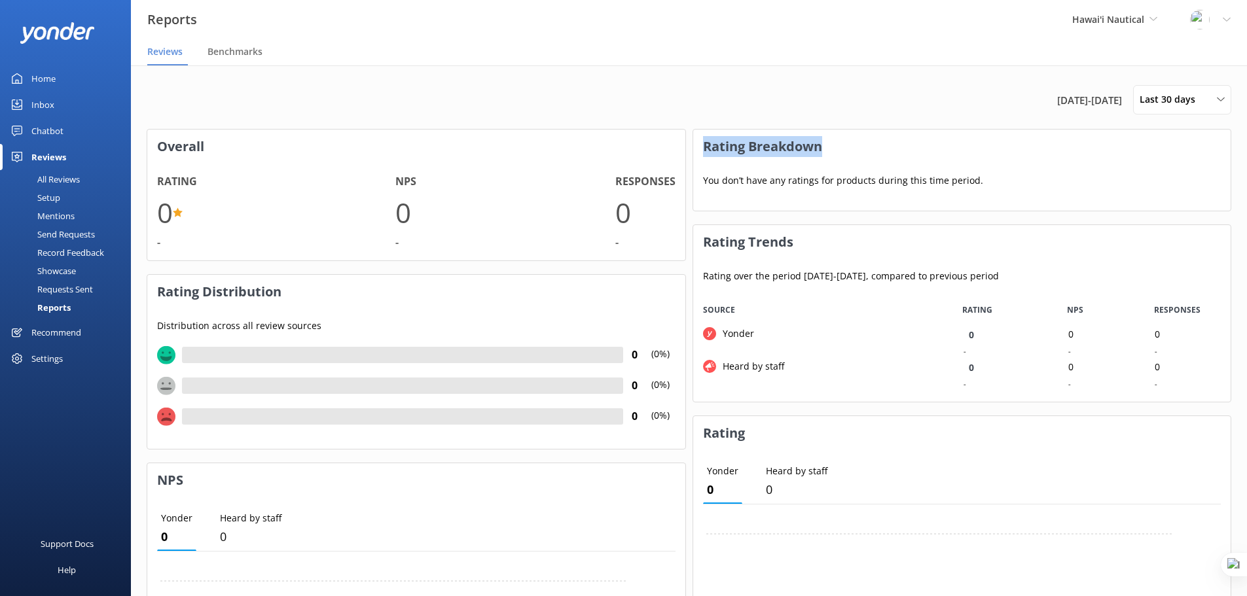
drag, startPoint x: 707, startPoint y: 146, endPoint x: 826, endPoint y: 151, distance: 119.3
click at [826, 151] on h3 "Rating Breakdown" at bounding box center [962, 147] width 538 height 34
click at [1091, 129] on div "Rating Breakdown You don’t have any ratings for products during this time perio…" at bounding box center [963, 170] width 540 height 82
click at [1188, 103] on span "Last 30 days" at bounding box center [1172, 99] width 64 height 14
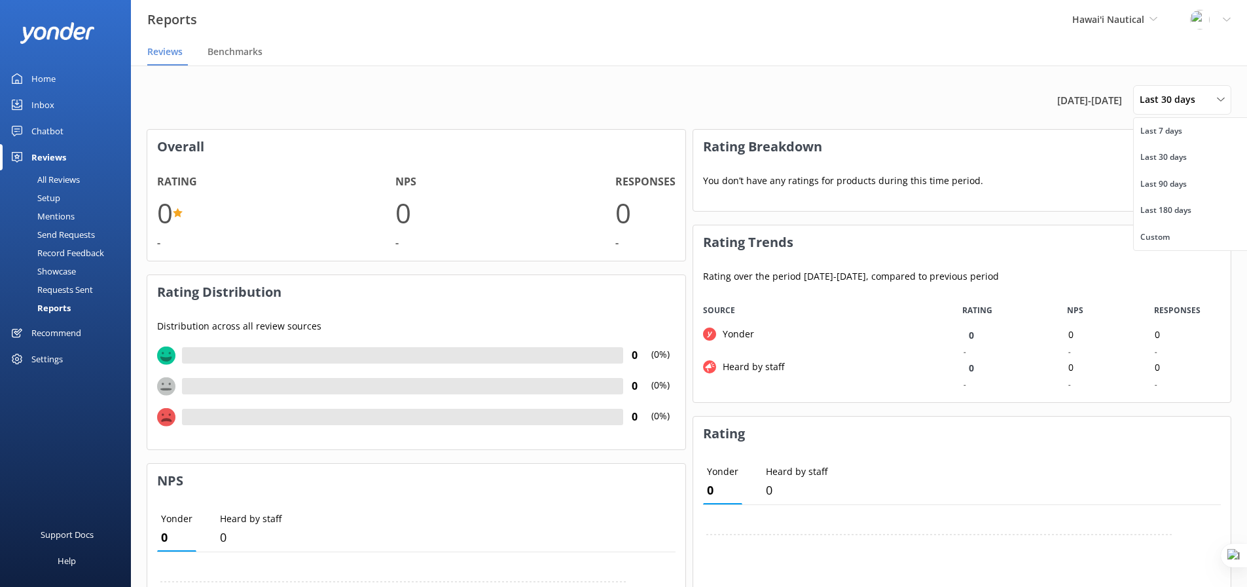
click at [854, 108] on div "[DATE] - [DATE] Last 30 days Last 7 days Last 30 days Last 90 days Last 180 day…" at bounding box center [689, 99] width 1085 height 29
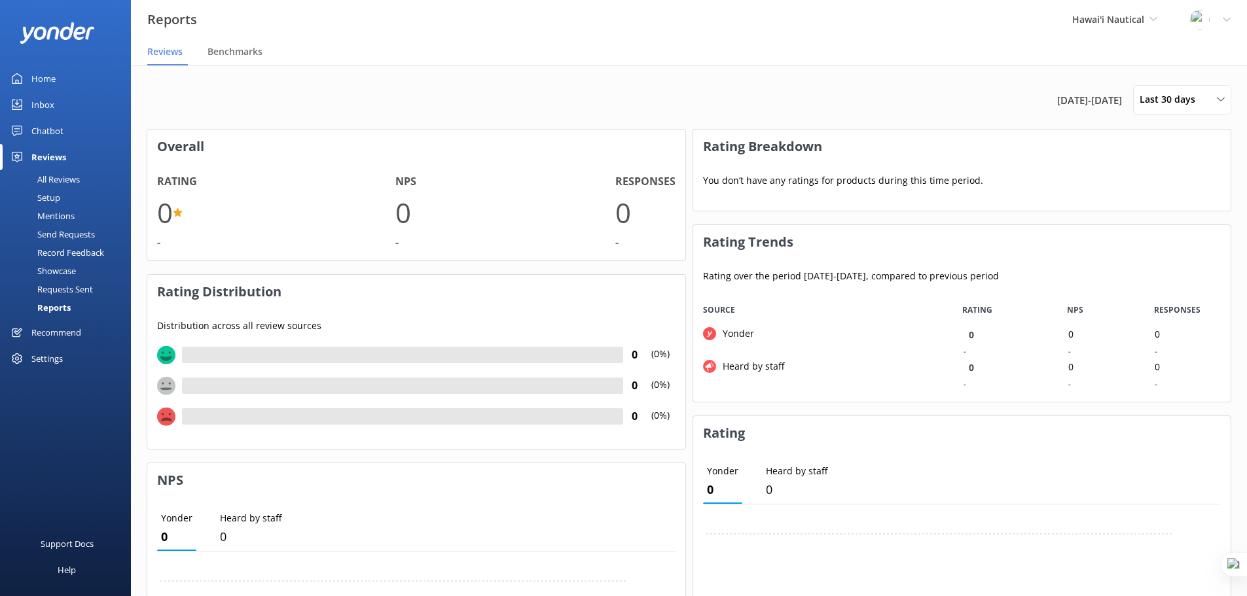
click at [46, 359] on div "Settings" at bounding box center [46, 359] width 31 height 26
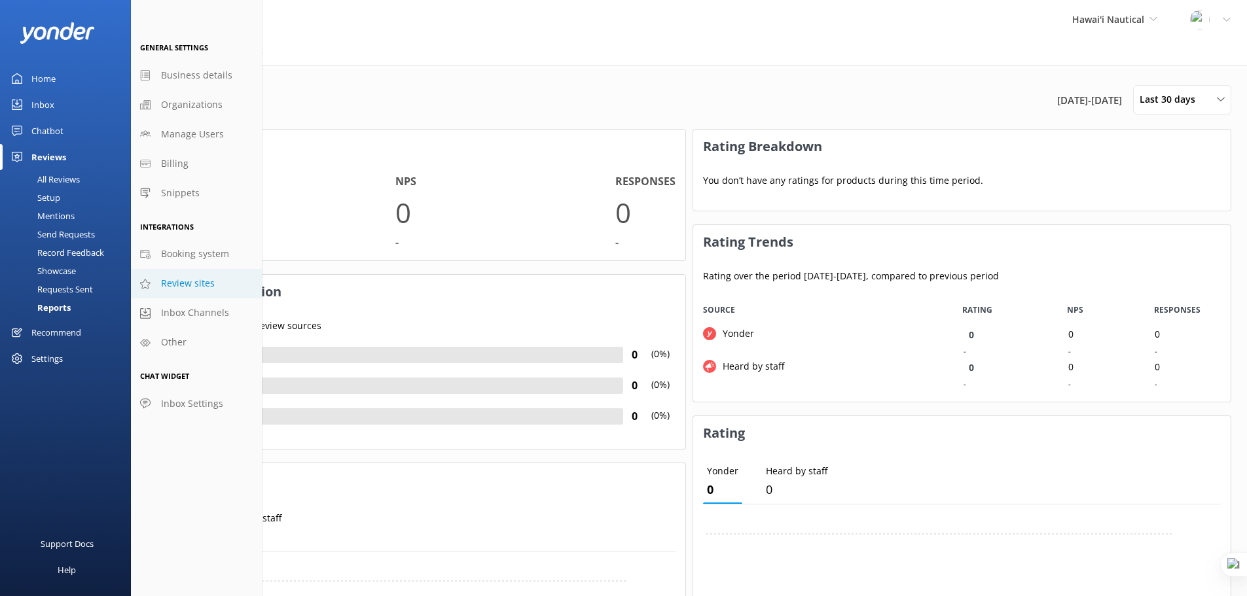
click at [200, 287] on span "Review sites" at bounding box center [188, 283] width 54 height 14
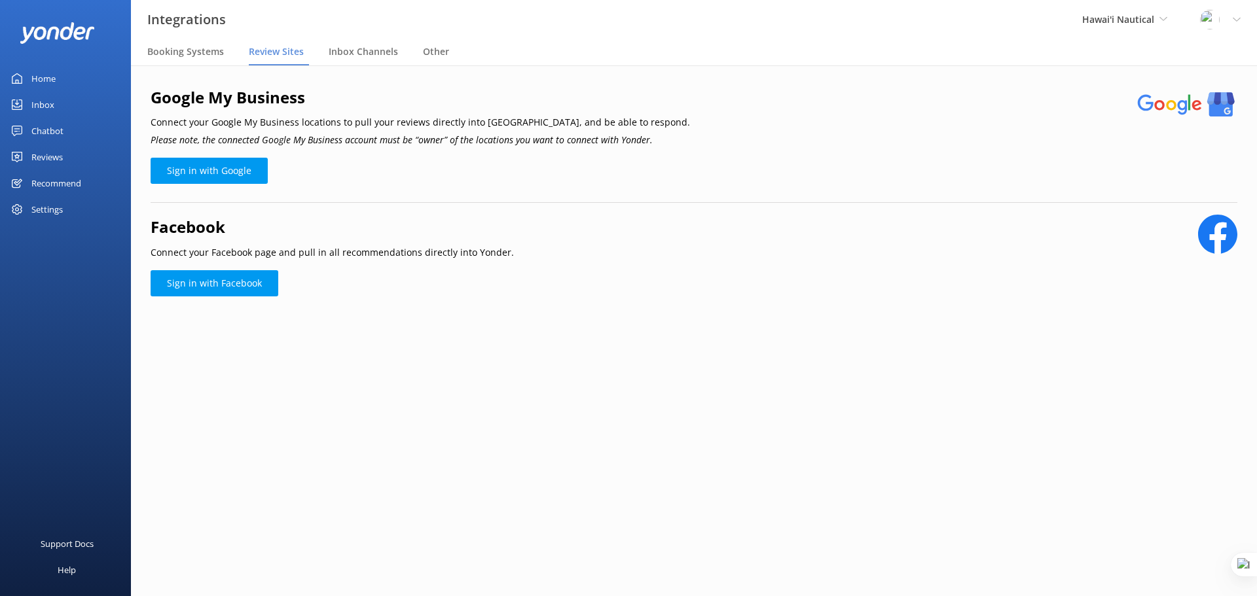
click at [65, 215] on div "Settings" at bounding box center [65, 209] width 131 height 26
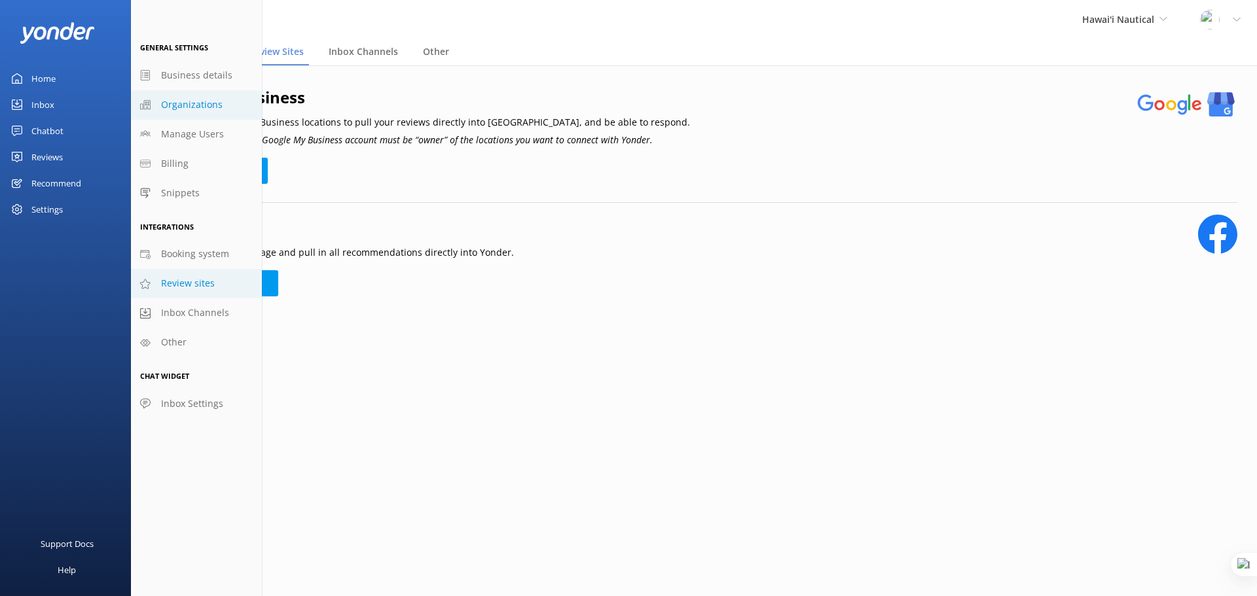
click at [206, 104] on span "Organizations" at bounding box center [192, 105] width 62 height 14
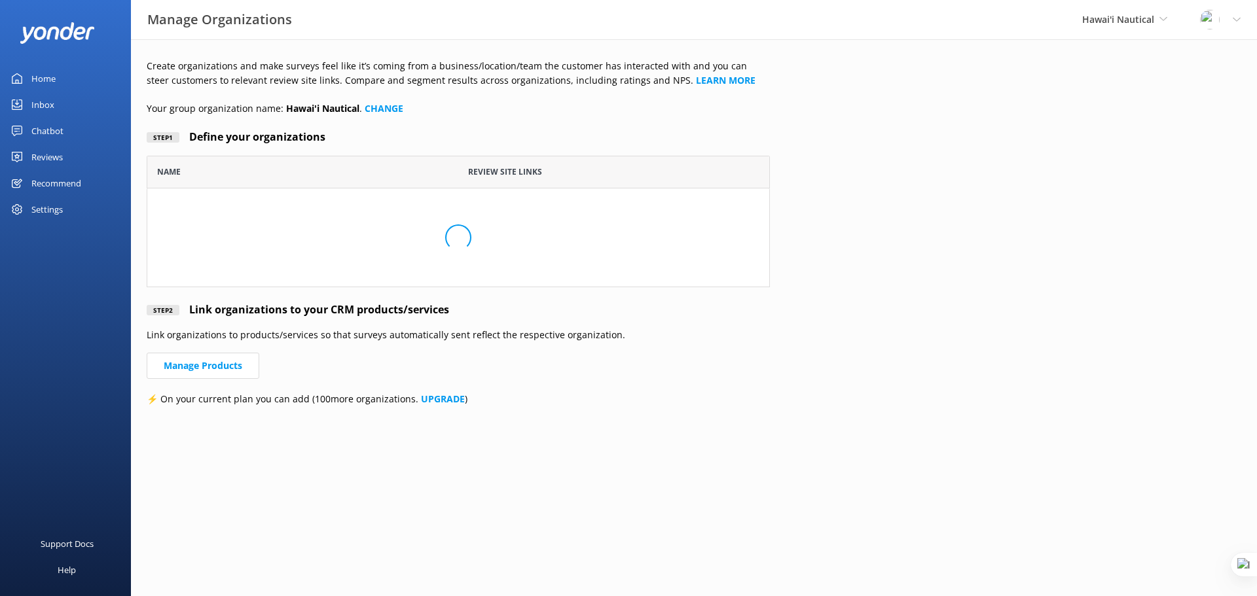
scroll to position [122, 613]
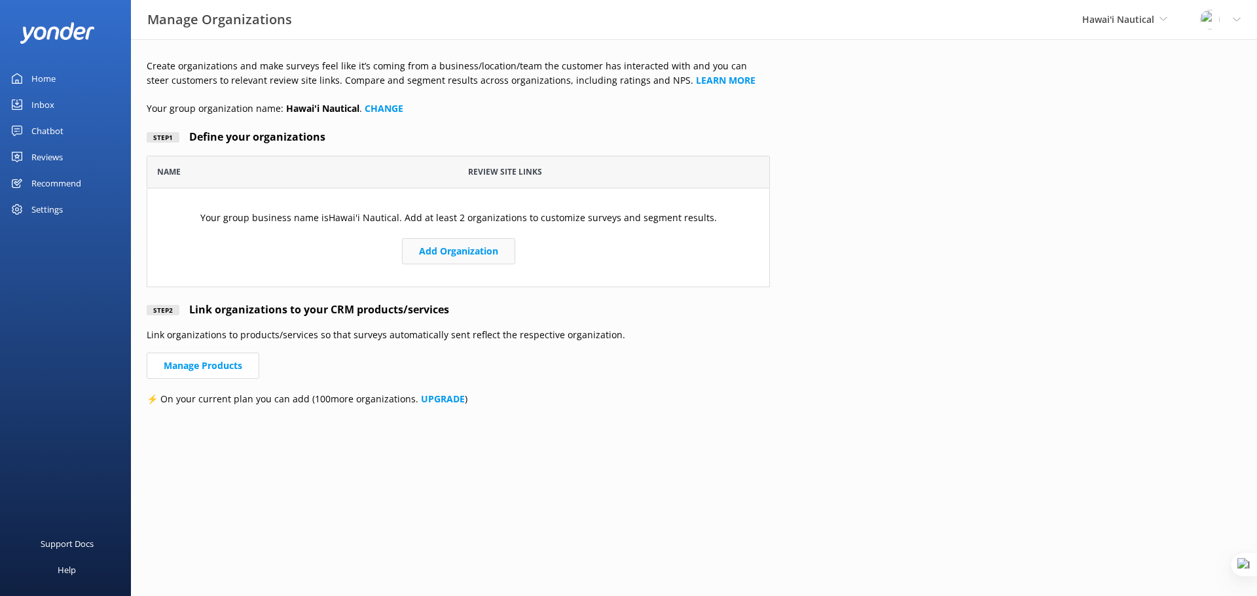
click at [471, 251] on button "Add Organization" at bounding box center [458, 251] width 113 height 26
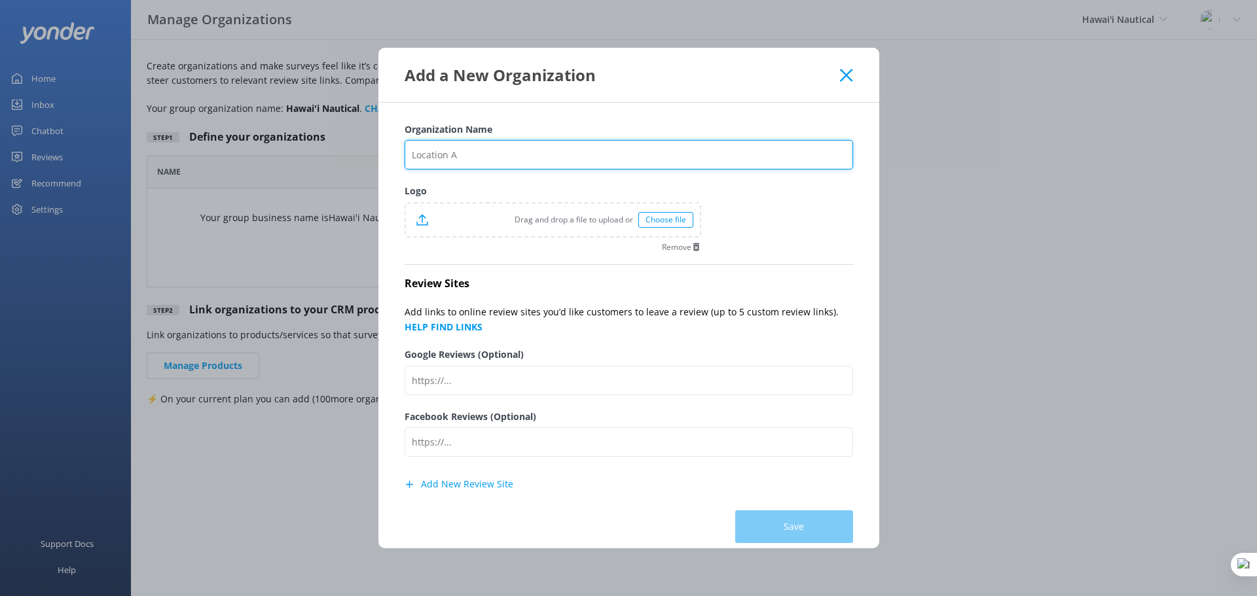
click at [474, 153] on input "Organization Name" at bounding box center [629, 154] width 448 height 29
click at [464, 155] on input "Organization Name" at bounding box center [629, 154] width 448 height 29
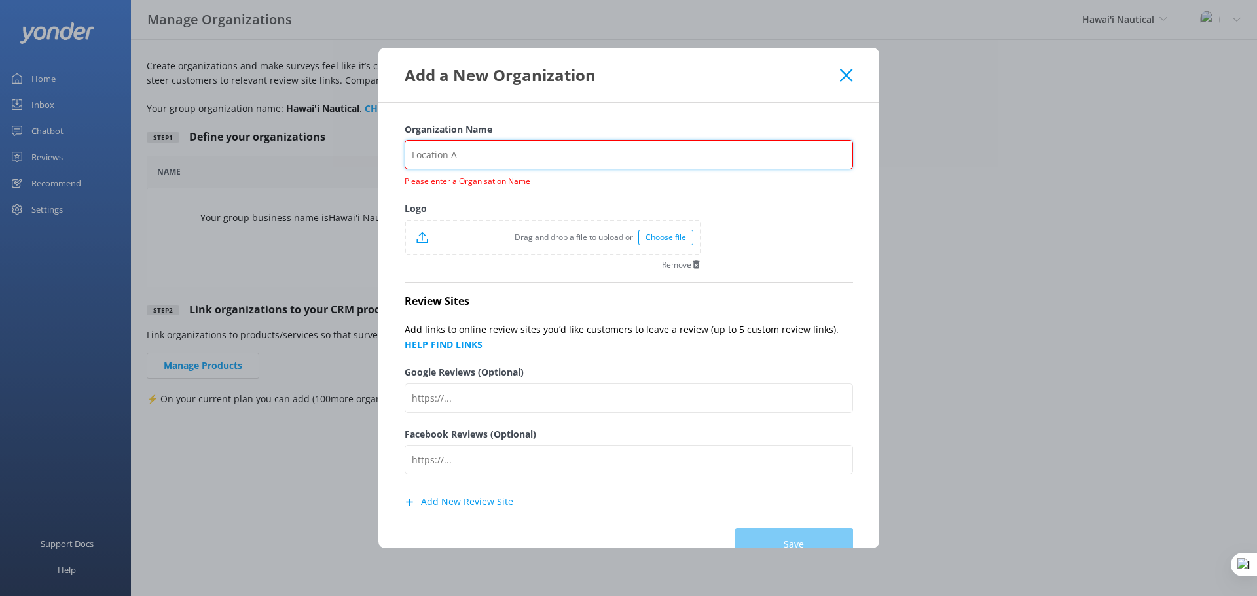
click at [563, 150] on input "Organization Name" at bounding box center [629, 154] width 448 height 29
paste input "[US_STATE] Nautical (Kewalo - Waikiki)"
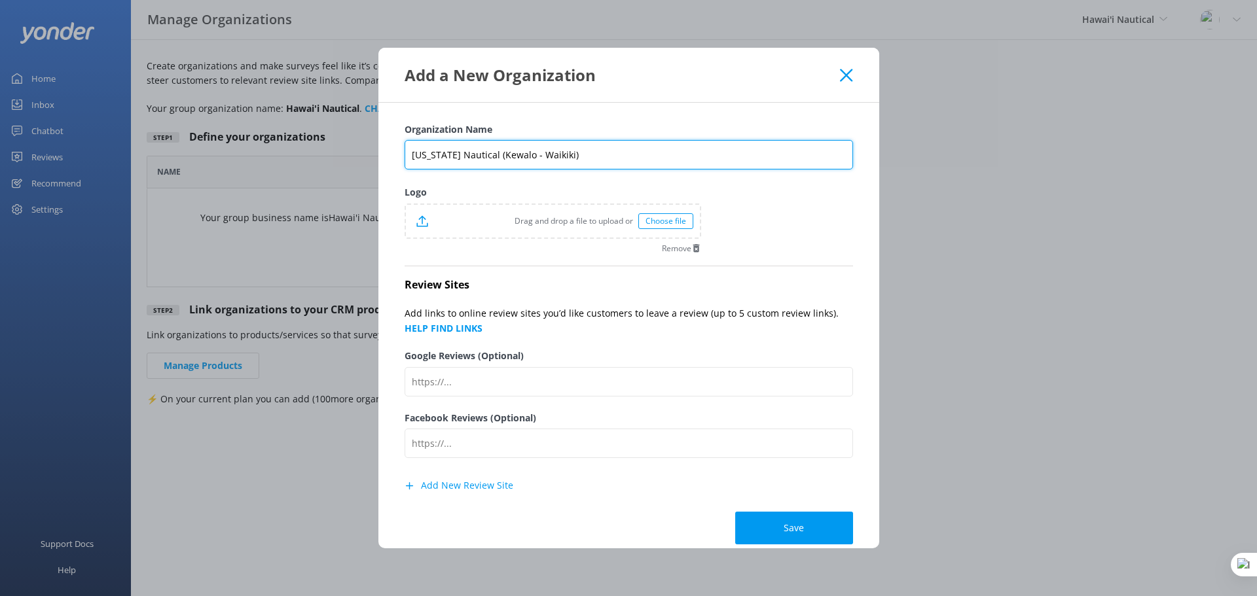
type input "[US_STATE] Nautical (Kewalo - Waikiki)"
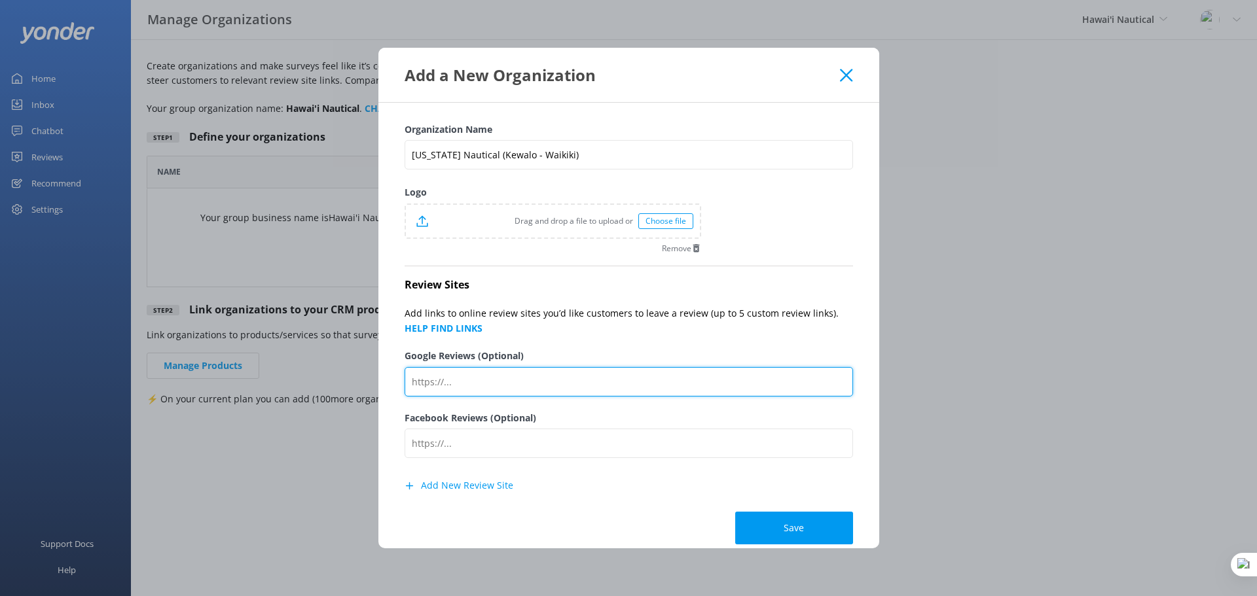
click at [461, 384] on input "Google Reviews (Optional)" at bounding box center [629, 381] width 448 height 29
paste input "[URL][DOMAIN_NAME][US_STATE]"
type input "[URL][DOMAIN_NAME][US_STATE]"
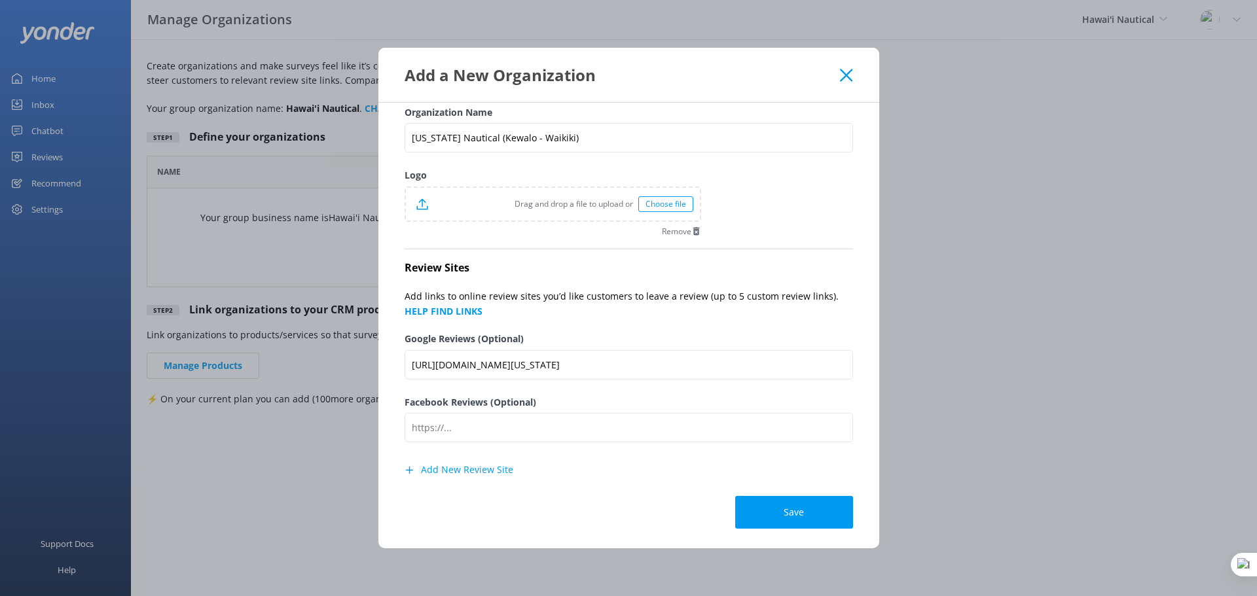
click at [473, 471] on button "Add New Review Site" at bounding box center [459, 470] width 109 height 26
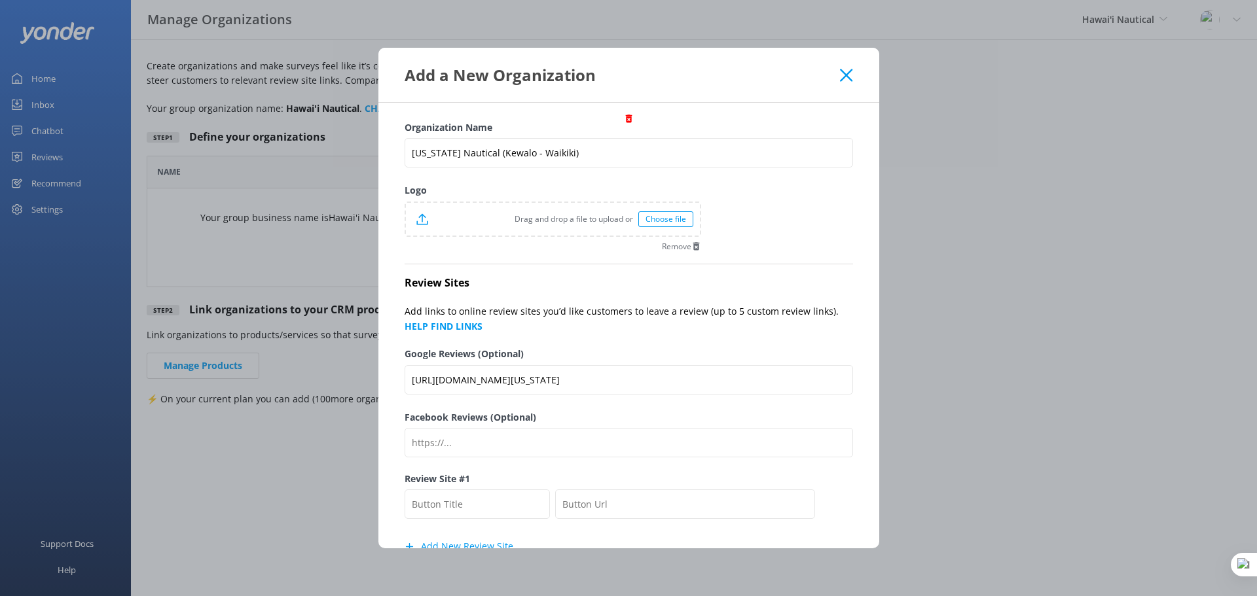
scroll to position [0, 0]
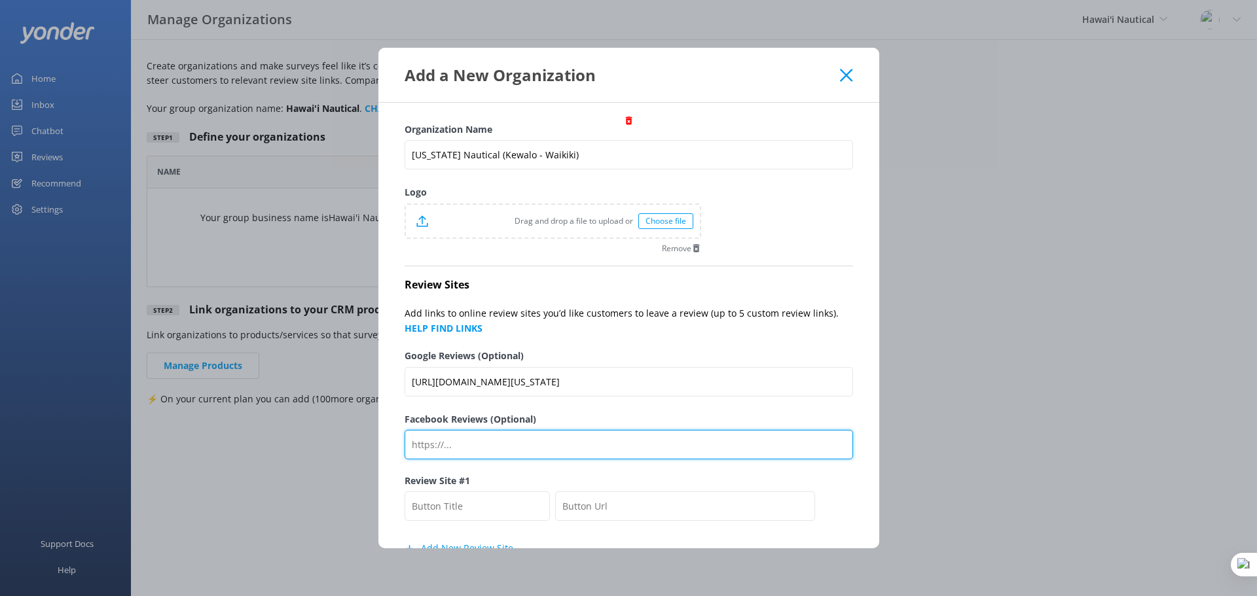
click at [569, 454] on input "Facebook Reviews (Optional)" at bounding box center [629, 444] width 448 height 29
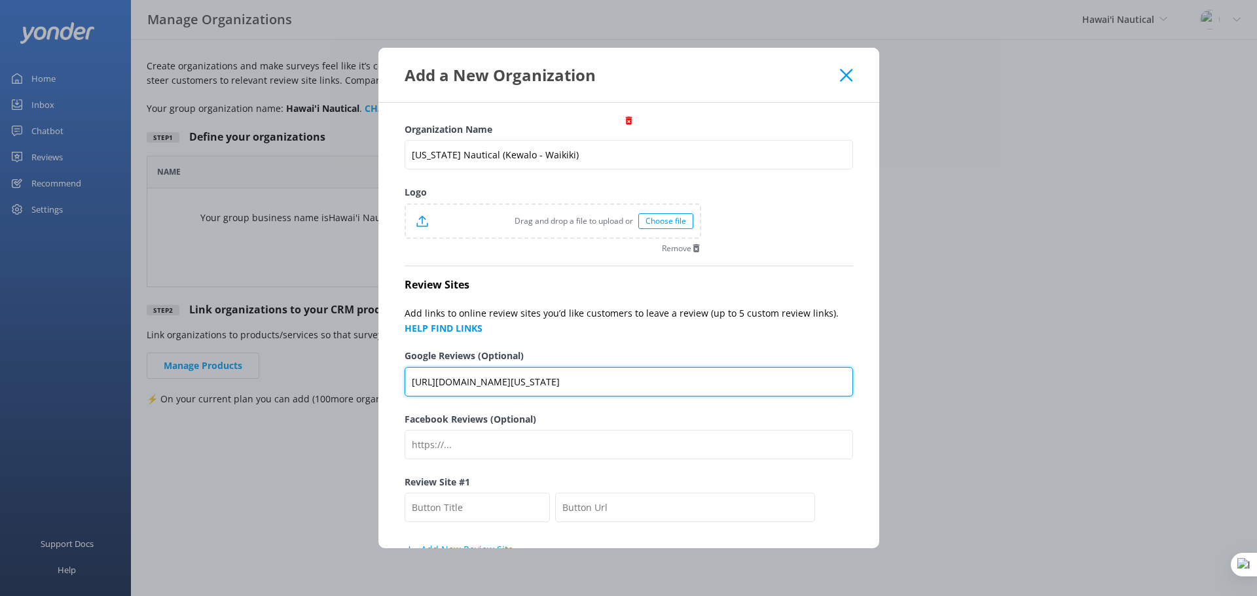
click at [638, 379] on input "[URL][DOMAIN_NAME][US_STATE]" at bounding box center [629, 381] width 448 height 29
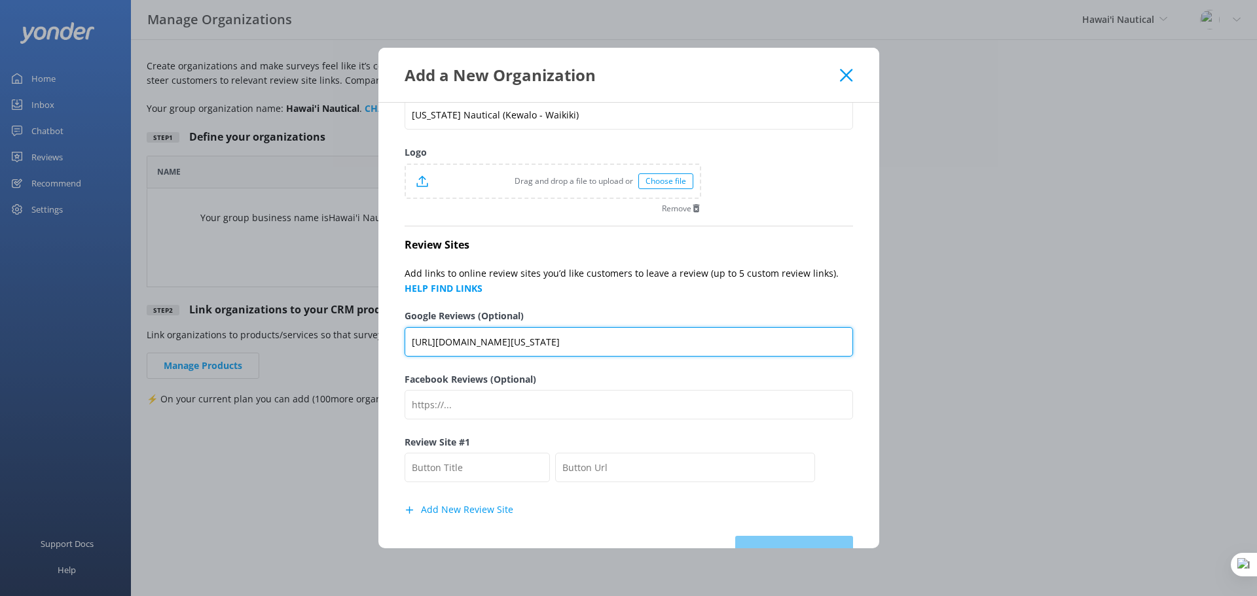
scroll to position [80, 0]
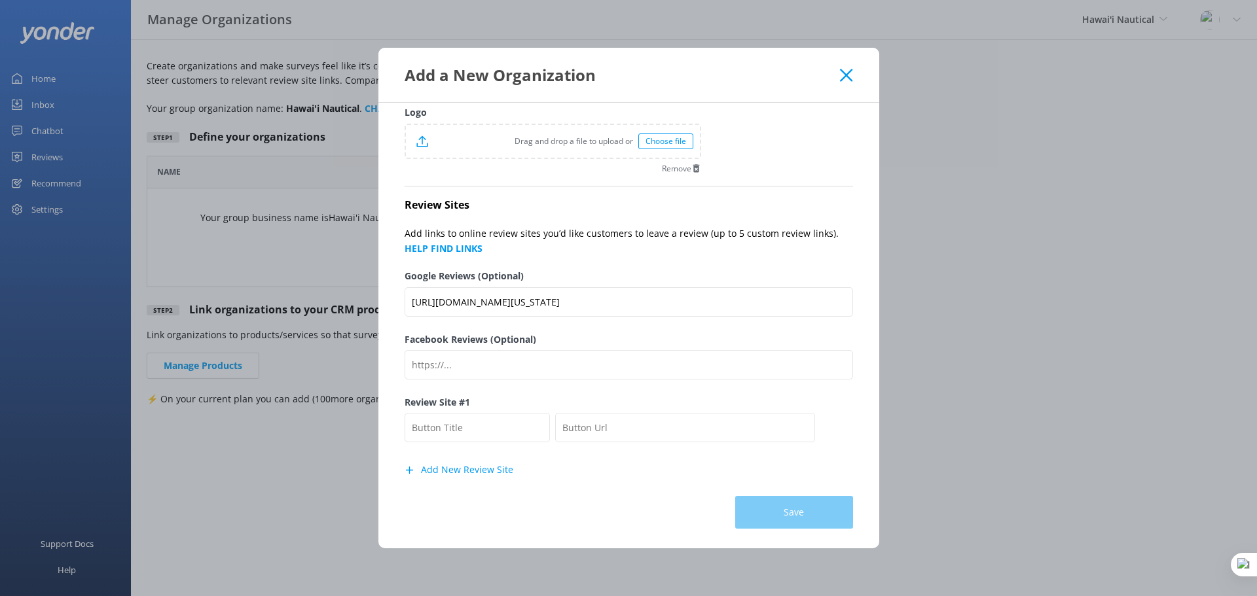
click at [772, 502] on div "Save" at bounding box center [629, 506] width 448 height 46
click at [774, 512] on div "Save" at bounding box center [629, 506] width 448 height 46
click at [444, 424] on input "text" at bounding box center [478, 427] width 146 height 29
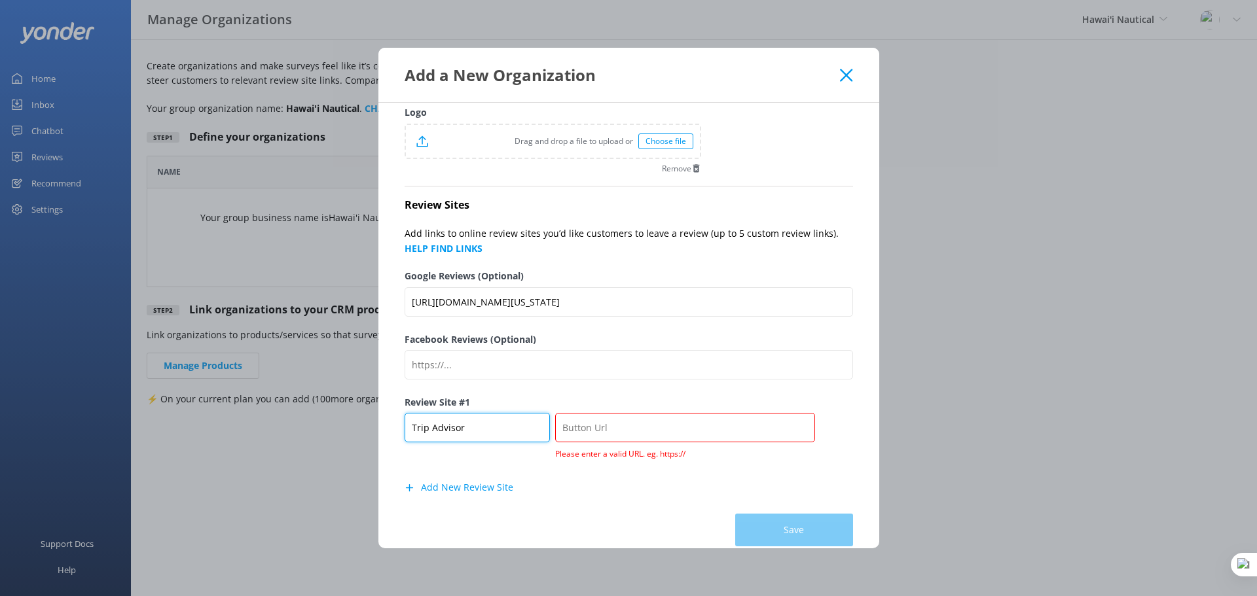
type input "Trip Advisor"
click at [629, 424] on input "text" at bounding box center [684, 427] width 259 height 29
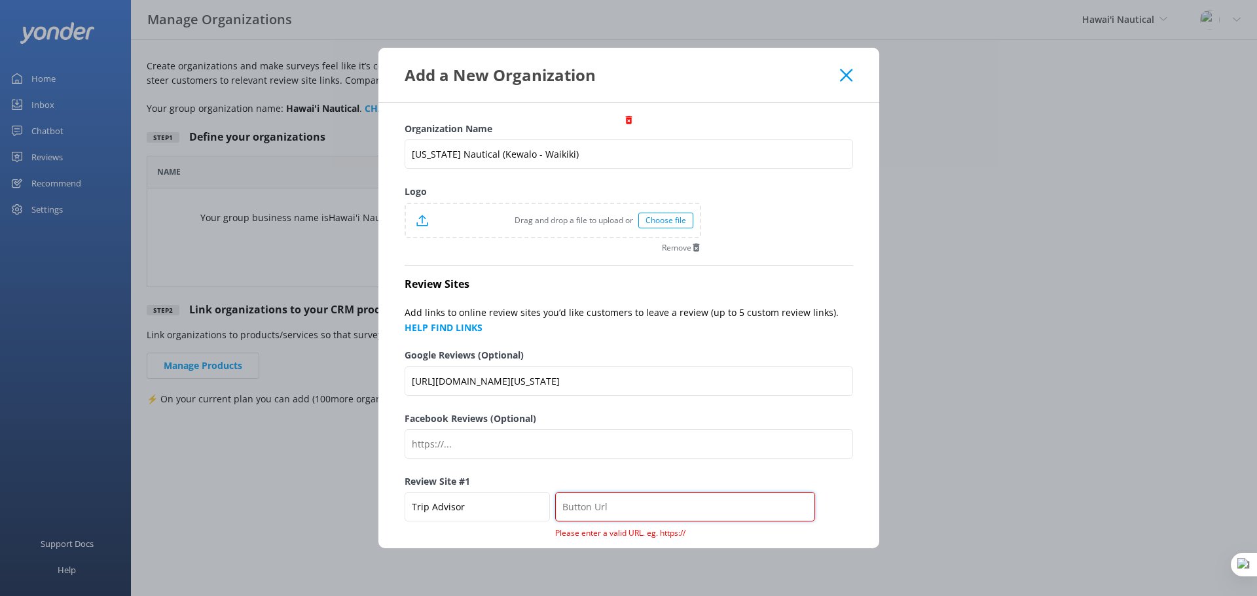
scroll to position [0, 0]
drag, startPoint x: 853, startPoint y: 82, endPoint x: 845, endPoint y: 79, distance: 8.9
click at [852, 82] on div "Add a New Organization" at bounding box center [628, 75] width 501 height 54
click at [845, 79] on icon at bounding box center [846, 75] width 12 height 13
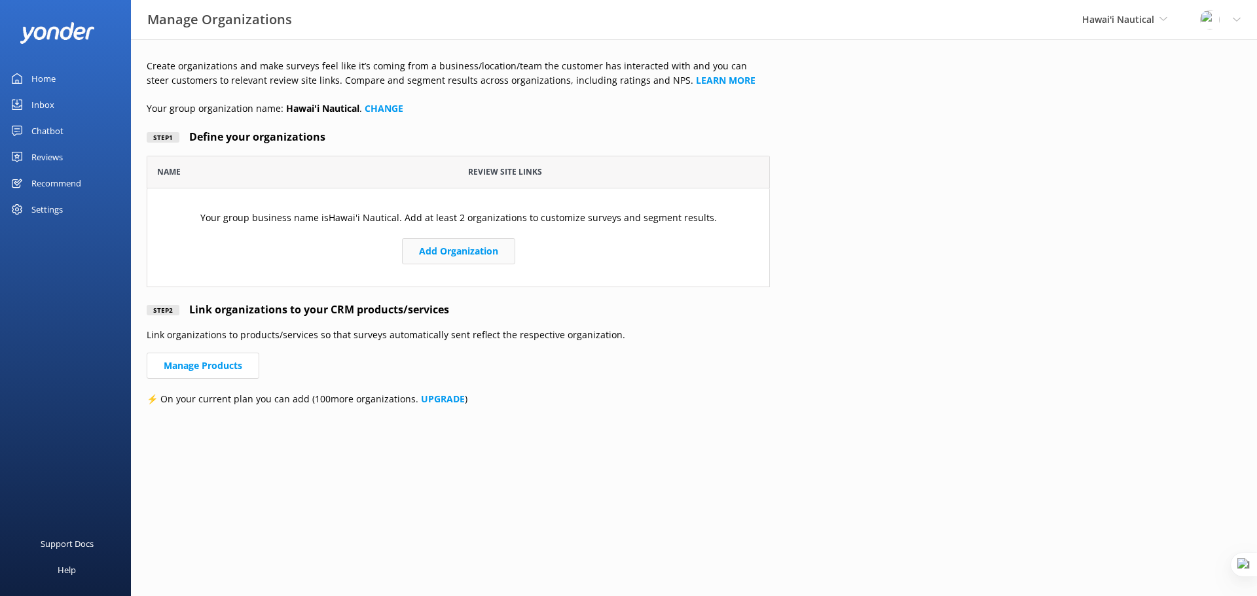
click at [479, 264] on button "Add Organization" at bounding box center [458, 251] width 113 height 26
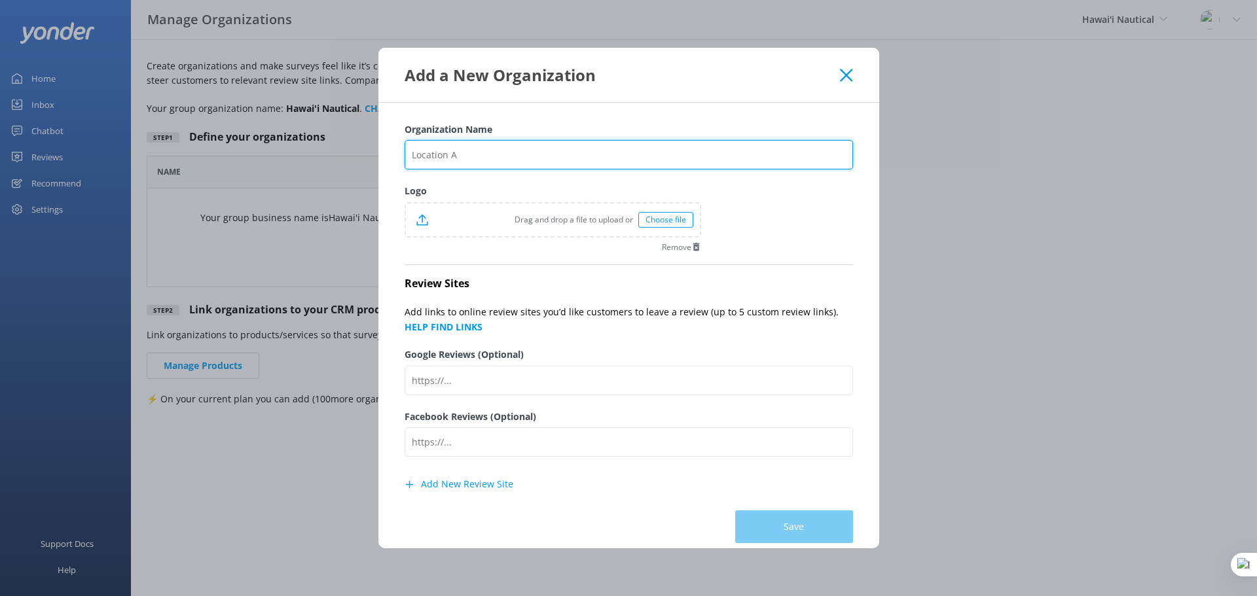
click at [526, 155] on input "Organization Name" at bounding box center [629, 154] width 448 height 29
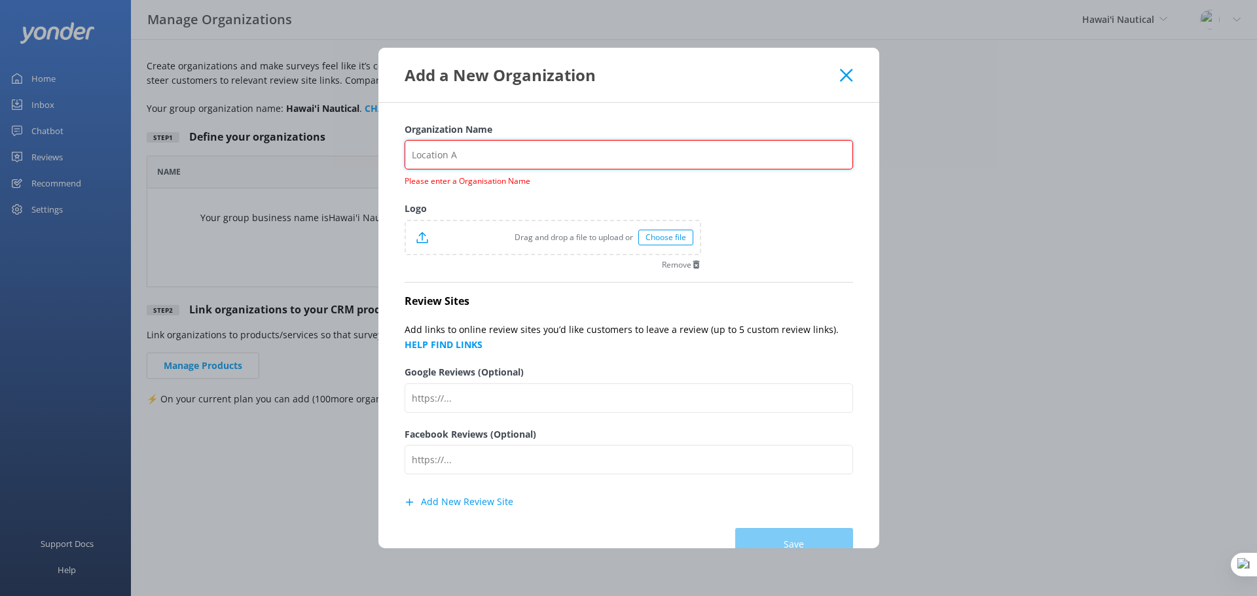
click at [602, 149] on input "Organization Name" at bounding box center [629, 154] width 448 height 29
paste input "[US_STATE] Nautical - Oahu"
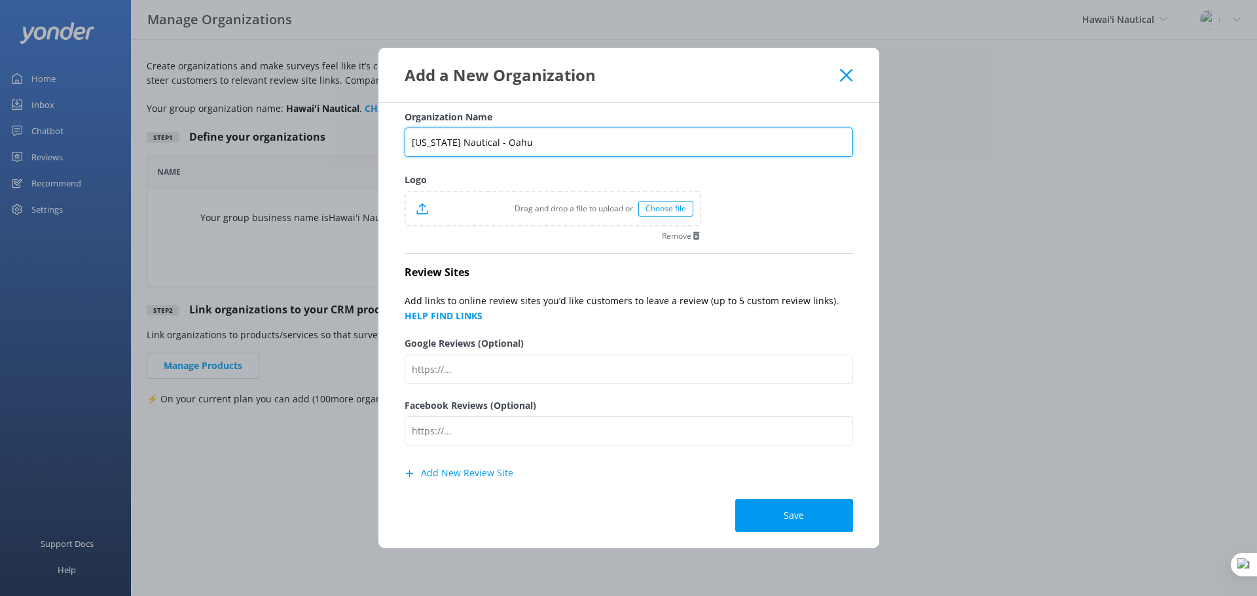
scroll to position [16, 0]
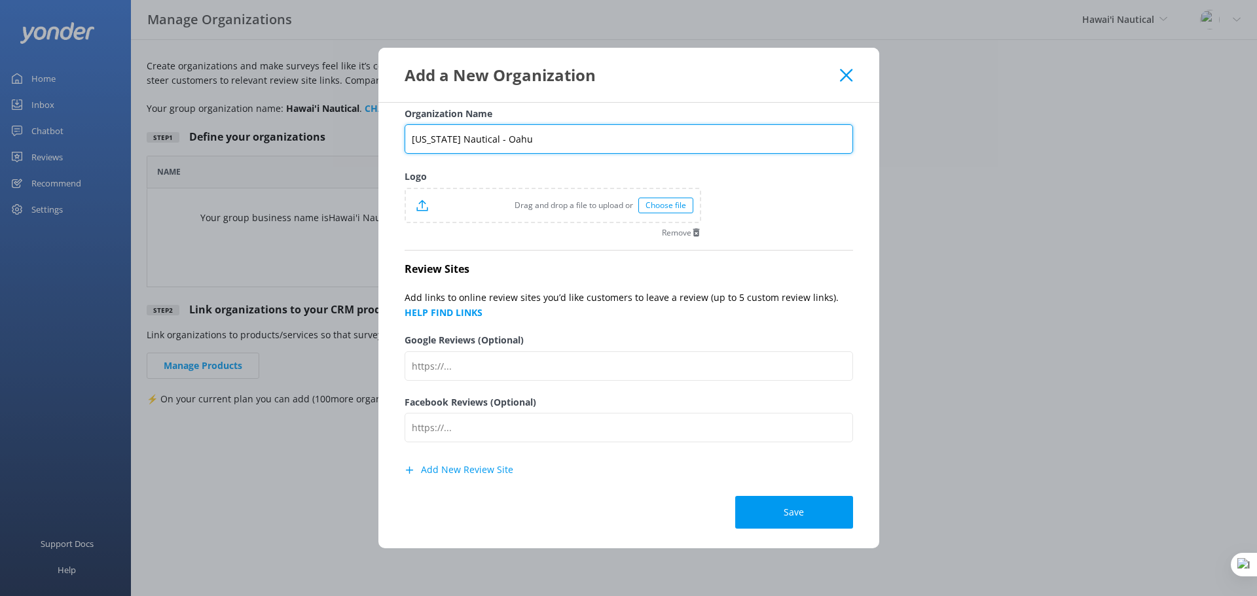
type input "[US_STATE] Nautical - Oahu"
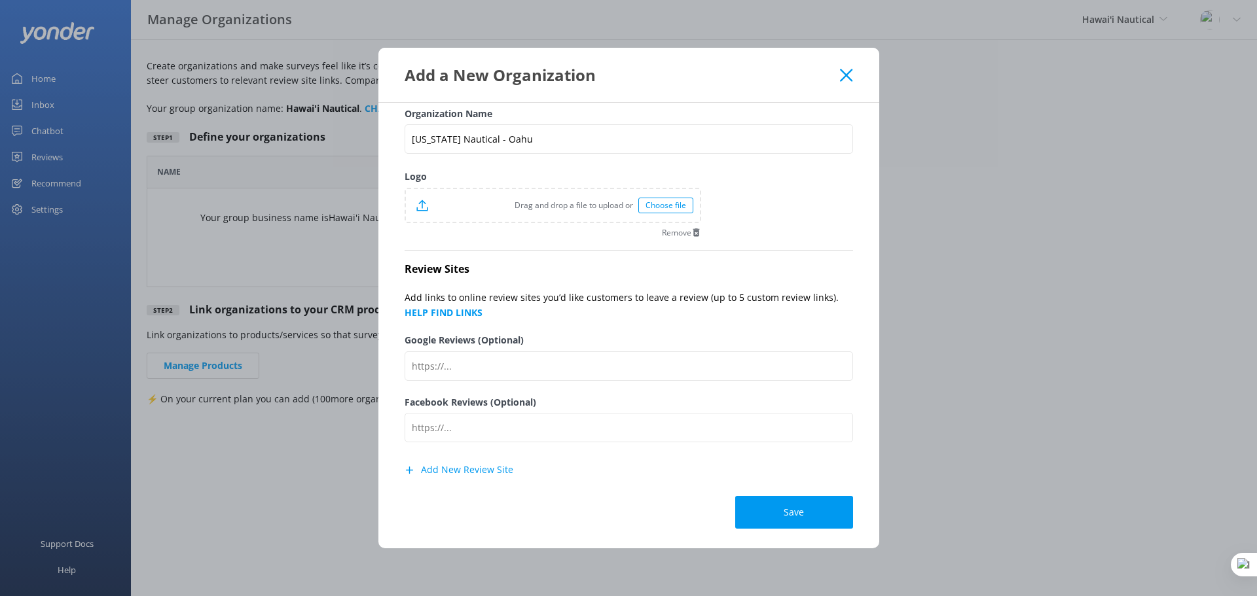
click at [485, 466] on button "Add New Review Site" at bounding box center [459, 470] width 109 height 26
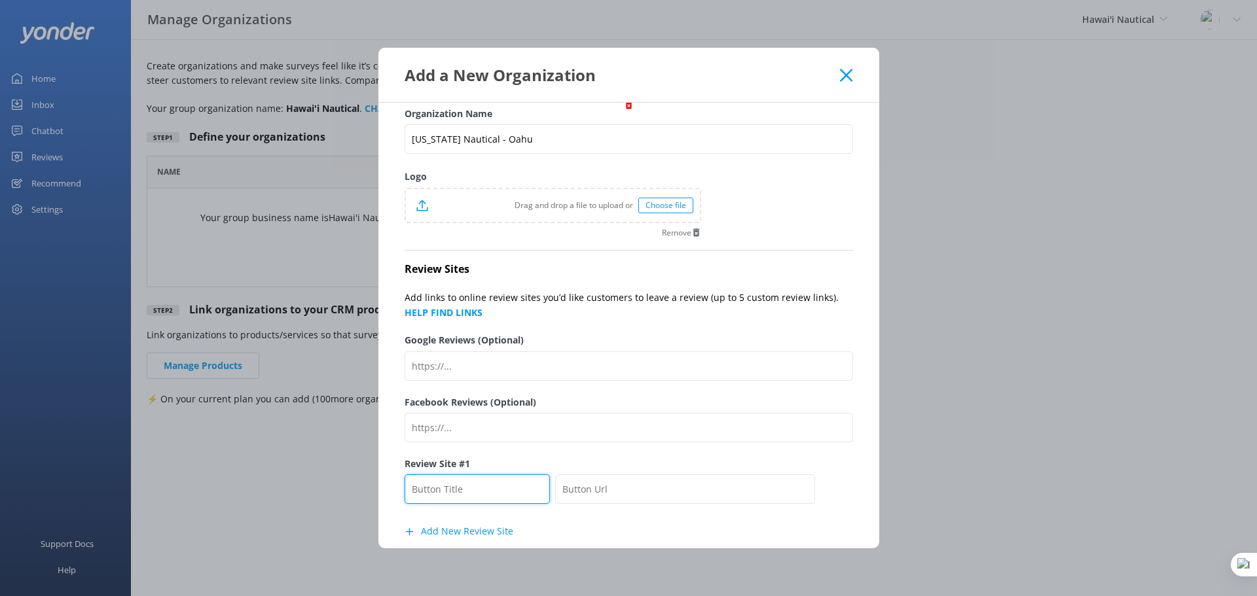
click at [484, 485] on input "text" at bounding box center [478, 489] width 146 height 29
type input "Trip Advisor"
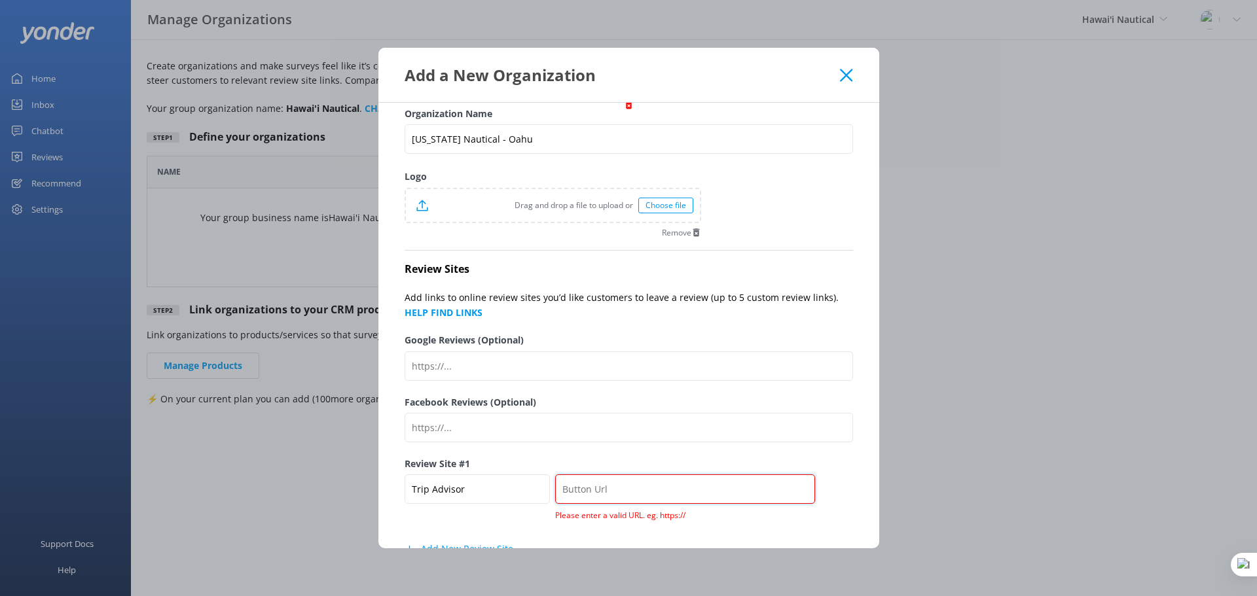
click at [652, 492] on input "text" at bounding box center [684, 489] width 259 height 29
paste input "[URL][DOMAIN_NAME][US_STATE][US_STATE]"
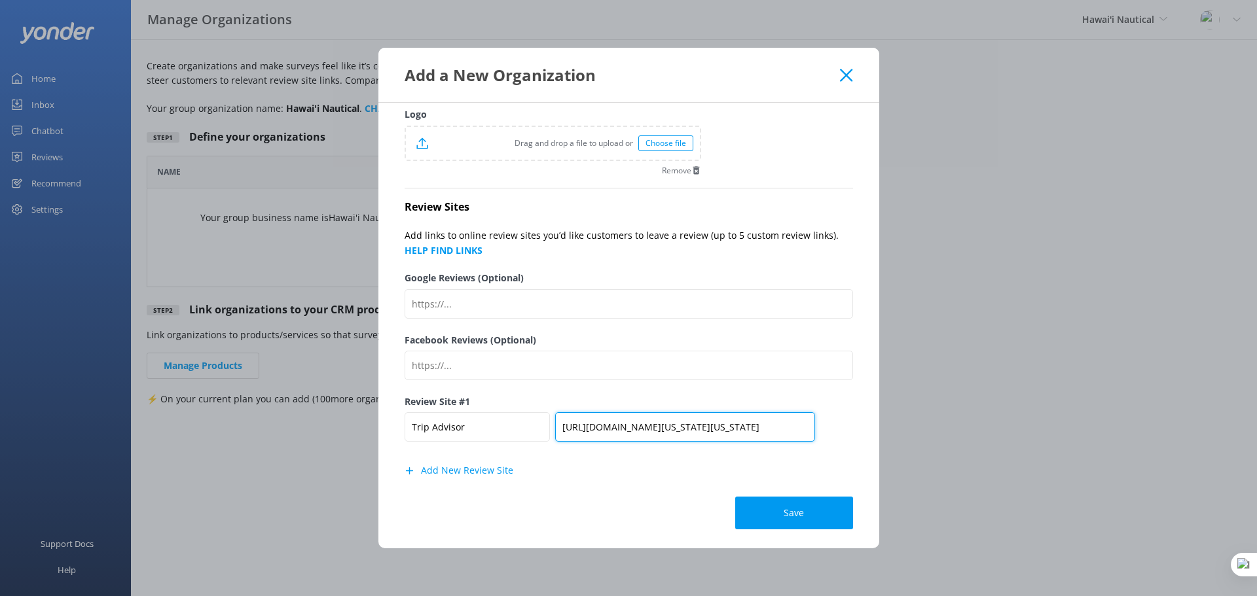
scroll to position [79, 0]
type input "[URL][DOMAIN_NAME][US_STATE][US_STATE]"
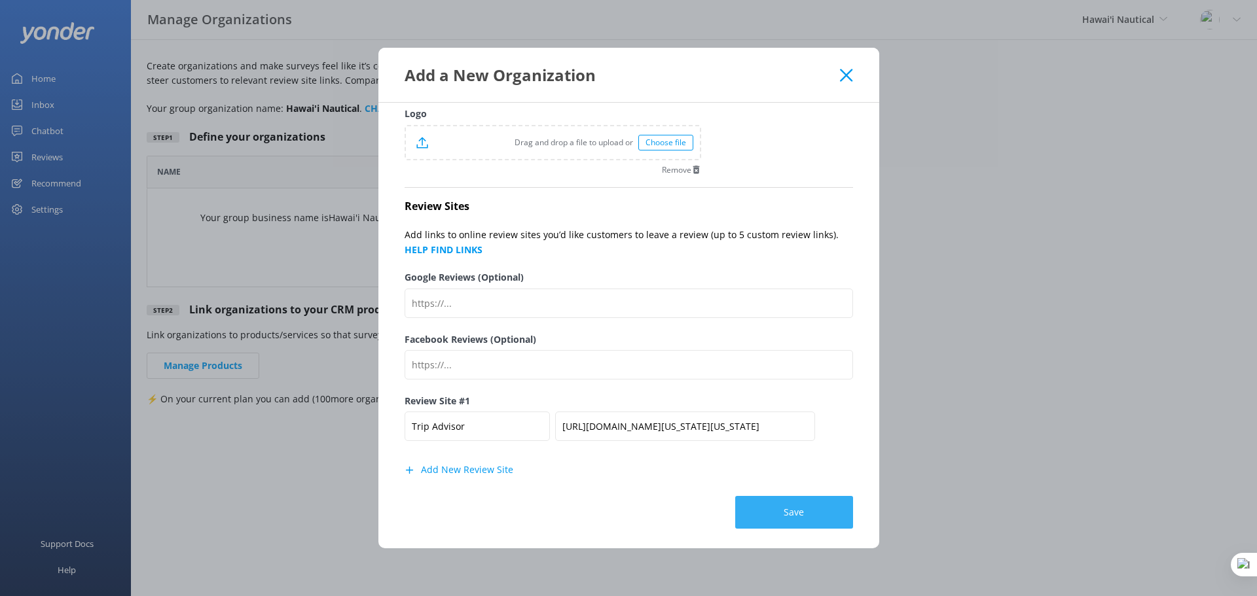
scroll to position [0, 0]
click at [791, 507] on button "Save" at bounding box center [794, 512] width 118 height 33
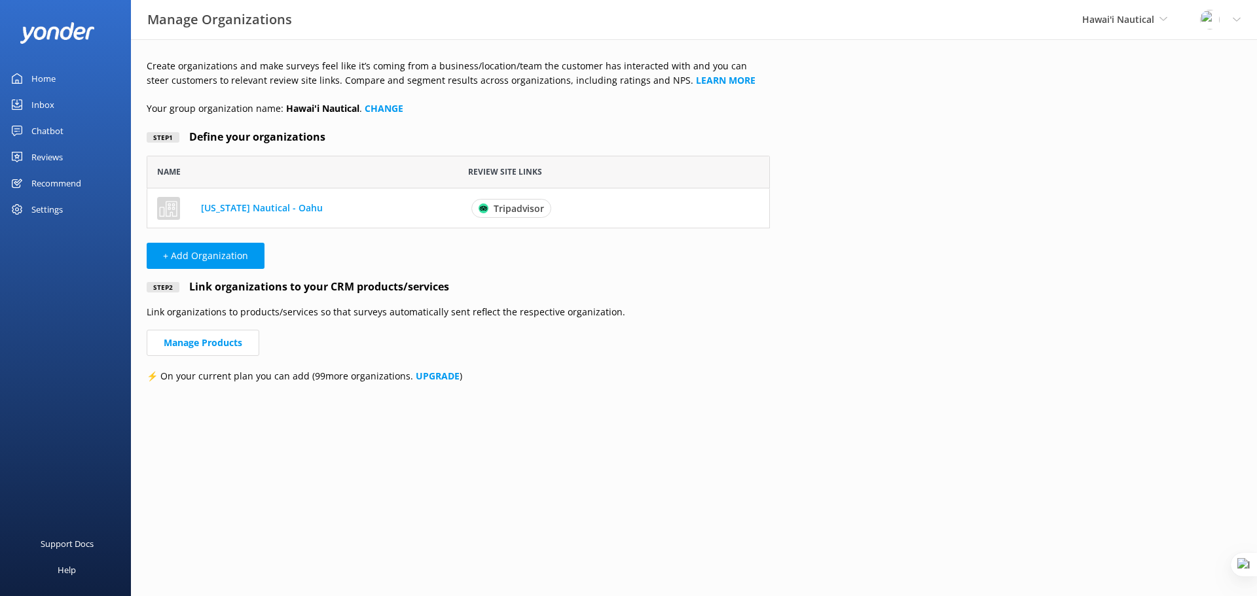
scroll to position [63, 613]
click at [45, 155] on div "Reviews" at bounding box center [46, 157] width 31 height 26
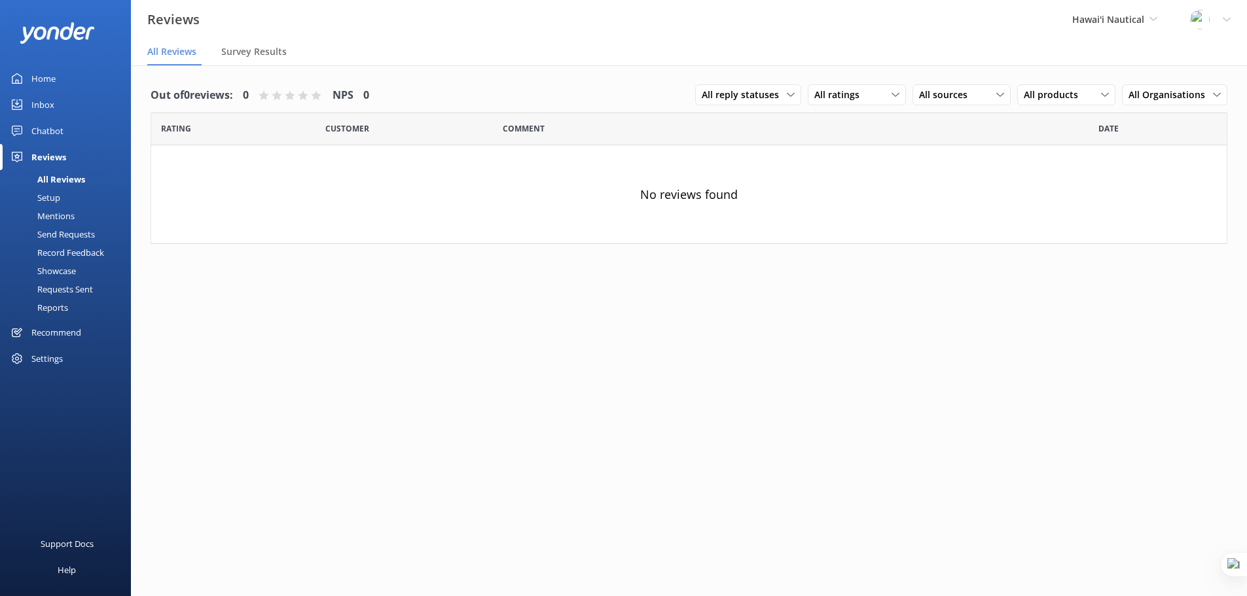
click at [55, 196] on div "Setup" at bounding box center [34, 198] width 52 height 18
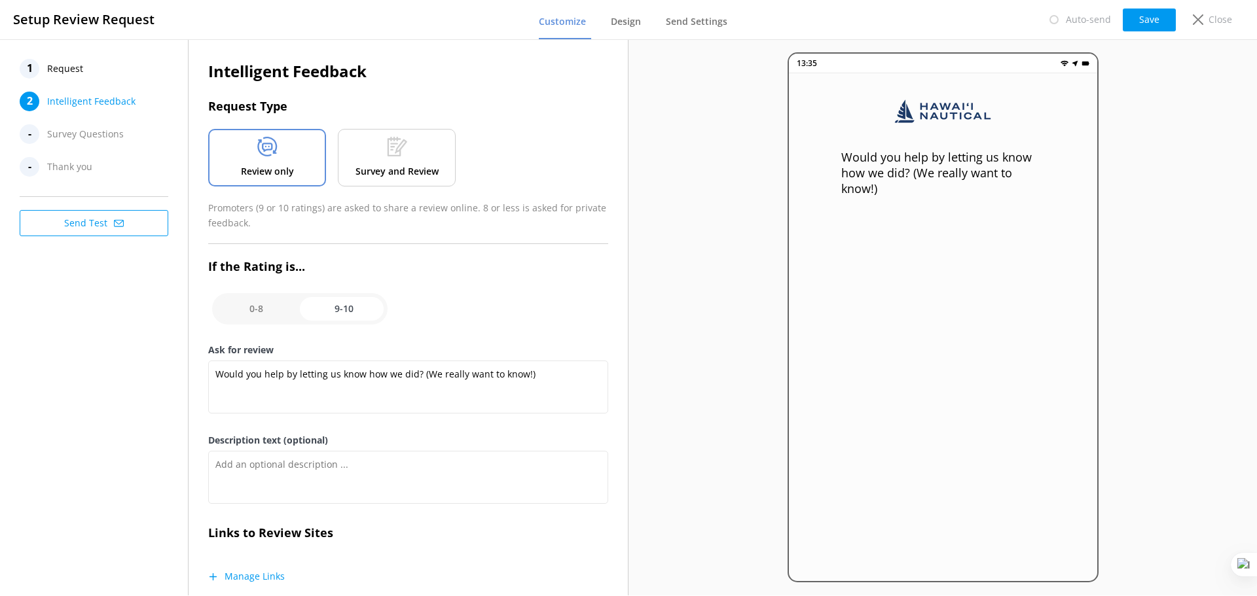
click at [95, 223] on button "Send Test" at bounding box center [94, 223] width 149 height 26
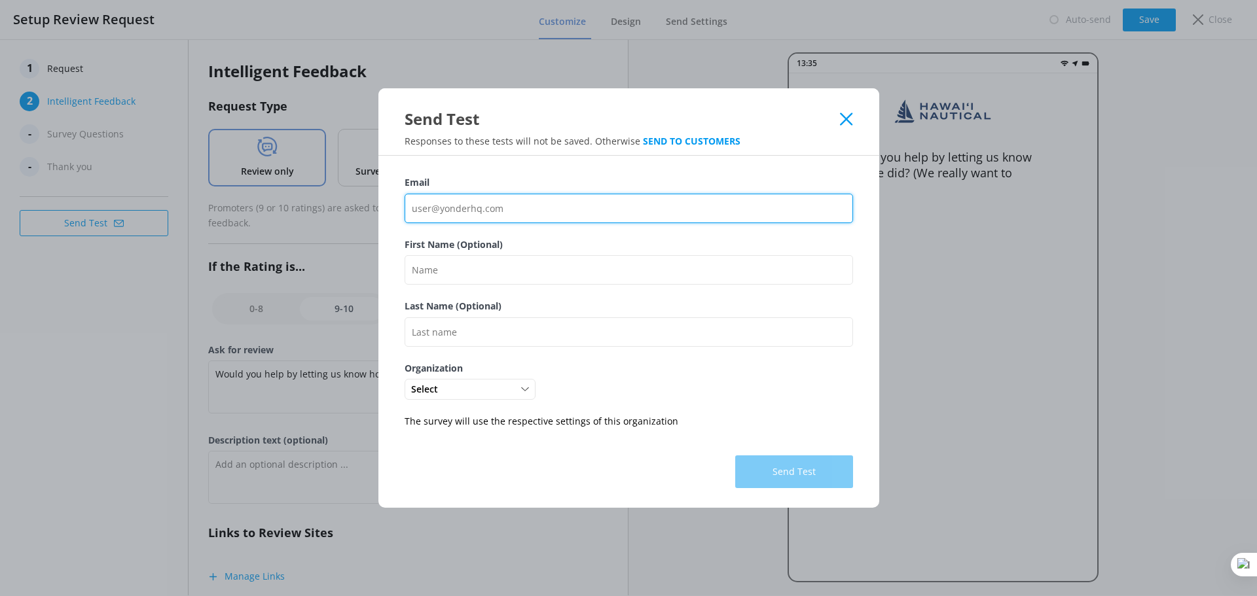
click at [452, 210] on input "Email" at bounding box center [629, 208] width 448 height 29
type input "[EMAIL_ADDRESS][DOMAIN_NAME]"
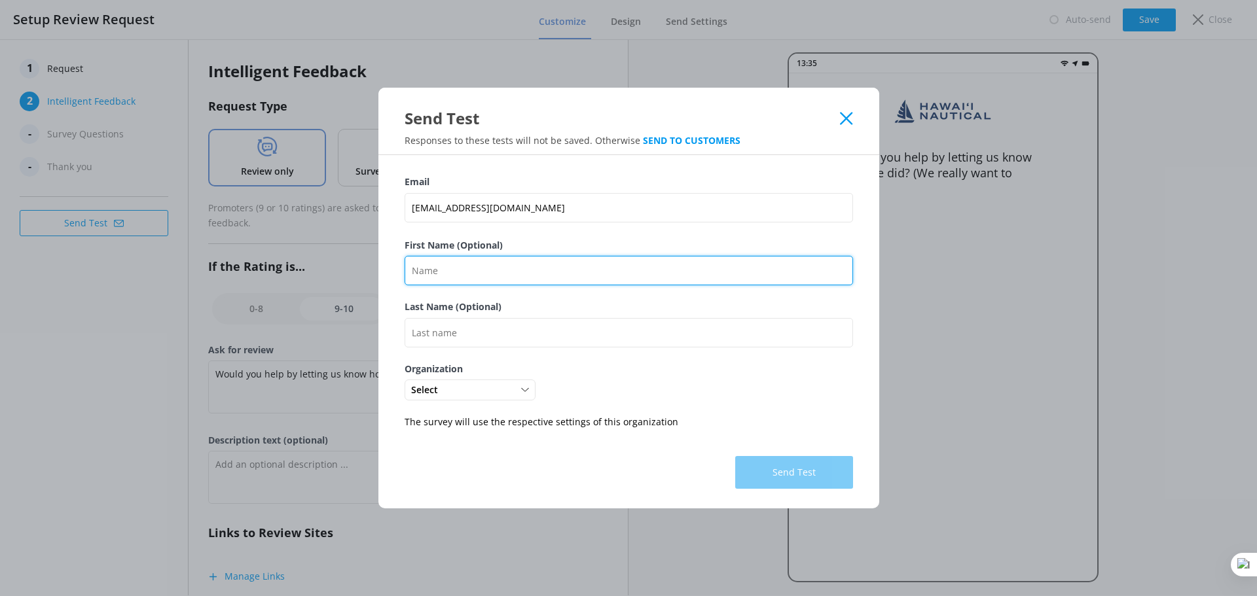
click at [480, 273] on input "First Name (Optional)" at bounding box center [629, 270] width 448 height 29
type input "Guy"
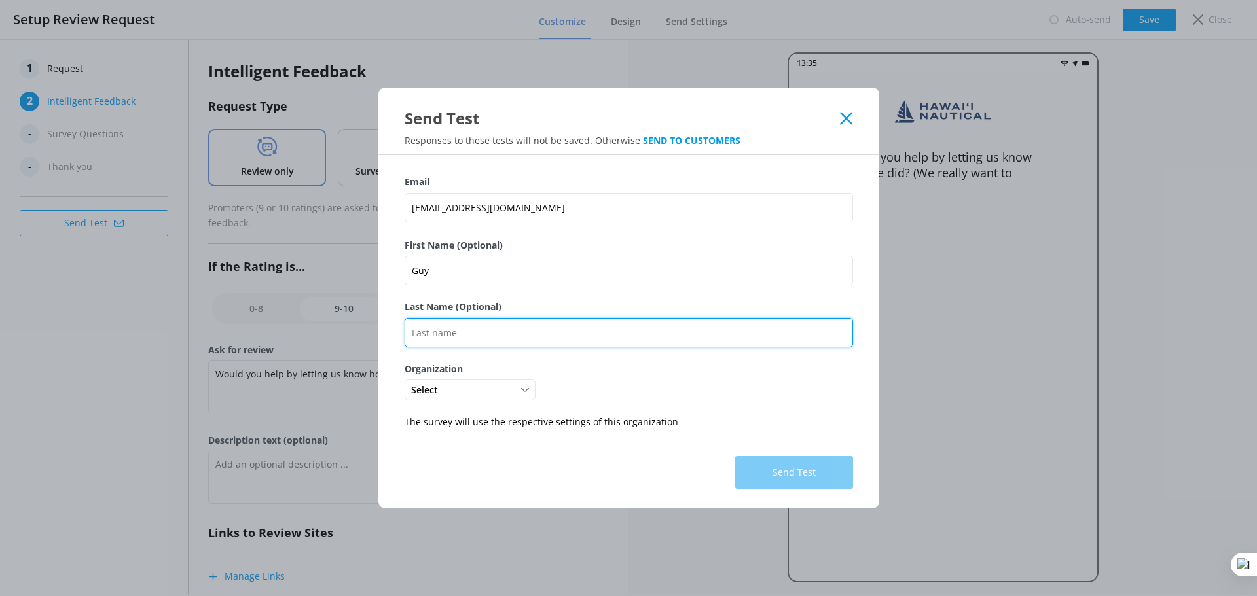
type input "Schwikkard"
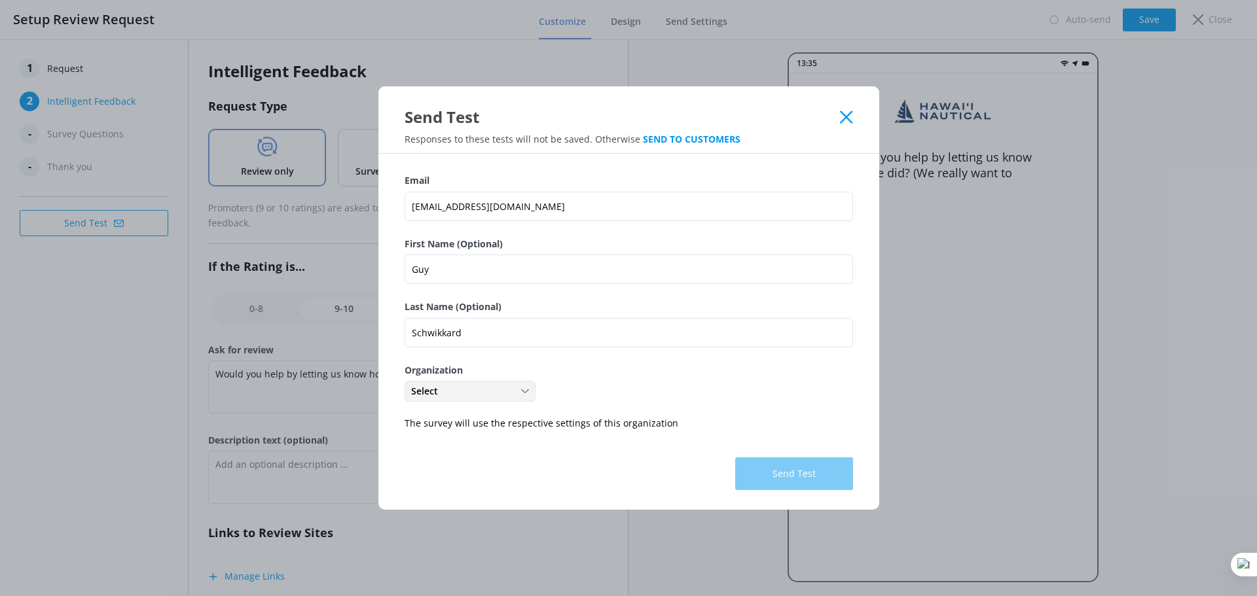
click at [471, 390] on div "Select" at bounding box center [470, 391] width 124 height 14
click at [473, 420] on div "[US_STATE] Nautical - Oahu" at bounding box center [463, 418] width 103 height 13
click at [787, 476] on button "Send Test" at bounding box center [794, 474] width 118 height 33
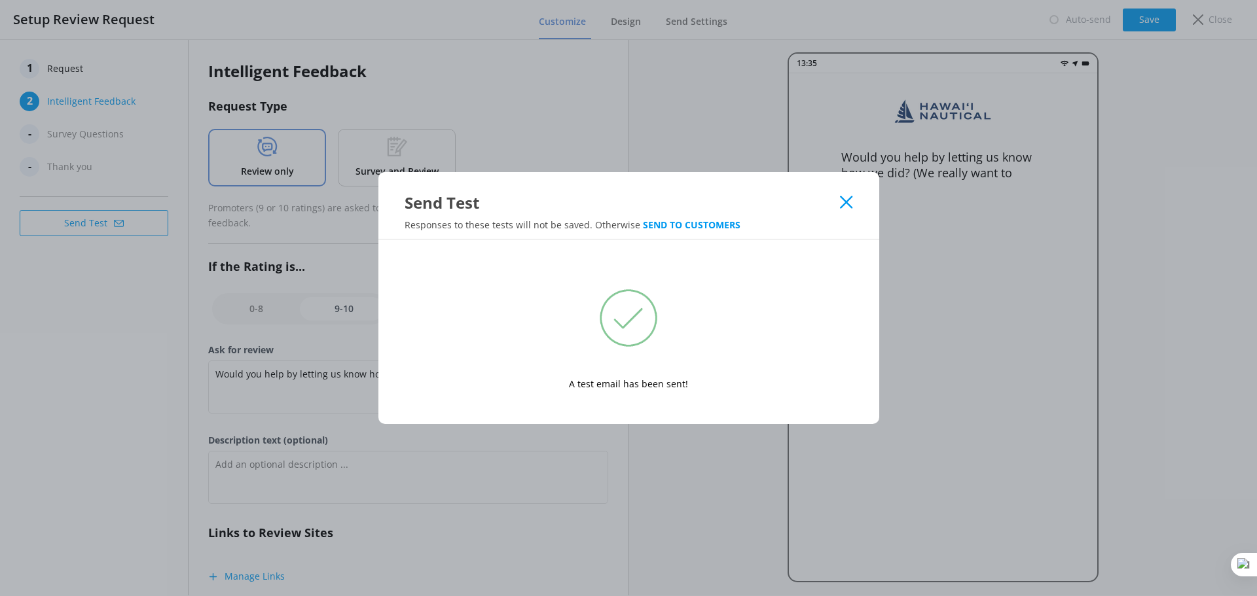
click at [842, 201] on icon at bounding box center [846, 202] width 12 height 13
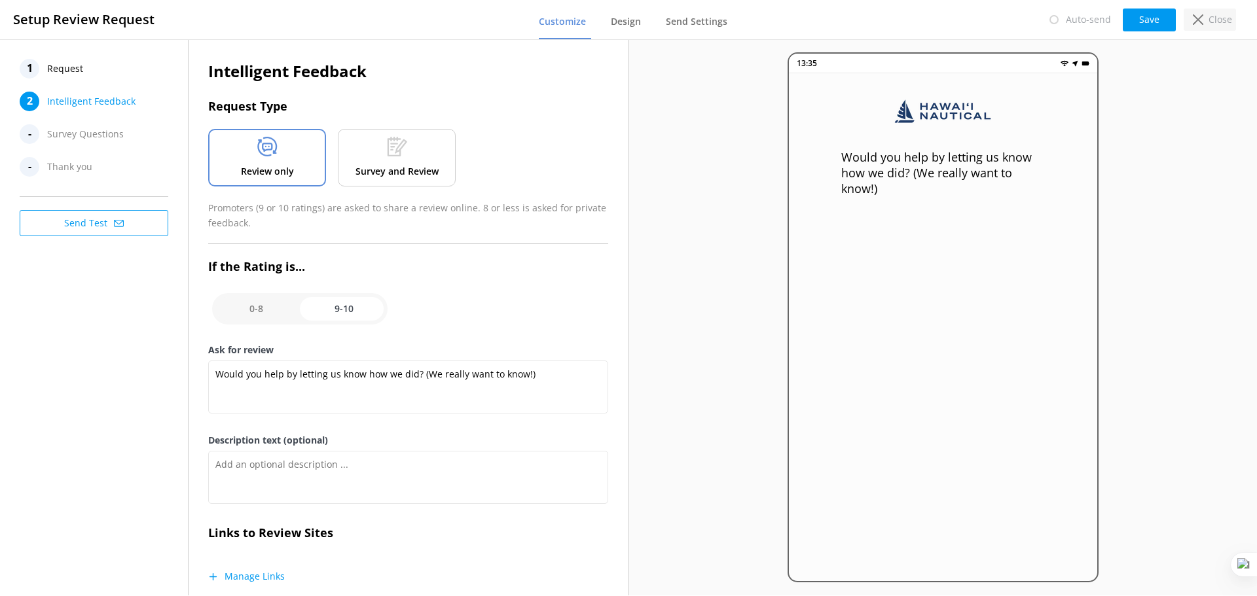
click at [1213, 22] on p "Close" at bounding box center [1221, 19] width 24 height 14
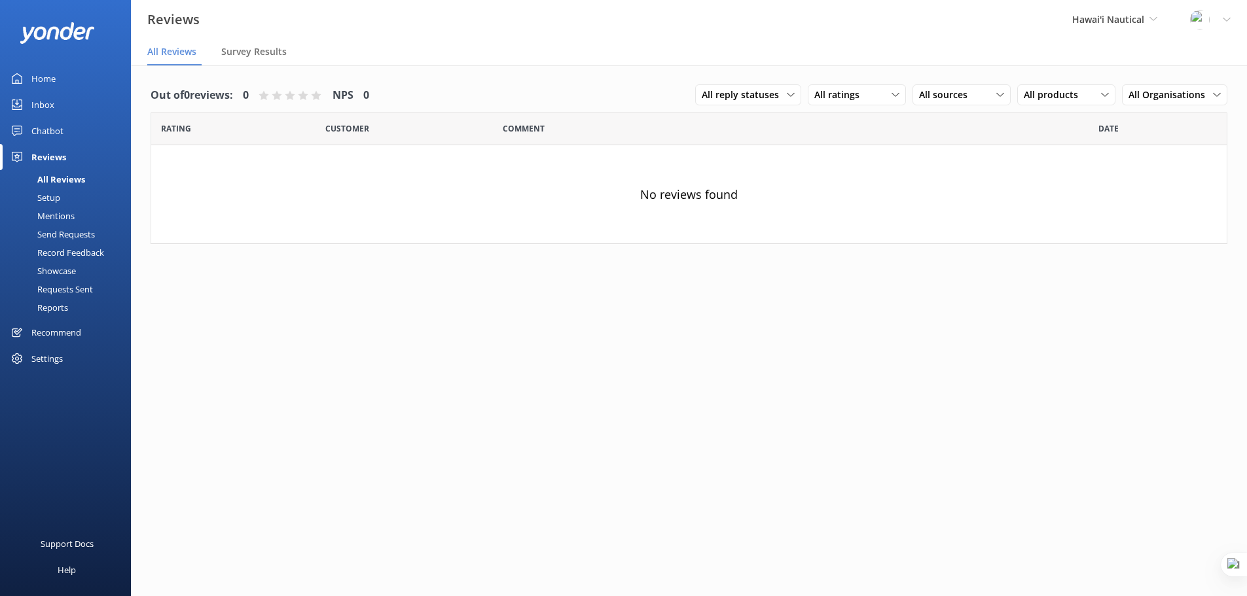
click at [48, 357] on div "Settings" at bounding box center [46, 359] width 31 height 26
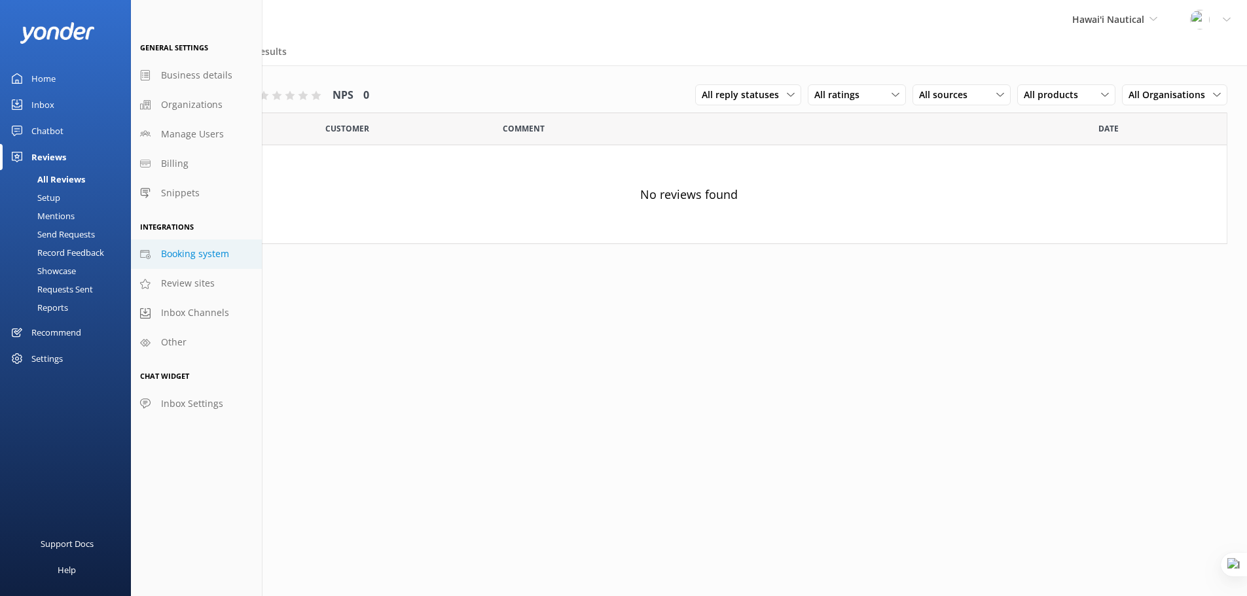
click at [184, 259] on span "Booking system" at bounding box center [195, 254] width 68 height 14
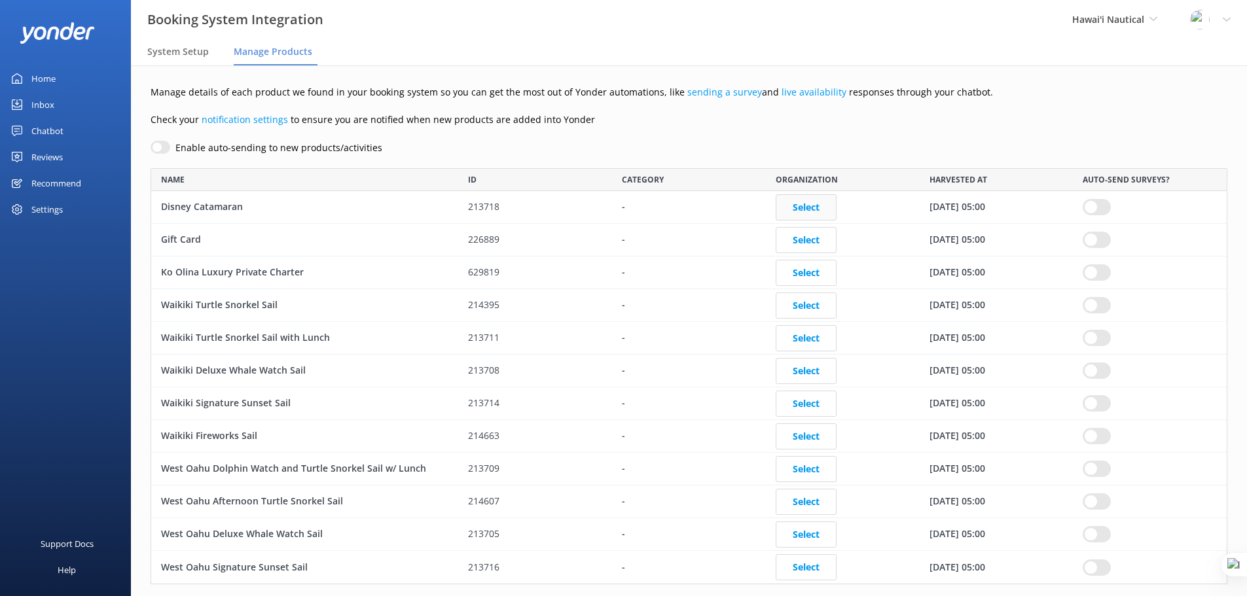
click at [798, 210] on button "Select" at bounding box center [806, 207] width 61 height 26
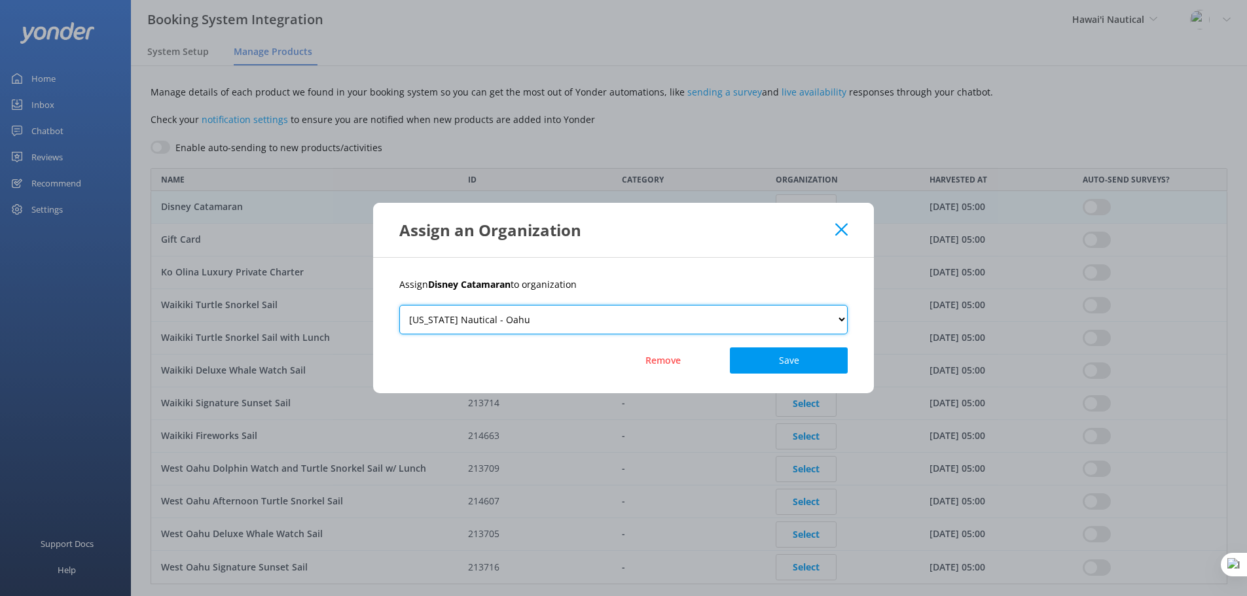
click at [626, 323] on select "[US_STATE] Nautical - Oahu" at bounding box center [623, 319] width 448 height 29
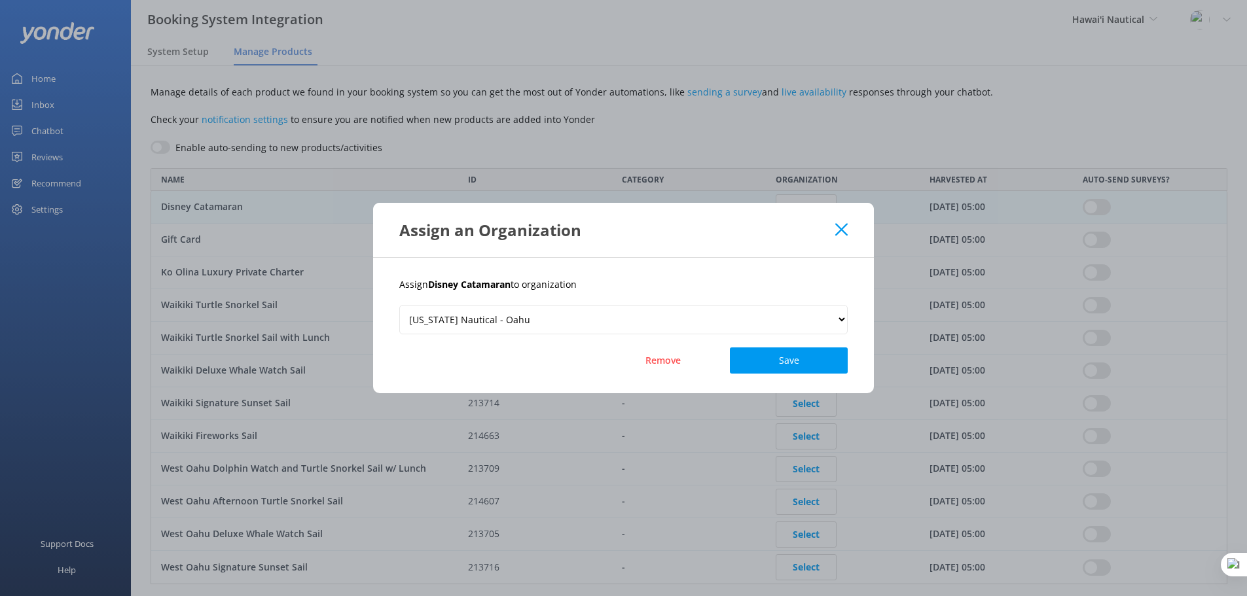
click at [839, 229] on icon at bounding box center [841, 229] width 12 height 13
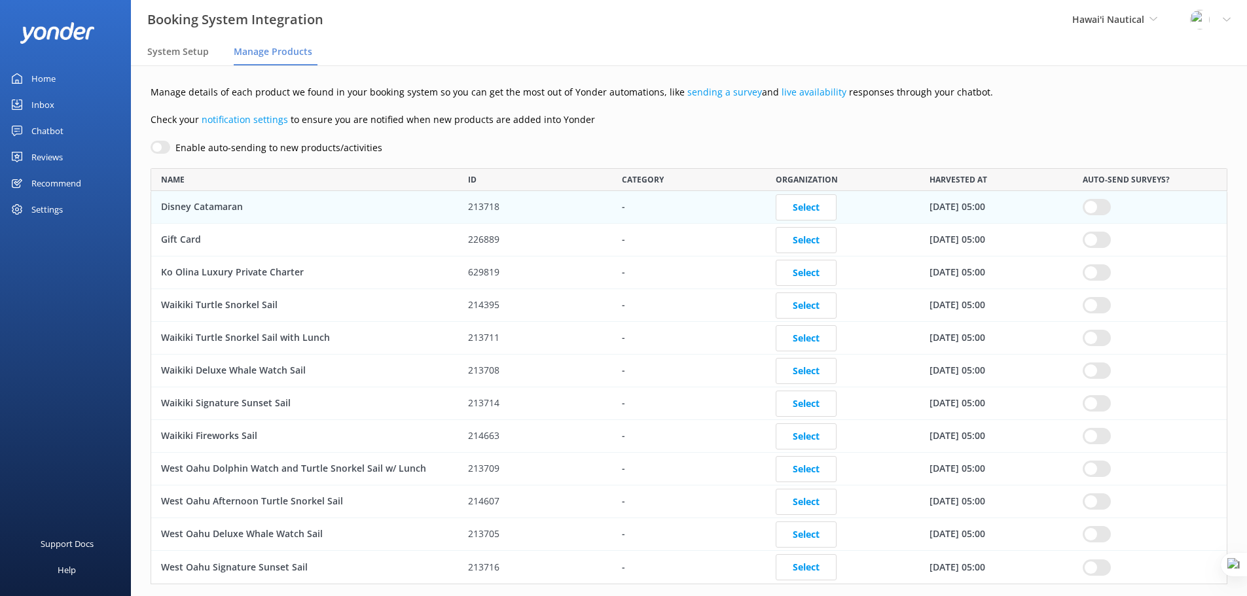
click at [1095, 211] on input "row" at bounding box center [1097, 207] width 28 height 16
click at [1103, 206] on input "row" at bounding box center [1097, 207] width 28 height 16
click at [831, 206] on button "Select" at bounding box center [806, 207] width 61 height 26
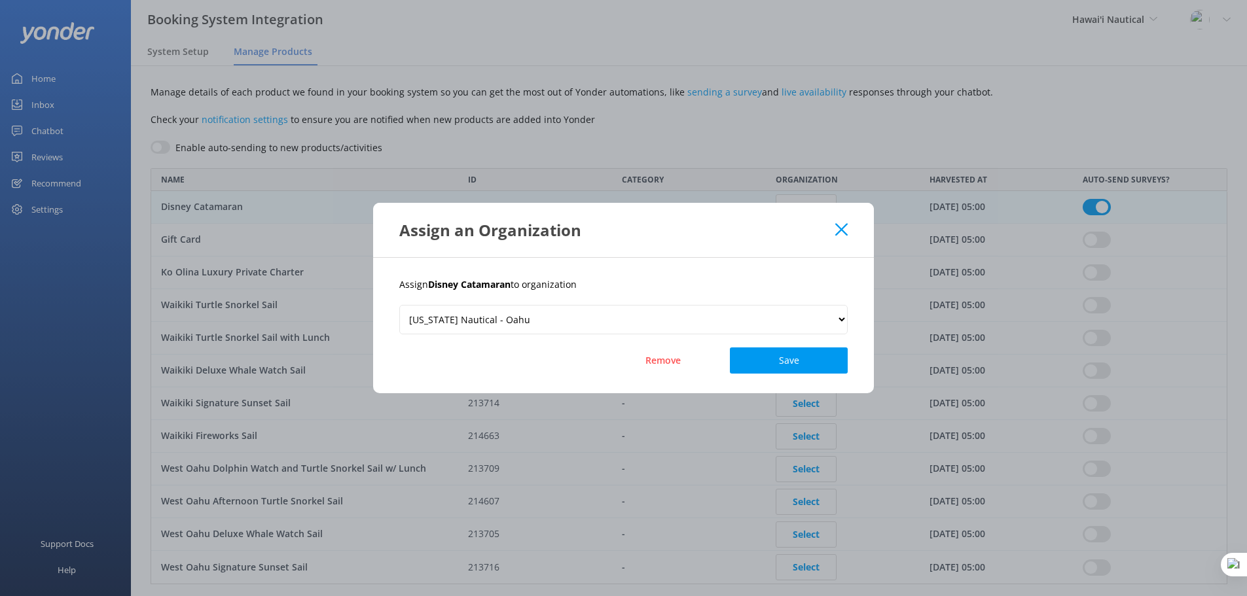
click at [839, 231] on use at bounding box center [841, 230] width 12 height 12
checkbox input "true"
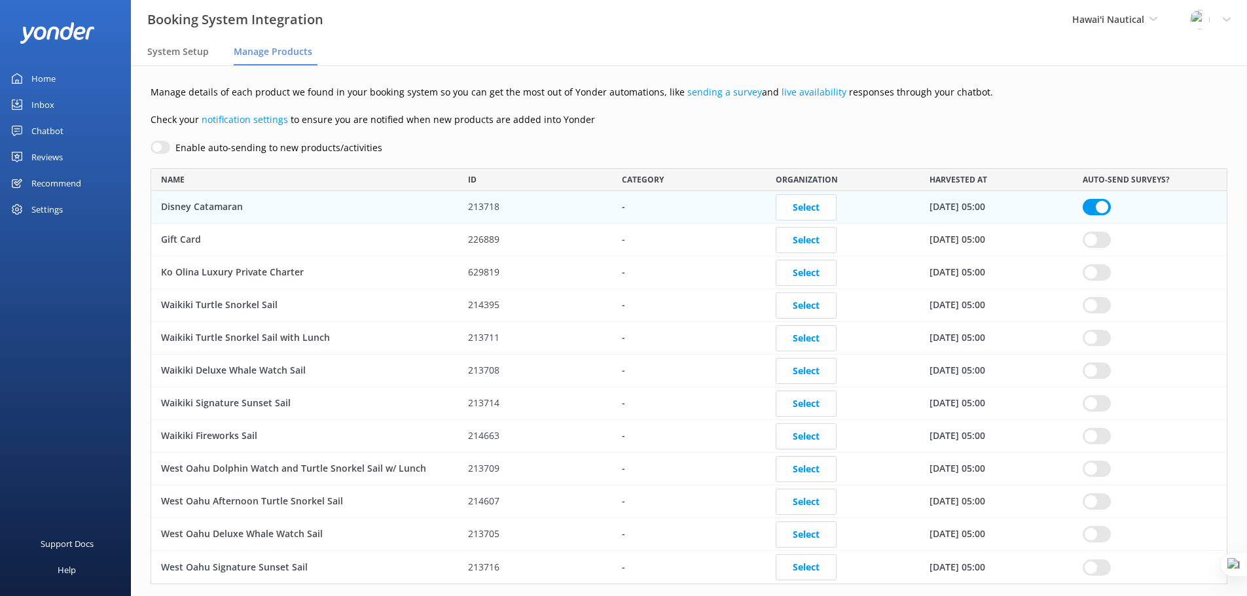
click at [59, 210] on div "Settings" at bounding box center [46, 209] width 31 height 26
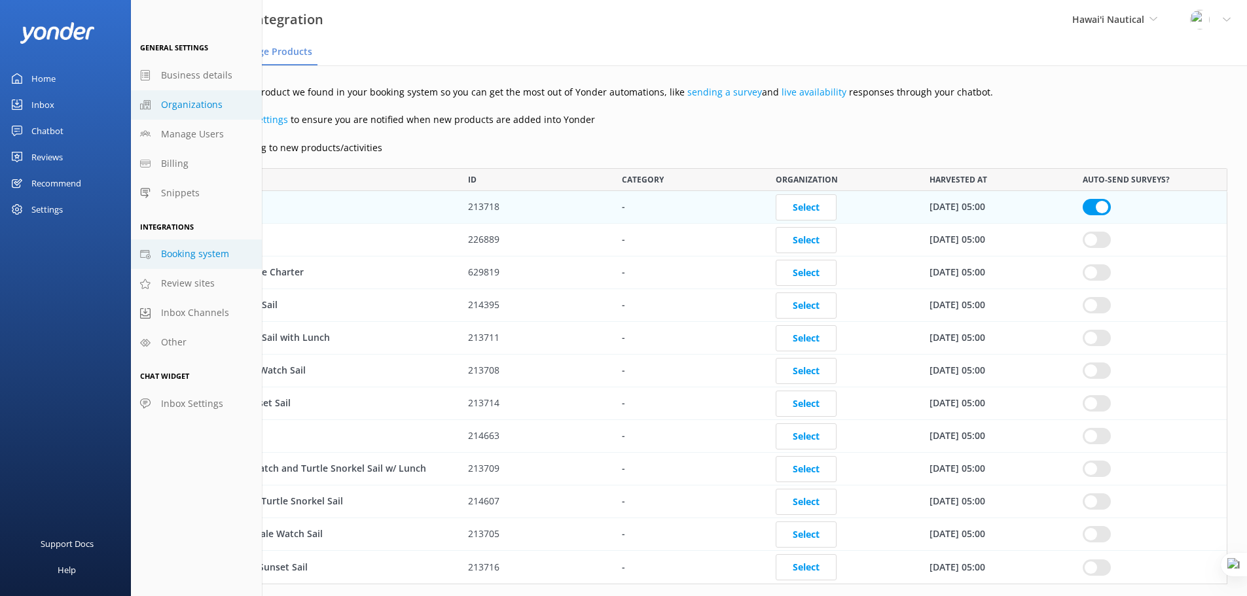
click at [193, 103] on span "Organizations" at bounding box center [192, 105] width 62 height 14
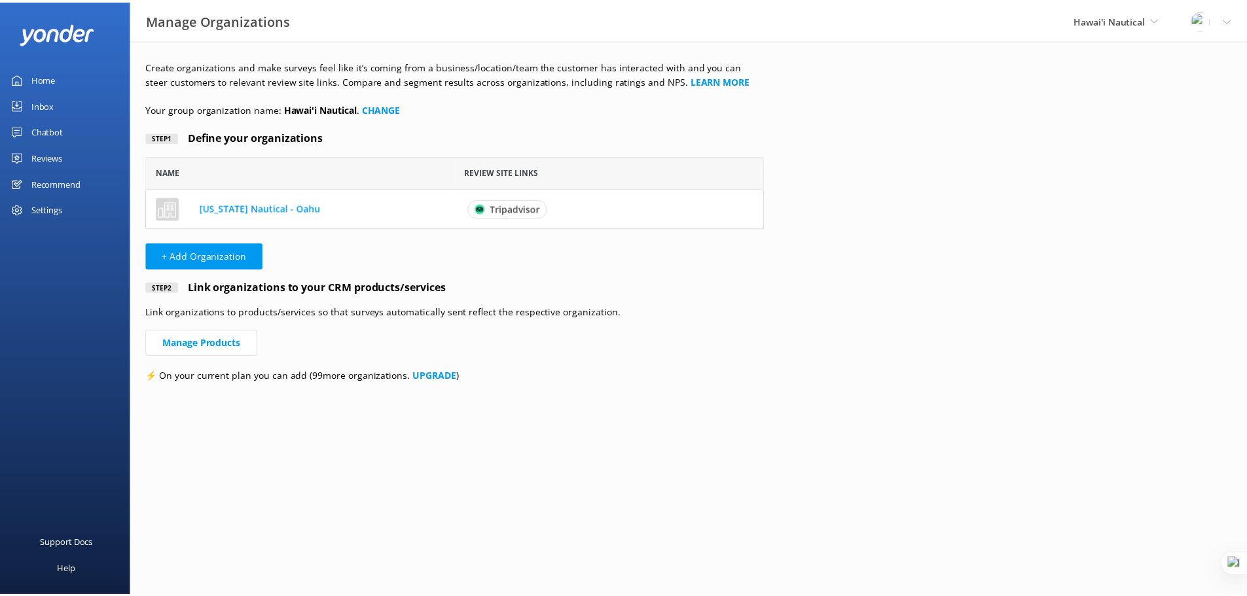
scroll to position [63, 613]
click at [56, 213] on div "Settings" at bounding box center [46, 209] width 31 height 26
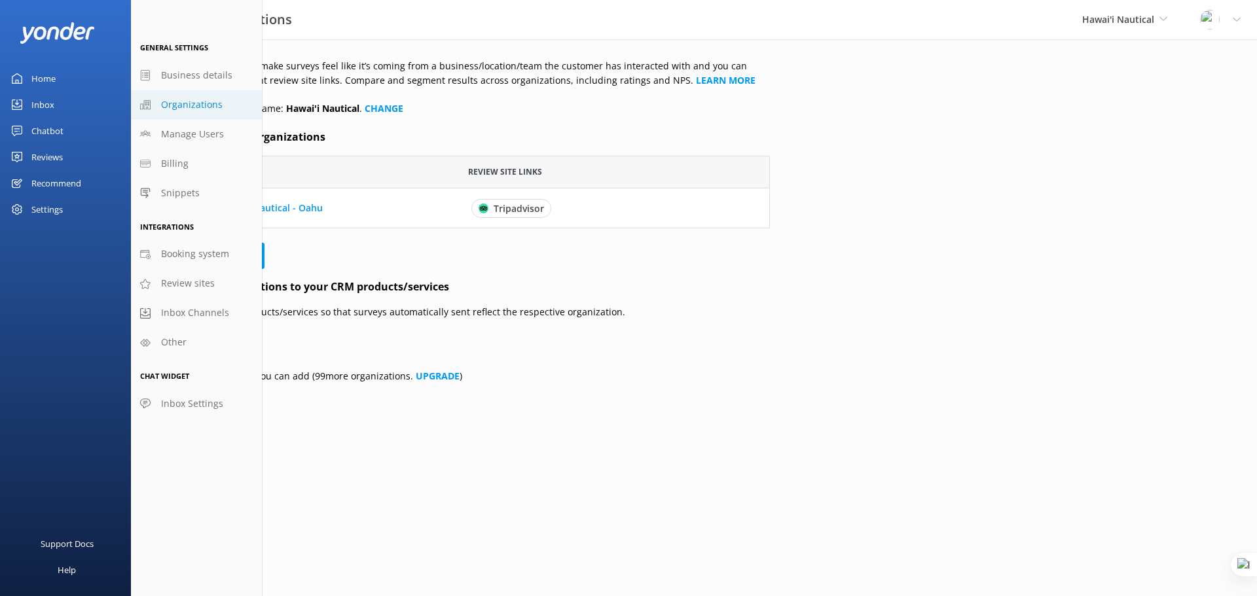
click at [51, 186] on div "Recommend" at bounding box center [56, 183] width 50 height 26
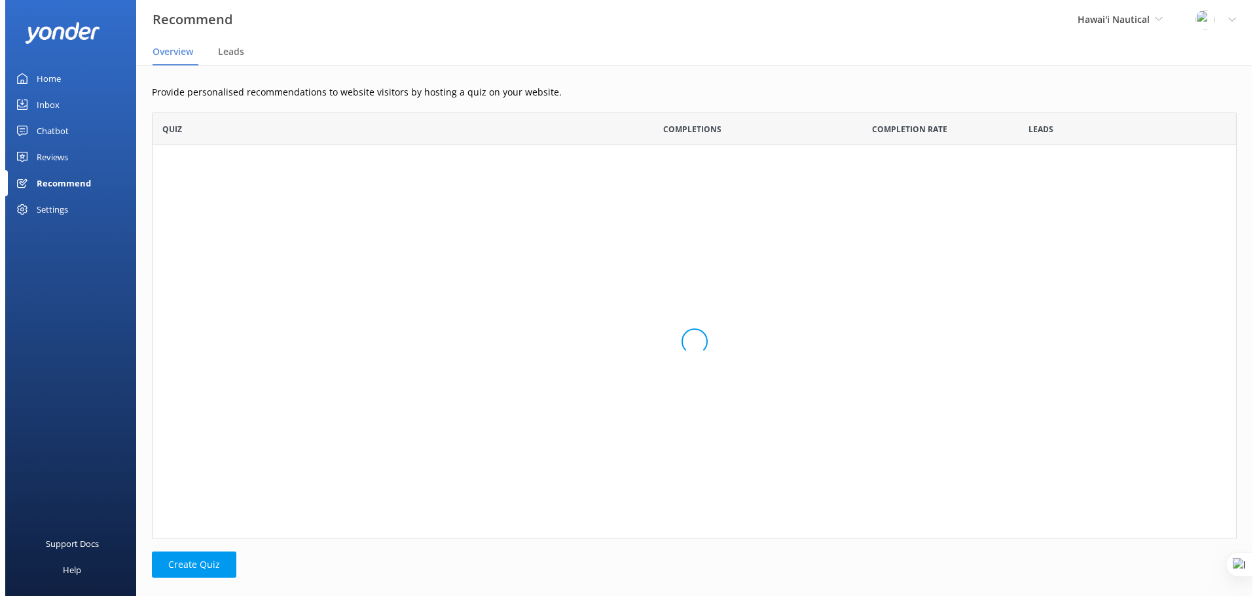
scroll to position [416, 1075]
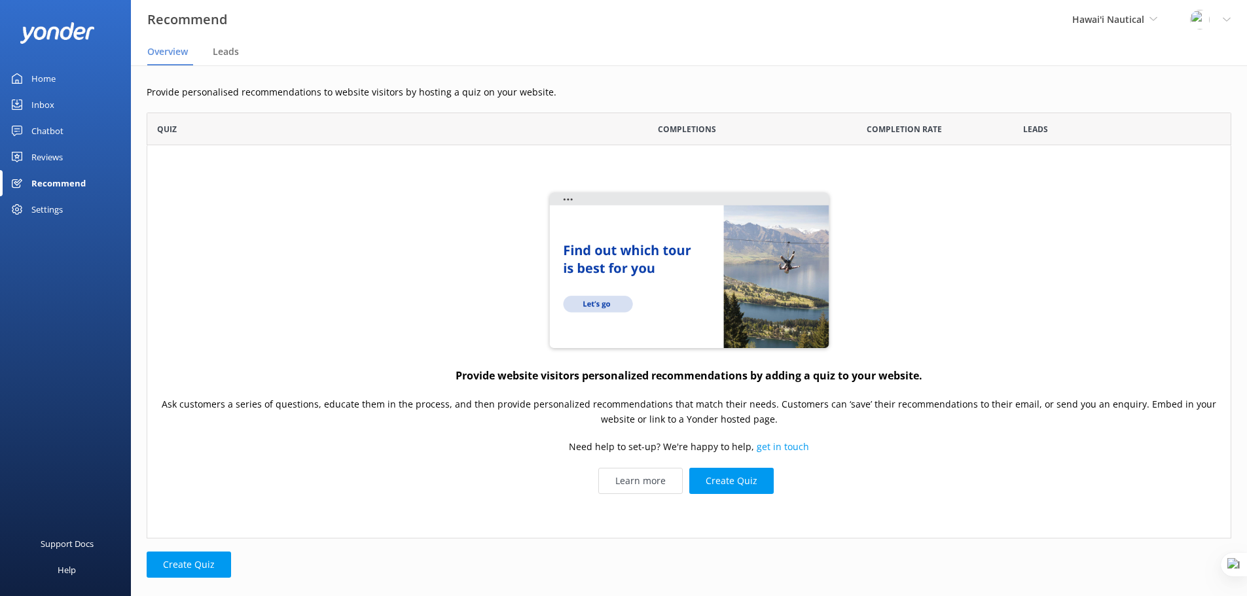
click at [50, 209] on div "Settings" at bounding box center [46, 209] width 31 height 26
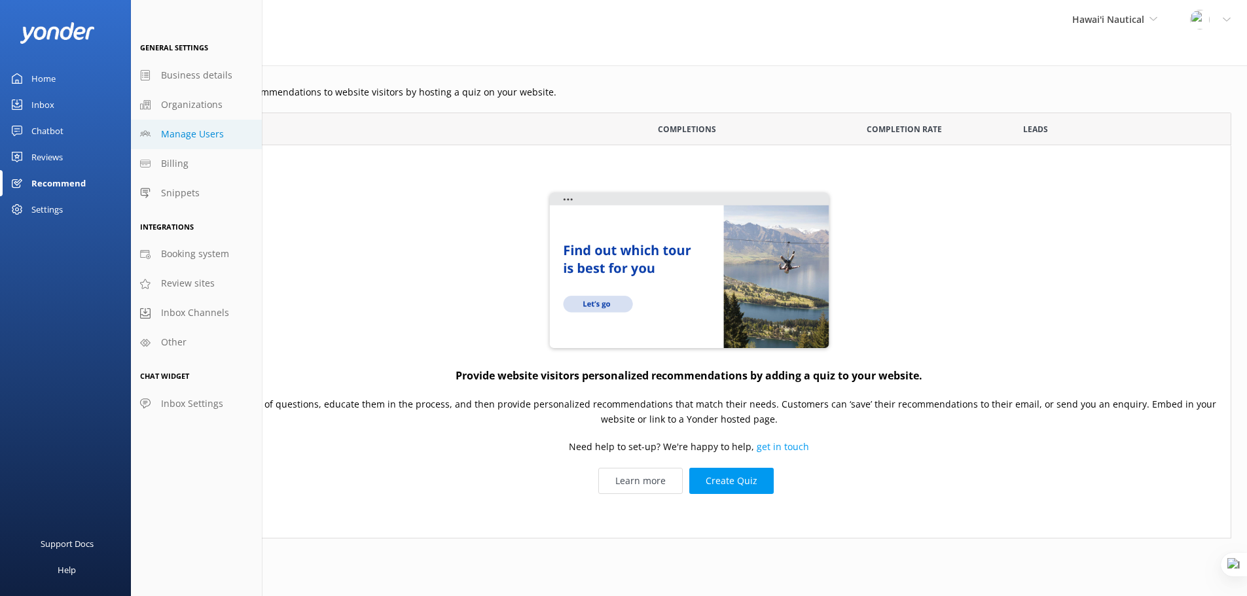
click at [202, 129] on span "Manage Users" at bounding box center [192, 134] width 63 height 14
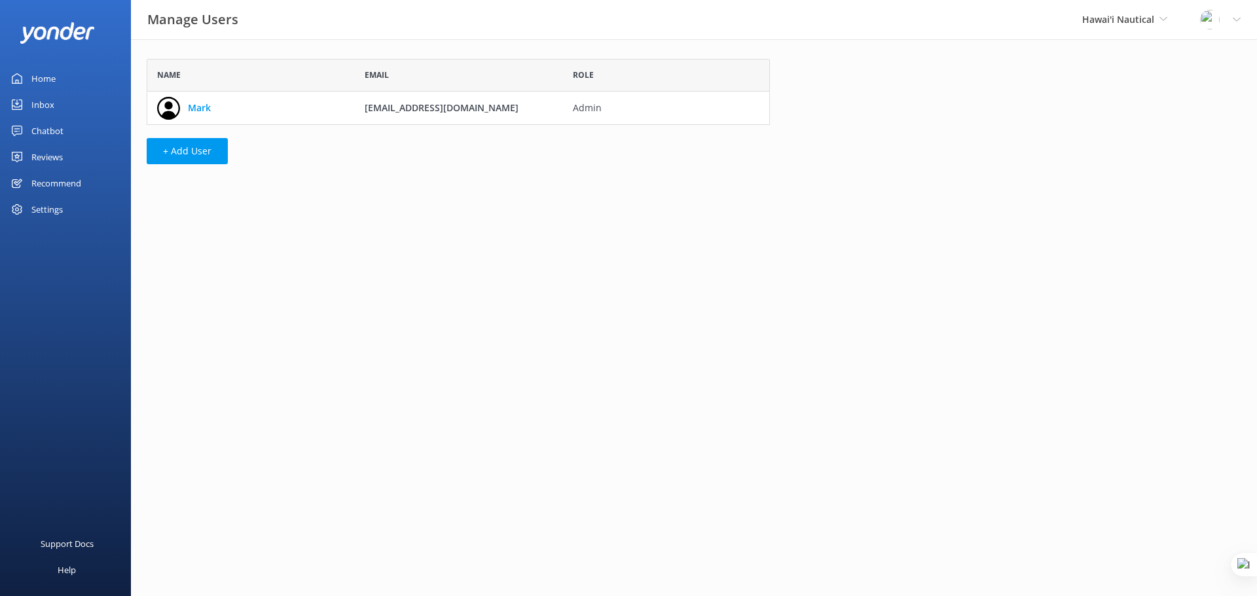
scroll to position [56, 613]
click at [179, 149] on button "+ Add User" at bounding box center [187, 151] width 81 height 26
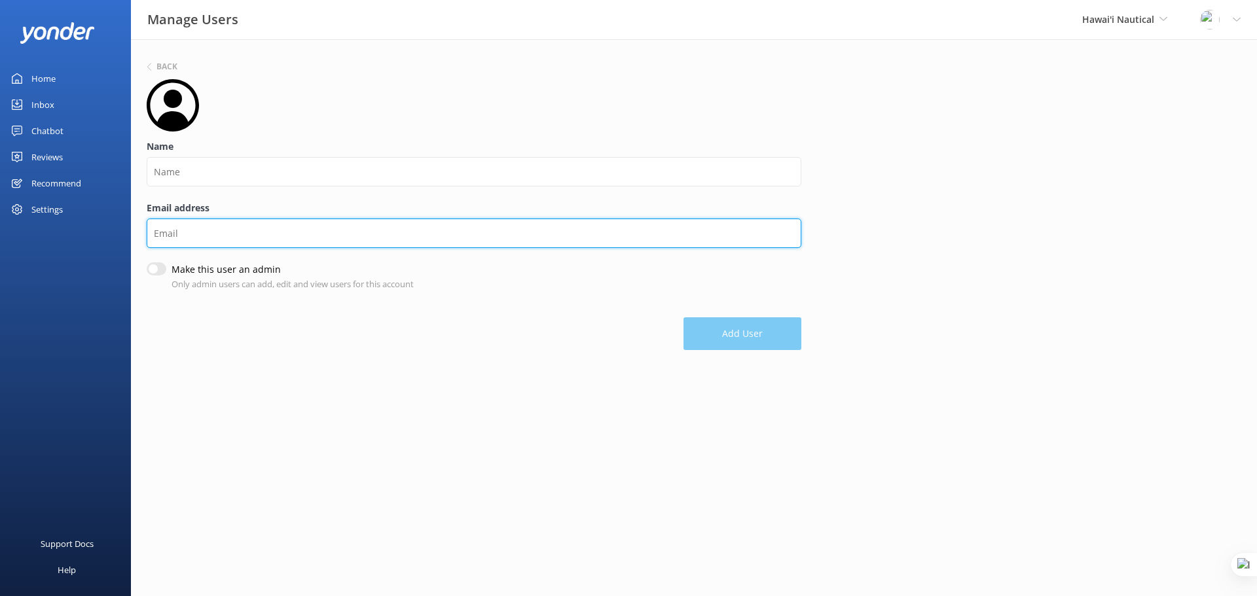
click at [215, 229] on input "Email address" at bounding box center [474, 233] width 655 height 29
paste input "[EMAIL_ADDRESS][DOMAIN_NAME]"
type input "[EMAIL_ADDRESS][DOMAIN_NAME]"
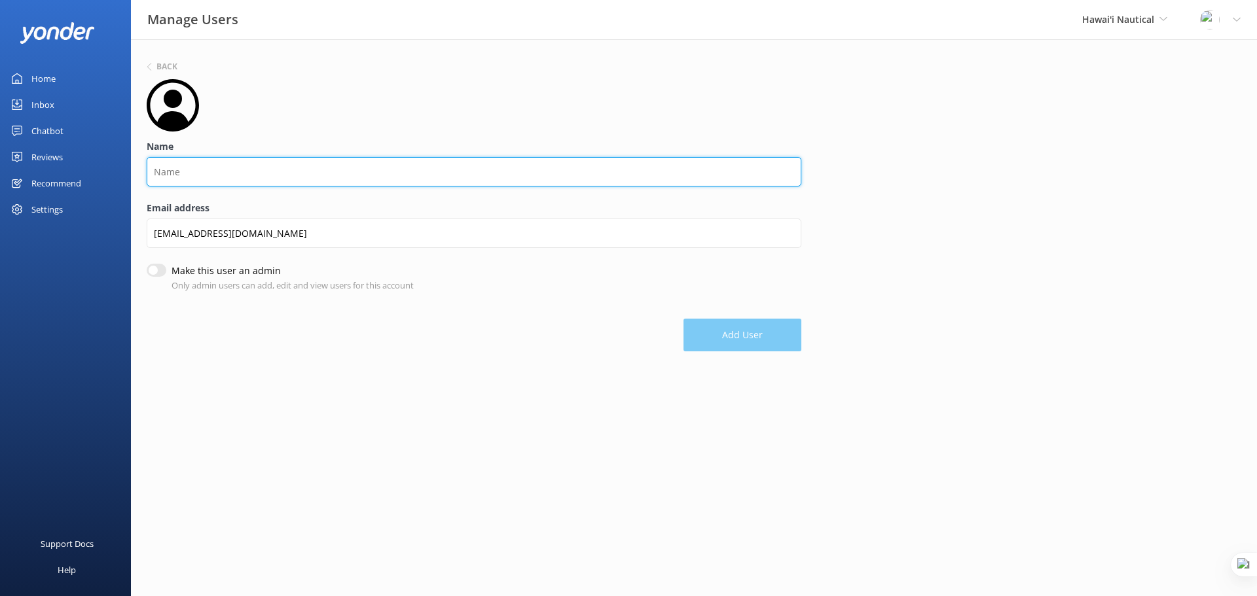
click at [184, 172] on input "Name" at bounding box center [474, 171] width 655 height 29
type input "Tahnee"
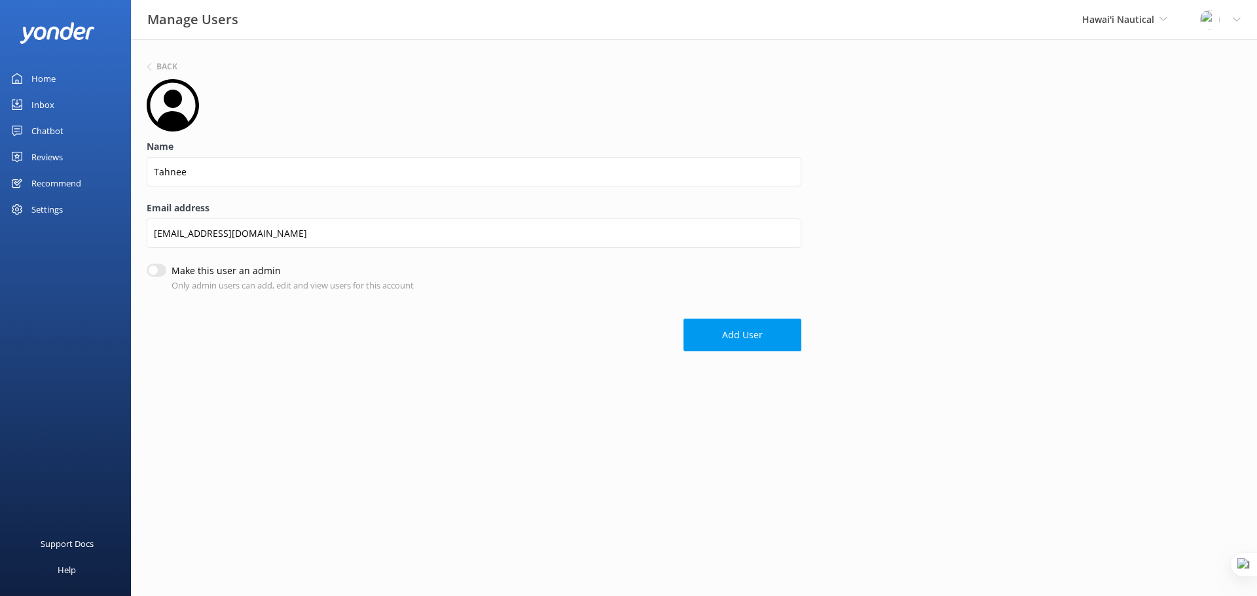
click at [156, 271] on input "Make this user an admin" at bounding box center [157, 270] width 20 height 13
checkbox input "true"
click at [732, 339] on button "Add User" at bounding box center [743, 336] width 118 height 33
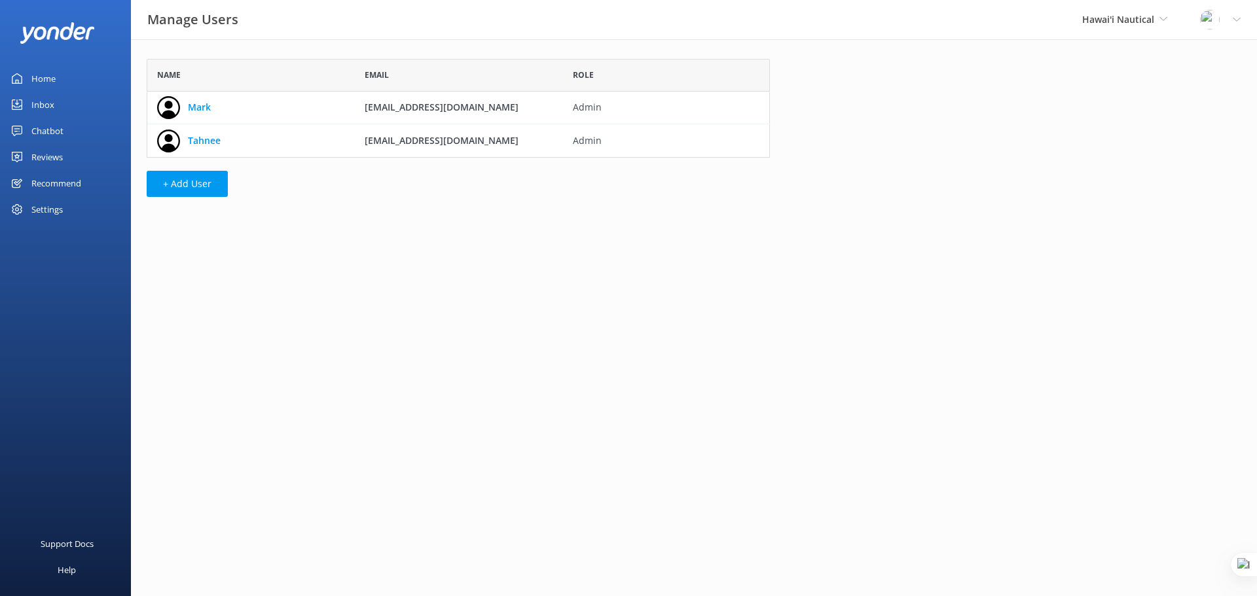
scroll to position [89, 613]
click at [196, 179] on button "+ Add User" at bounding box center [187, 184] width 81 height 26
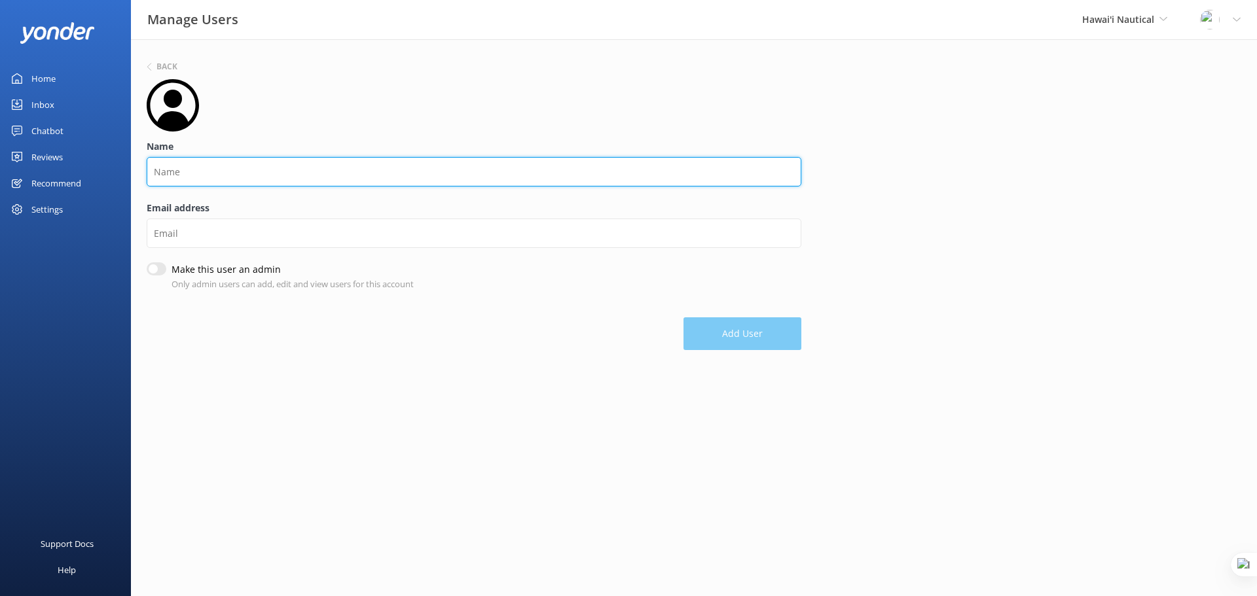
click at [341, 176] on input "Name" at bounding box center [474, 171] width 655 height 29
type input "[PERSON_NAME]"
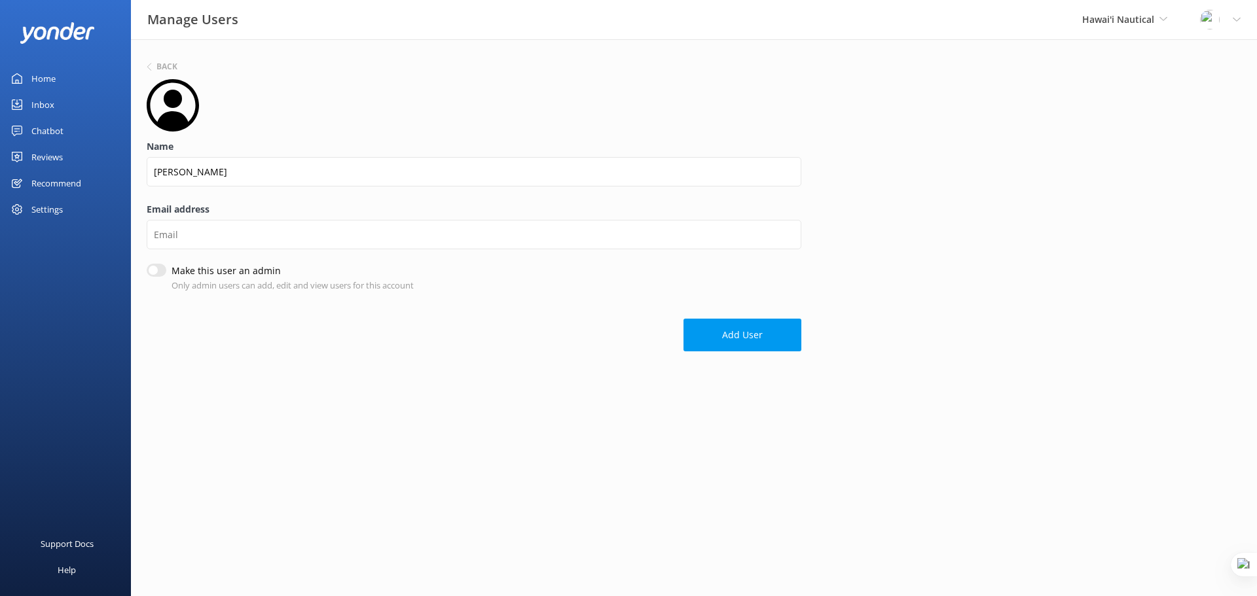
click at [217, 218] on div "Email address" at bounding box center [474, 233] width 655 height 62
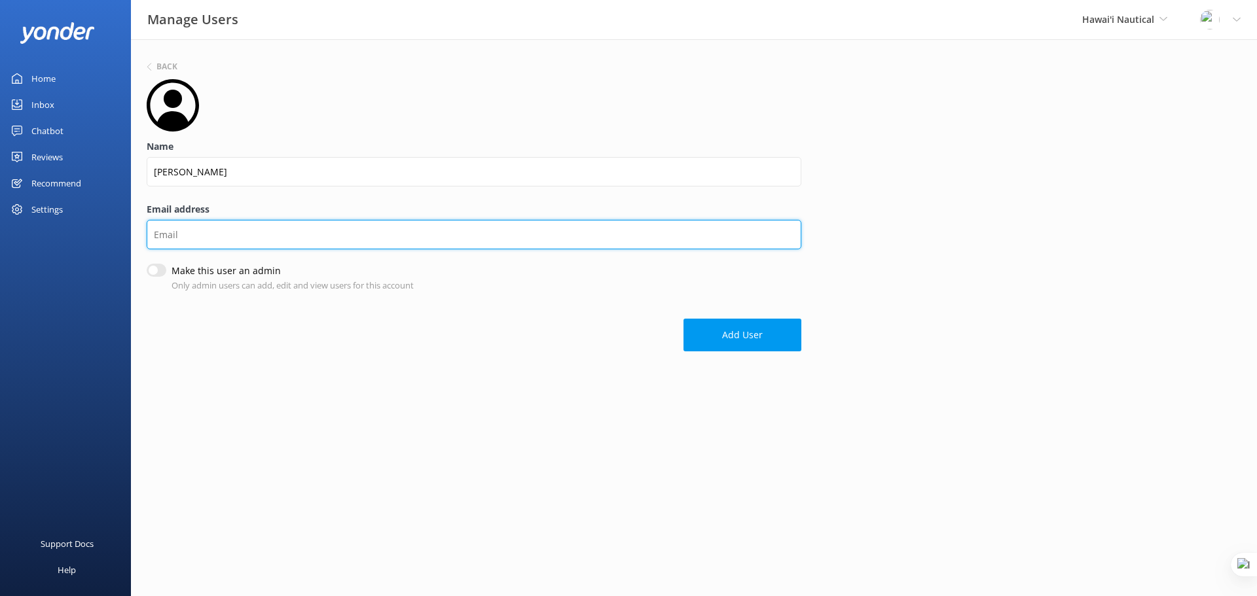
drag, startPoint x: 217, startPoint y: 229, endPoint x: 259, endPoint y: 234, distance: 41.6
click at [217, 229] on input "Email address" at bounding box center [474, 234] width 655 height 29
paste input "[PERSON_NAME][EMAIL_ADDRESS][DOMAIN_NAME]"
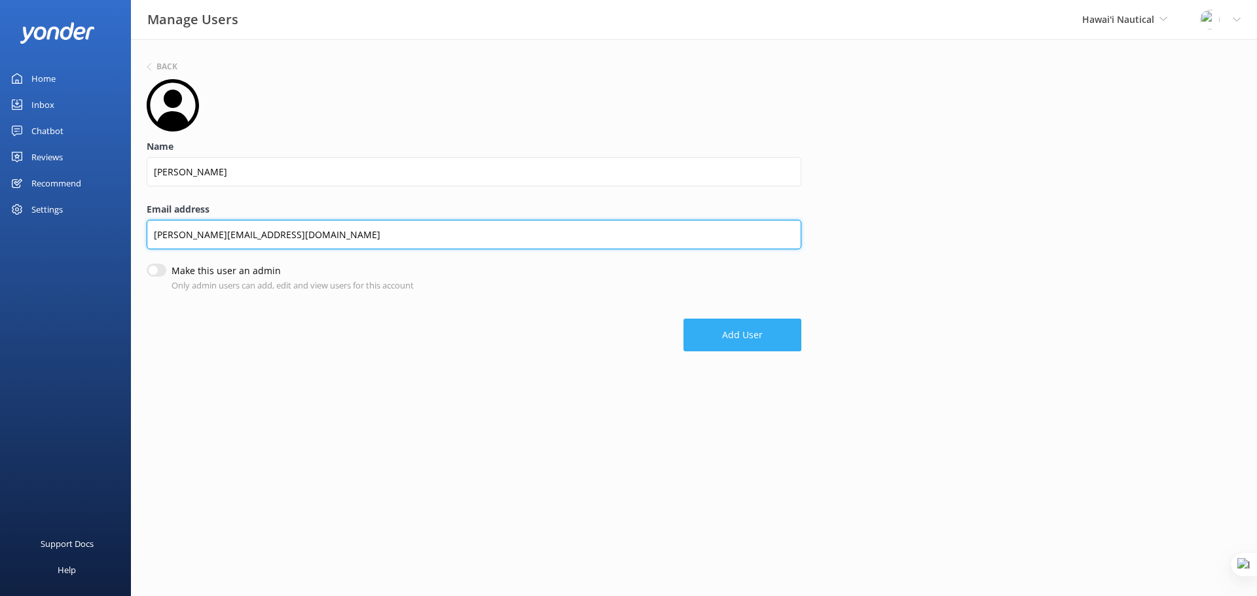
type input "[PERSON_NAME][EMAIL_ADDRESS][DOMAIN_NAME]"
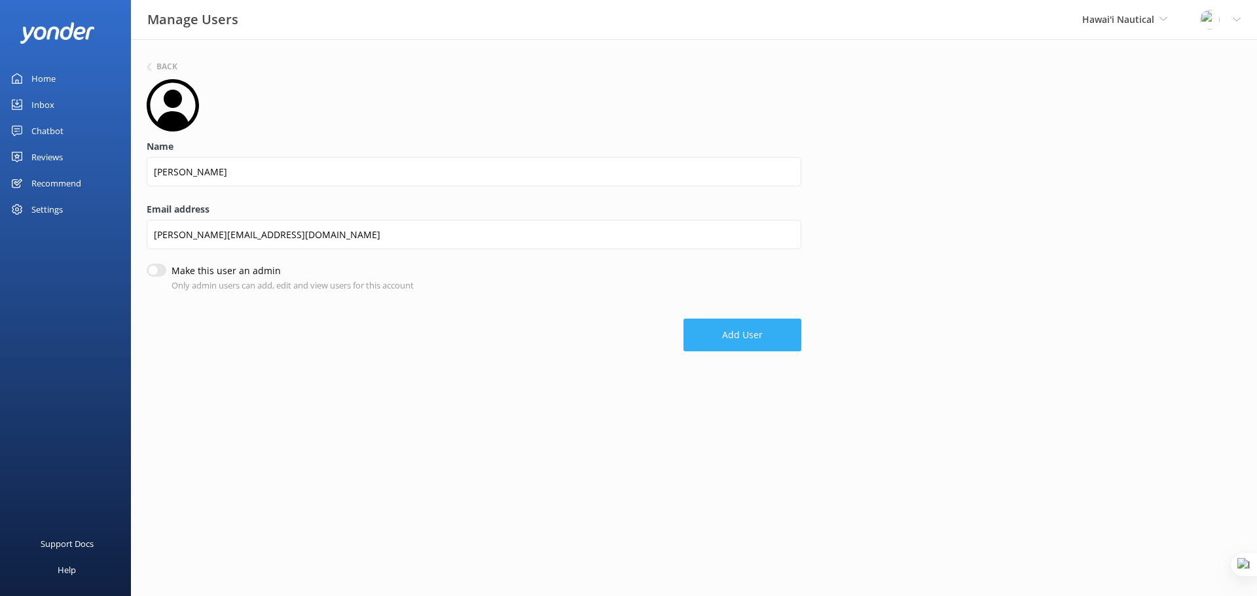
click at [767, 346] on button "Add User" at bounding box center [743, 335] width 118 height 33
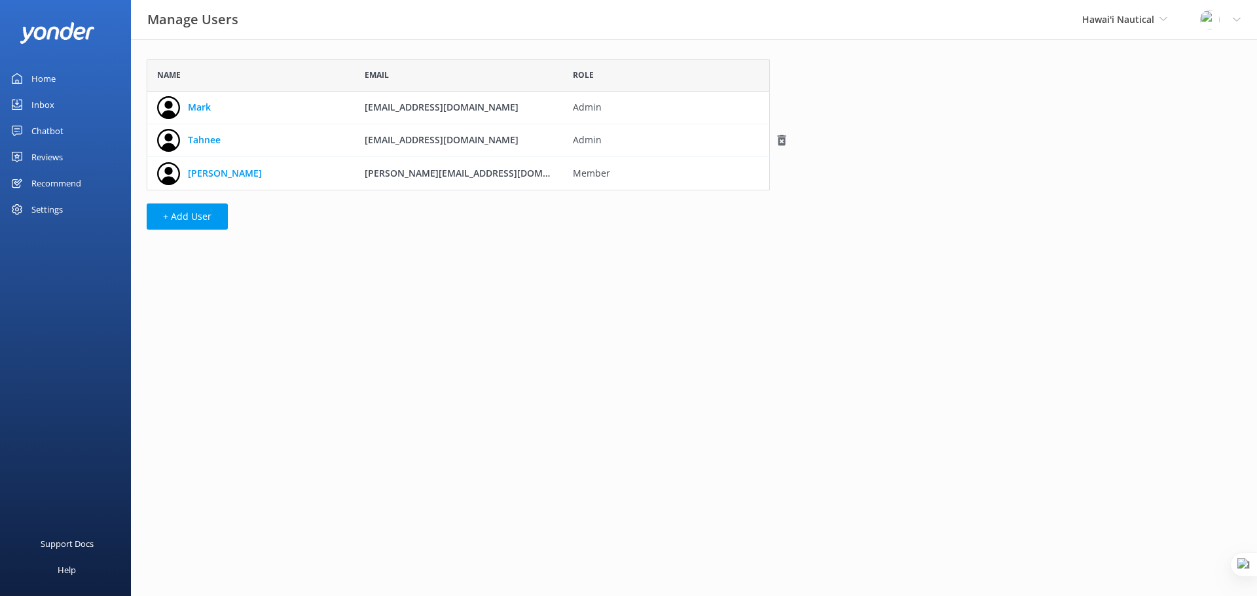
scroll to position [122, 613]
click at [43, 75] on div "Home" at bounding box center [43, 78] width 24 height 26
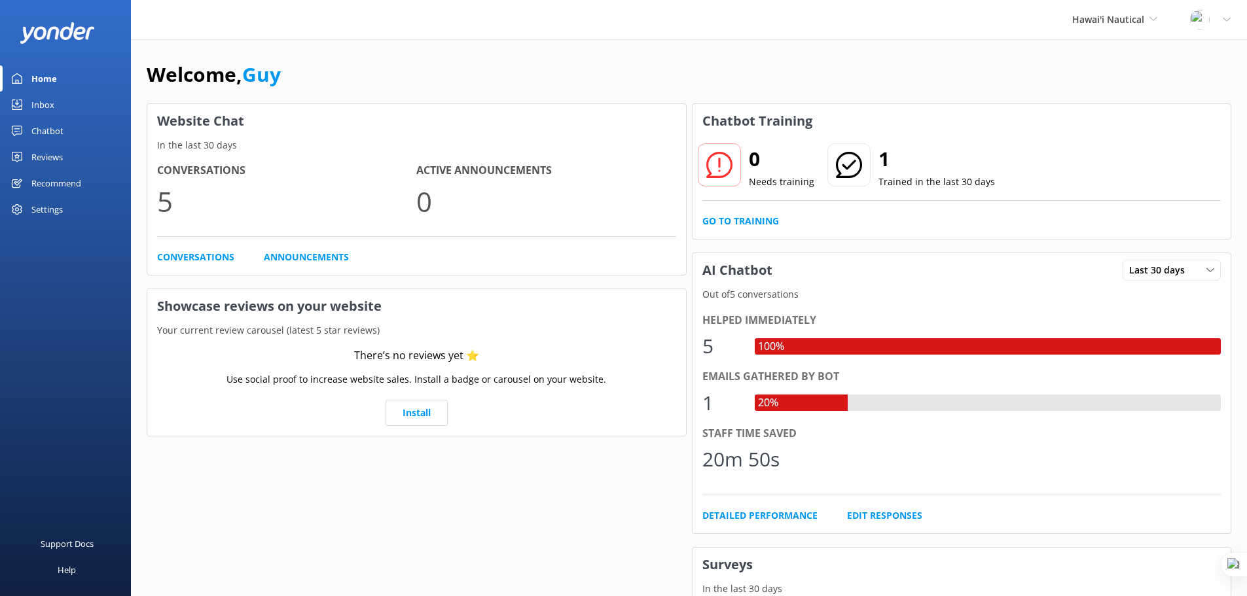
click at [50, 213] on div "Settings" at bounding box center [46, 209] width 31 height 26
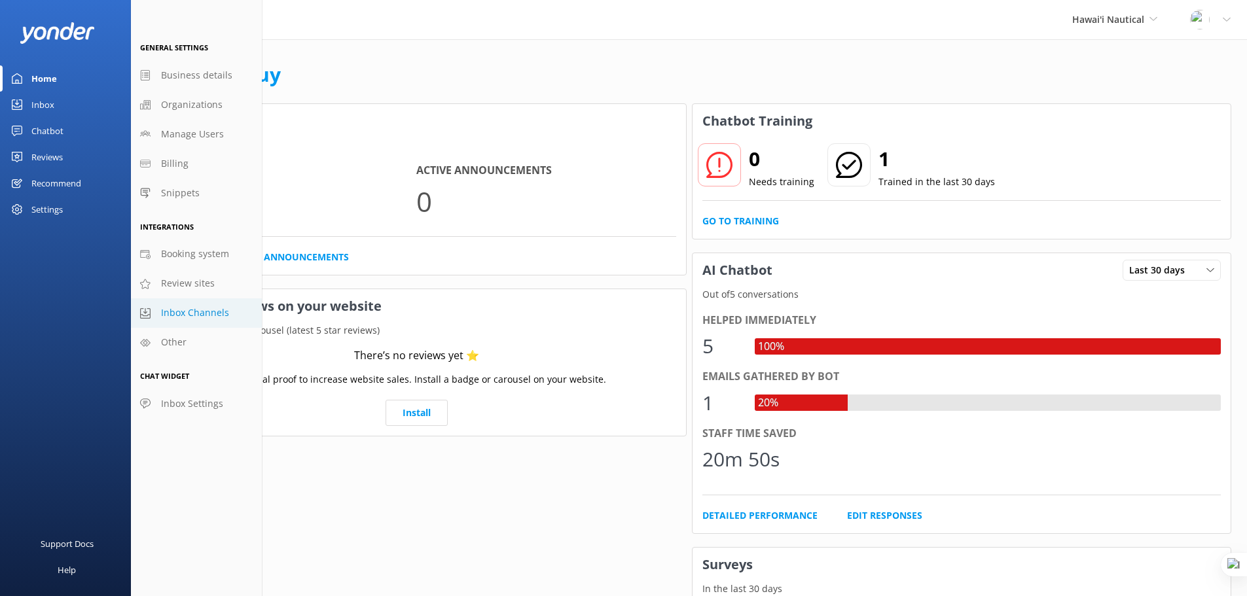
click at [202, 304] on link "Inbox Channels" at bounding box center [196, 313] width 131 height 29
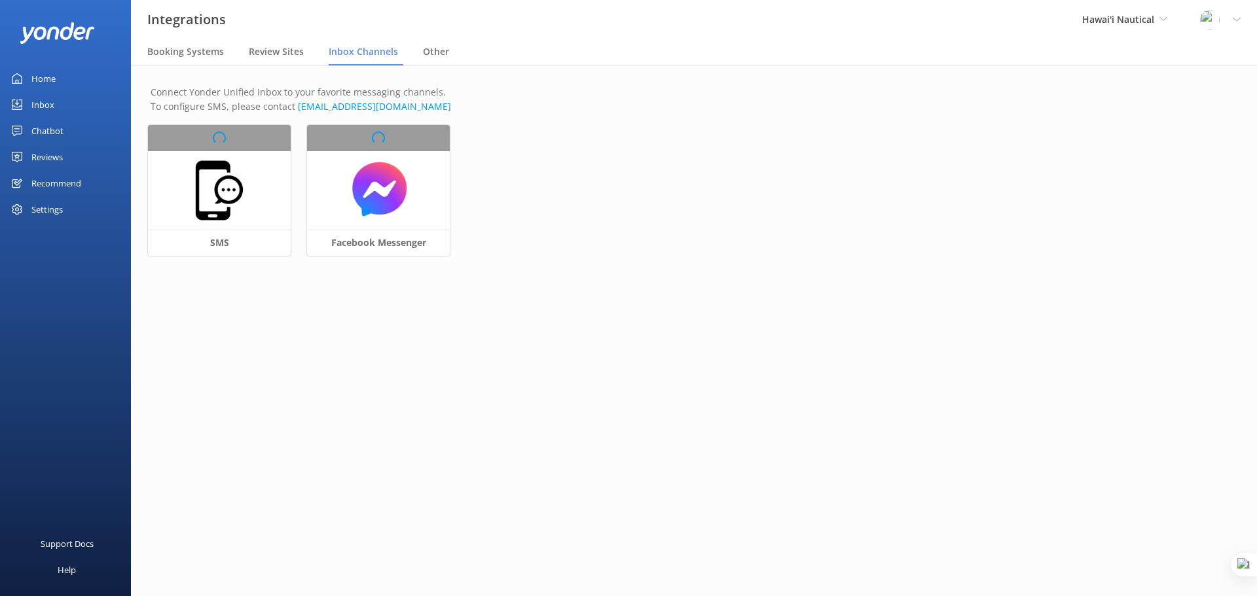
click at [213, 185] on div "Loading.. SMS Loading.. Facebook Messenger" at bounding box center [694, 198] width 1092 height 147
click at [238, 181] on img at bounding box center [219, 190] width 65 height 65
select select "US"
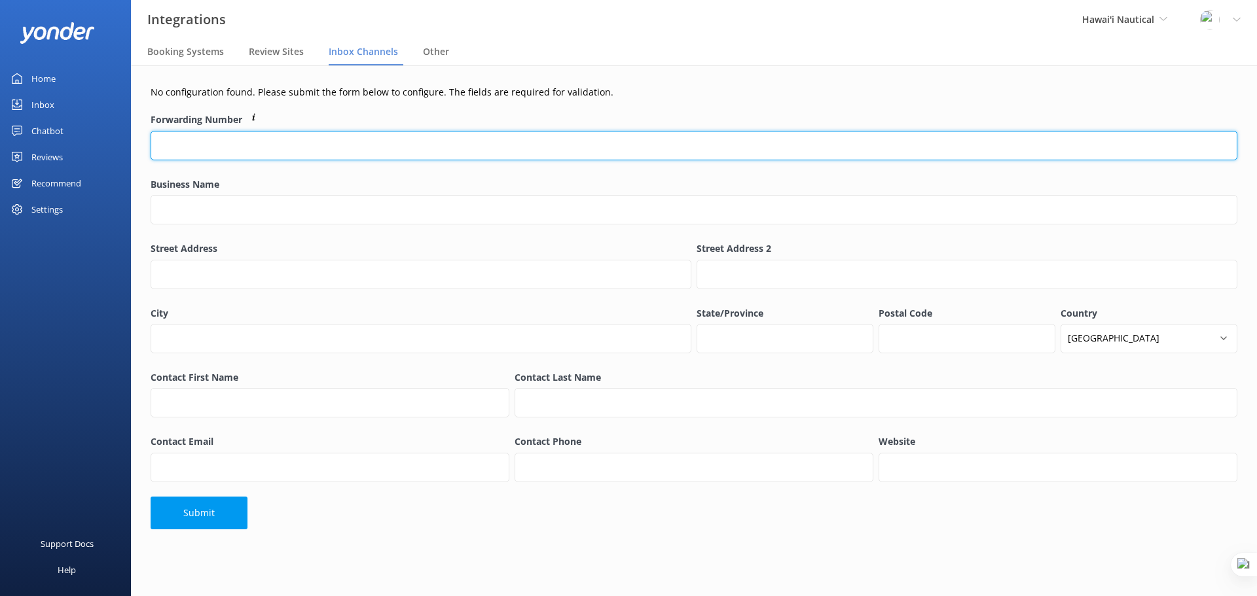
click at [229, 149] on input "Forwarding Number" at bounding box center [694, 145] width 1087 height 29
paste input "8082327245"
drag, startPoint x: 202, startPoint y: 137, endPoint x: 128, endPoint y: 136, distance: 74.0
click at [128, 136] on div "Integrations Hawai'i Nautical Yonder Demo [GEOGRAPHIC_DATA] Bea [PERSON_NAME] K…" at bounding box center [628, 330] width 1257 height 531
type input "[PHONE_NUMBER]"
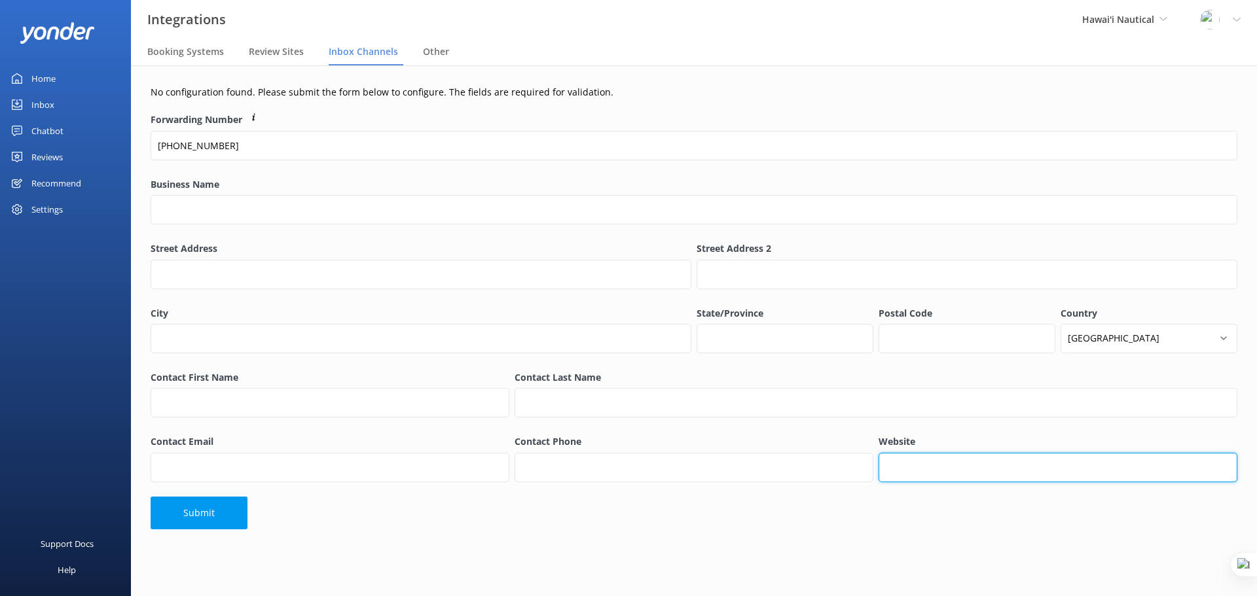
click at [935, 479] on input "Website" at bounding box center [1058, 467] width 359 height 29
paste input "[URL][DOMAIN_NAME]"
type input "[URL][DOMAIN_NAME]"
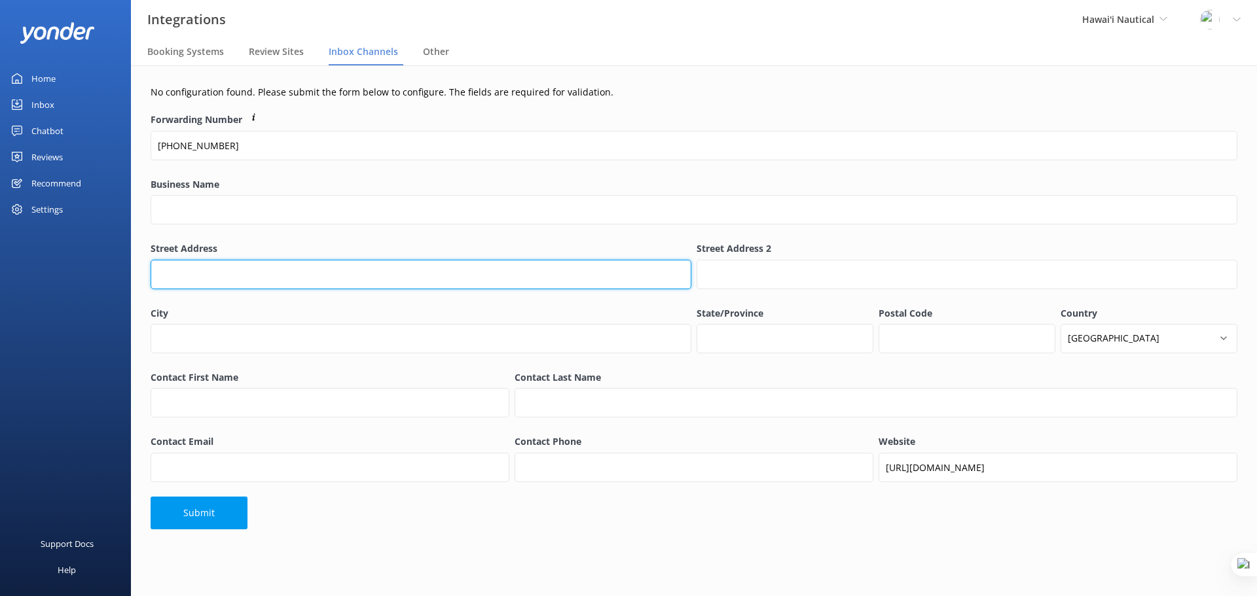
click at [211, 278] on input "Street Address" at bounding box center [421, 274] width 541 height 29
paste input "[STREET_ADDRESS]"
type input "[STREET_ADDRESS]"
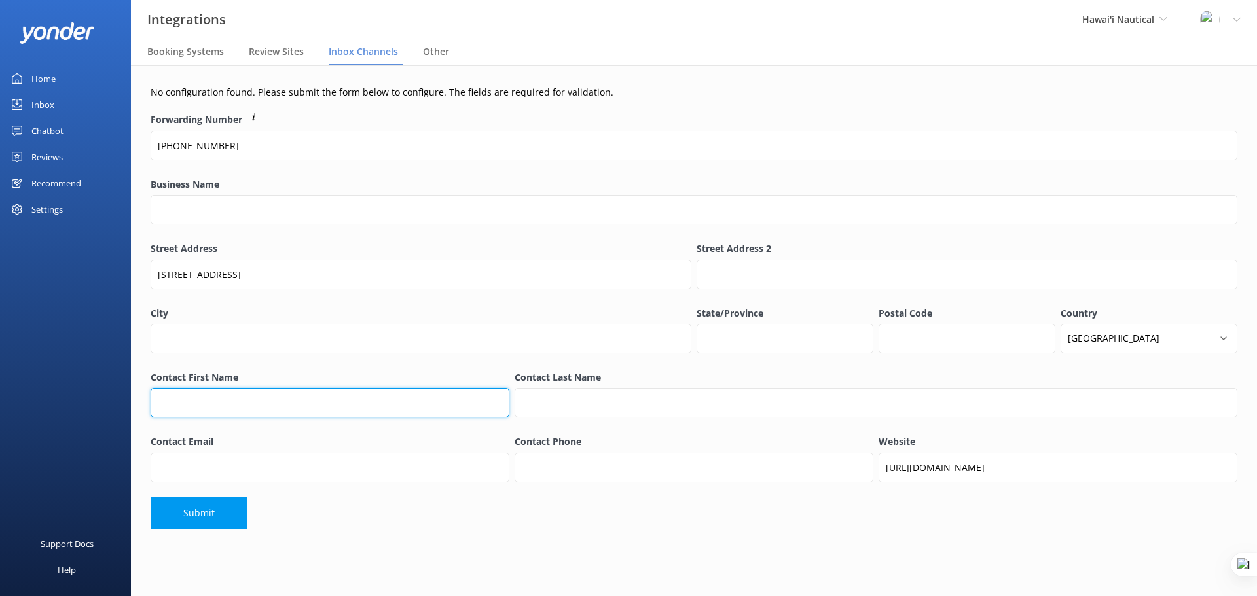
click at [259, 406] on input "Contact First Name" at bounding box center [330, 402] width 359 height 29
type input "Mark"
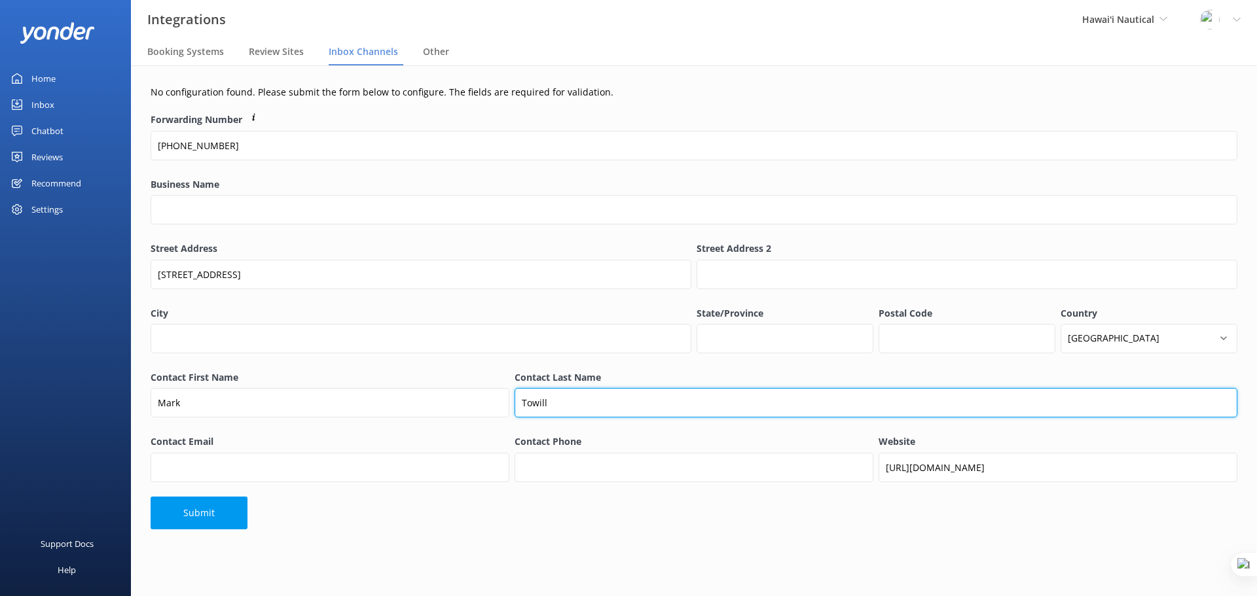
type input "Towill"
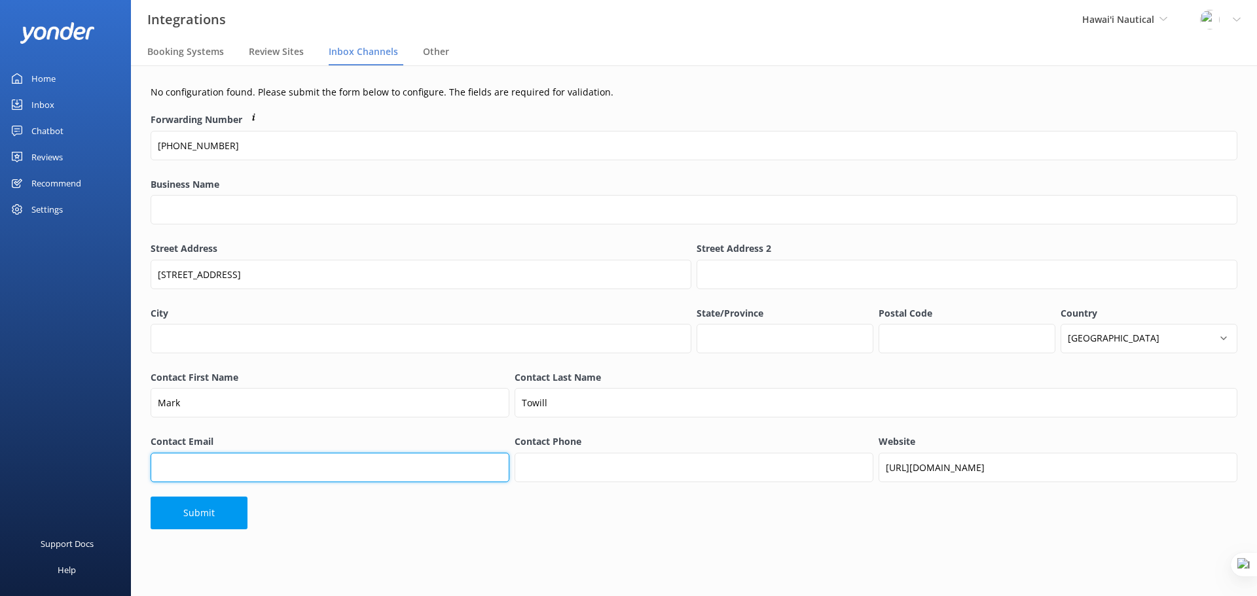
click at [276, 466] on input "Contact Email" at bounding box center [330, 467] width 359 height 29
paste input "[EMAIL_ADDRESS][DOMAIN_NAME]"
type input "[EMAIL_ADDRESS][DOMAIN_NAME]"
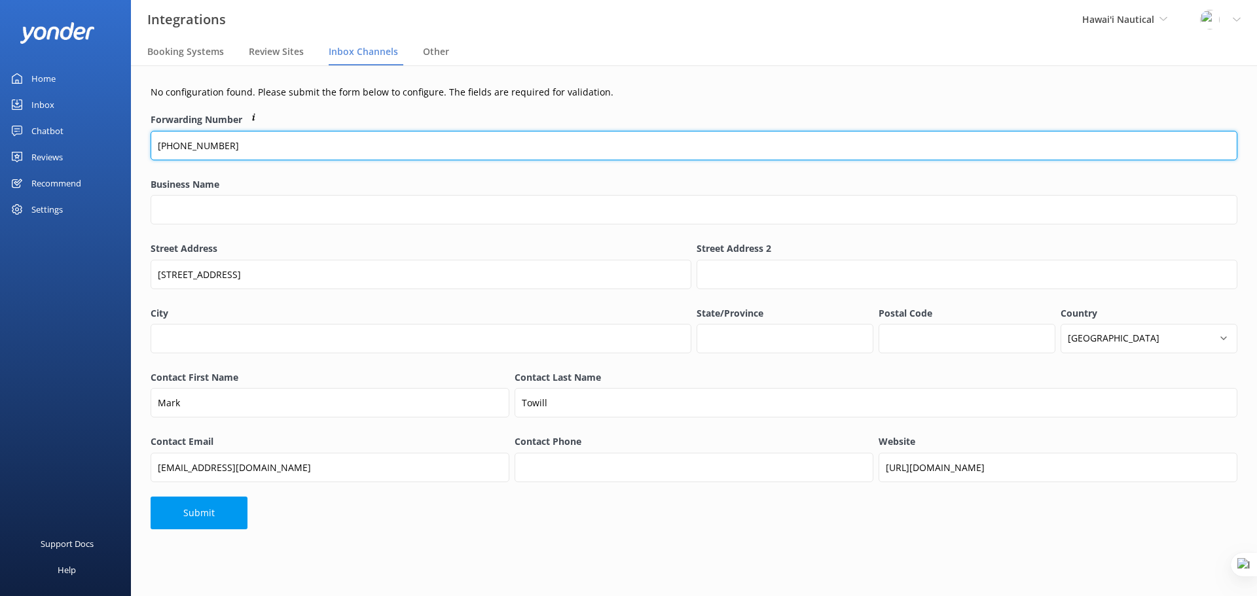
click at [262, 149] on input "[PHONE_NUMBER]" at bounding box center [694, 145] width 1087 height 29
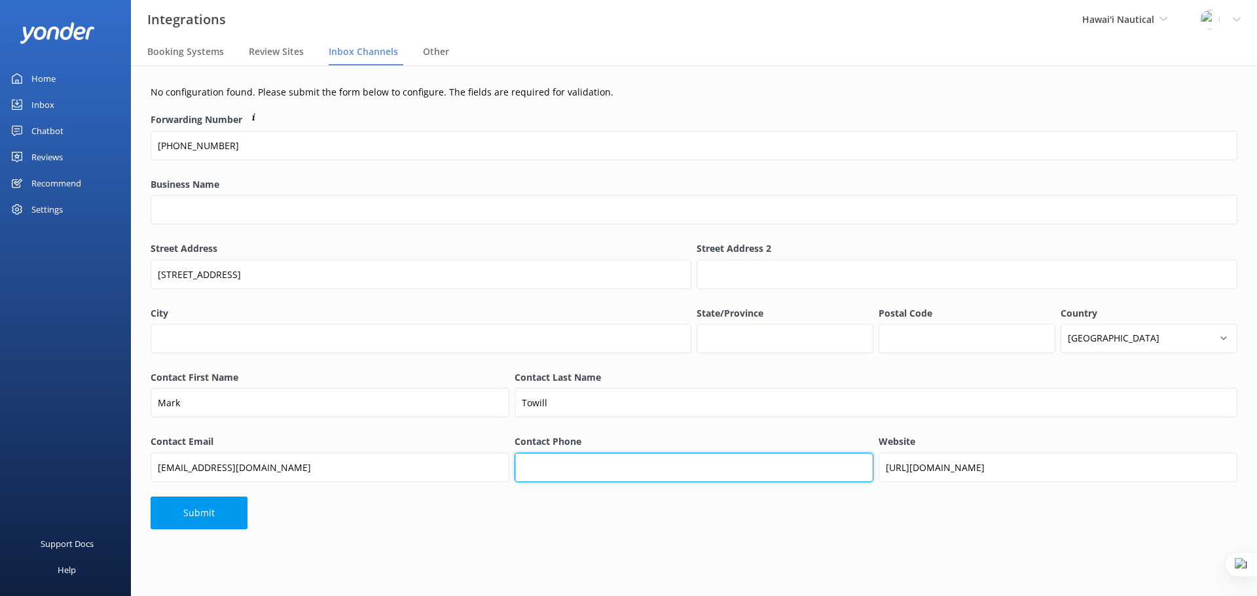
click at [592, 477] on input "Contact Phone" at bounding box center [694, 467] width 359 height 29
paste input "[PHONE_NUMBER]"
type input "[PHONE_NUMBER]"
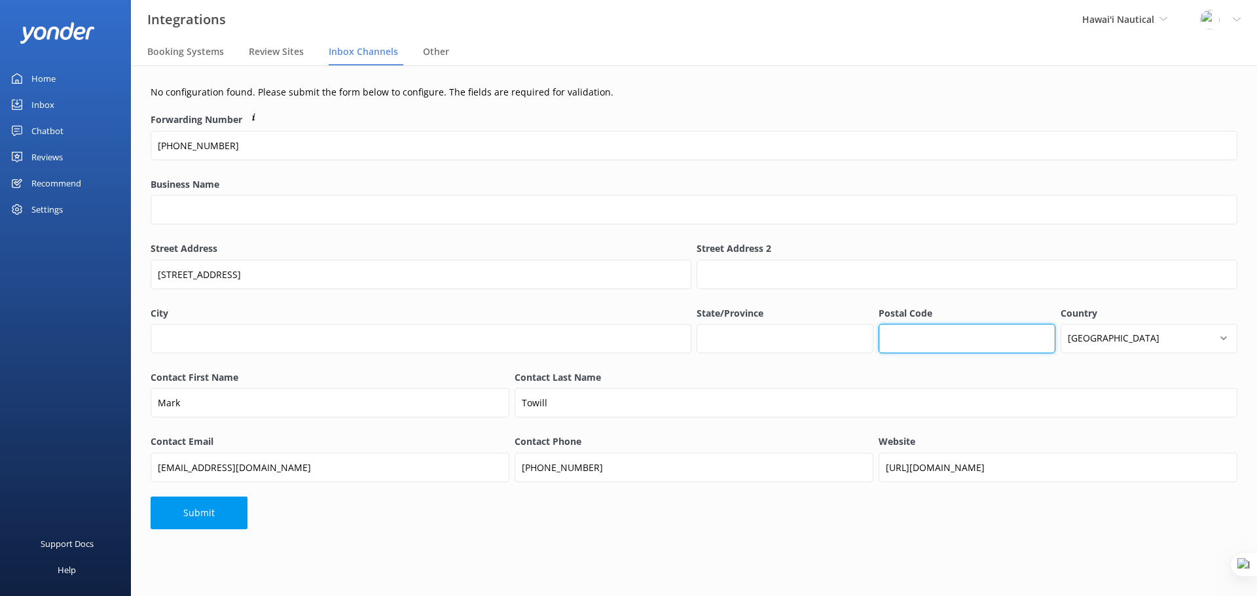
click at [919, 340] on input "Postal Code" at bounding box center [967, 338] width 177 height 29
click at [770, 345] on input "State/Province" at bounding box center [785, 338] width 177 height 29
click at [735, 341] on input "State/Province" at bounding box center [785, 338] width 177 height 29
type input "Hi"
paste input "96814"
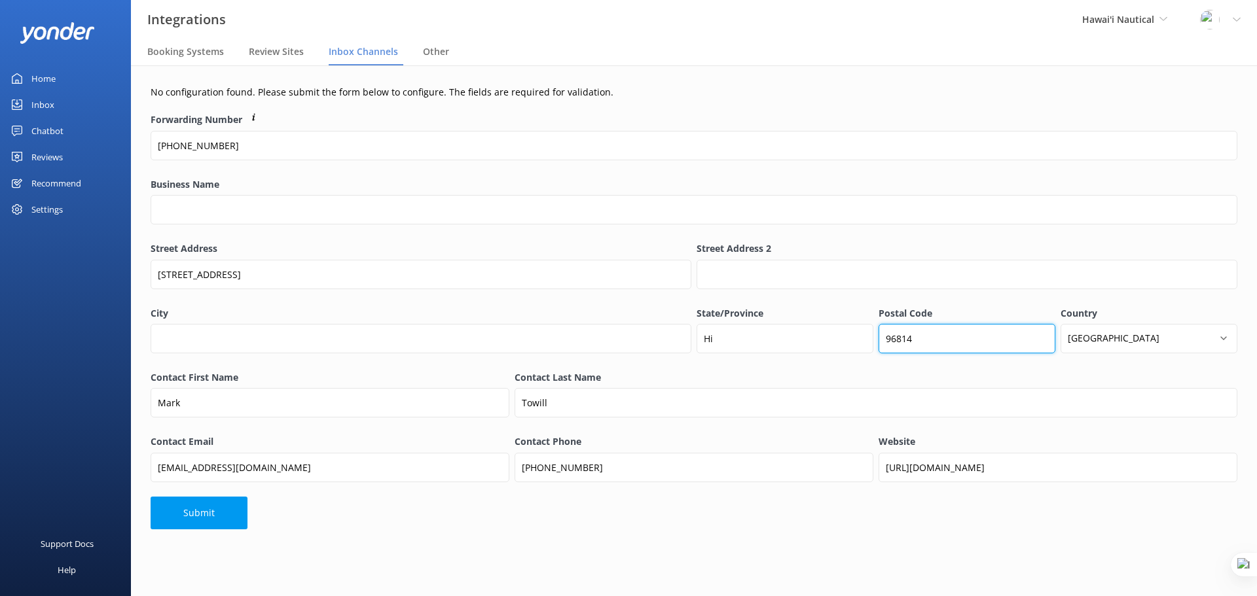
type input "96814"
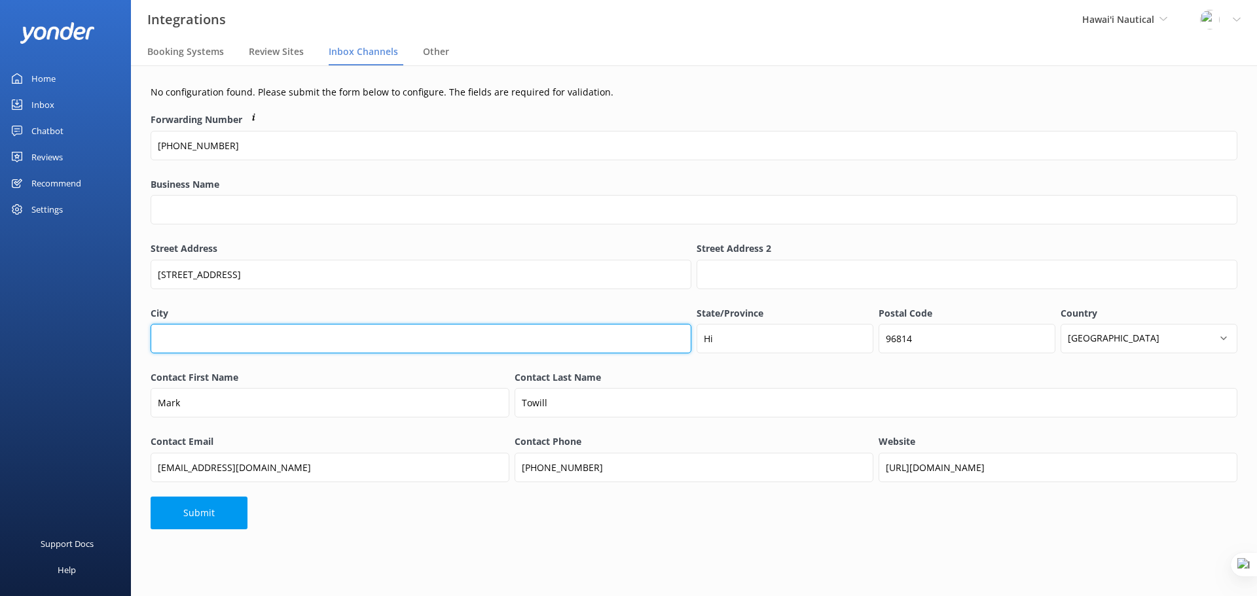
click at [283, 328] on input "City" at bounding box center [421, 338] width 541 height 29
type input "[GEOGRAPHIC_DATA]"
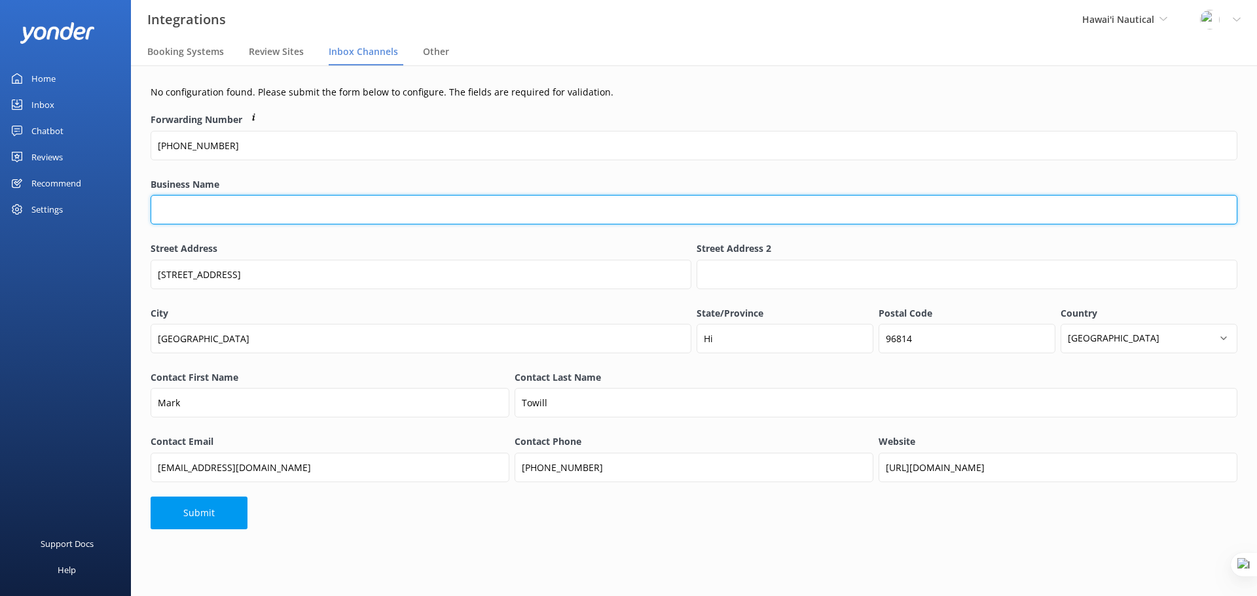
drag, startPoint x: 301, startPoint y: 202, endPoint x: 432, endPoint y: 219, distance: 132.0
click at [301, 202] on input "Business Name" at bounding box center [694, 209] width 1087 height 29
click at [236, 214] on input "Business Name" at bounding box center [694, 209] width 1087 height 29
paste input "[US_STATE] Nautical: Boat Tours, Cruises, Luxury Charters"
drag, startPoint x: 405, startPoint y: 206, endPoint x: 223, endPoint y: 211, distance: 182.7
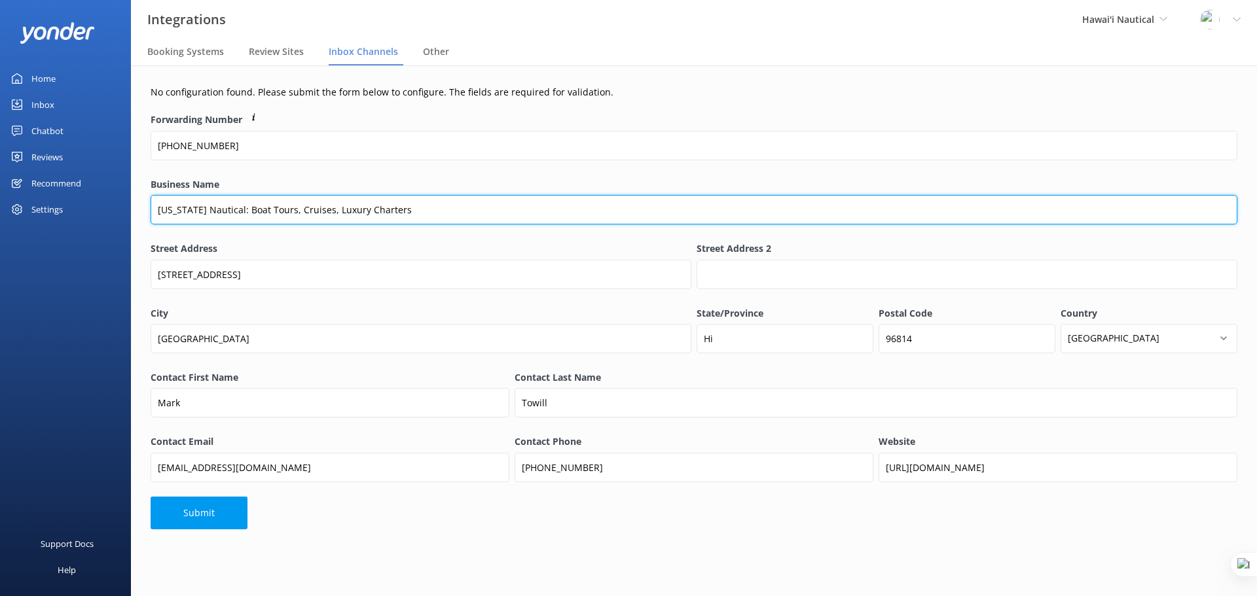
click at [223, 211] on input "[US_STATE] Nautical: Boat Tours, Cruises, Luxury Charters" at bounding box center [694, 209] width 1087 height 29
type input "[US_STATE] Nautical"
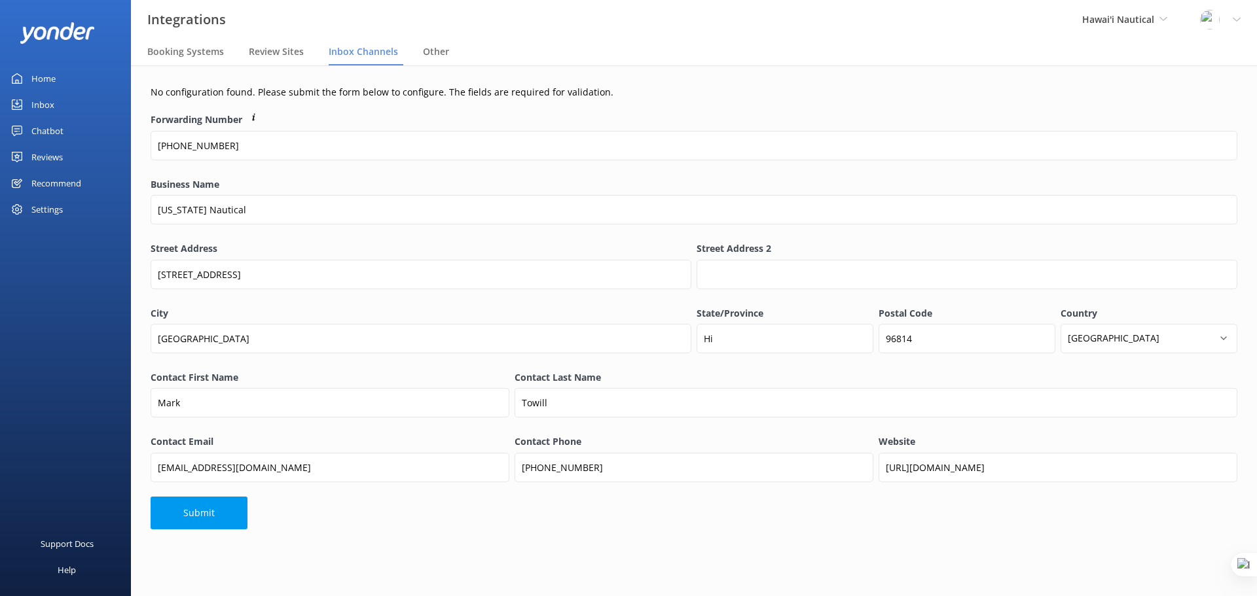
click at [357, 233] on div "Business Name [US_STATE] Nautical" at bounding box center [694, 208] width 1087 height 62
click at [200, 509] on button "Submit" at bounding box center [199, 513] width 97 height 33
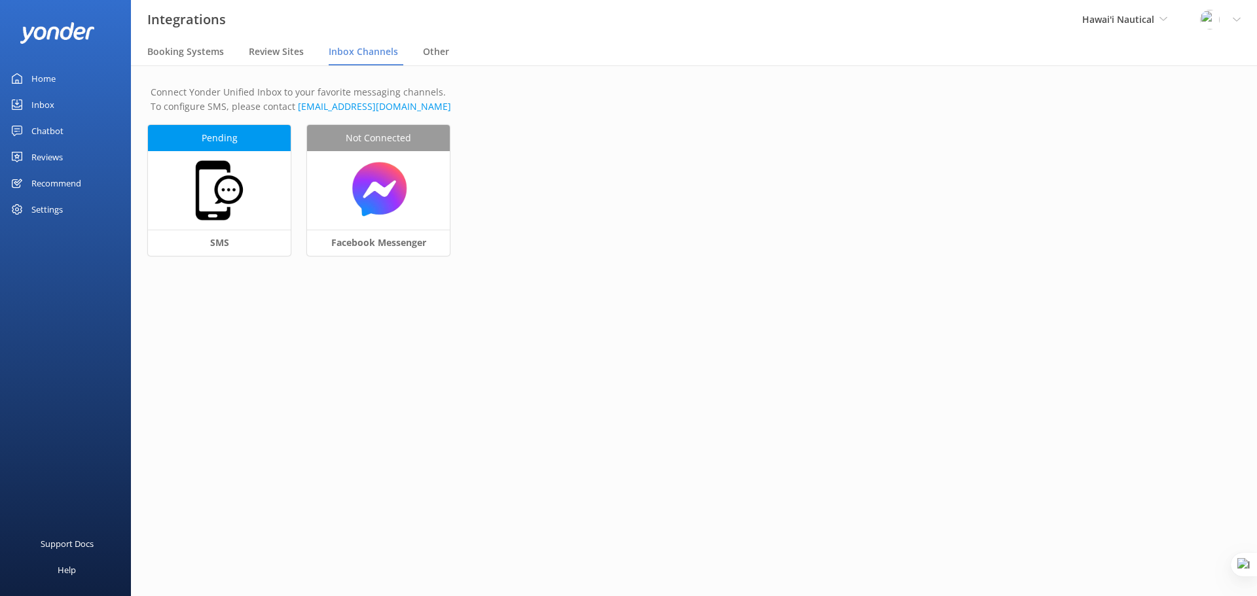
click at [52, 132] on div "Chatbot" at bounding box center [47, 131] width 32 height 26
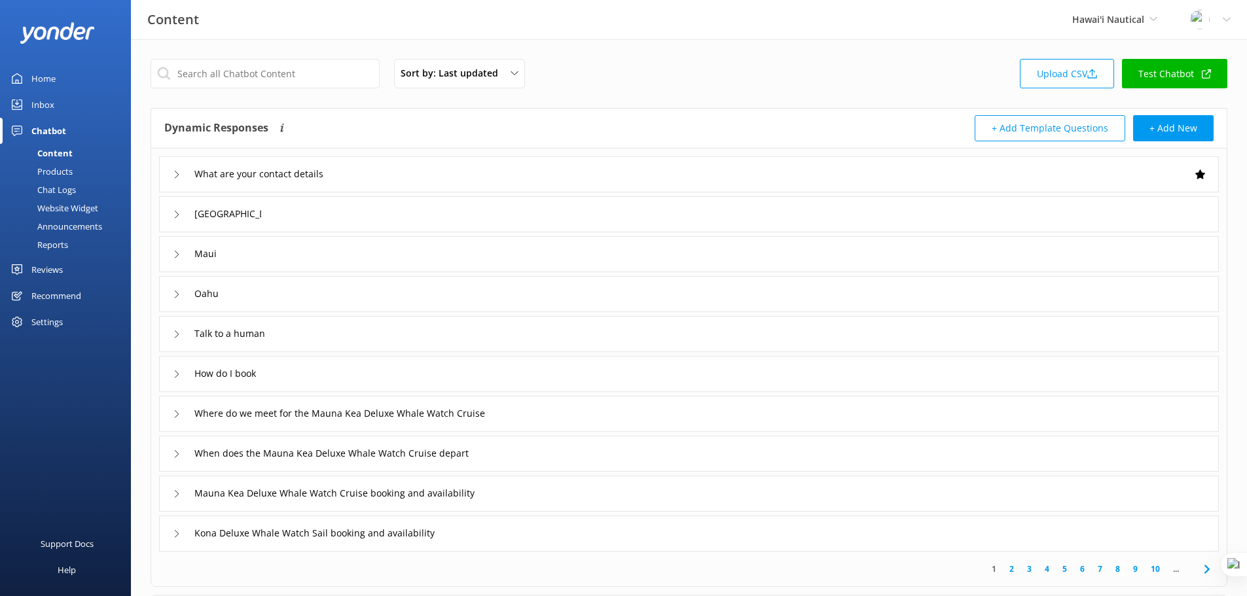
click at [50, 191] on div "Chat Logs" at bounding box center [42, 190] width 68 height 18
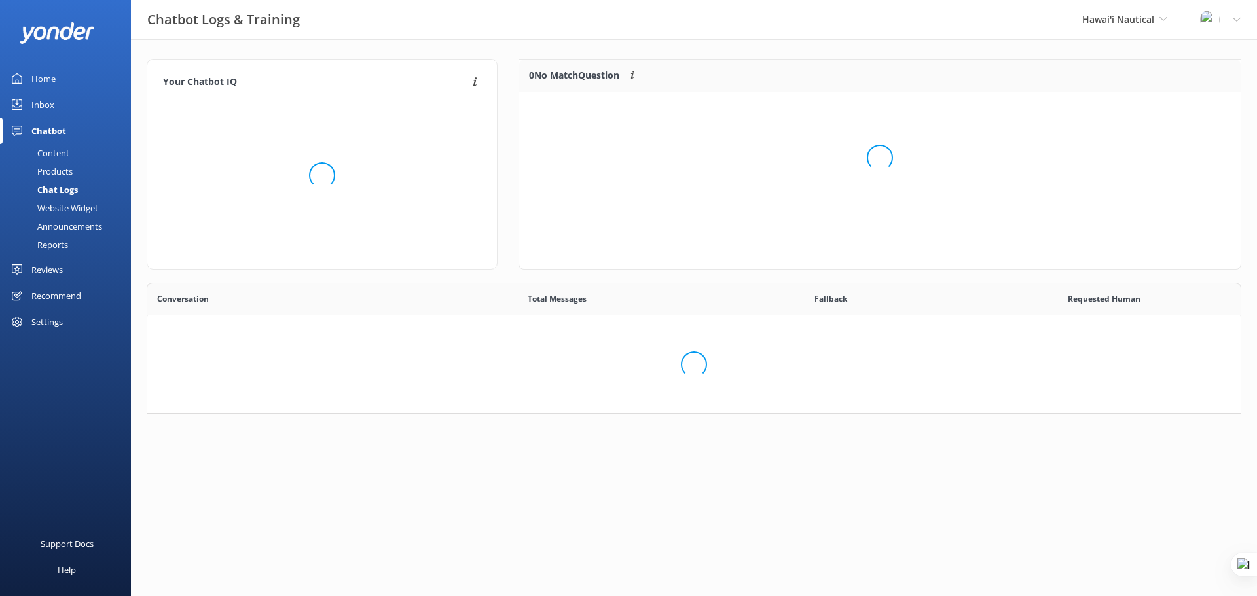
scroll to position [236, 1085]
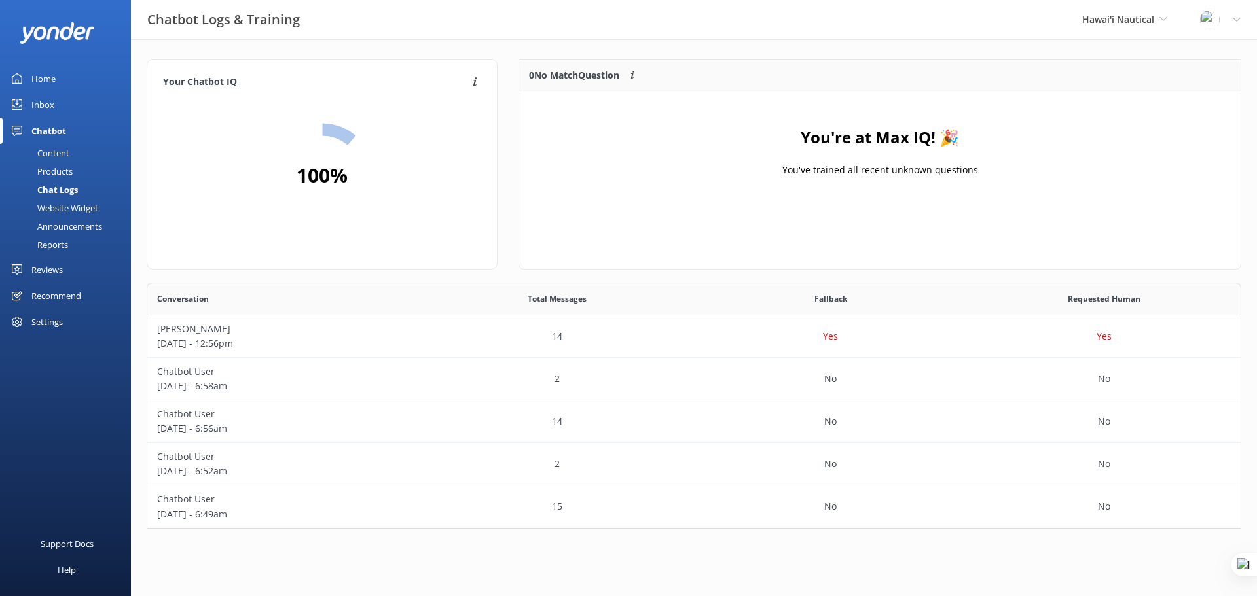
click at [71, 202] on div "Website Widget" at bounding box center [53, 208] width 90 height 18
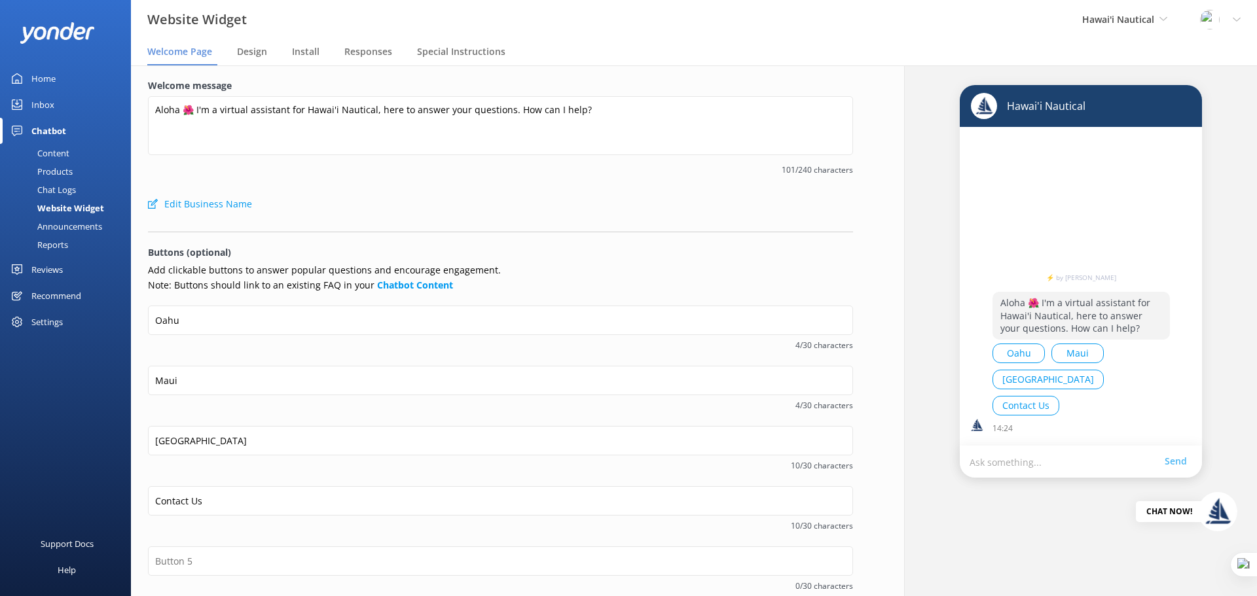
click at [291, 47] on nav "Welcome Page Design Install Responses Special Instructions" at bounding box center [694, 52] width 1126 height 26
click at [289, 53] on nav "Welcome Page Design Install Responses Special Instructions" at bounding box center [694, 52] width 1126 height 26
click at [302, 48] on span "Install" at bounding box center [305, 51] width 27 height 13
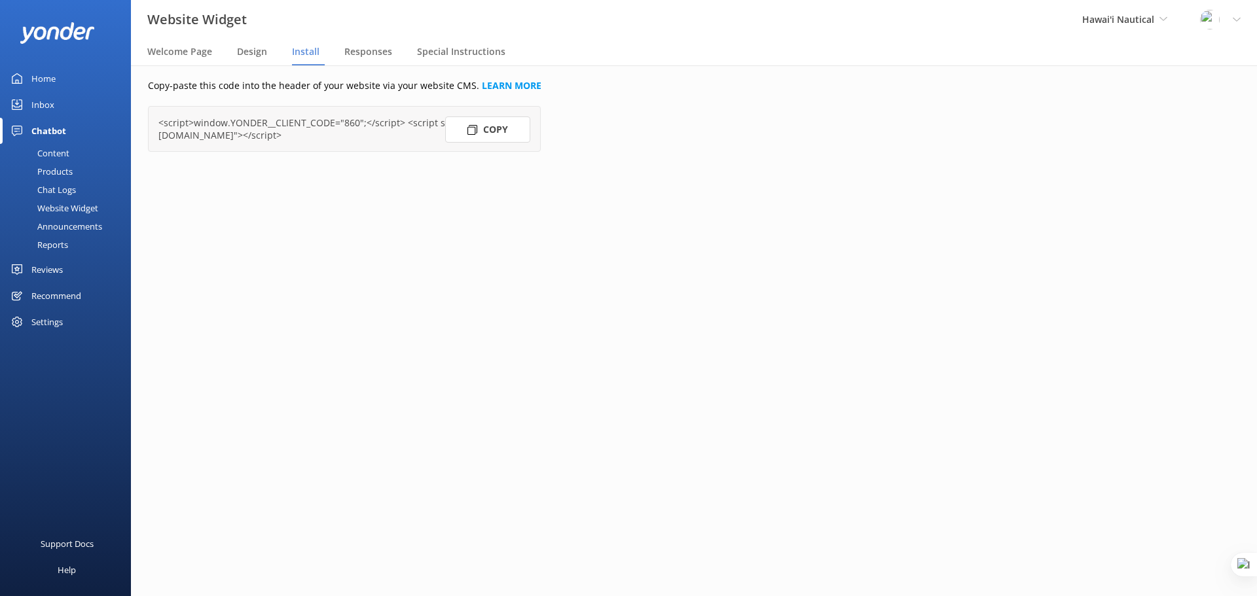
click at [53, 268] on div "Reviews" at bounding box center [46, 270] width 31 height 26
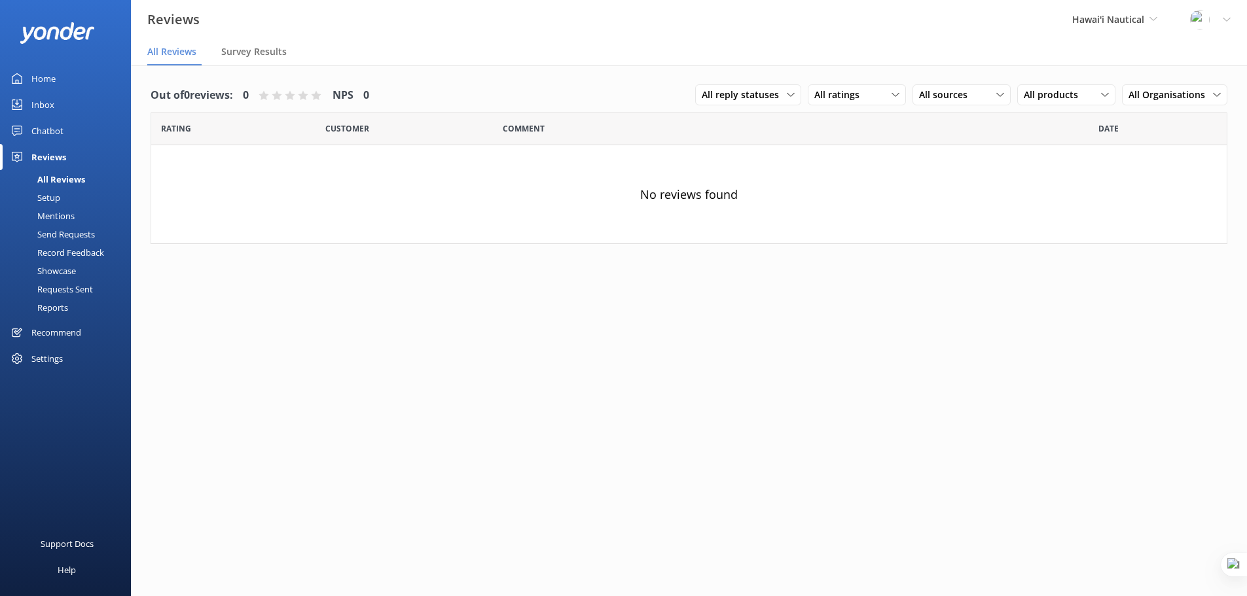
click at [48, 202] on div "Setup" at bounding box center [34, 198] width 52 height 18
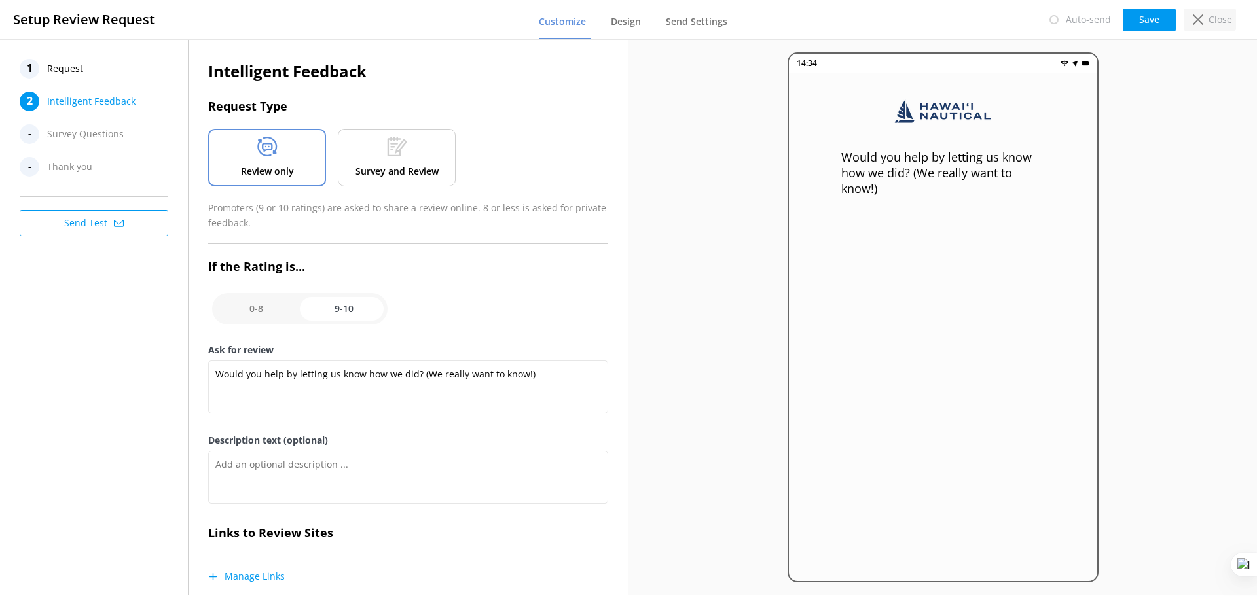
click at [1222, 22] on p "Close" at bounding box center [1221, 19] width 24 height 14
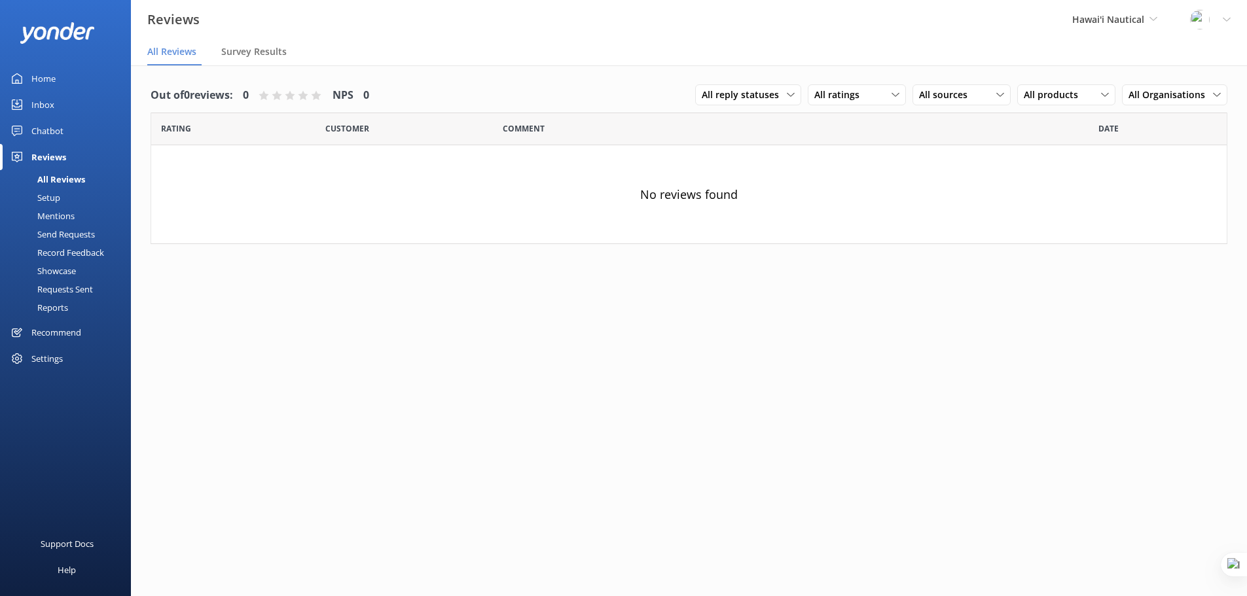
click at [52, 361] on div "Settings" at bounding box center [46, 359] width 31 height 26
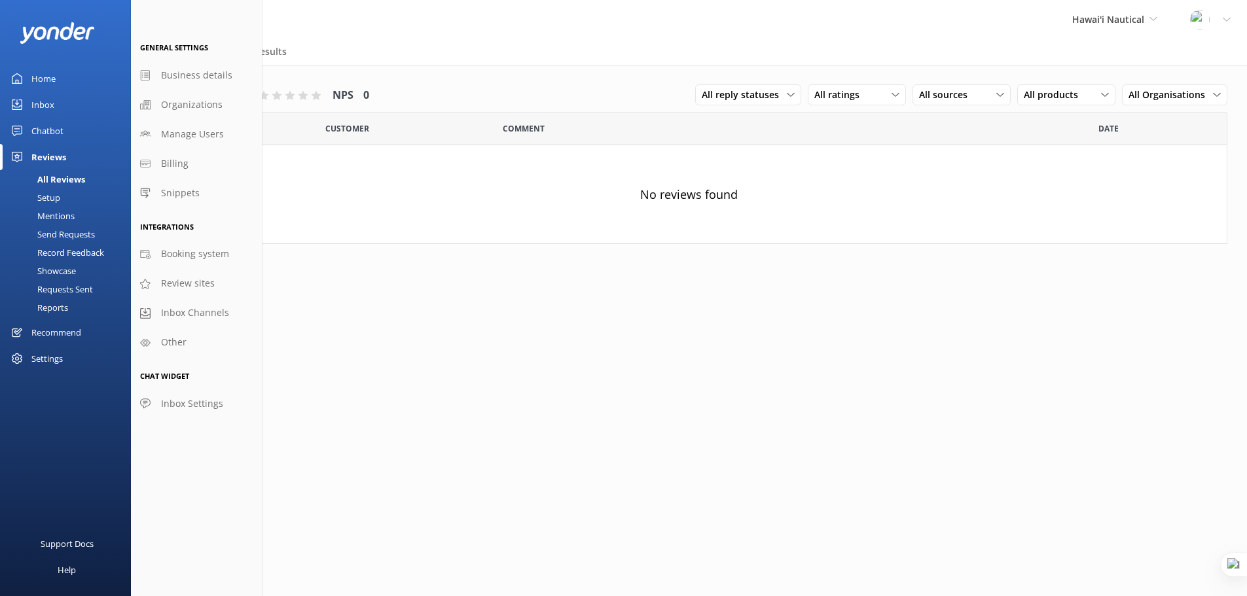
click at [51, 359] on div "Settings" at bounding box center [46, 359] width 31 height 26
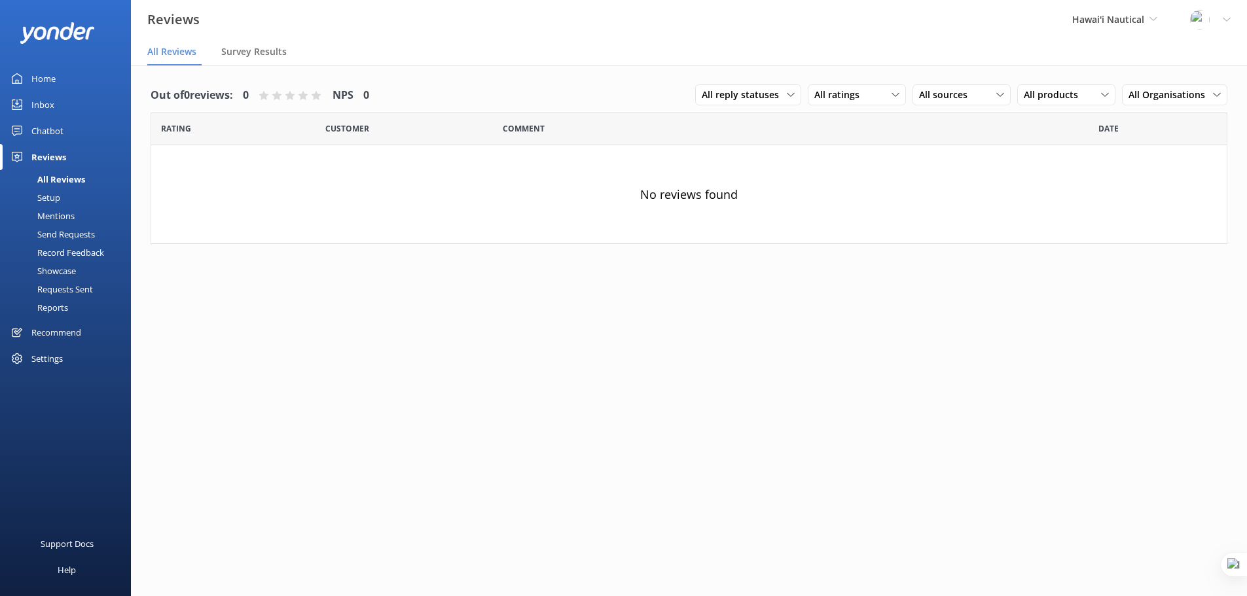
click at [47, 352] on div "Settings" at bounding box center [46, 359] width 31 height 26
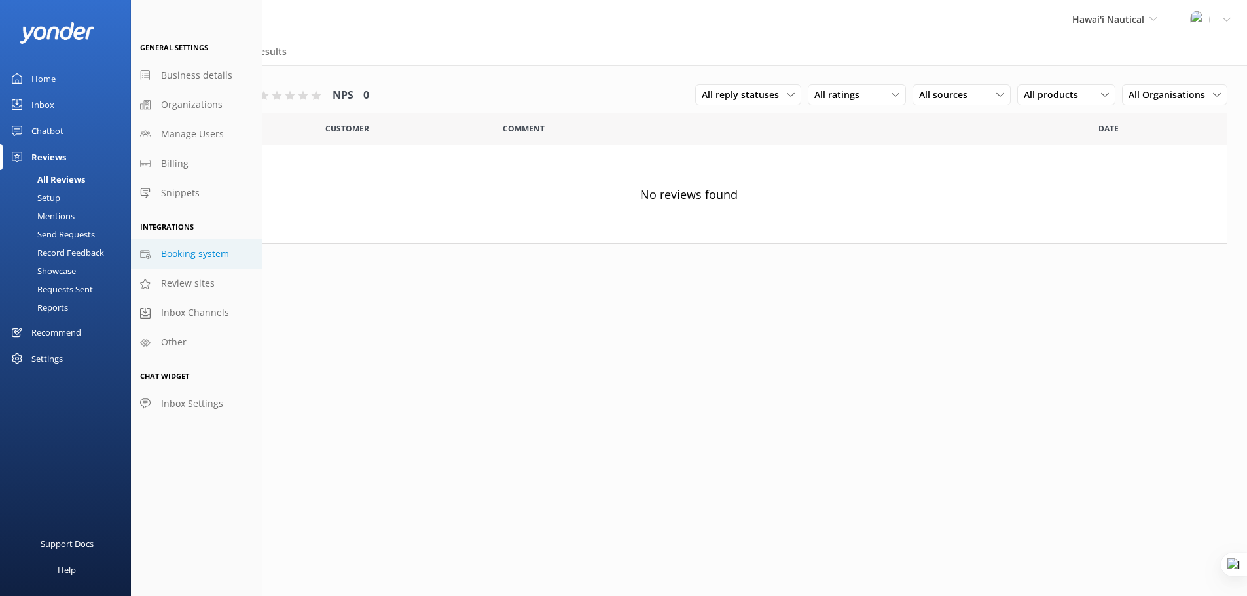
click at [183, 246] on link "Booking system" at bounding box center [196, 254] width 131 height 29
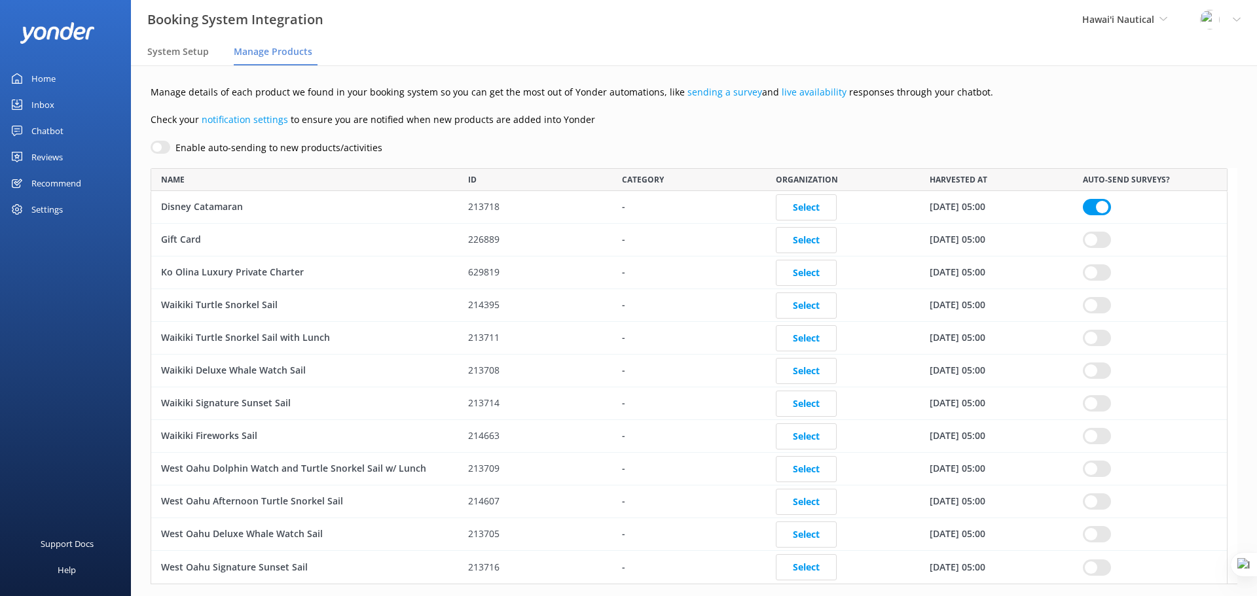
scroll to position [407, 1067]
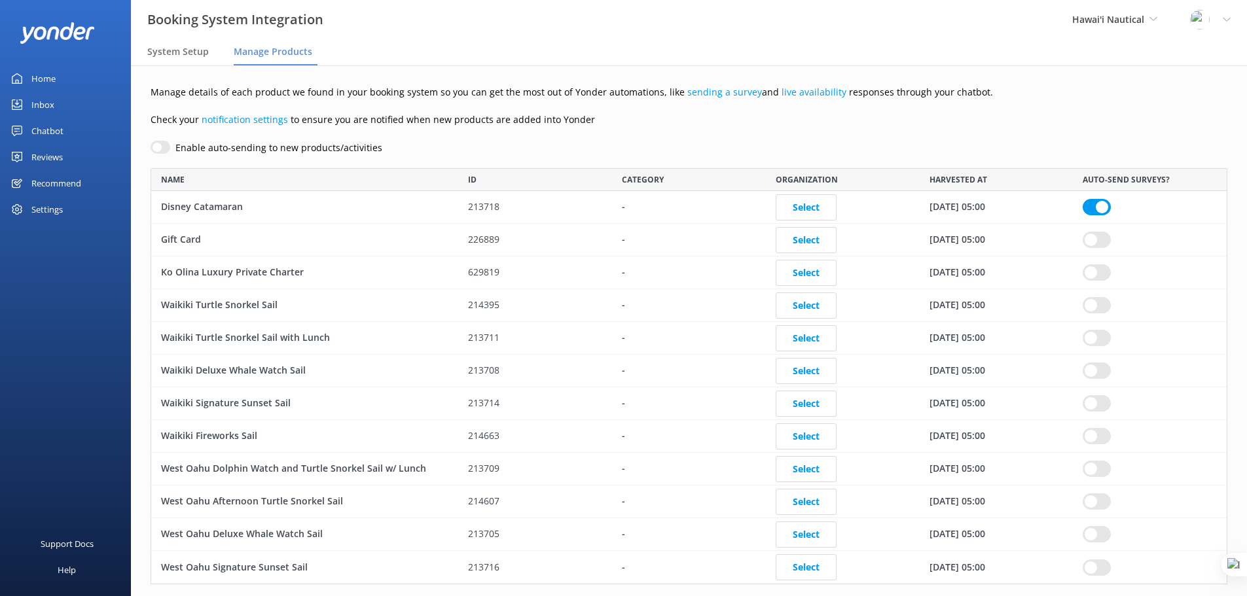
click at [54, 158] on div "Reviews" at bounding box center [46, 157] width 31 height 26
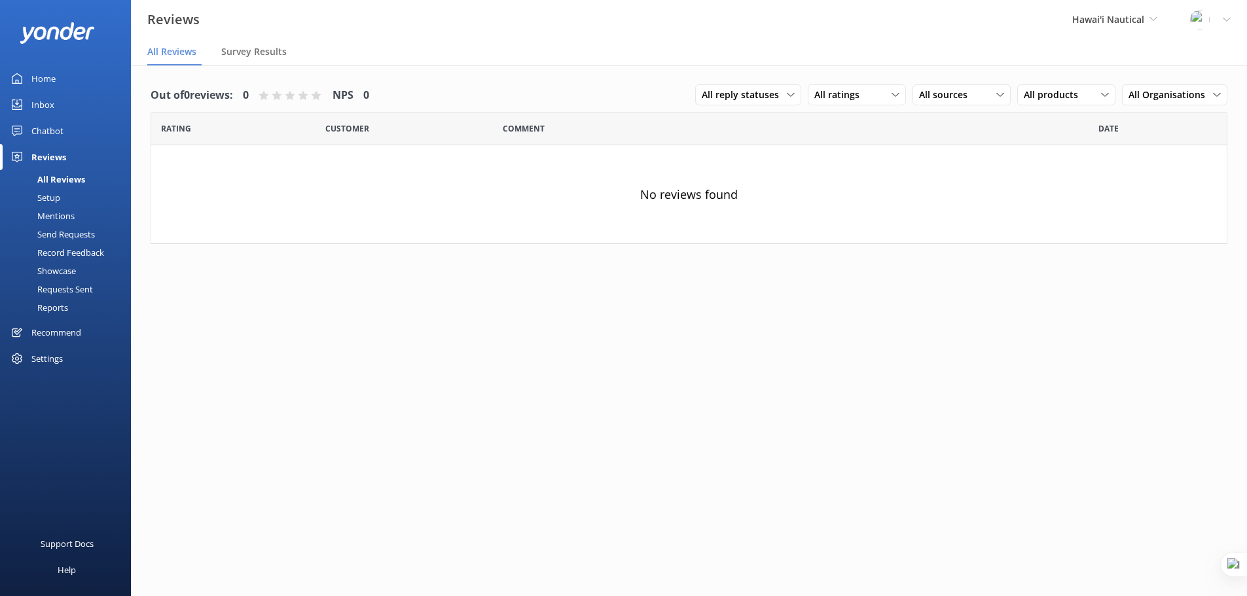
click at [48, 196] on div "Setup" at bounding box center [34, 198] width 52 height 18
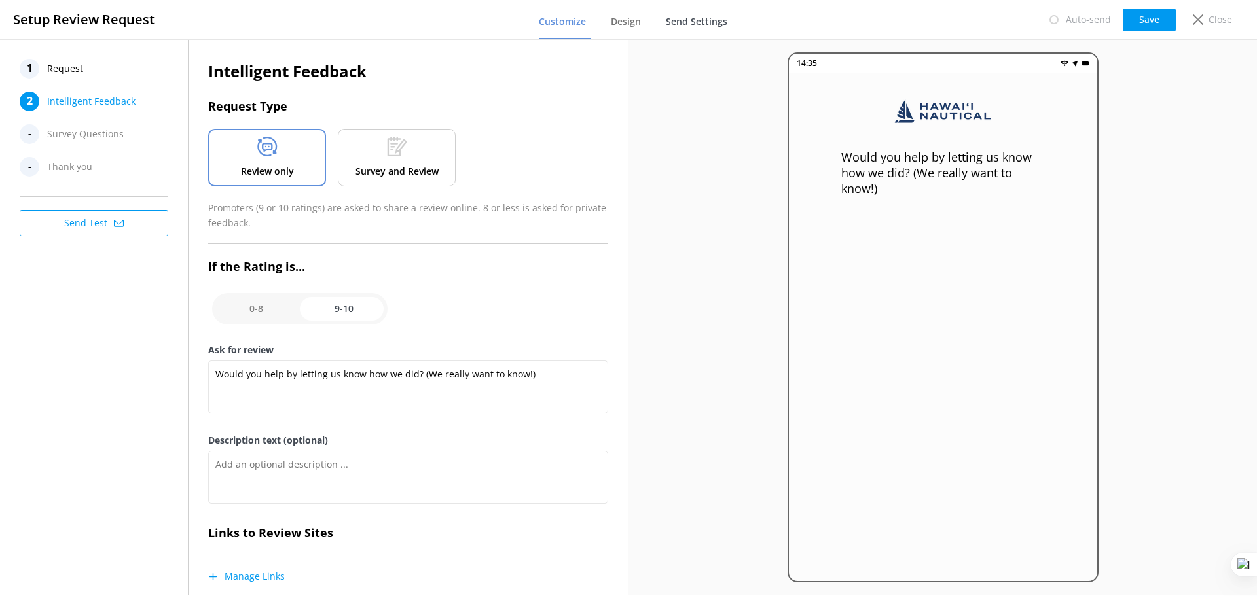
click at [696, 31] on link "Send Settings" at bounding box center [699, 22] width 67 height 34
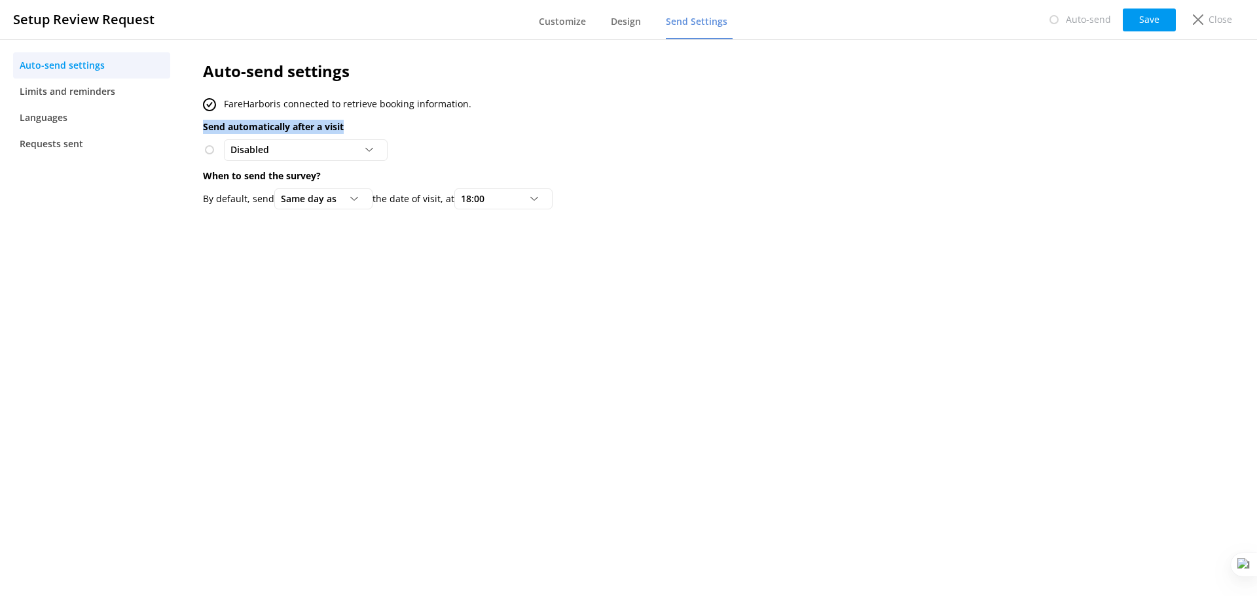
drag, startPoint x: 194, startPoint y: 128, endPoint x: 369, endPoint y: 128, distance: 174.8
click at [369, 128] on div "Auto-send settings FareHarbor is connected to retrieve booking information. Sen…" at bounding box center [623, 138] width 880 height 198
copy p "Send automatically after a visit"
click at [303, 146] on div "Disabled" at bounding box center [305, 150] width 157 height 14
click at [558, 20] on span "Customize" at bounding box center [562, 21] width 47 height 13
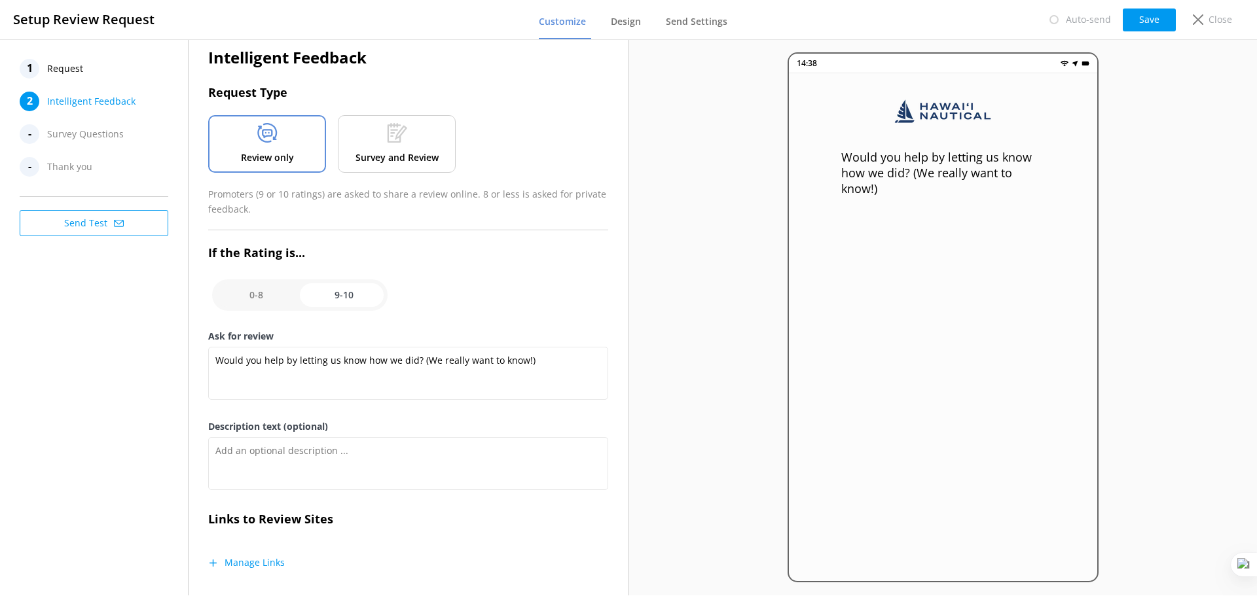
scroll to position [16, 0]
